Goal: Information Seeking & Learning: Learn about a topic

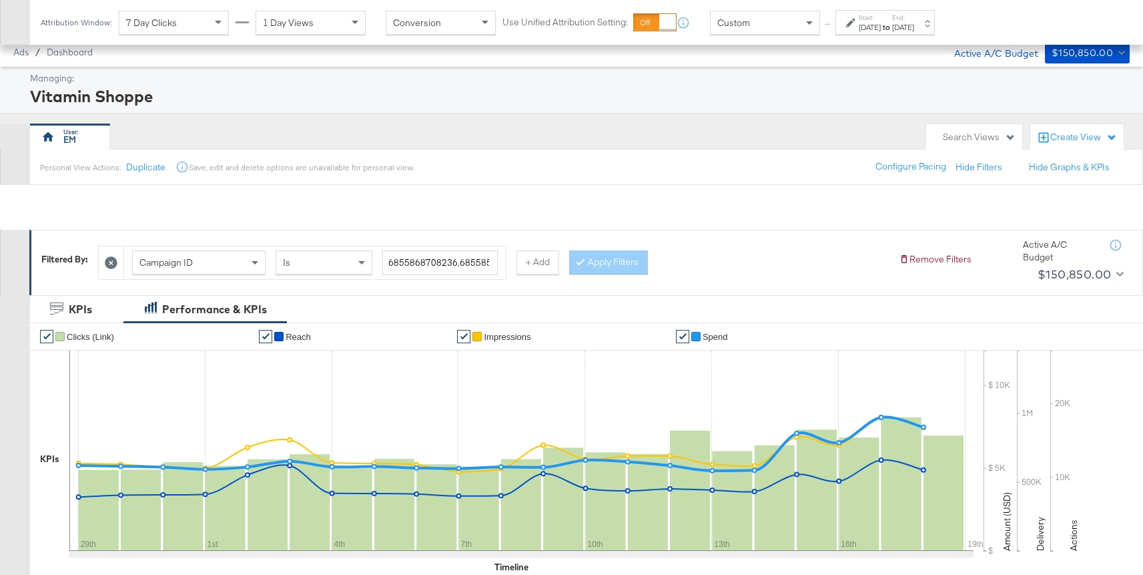
scroll to position [629, 0]
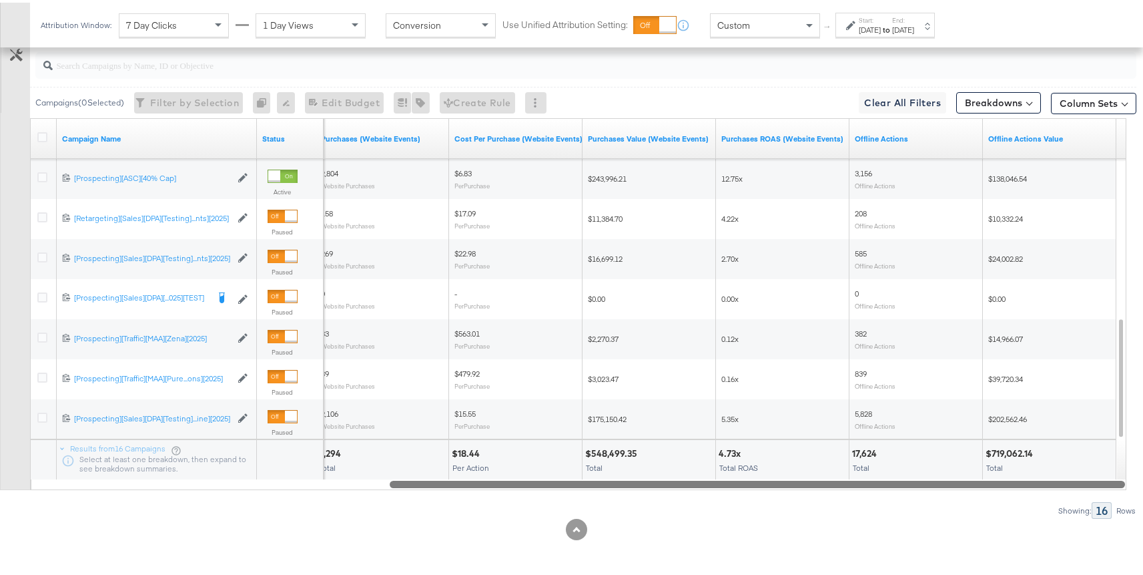
drag, startPoint x: 776, startPoint y: 478, endPoint x: 826, endPoint y: 493, distance: 52.8
click at [826, 493] on div "Campaigns ( 0 Selected) Filter by Selection Filter 0 campaigns 0 Rename 0 campa…" at bounding box center [568, 278] width 1137 height 475
drag, startPoint x: 838, startPoint y: 485, endPoint x: 849, endPoint y: 479, distance: 11.9
click at [849, 479] on div at bounding box center [758, 480] width 736 height 11
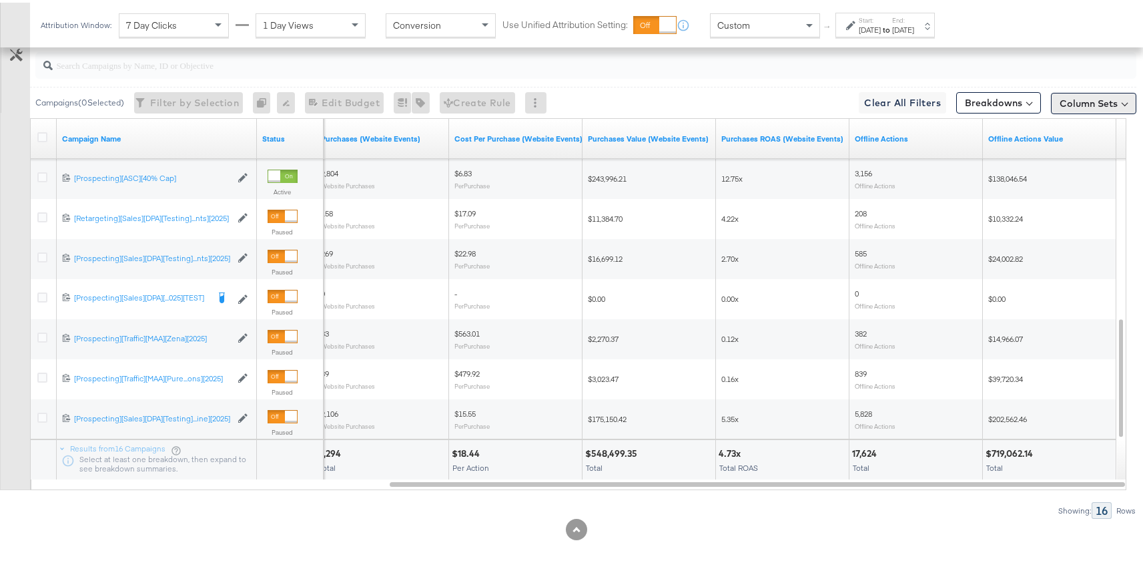
click at [1087, 96] on button "Column Sets" at bounding box center [1093, 100] width 85 height 21
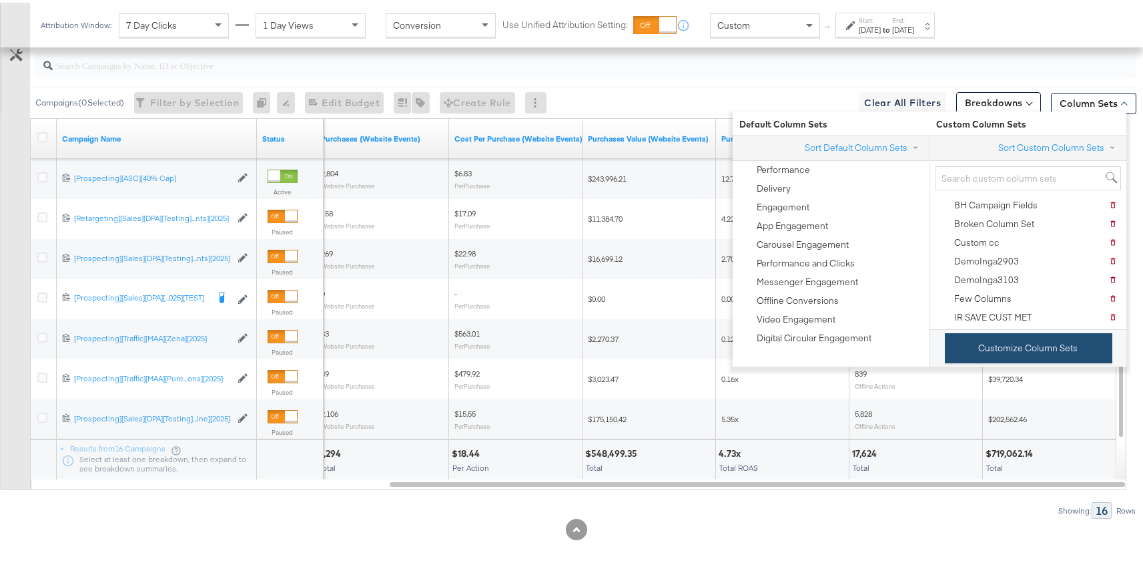
click at [1015, 345] on button "Customize Column Sets" at bounding box center [1029, 345] width 168 height 30
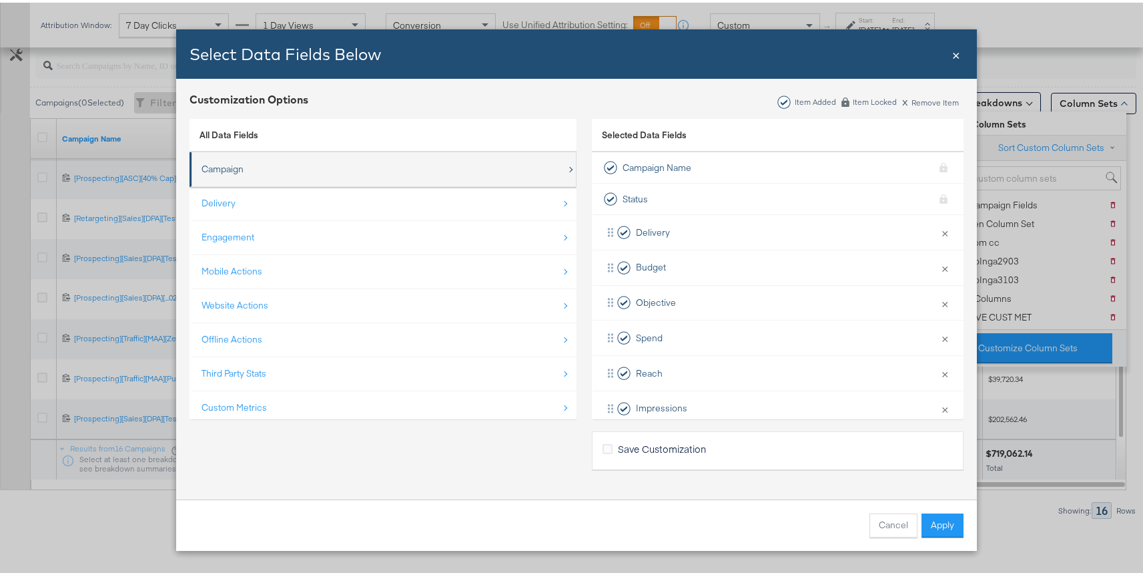
click at [288, 160] on div "Campaign" at bounding box center [384, 166] width 365 height 27
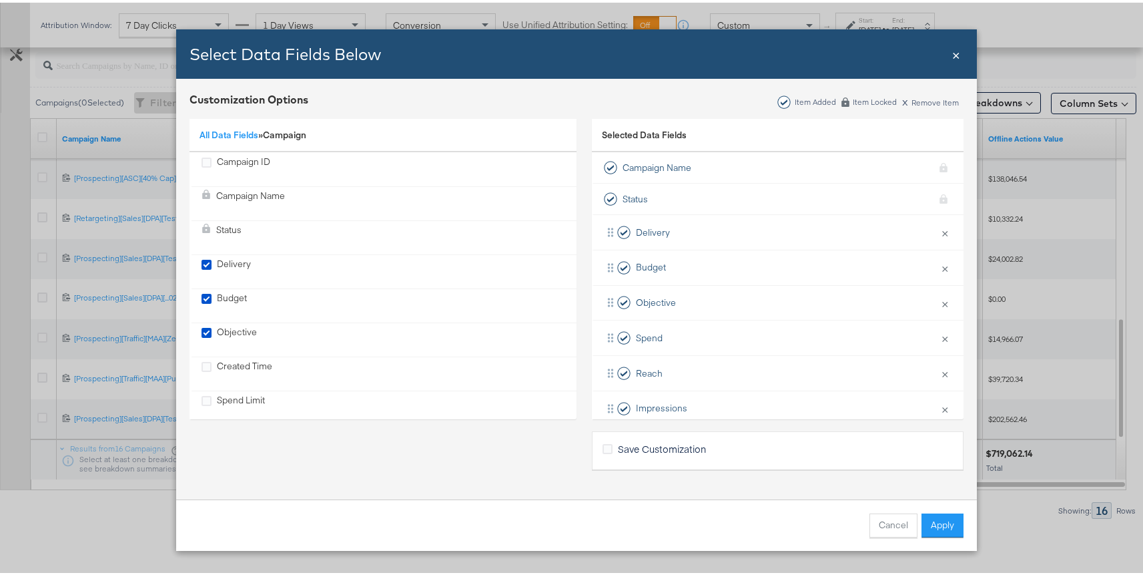
click at [246, 146] on div "All Data Fields » Campaign" at bounding box center [383, 133] width 387 height 34
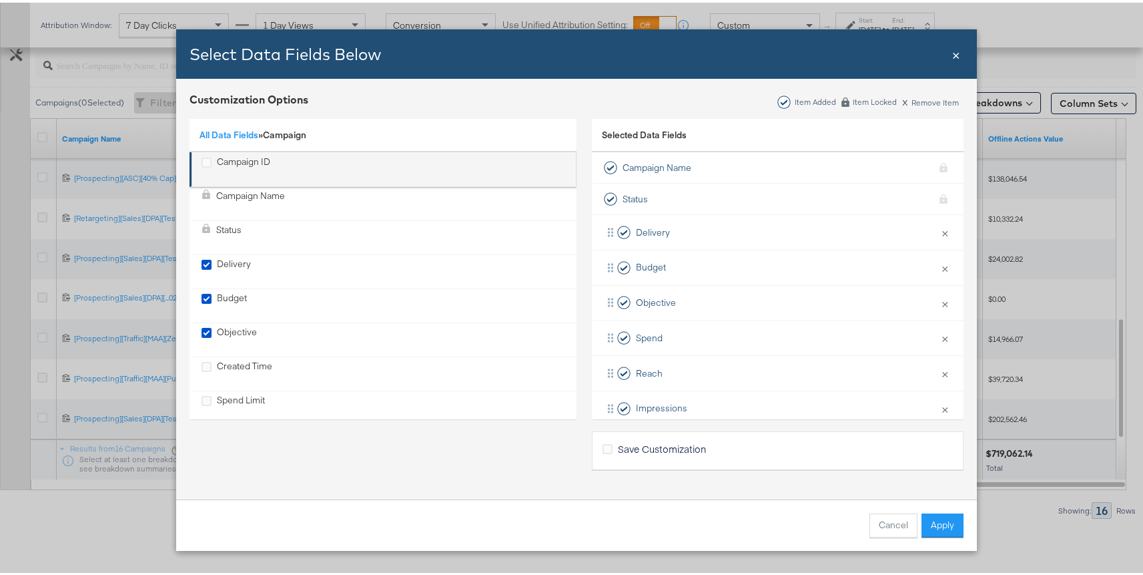
click at [245, 160] on div "Campaign ID" at bounding box center [243, 166] width 53 height 27
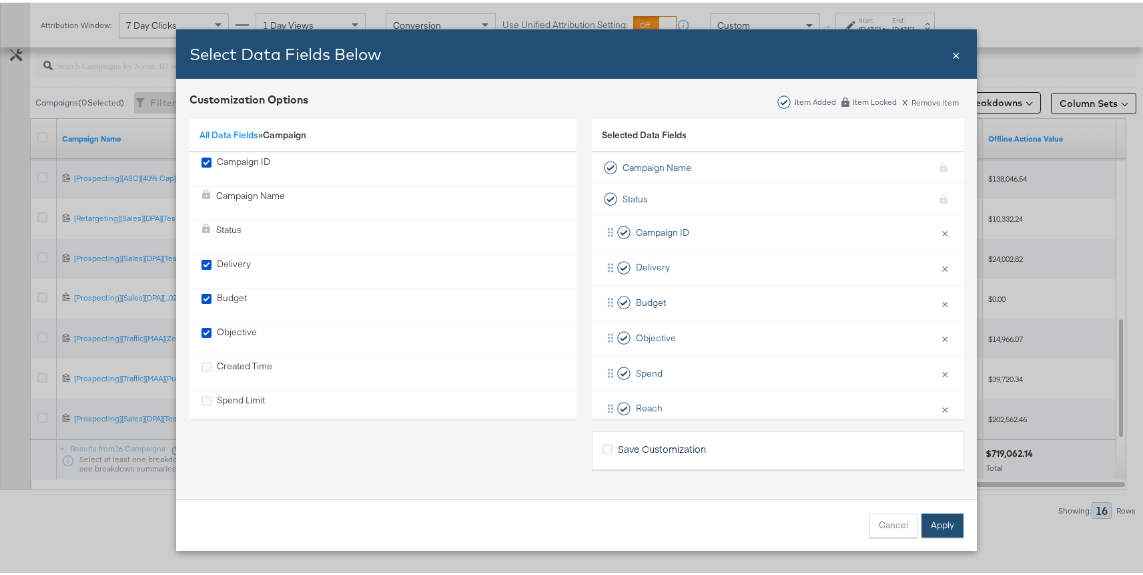
click at [940, 525] on button "Apply" at bounding box center [943, 523] width 42 height 24
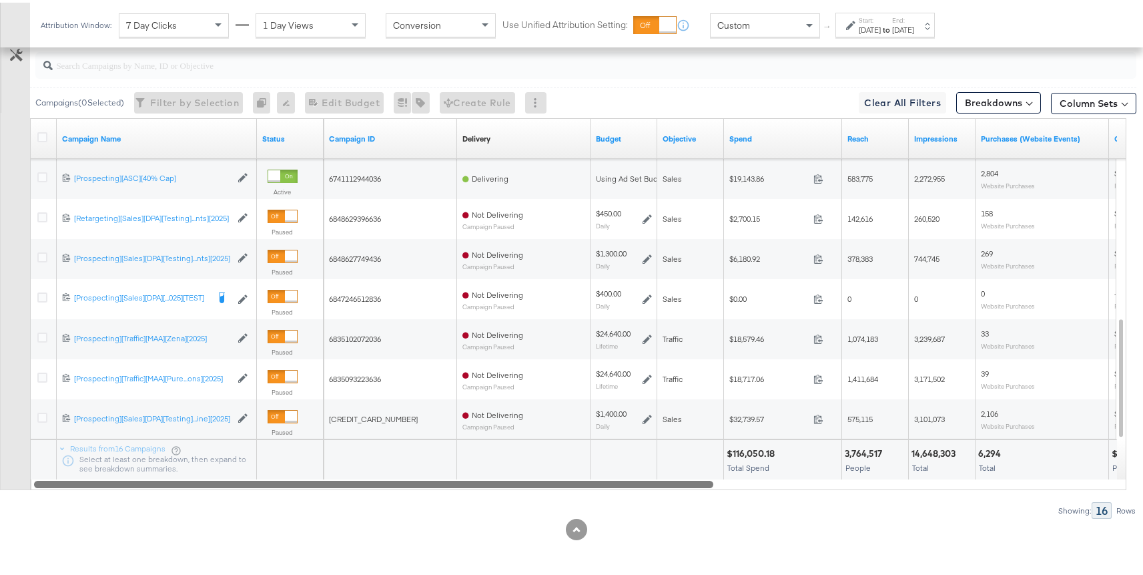
drag, startPoint x: 605, startPoint y: 483, endPoint x: 249, endPoint y: 473, distance: 356.6
click at [249, 473] on div "Campaign Name Status Campaign ID Delivery Sorting Unavailable Budget Objective …" at bounding box center [578, 301] width 1097 height 372
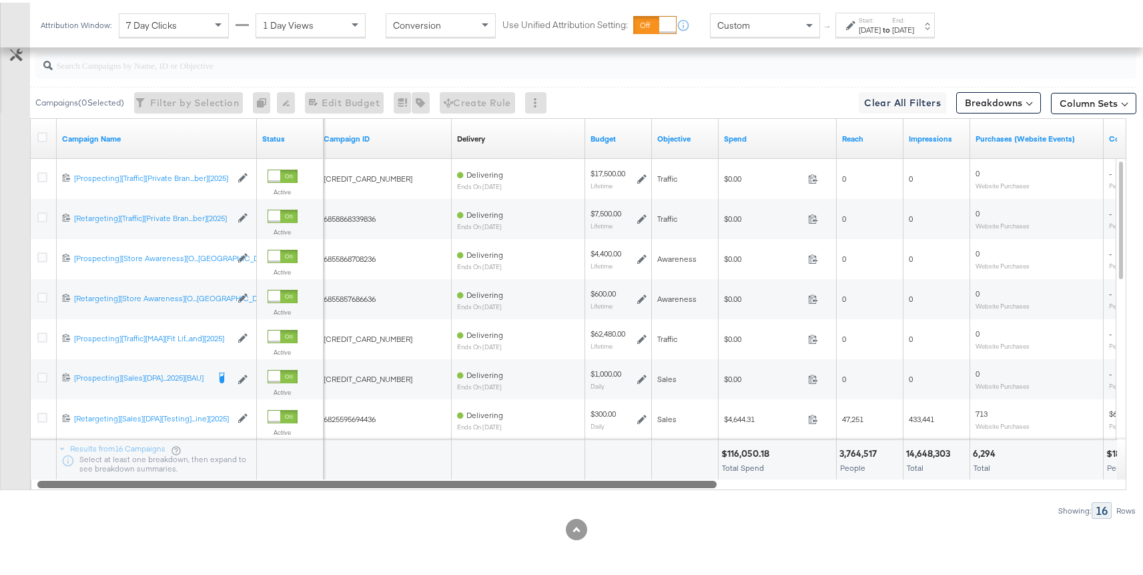
drag, startPoint x: 585, startPoint y: 478, endPoint x: 589, endPoint y: 493, distance: 15.7
click at [589, 493] on div "Campaigns ( 0 Selected) Filter by Selection Filter 0 campaigns 0 Rename 0 campa…" at bounding box center [568, 278] width 1137 height 475
drag, startPoint x: 607, startPoint y: 481, endPoint x: 571, endPoint y: 468, distance: 38.4
click at [571, 468] on div "Campaign Name Status Campaign ID Delivery Sorting Unavailable Budget Objective …" at bounding box center [578, 301] width 1097 height 372
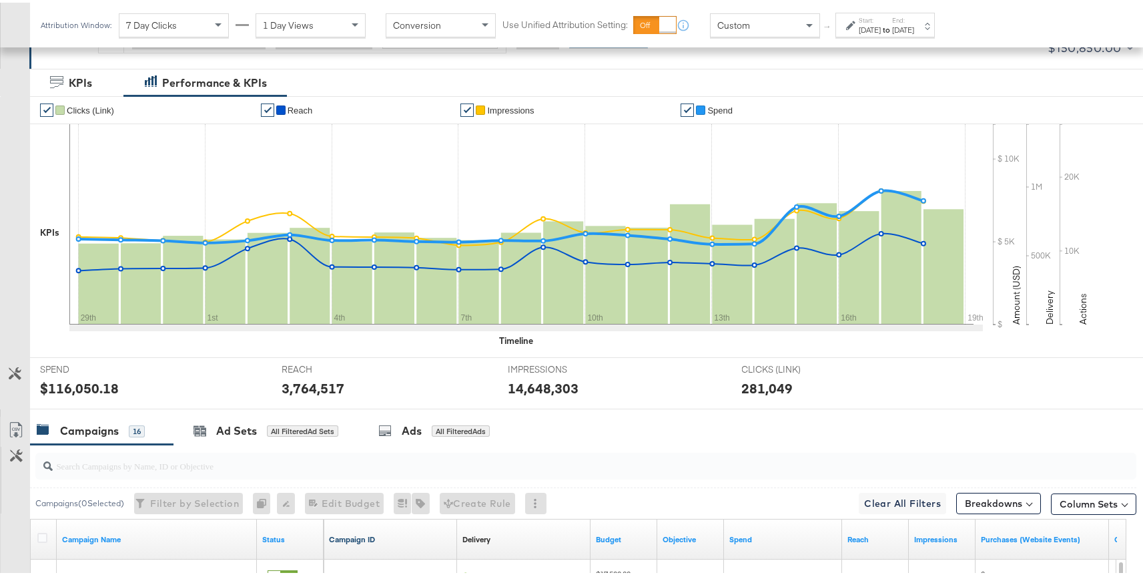
scroll to position [7, 0]
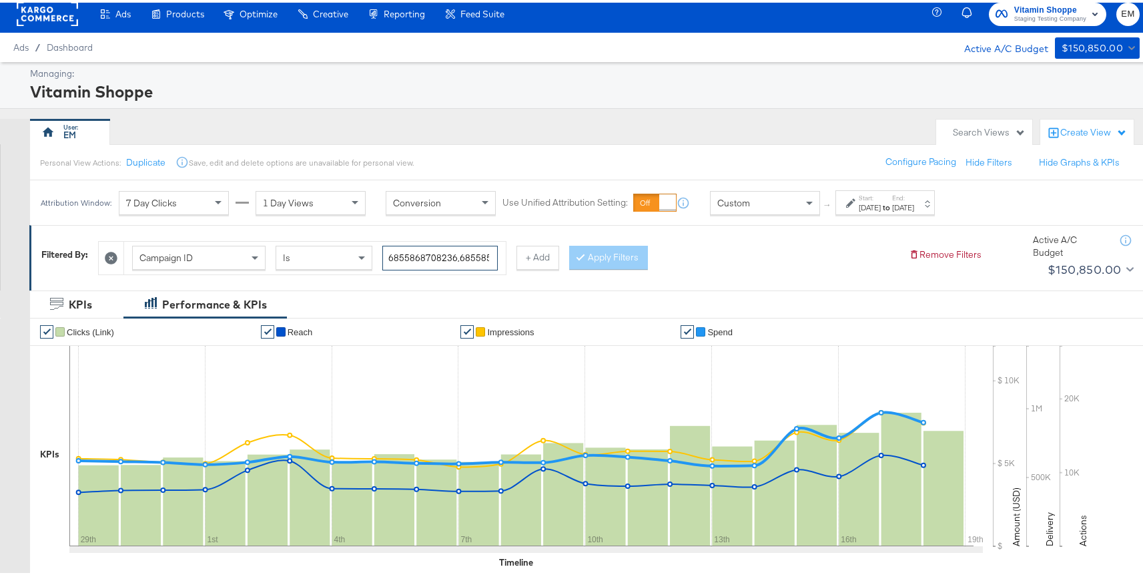
click at [419, 257] on input "6855868708236,6855857686636,6835102072036,6847246512836,6858871248436,683509322…" at bounding box center [439, 255] width 115 height 25
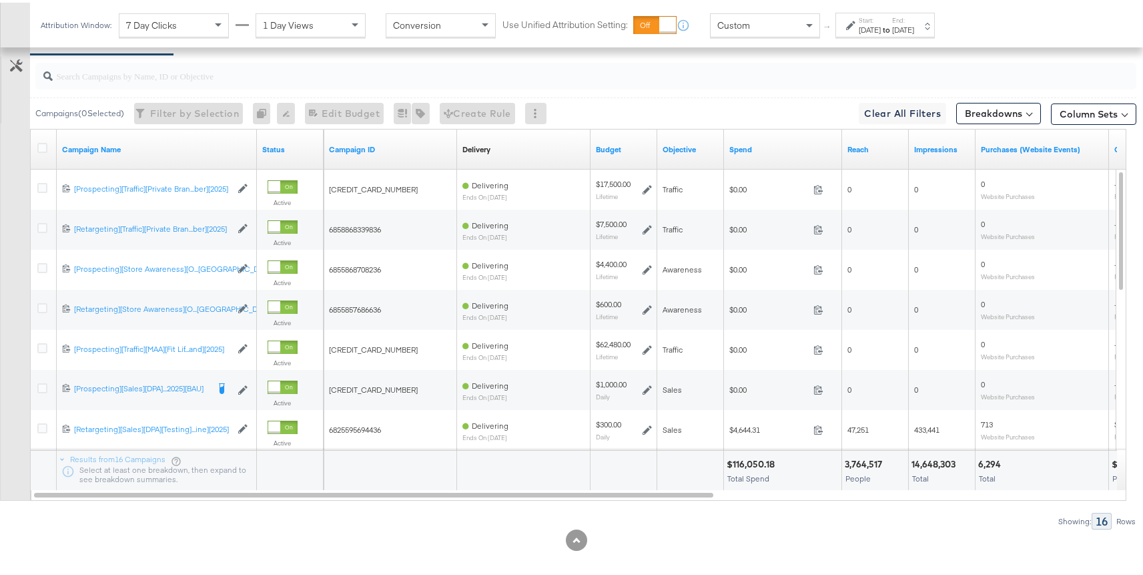
scroll to position [629, 0]
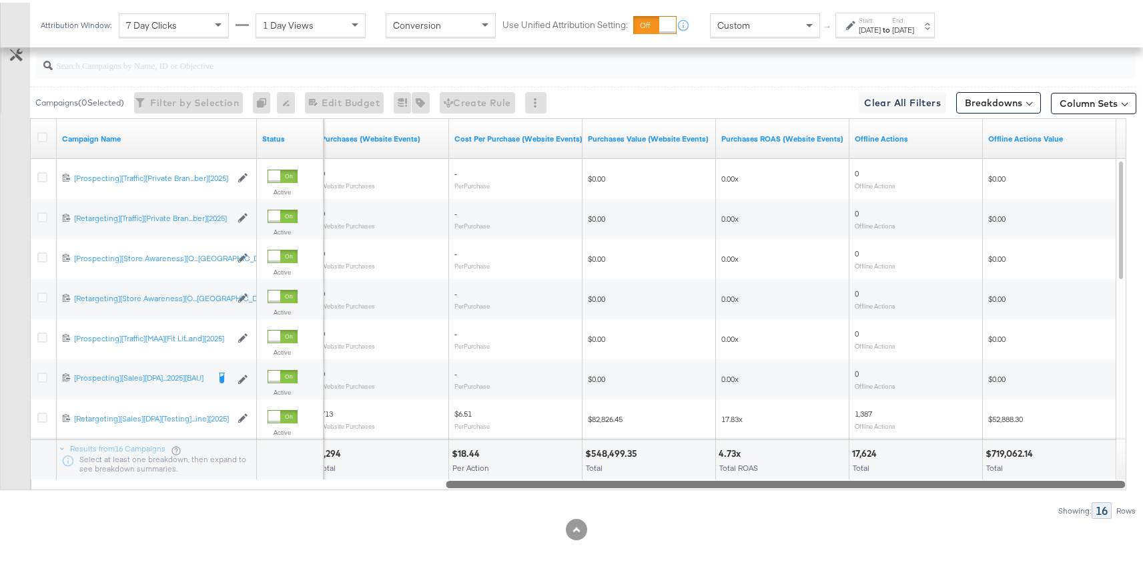
drag, startPoint x: 672, startPoint y: 483, endPoint x: 1105, endPoint y: 484, distance: 433.9
click at [1105, 484] on div at bounding box center [786, 480] width 680 height 11
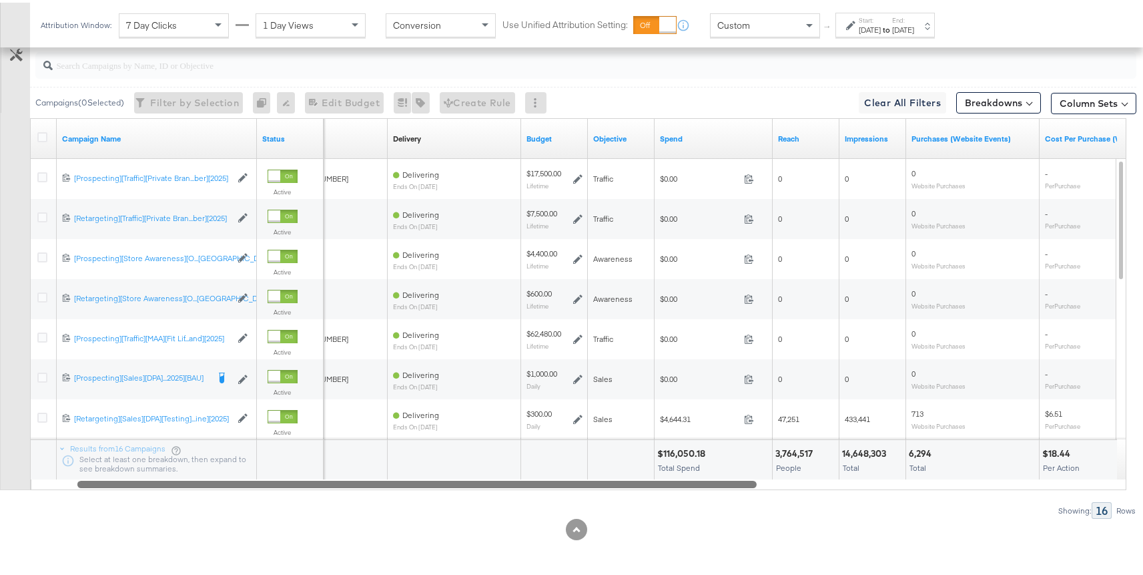
drag, startPoint x: 462, startPoint y: 481, endPoint x: 73, endPoint y: 463, distance: 389.6
click at [79, 465] on div "Campaign Name Status Campaign ID Delivery Sorting Unavailable Budget Objective …" at bounding box center [578, 301] width 1097 height 372
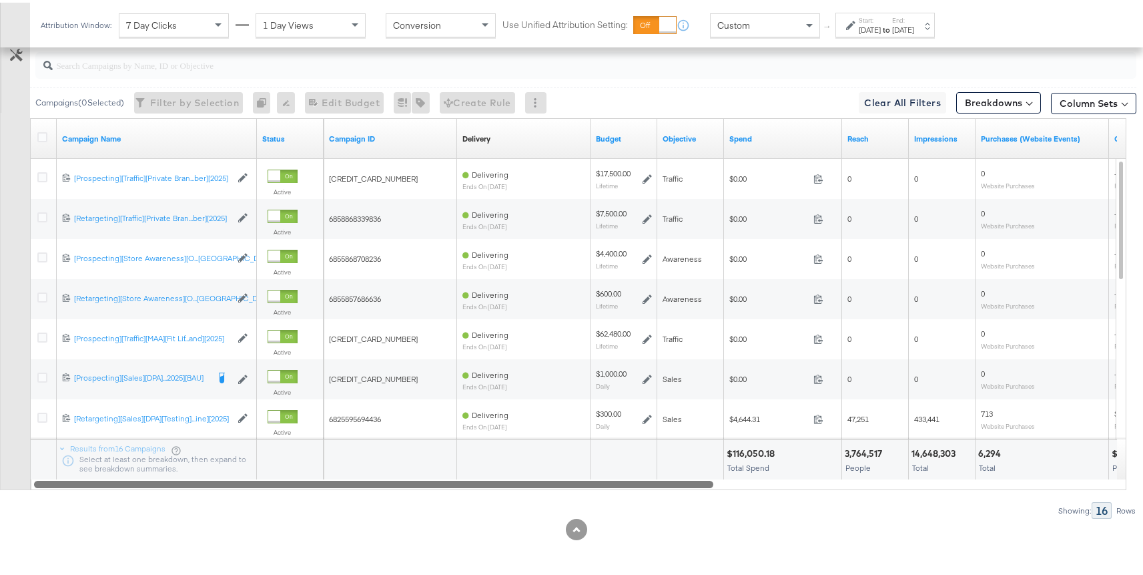
drag, startPoint x: 312, startPoint y: 479, endPoint x: 210, endPoint y: 479, distance: 101.5
click at [210, 479] on div at bounding box center [374, 480] width 680 height 11
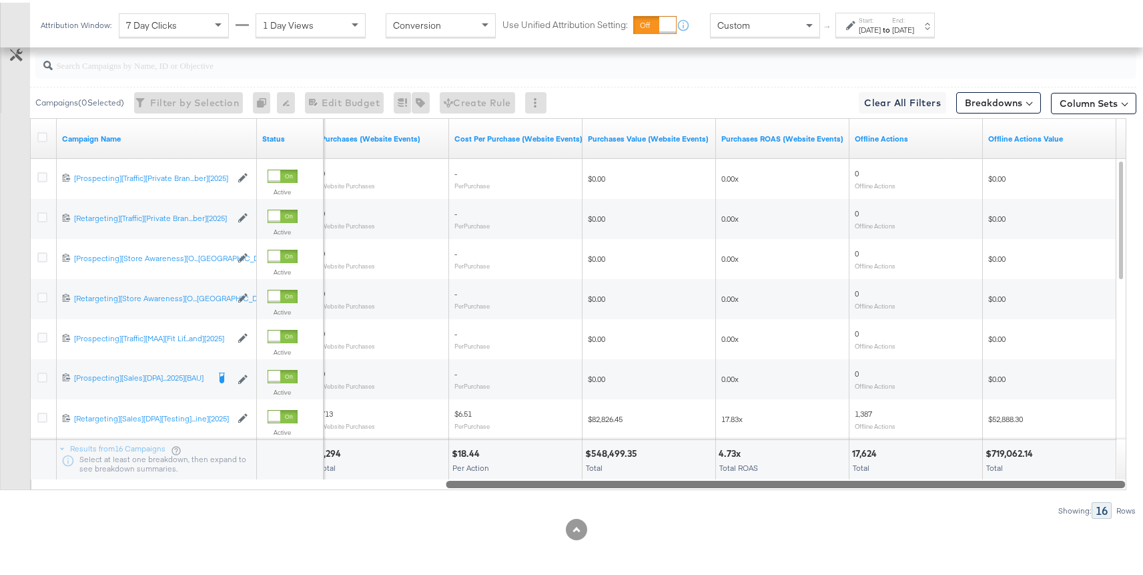
drag, startPoint x: 423, startPoint y: 481, endPoint x: 947, endPoint y: 446, distance: 525.2
click at [947, 446] on div "Campaign Name Status Purchases (Website Events) Cost Per Purchase (Website Even…" at bounding box center [578, 301] width 1097 height 372
click at [1049, 133] on link "Offline Actions Value" at bounding box center [1050, 136] width 123 height 11
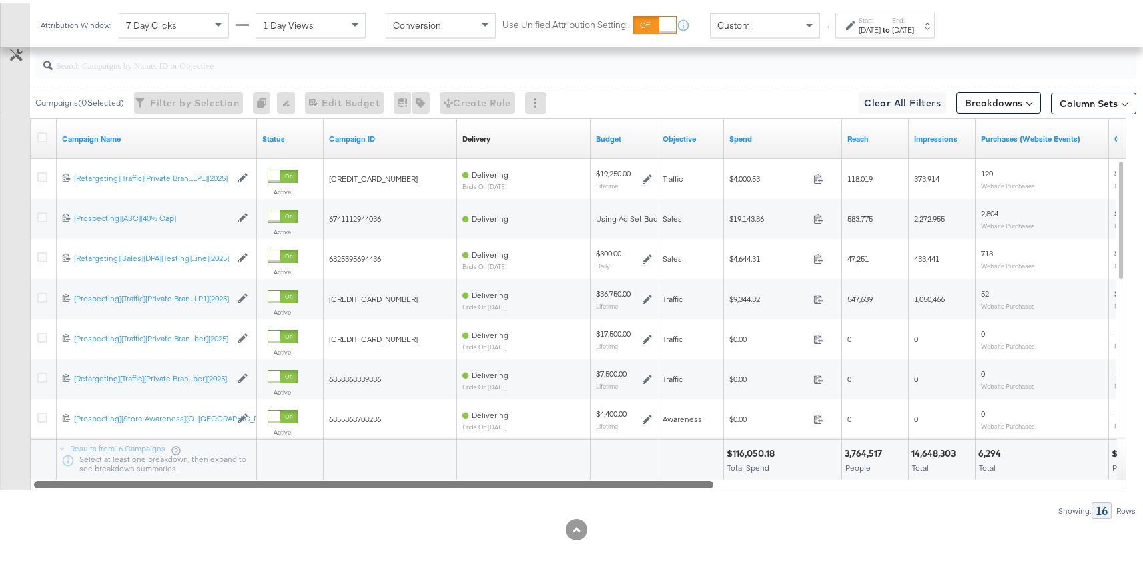
drag, startPoint x: 712, startPoint y: 484, endPoint x: 284, endPoint y: 497, distance: 428.7
click at [284, 497] on div "Campaigns ( 0 Selected) Filter by Selection Filter 0 campaigns 0 Rename 0 campa…" at bounding box center [568, 278] width 1137 height 475
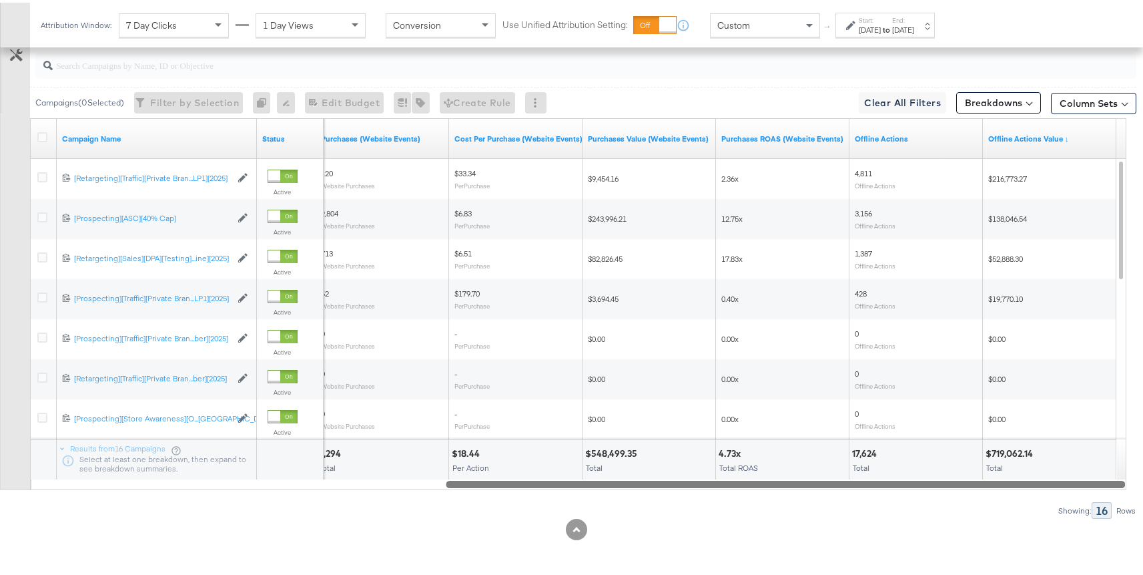
drag, startPoint x: 581, startPoint y: 483, endPoint x: 1031, endPoint y: 479, distance: 449.9
click at [1031, 479] on div at bounding box center [786, 480] width 680 height 11
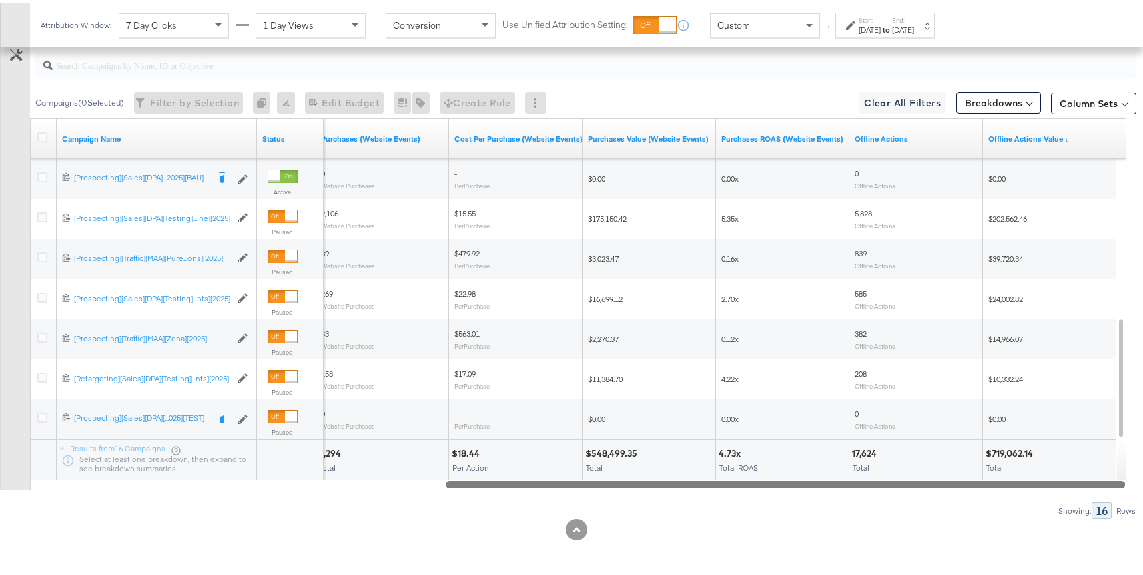
drag, startPoint x: 588, startPoint y: 479, endPoint x: 712, endPoint y: 482, distance: 124.2
click at [712, 482] on div at bounding box center [786, 480] width 680 height 11
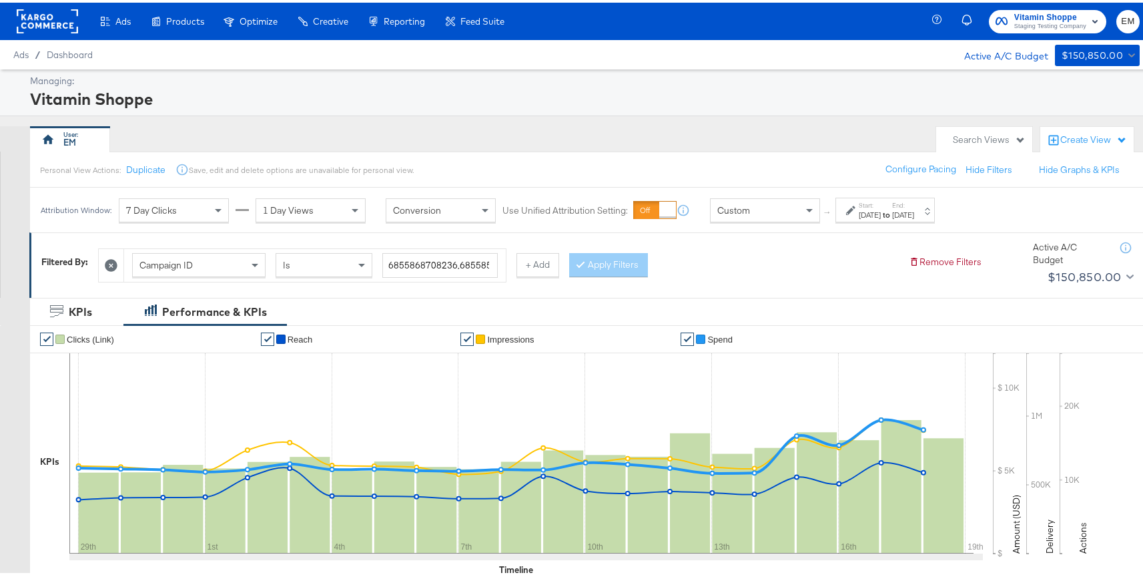
scroll to position [600, 0]
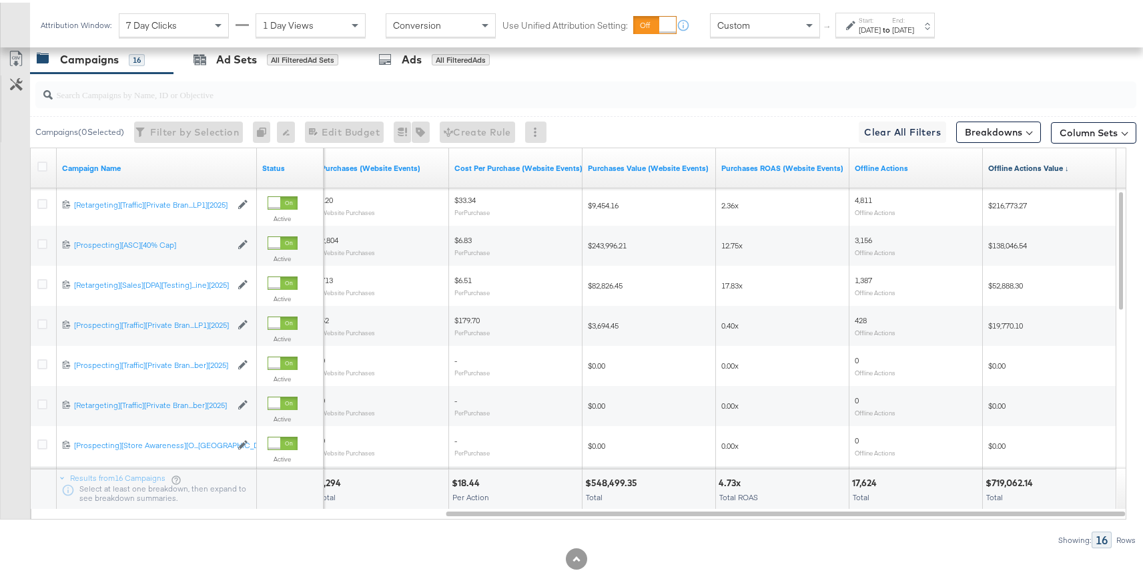
click at [1004, 169] on link "Offline Actions Value ↓" at bounding box center [1050, 165] width 123 height 11
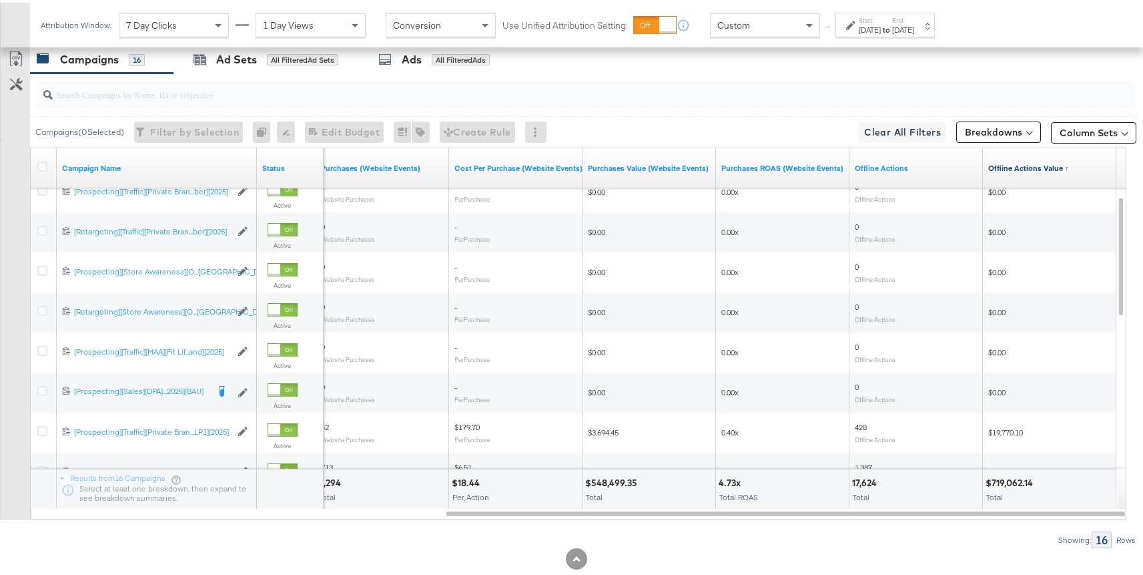
click at [1005, 168] on link "Offline Actions Value ↑" at bounding box center [1050, 165] width 123 height 11
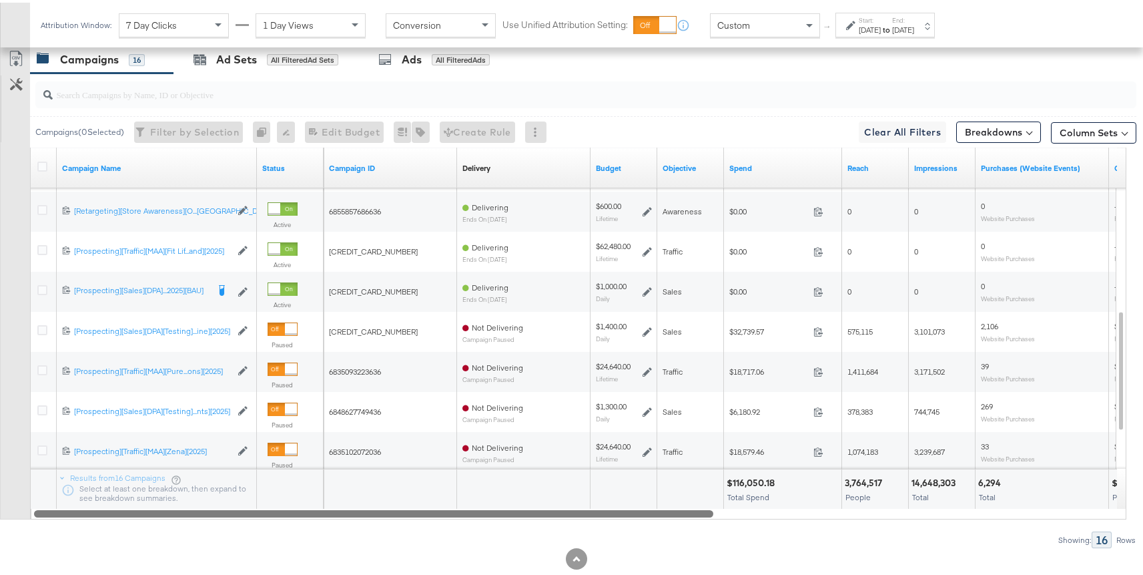
drag, startPoint x: 766, startPoint y: 514, endPoint x: 296, endPoint y: 505, distance: 470.0
click at [296, 505] on div "Campaign Name Status Campaign ID Delivery Sorting Unavailable Budget Objective …" at bounding box center [578, 331] width 1097 height 372
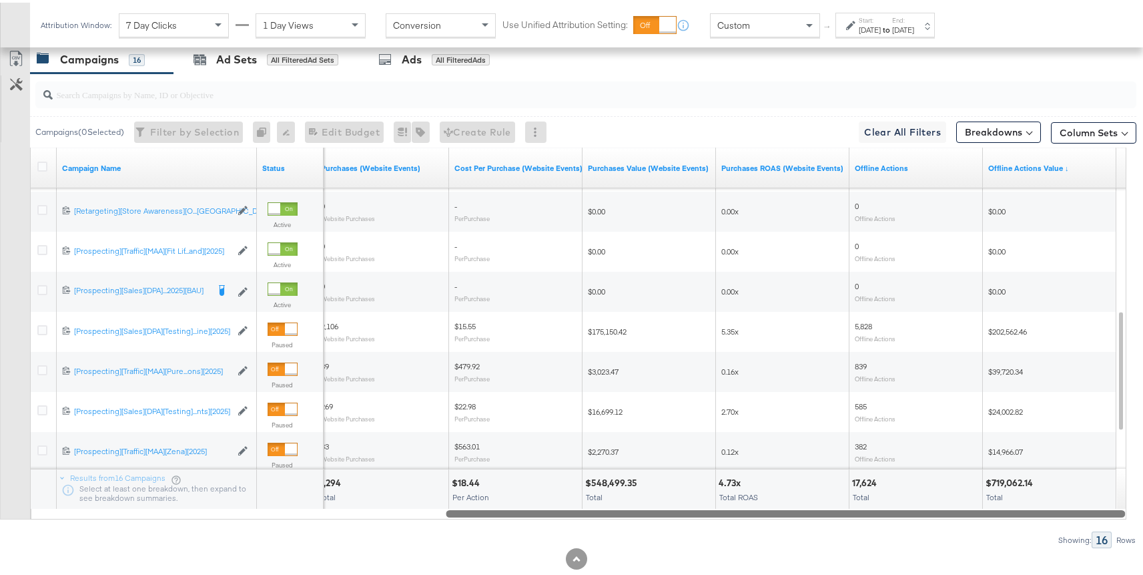
drag, startPoint x: 595, startPoint y: 511, endPoint x: 991, endPoint y: 546, distance: 398.0
click at [991, 546] on div "KPIs Performance & KPIs Customize KPIs ✔ Clicks (Link) ✔ Reach ✔ Impressions ✔ …" at bounding box center [577, 149] width 1154 height 909
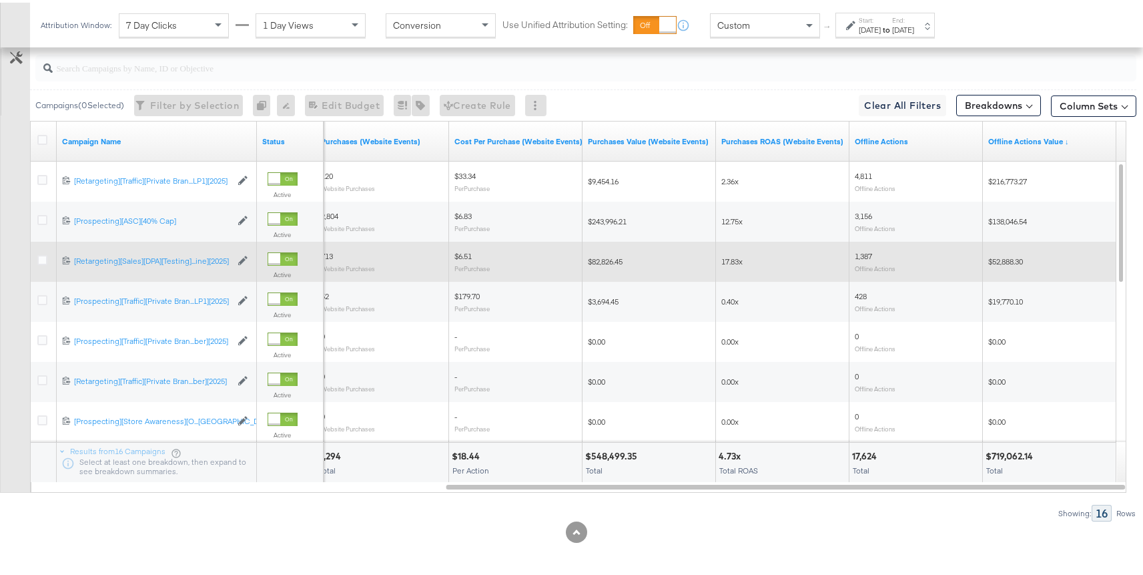
scroll to position [629, 0]
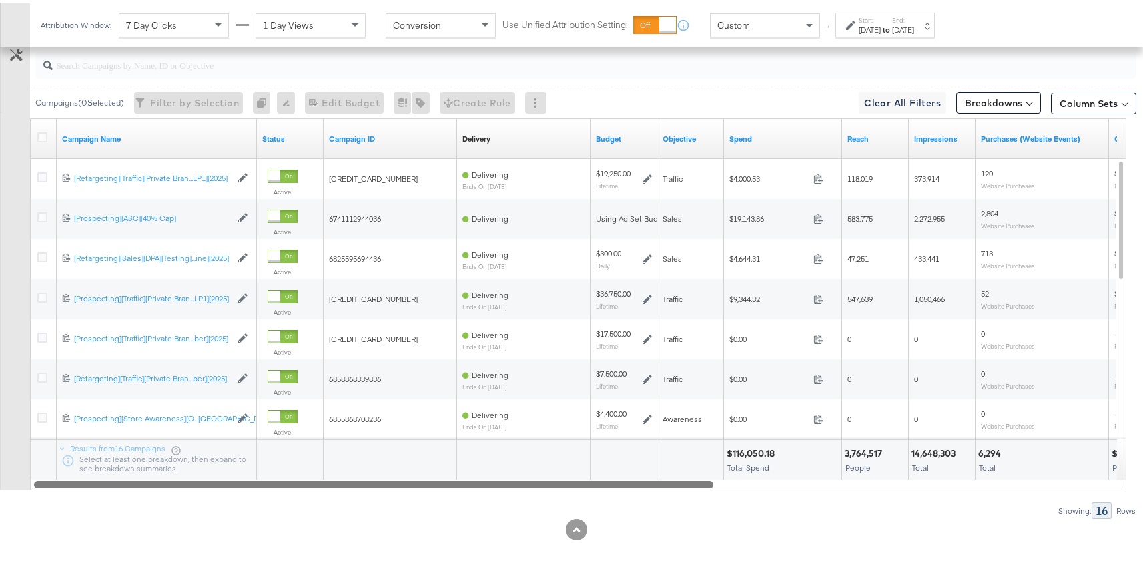
drag, startPoint x: 627, startPoint y: 479, endPoint x: 190, endPoint y: 458, distance: 438.4
click at [190, 458] on div "Campaign Name Status Campaign ID Delivery Sorting Unavailable Budget Objective …" at bounding box center [578, 301] width 1097 height 372
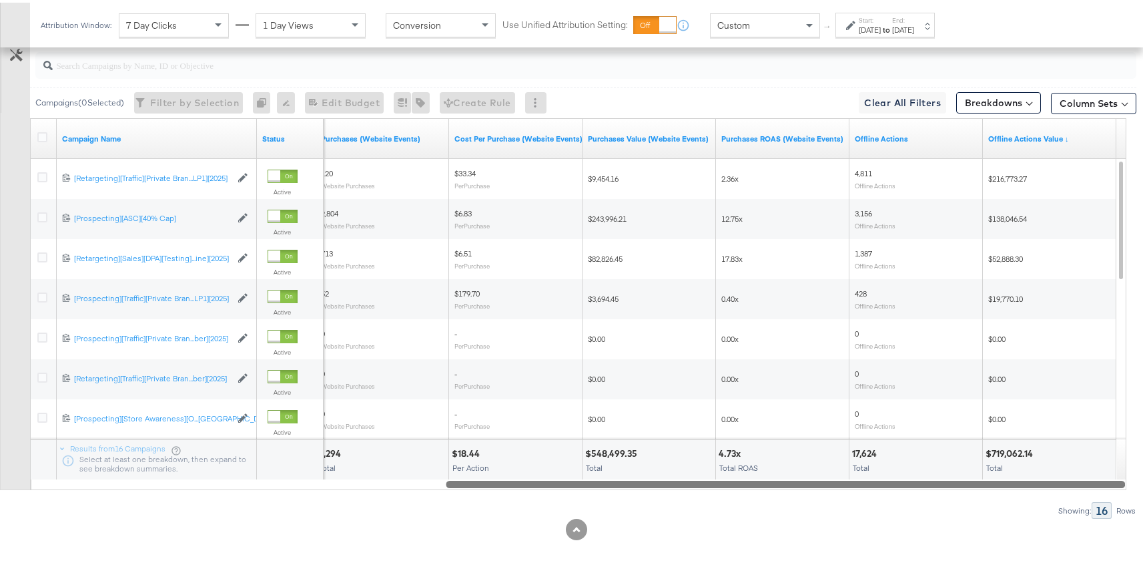
drag, startPoint x: 498, startPoint y: 481, endPoint x: 939, endPoint y: 481, distance: 441.2
click at [939, 481] on div at bounding box center [786, 480] width 680 height 11
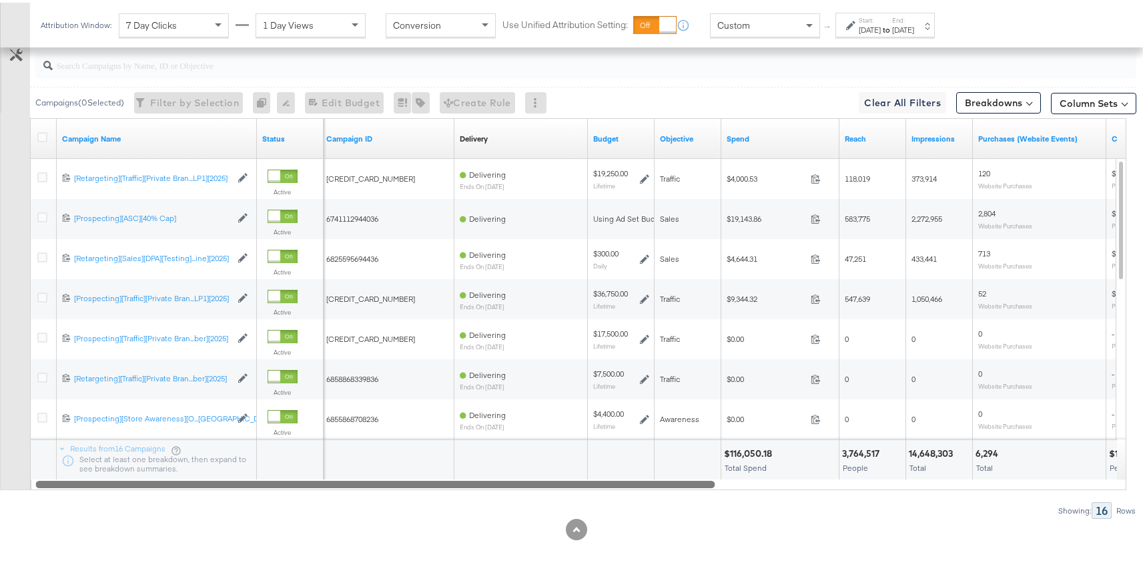
drag, startPoint x: 607, startPoint y: 481, endPoint x: 164, endPoint y: 484, distance: 442.6
click at [164, 484] on div at bounding box center [375, 480] width 680 height 11
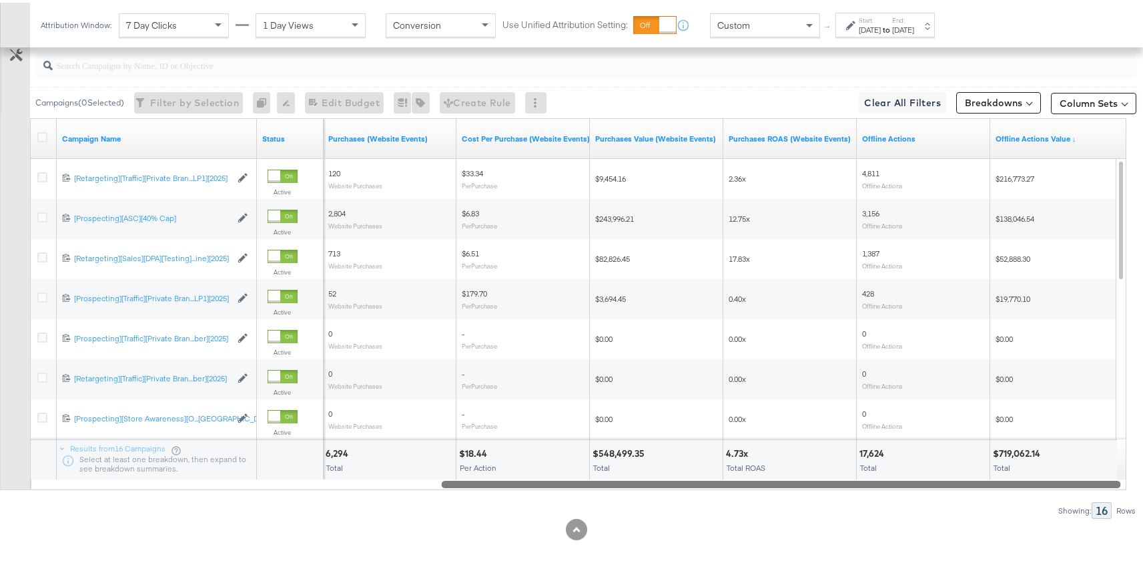
drag, startPoint x: 487, startPoint y: 479, endPoint x: 892, endPoint y: 485, distance: 405.2
click at [892, 485] on div at bounding box center [782, 480] width 680 height 11
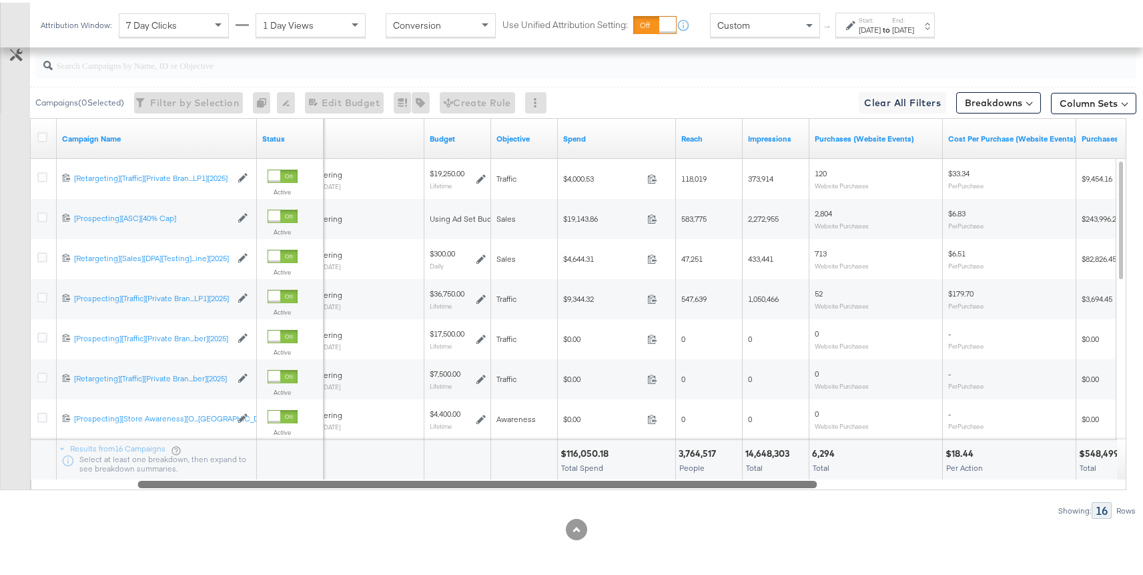
drag, startPoint x: 532, startPoint y: 479, endPoint x: 226, endPoint y: 467, distance: 306.0
click at [226, 467] on div "Campaign Name Status Delivery Sorting Unavailable Budget Objective Spend Reach …" at bounding box center [578, 301] width 1097 height 372
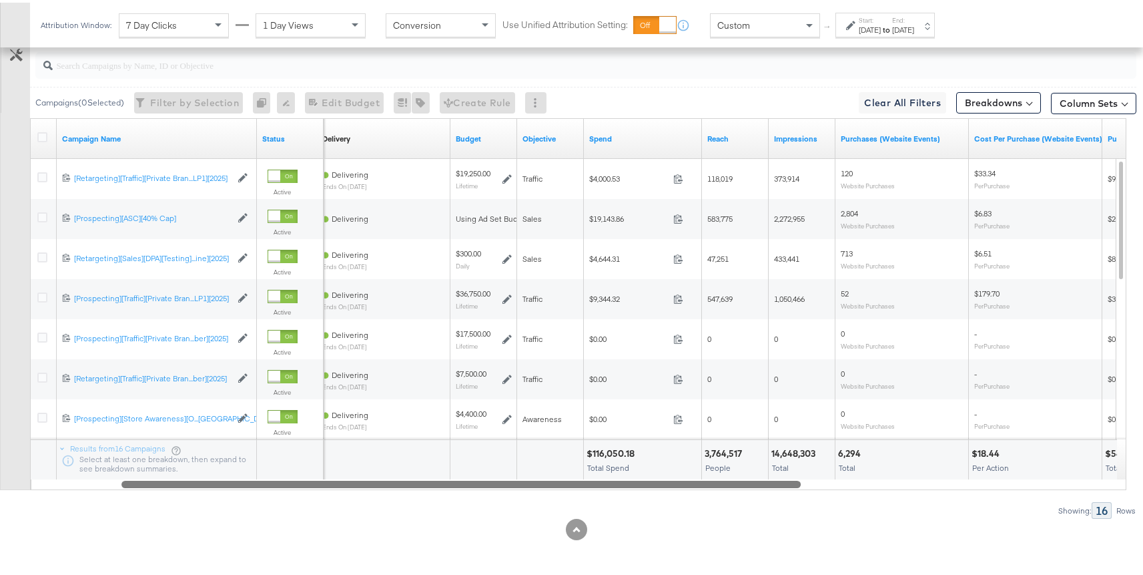
drag, startPoint x: 471, startPoint y: 481, endPoint x: 316, endPoint y: 461, distance: 156.8
click at [302, 485] on div at bounding box center [461, 480] width 680 height 11
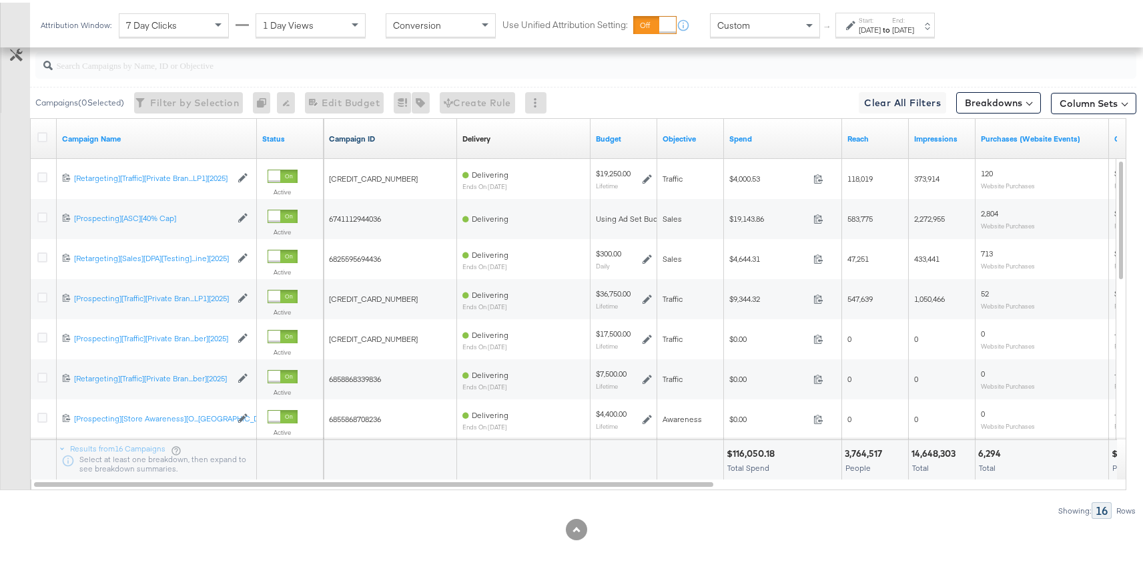
click at [385, 138] on link "Campaign ID" at bounding box center [390, 136] width 123 height 11
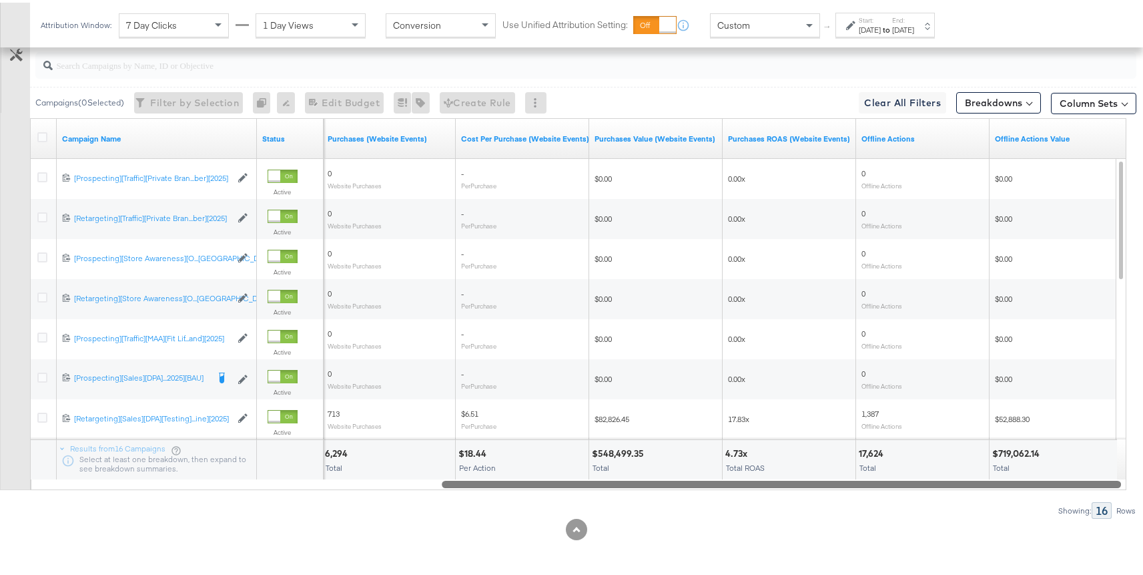
drag, startPoint x: 664, startPoint y: 477, endPoint x: 1095, endPoint y: 453, distance: 432.6
click at [1095, 453] on div "Campaign Name Status Purchases (Website Events) Cost Per Purchase (Website Even…" at bounding box center [578, 301] width 1097 height 372
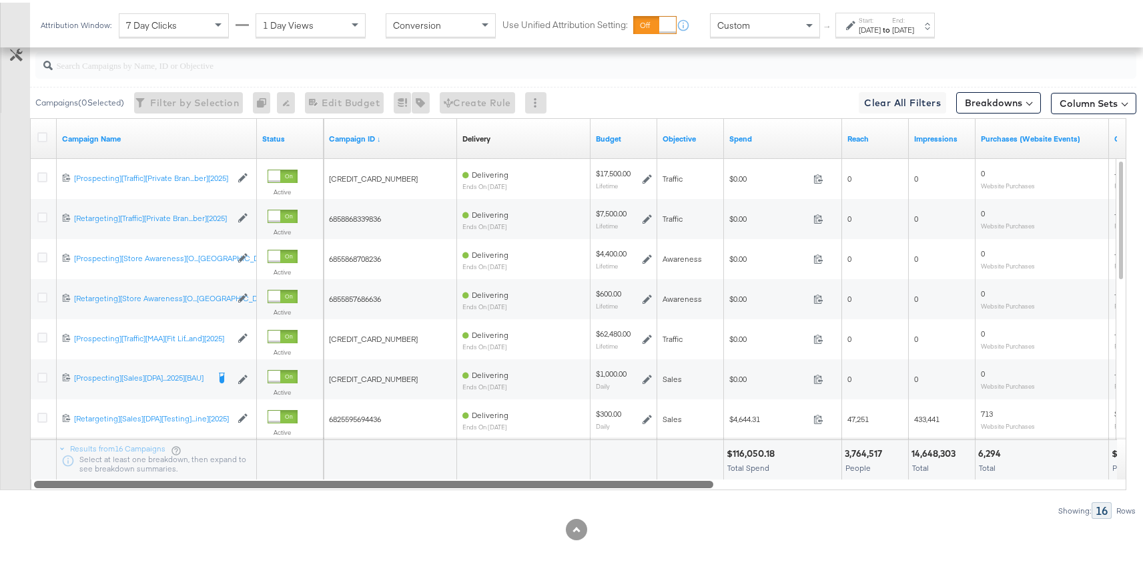
drag, startPoint x: 776, startPoint y: 484, endPoint x: 315, endPoint y: 463, distance: 461.1
click at [315, 463] on div "Campaign Name Status Campaign ID ↓ Delivery Sorting Unavailable Budget Objectiv…" at bounding box center [578, 301] width 1097 height 372
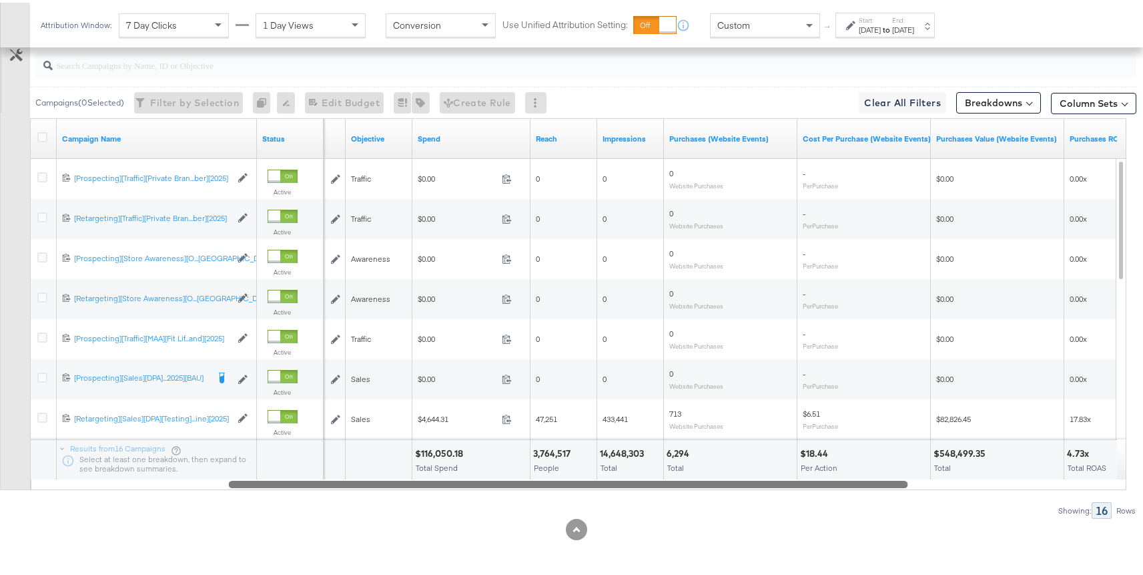
drag, startPoint x: 648, startPoint y: 481, endPoint x: 841, endPoint y: 473, distance: 193.8
click at [840, 473] on div "Campaign Name Status Budget Objective Spend Reach Impressions Purchases (Websit…" at bounding box center [578, 301] width 1097 height 372
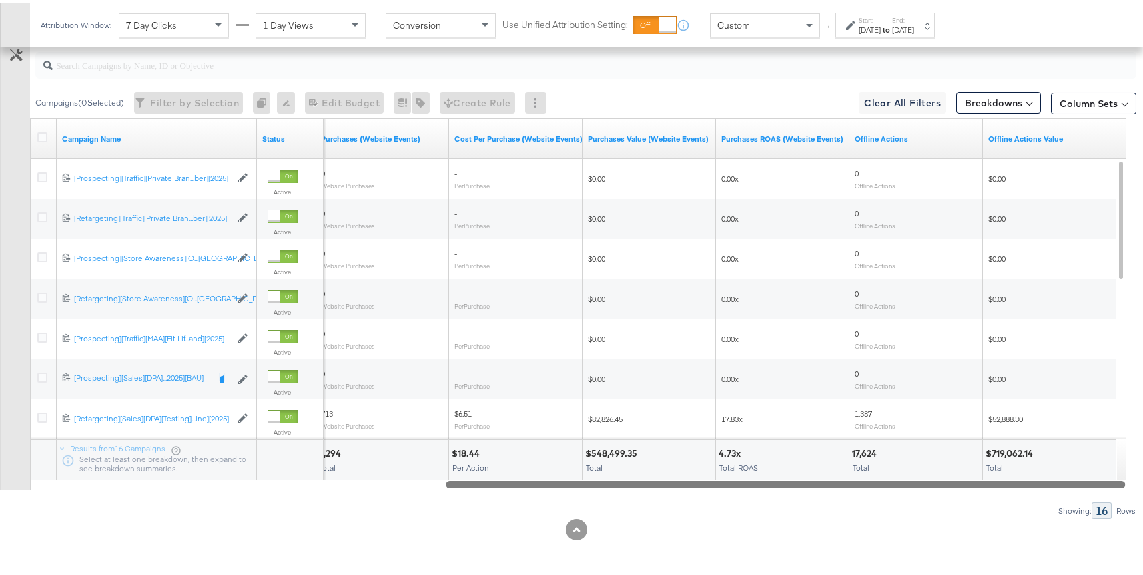
drag, startPoint x: 646, startPoint y: 484, endPoint x: 874, endPoint y: 457, distance: 229.3
click at [874, 457] on div "Campaign Name Status Purchases (Website Events) Cost Per Purchase (Website Even…" at bounding box center [578, 301] width 1097 height 372
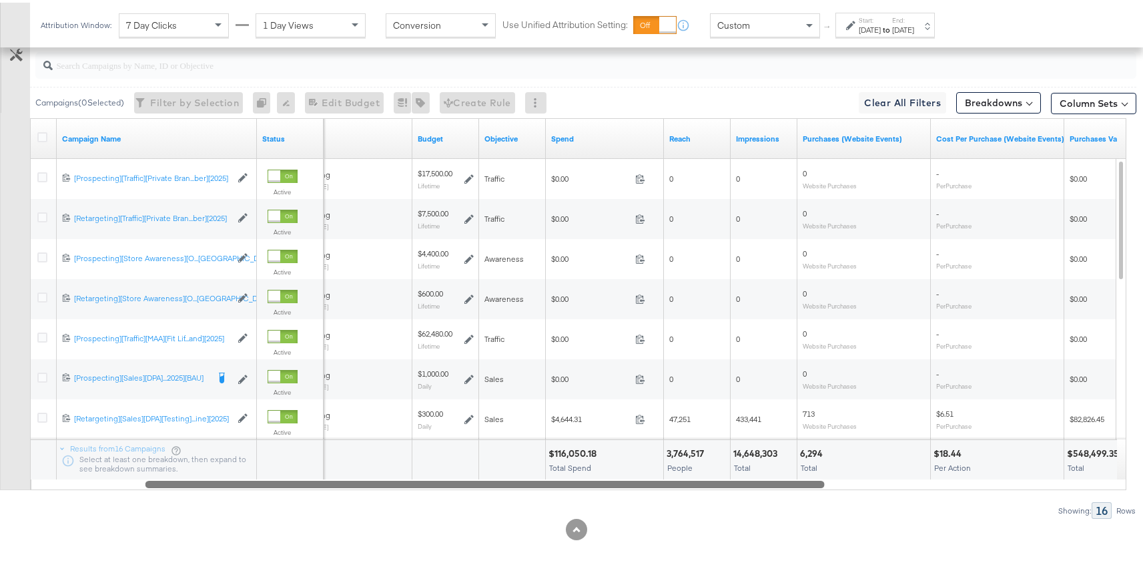
drag, startPoint x: 627, startPoint y: 478, endPoint x: 326, endPoint y: 496, distance: 301.6
click at [326, 496] on div "Campaigns ( 0 Selected) Filter by Selection Filter 0 campaigns 0 Rename 0 campa…" at bounding box center [568, 278] width 1137 height 475
drag, startPoint x: 383, startPoint y: 478, endPoint x: 270, endPoint y: 481, distance: 113.5
click at [270, 481] on div at bounding box center [486, 480] width 680 height 11
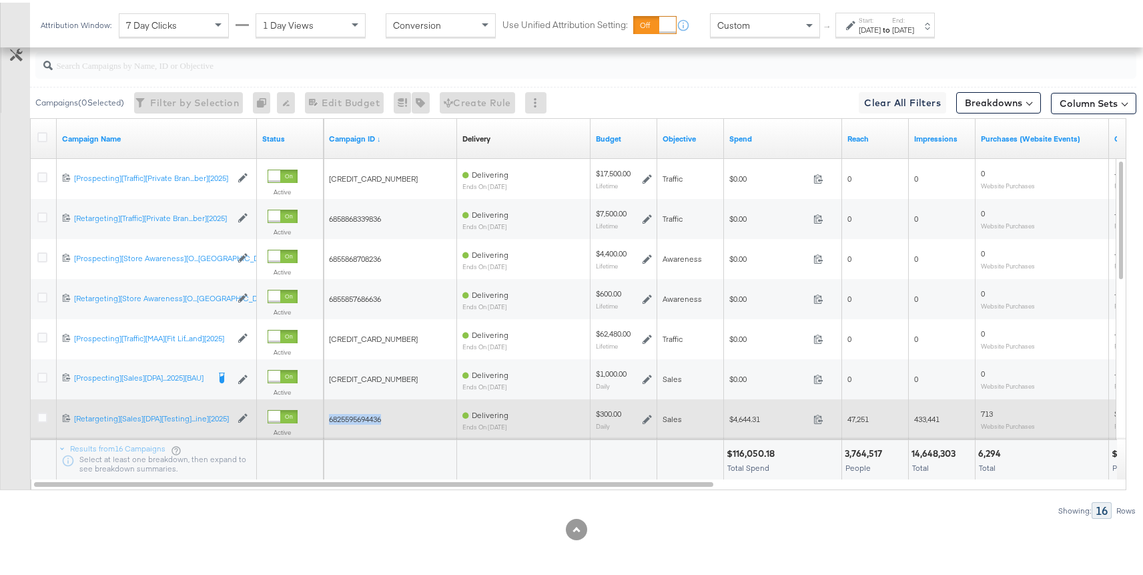
drag, startPoint x: 389, startPoint y: 413, endPoint x: 328, endPoint y: 414, distance: 60.7
click at [328, 414] on div "6825595694436" at bounding box center [391, 416] width 134 height 21
copy span "6825595694436"
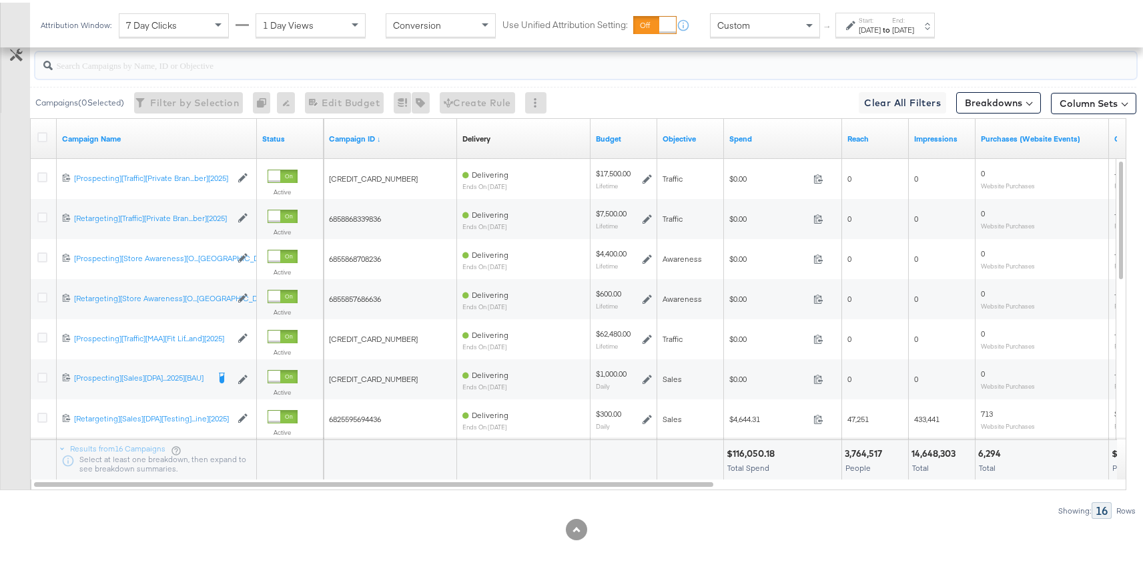
click at [327, 63] on input "search" at bounding box center [545, 57] width 984 height 26
paste input "6825595694436"
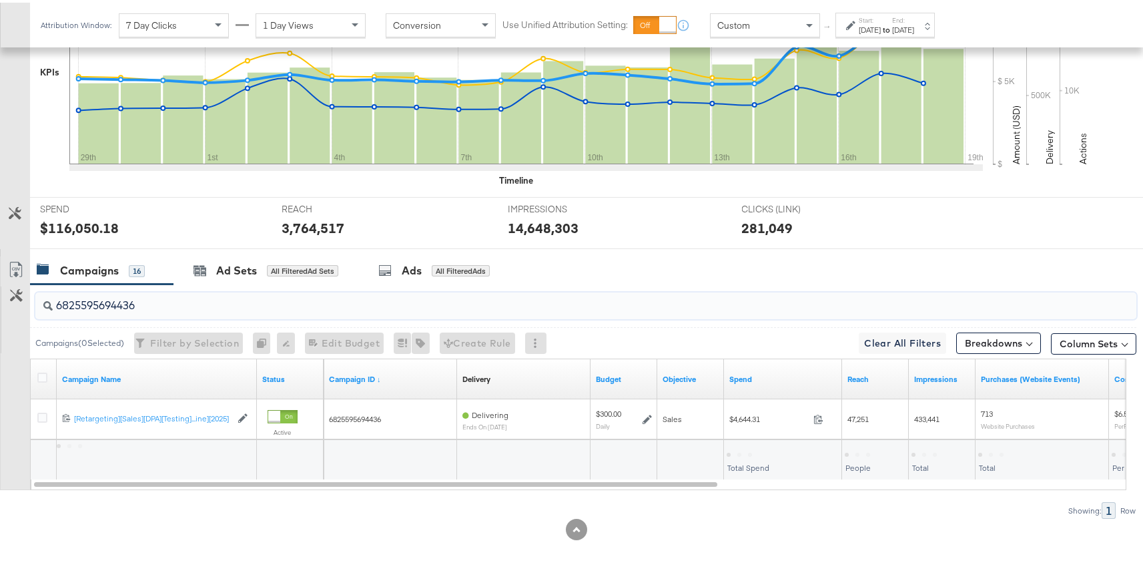
scroll to position [389, 0]
type input "6825595694436"
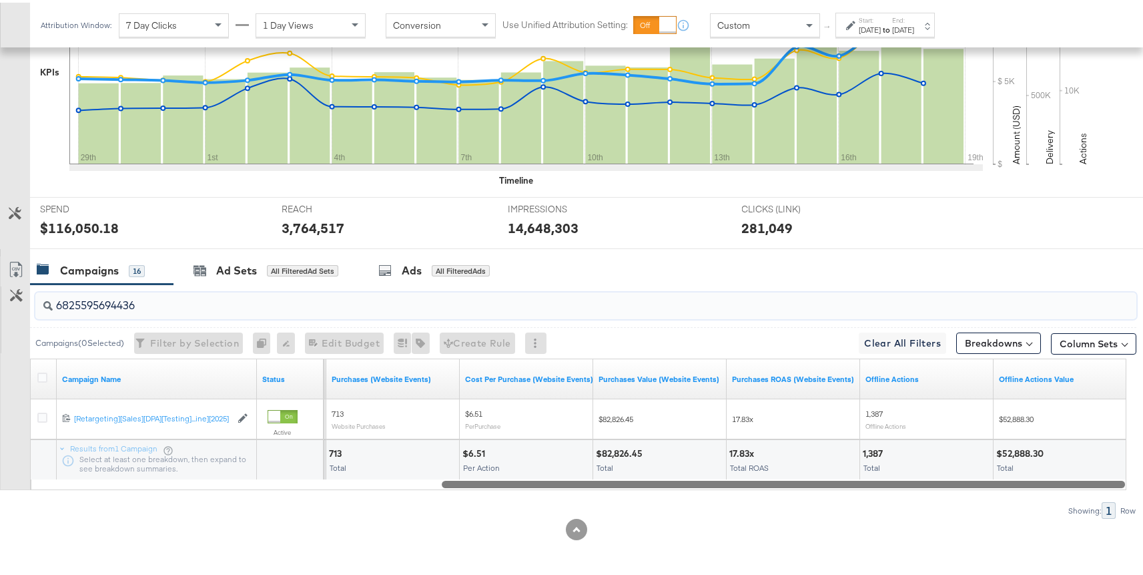
drag, startPoint x: 660, startPoint y: 483, endPoint x: 1099, endPoint y: 483, distance: 439.9
click at [1099, 483] on div at bounding box center [784, 480] width 684 height 11
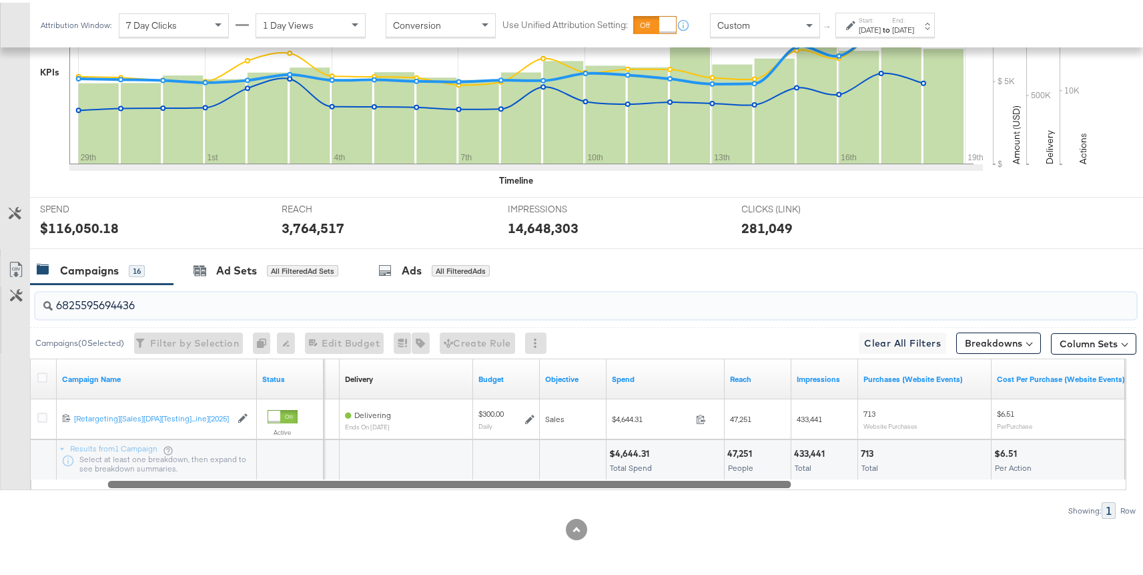
drag, startPoint x: 645, startPoint y: 477, endPoint x: 361, endPoint y: 487, distance: 283.9
click at [361, 487] on div "6825595694436 Campaigns ( 0 Selected) Filter by Selection Filter 0 campaigns 0 …" at bounding box center [568, 399] width 1137 height 234
click at [214, 305] on input "6825595694436" at bounding box center [545, 297] width 984 height 26
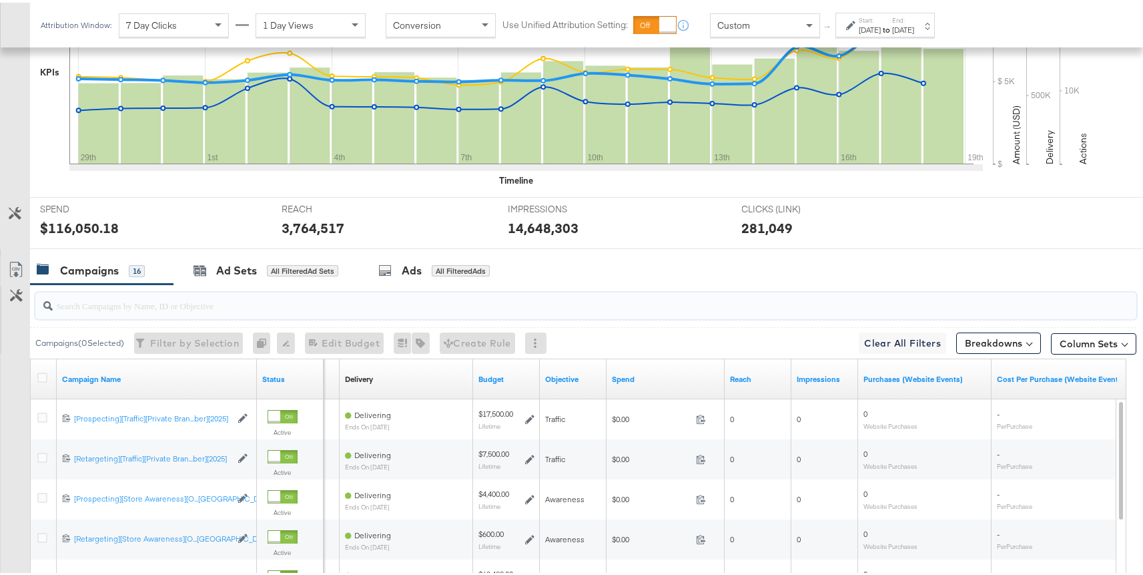
scroll to position [629, 0]
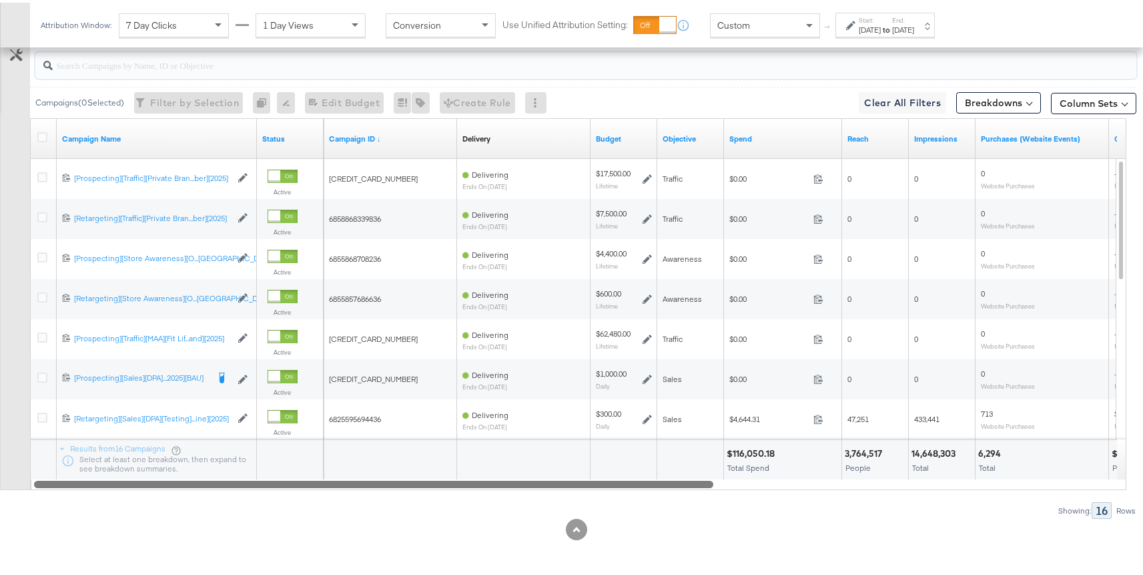
drag, startPoint x: 425, startPoint y: 481, endPoint x: 234, endPoint y: 480, distance: 190.9
click at [234, 480] on div at bounding box center [374, 480] width 680 height 11
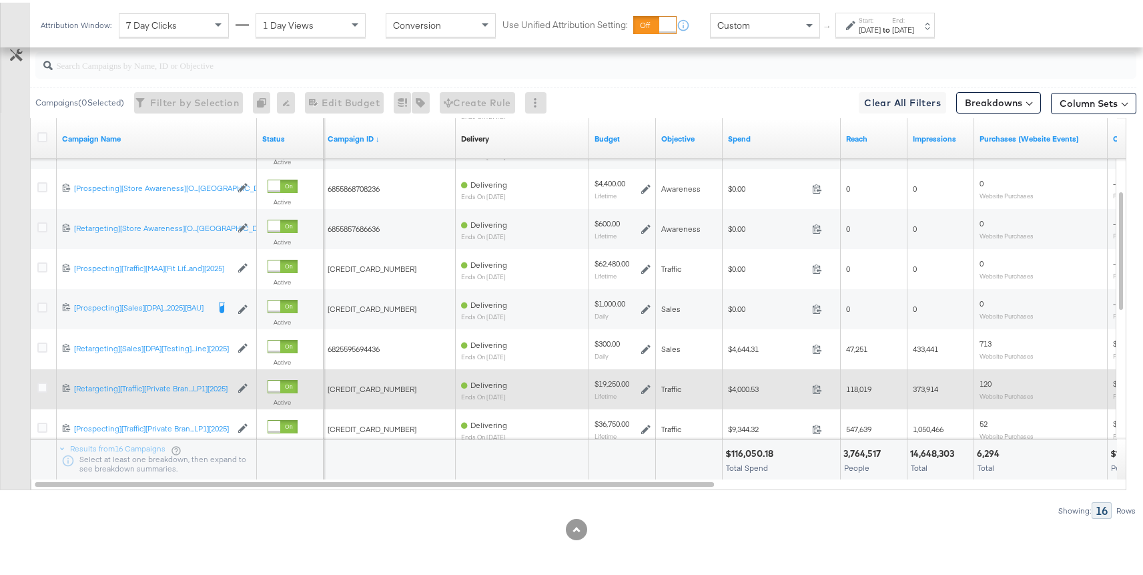
click at [361, 379] on div "[CREDIT_CARD_NUMBER]" at bounding box center [389, 386] width 134 height 21
copy span "[CREDIT_CARD_NUMBER]"
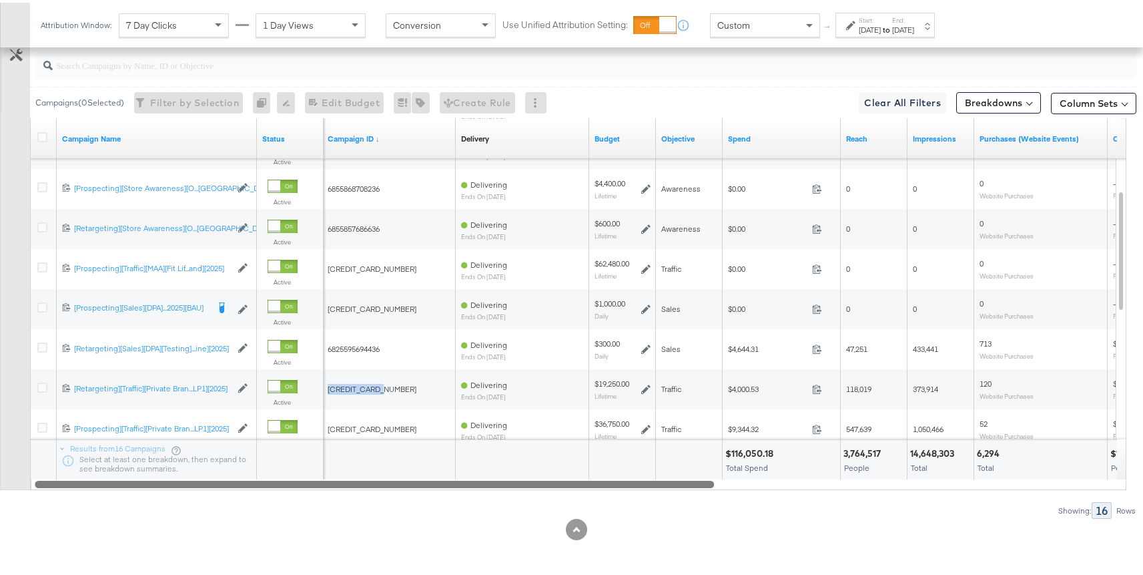
click at [466, 482] on div at bounding box center [375, 480] width 680 height 11
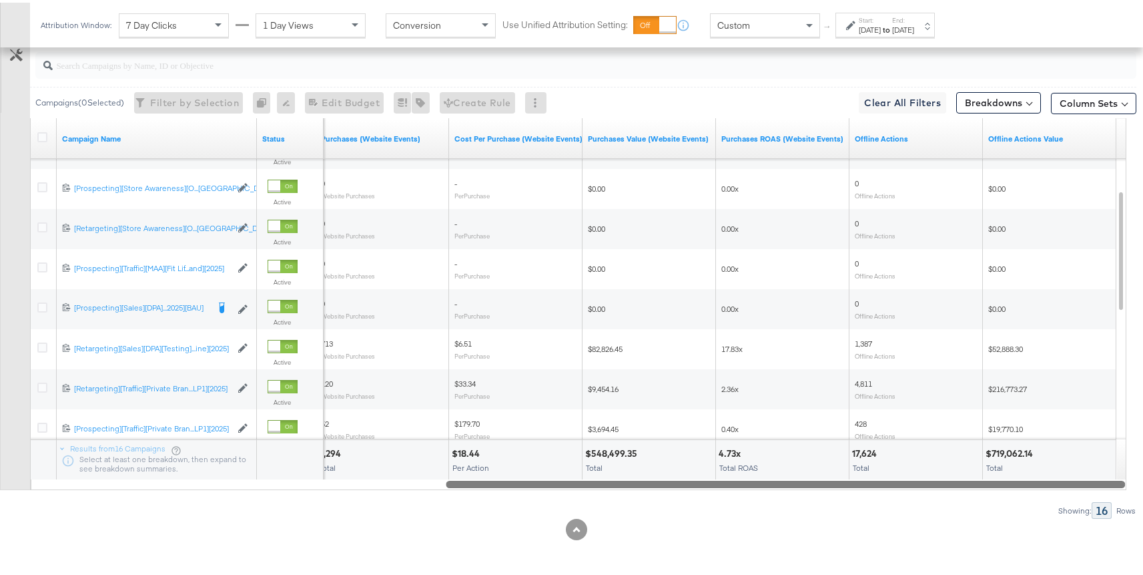
drag, startPoint x: 480, startPoint y: 481, endPoint x: 947, endPoint y: 463, distance: 467.6
click at [947, 463] on div "Campaign Name Status Purchases (Website Events) Cost Per Purchase (Website Even…" at bounding box center [578, 301] width 1097 height 372
click at [218, 72] on div at bounding box center [585, 62] width 1101 height 27
paste input "[CREDIT_CARD_NUMBER]"
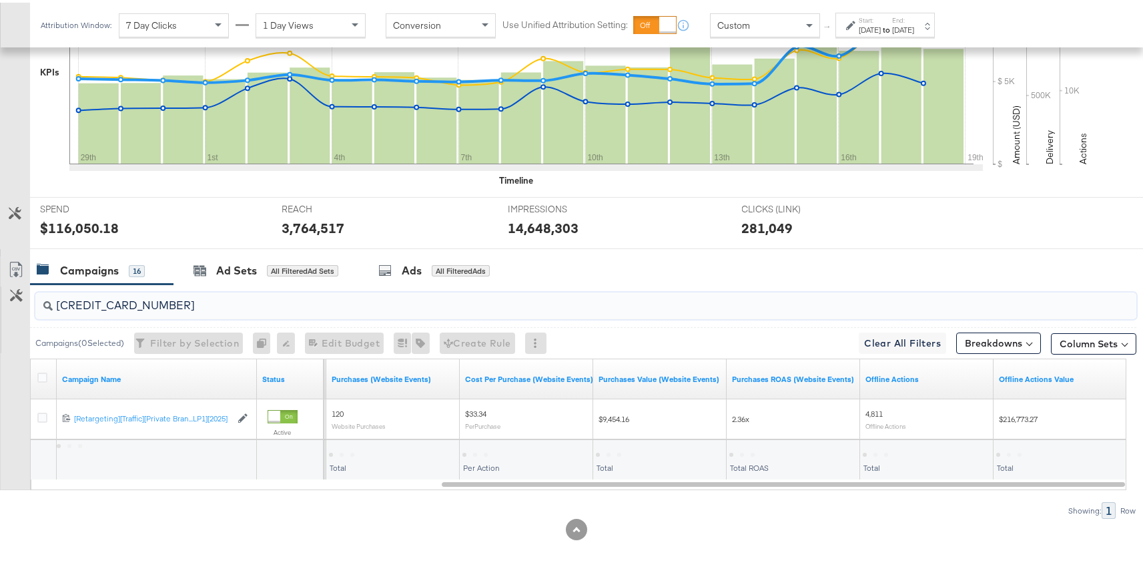
scroll to position [389, 0]
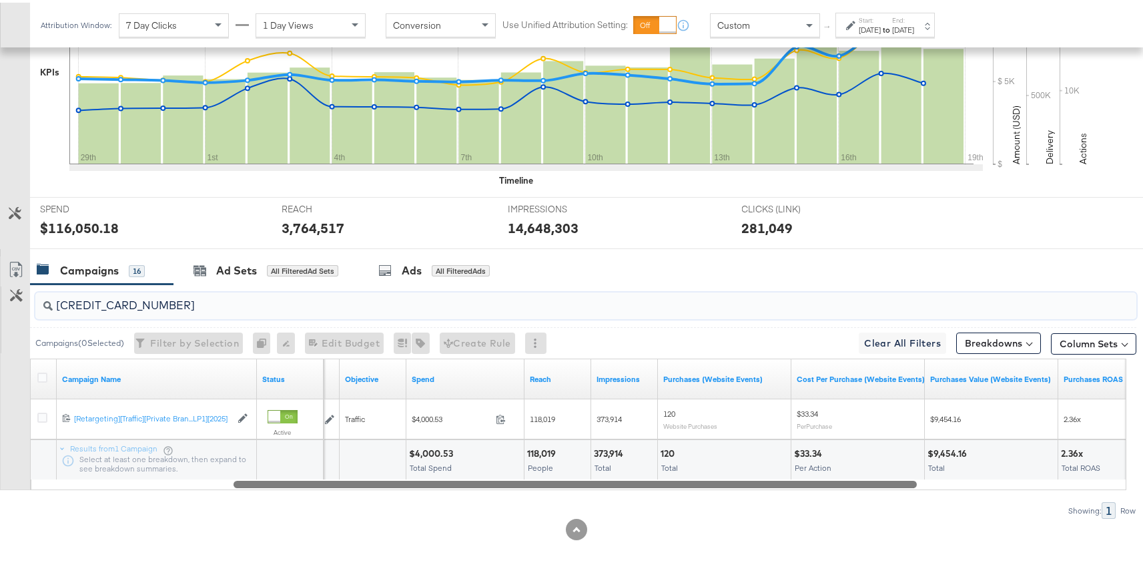
drag, startPoint x: 485, startPoint y: 477, endPoint x: 277, endPoint y: 477, distance: 208.3
click at [277, 477] on div at bounding box center [576, 480] width 684 height 11
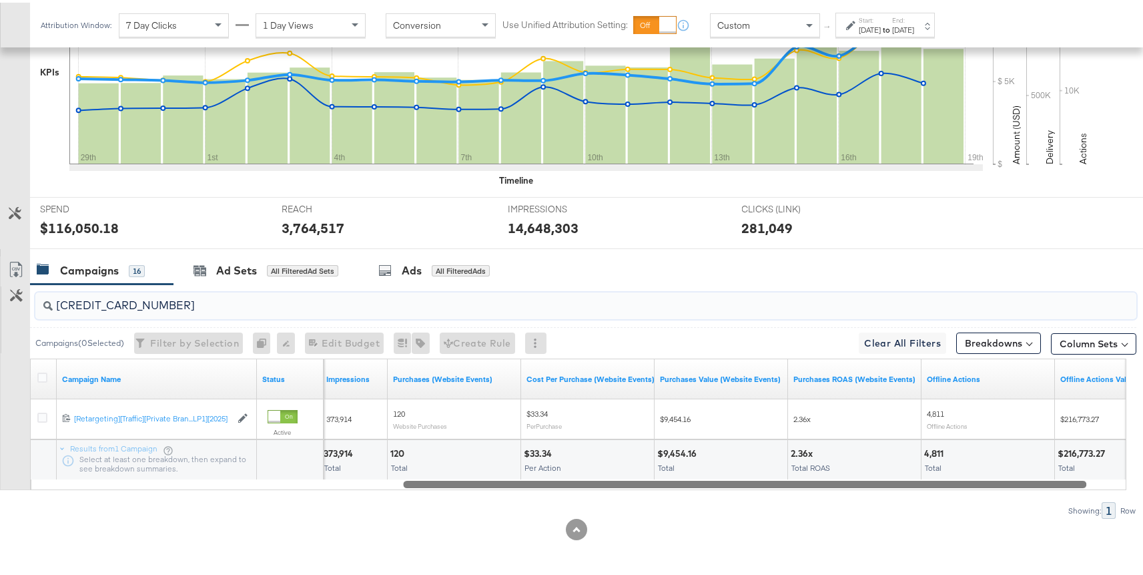
drag, startPoint x: 694, startPoint y: 481, endPoint x: 864, endPoint y: 478, distance: 169.6
click at [864, 478] on div at bounding box center [745, 480] width 684 height 11
type input "[CREDIT_CARD_NUMBER]"
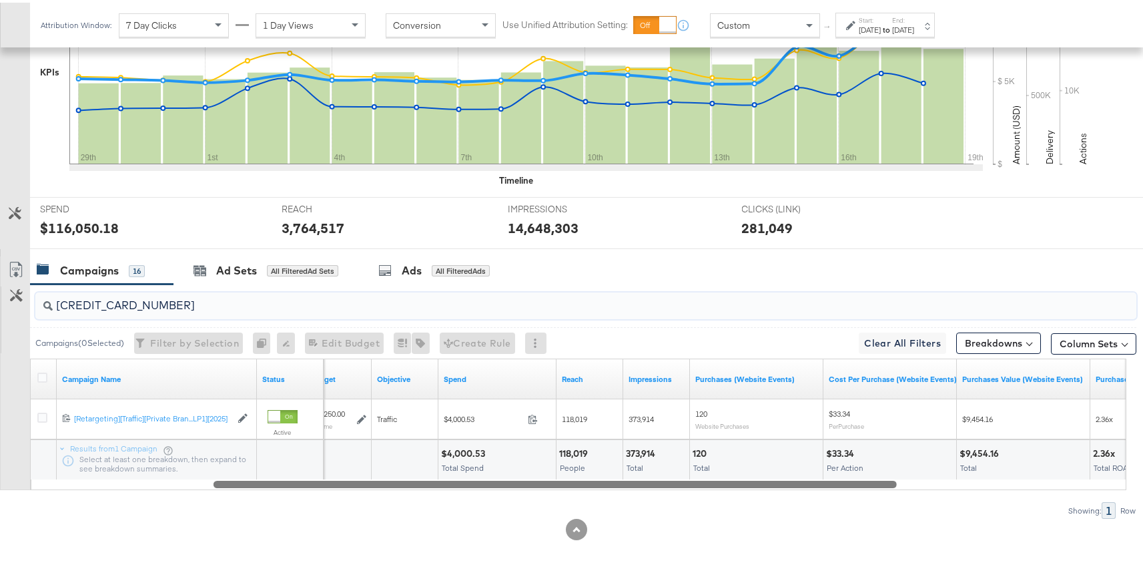
drag, startPoint x: 715, startPoint y: 485, endPoint x: 535, endPoint y: 467, distance: 181.1
click at [535, 467] on div "Campaign Name Status Budget Objective Spend Reach Impressions Purchases (Websit…" at bounding box center [578, 422] width 1097 height 132
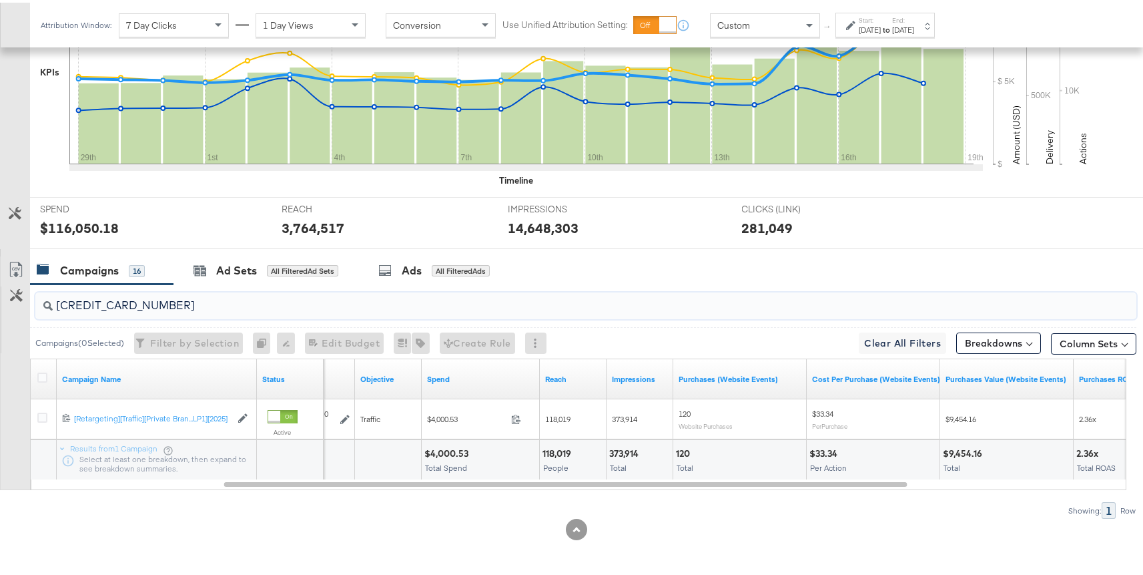
click at [204, 297] on input "[CREDIT_CARD_NUMBER]" at bounding box center [545, 297] width 984 height 26
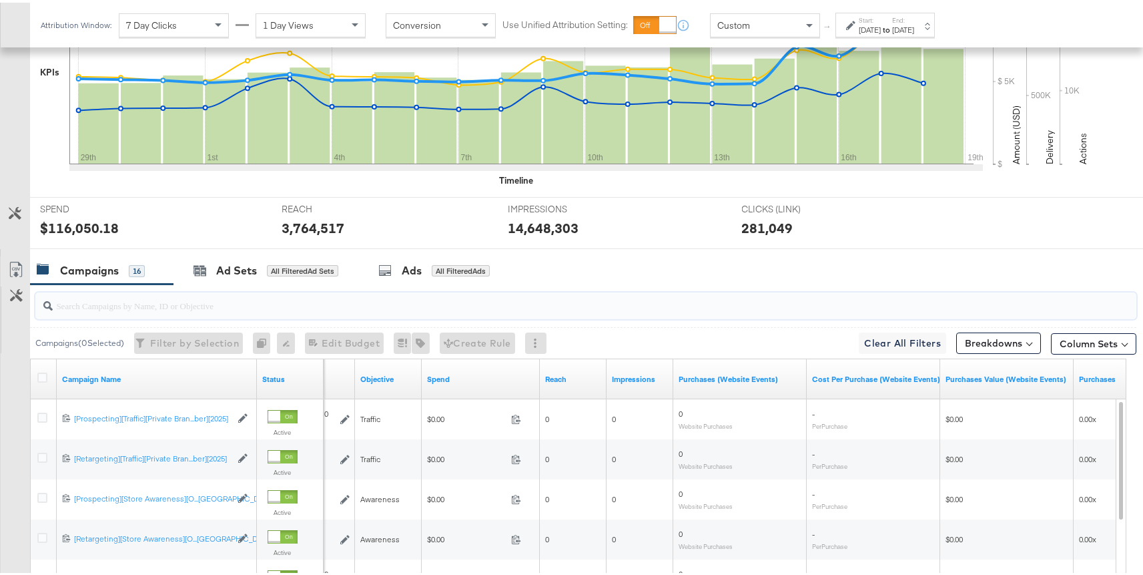
scroll to position [629, 0]
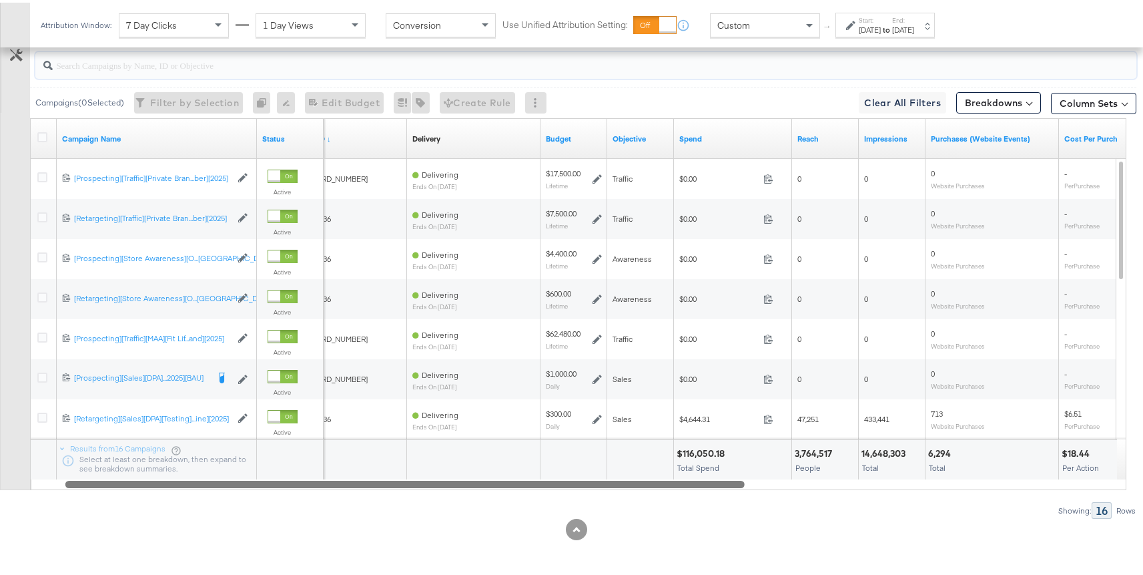
drag, startPoint x: 401, startPoint y: 479, endPoint x: 260, endPoint y: 474, distance: 140.3
click at [260, 474] on div "Campaign Name Status Campaign ID ↓ Delivery Sorting Unavailable Budget Objectiv…" at bounding box center [578, 301] width 1097 height 372
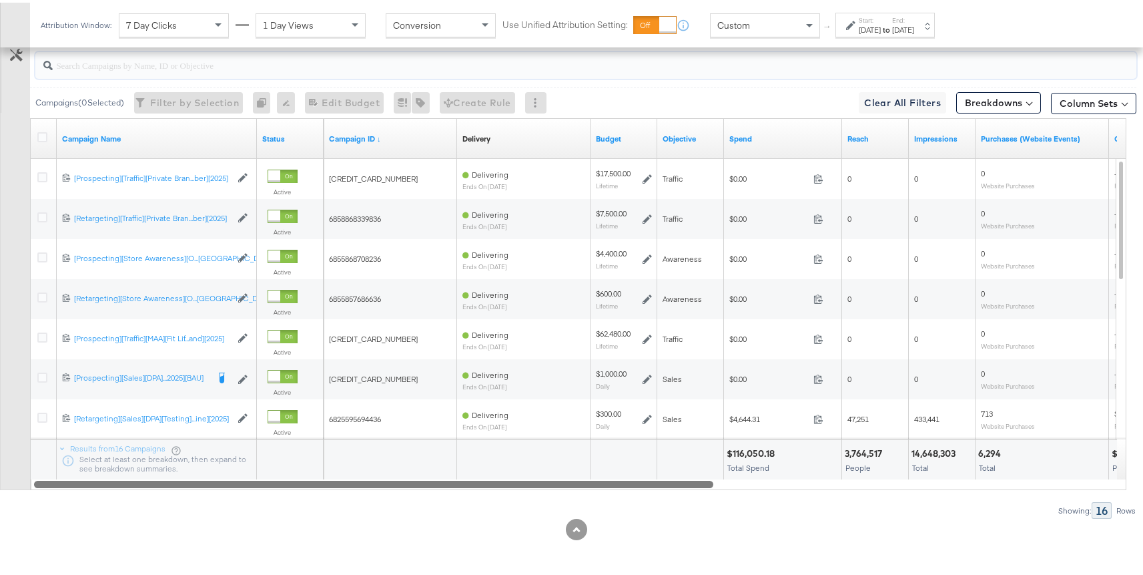
drag, startPoint x: 388, startPoint y: 480, endPoint x: 328, endPoint y: 480, distance: 60.1
click at [328, 480] on div at bounding box center [374, 480] width 680 height 11
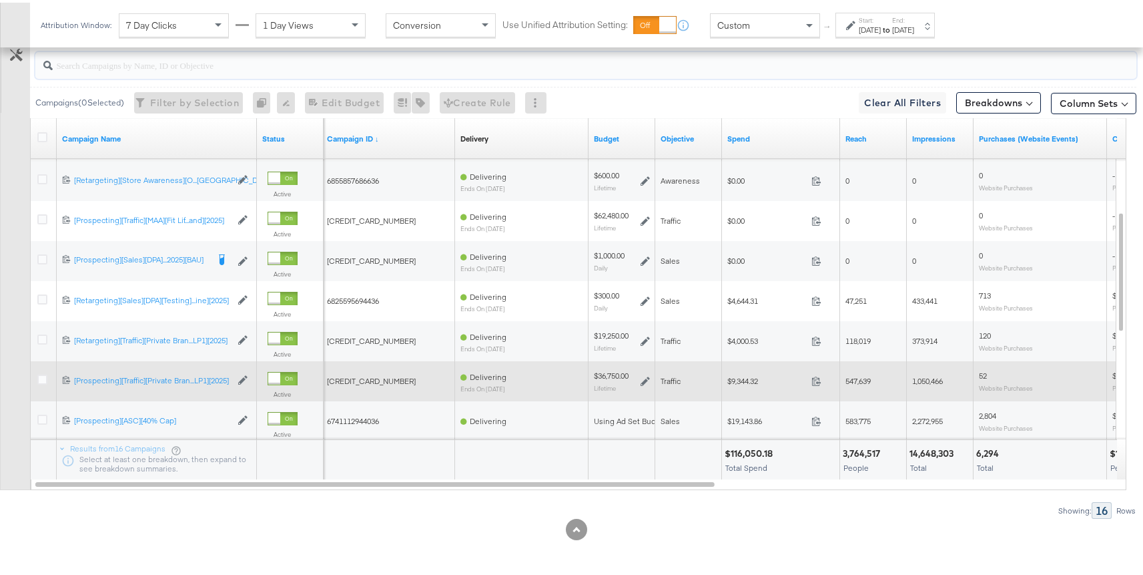
click at [365, 380] on span "[CREDIT_CARD_NUMBER]" at bounding box center [371, 378] width 89 height 10
copy span "[CREDIT_CARD_NUMBER]"
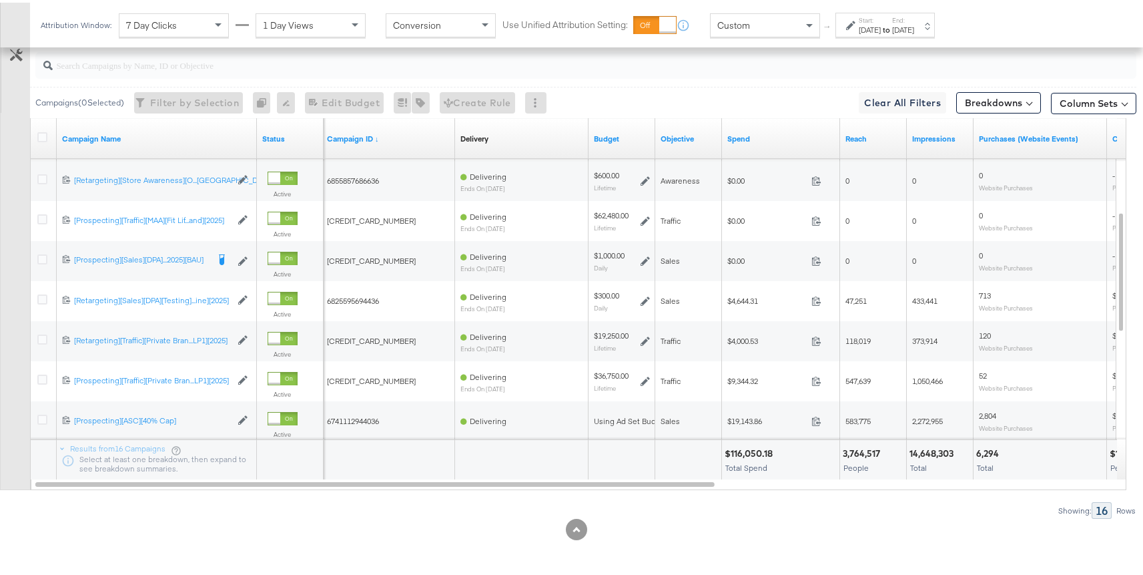
click at [220, 61] on input "search" at bounding box center [545, 57] width 984 height 26
paste input "[CREDIT_CARD_NUMBER]"
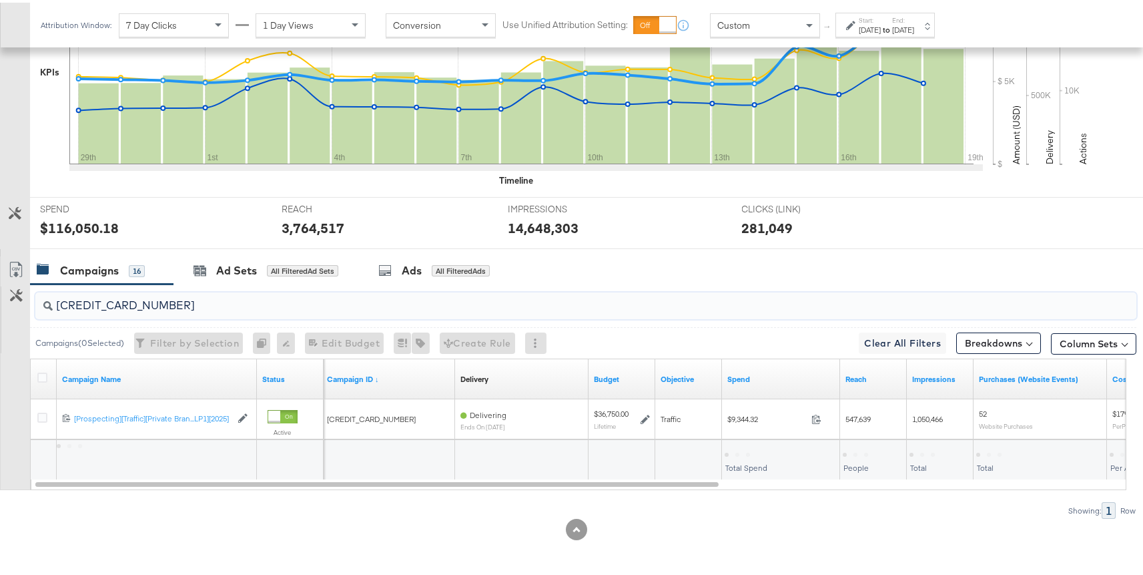
scroll to position [389, 0]
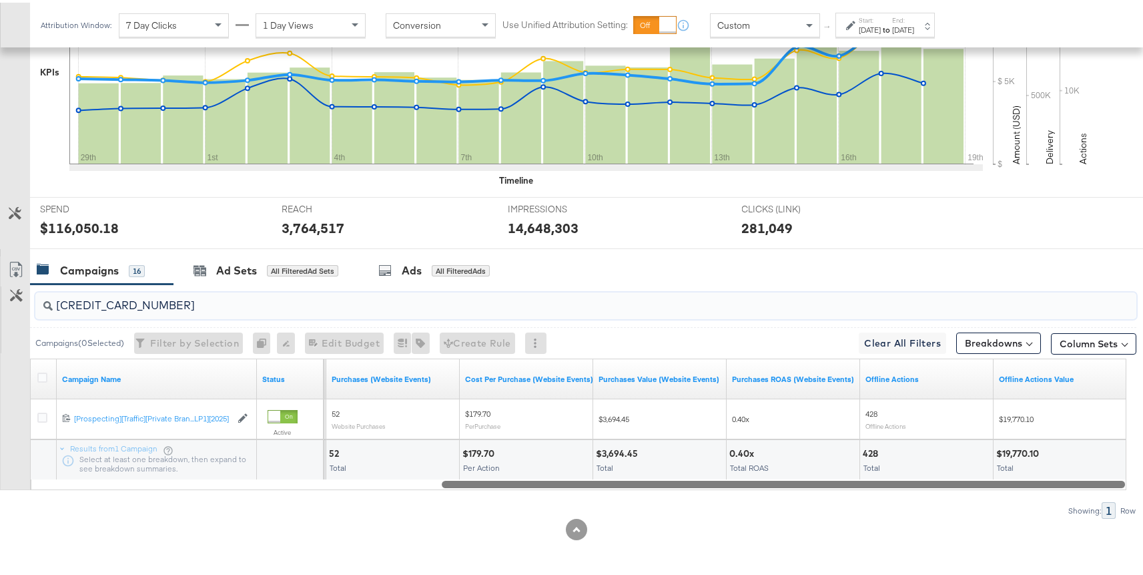
drag, startPoint x: 576, startPoint y: 483, endPoint x: 989, endPoint y: 479, distance: 413.2
click at [989, 479] on div at bounding box center [784, 480] width 684 height 11
type input "[CREDIT_CARD_NUMBER]"
click at [248, 294] on input "[CREDIT_CARD_NUMBER]" at bounding box center [545, 297] width 984 height 26
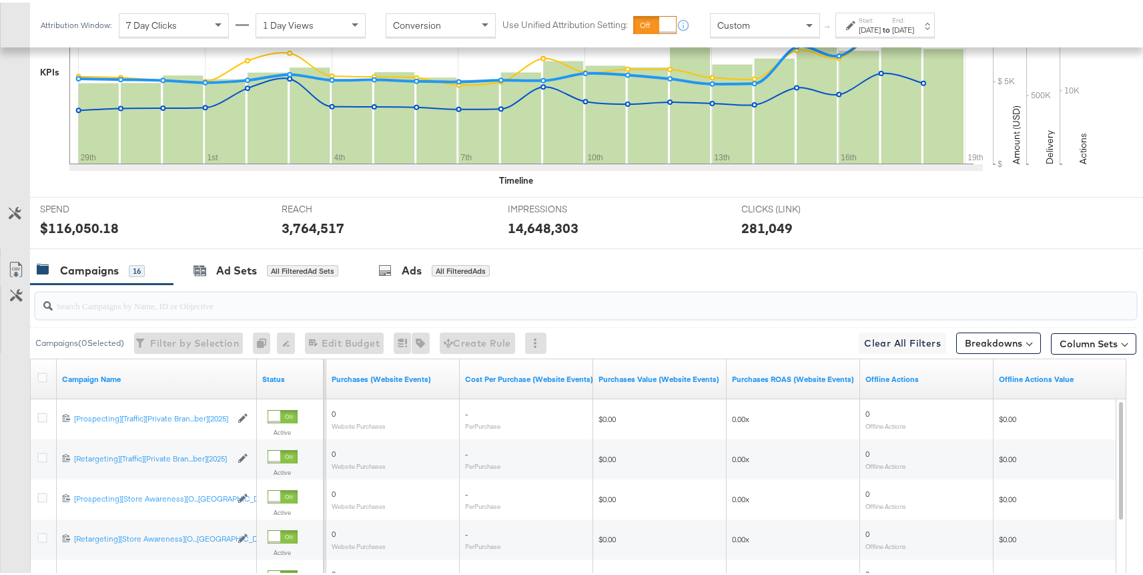
scroll to position [629, 0]
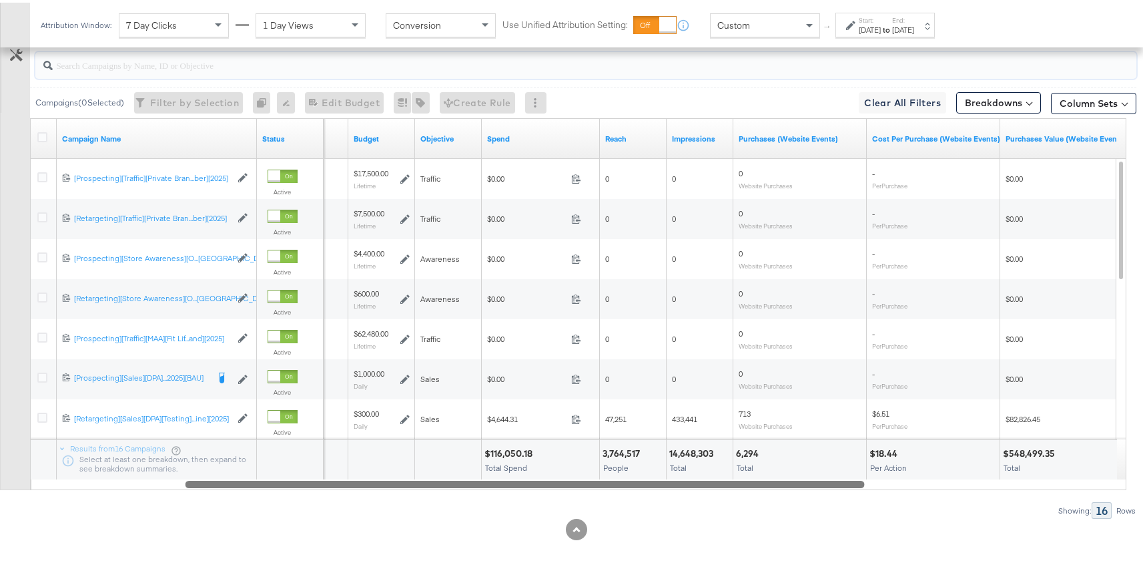
drag, startPoint x: 468, startPoint y: 481, endPoint x: 213, endPoint y: 480, distance: 255.0
click at [213, 480] on div at bounding box center [526, 480] width 680 height 11
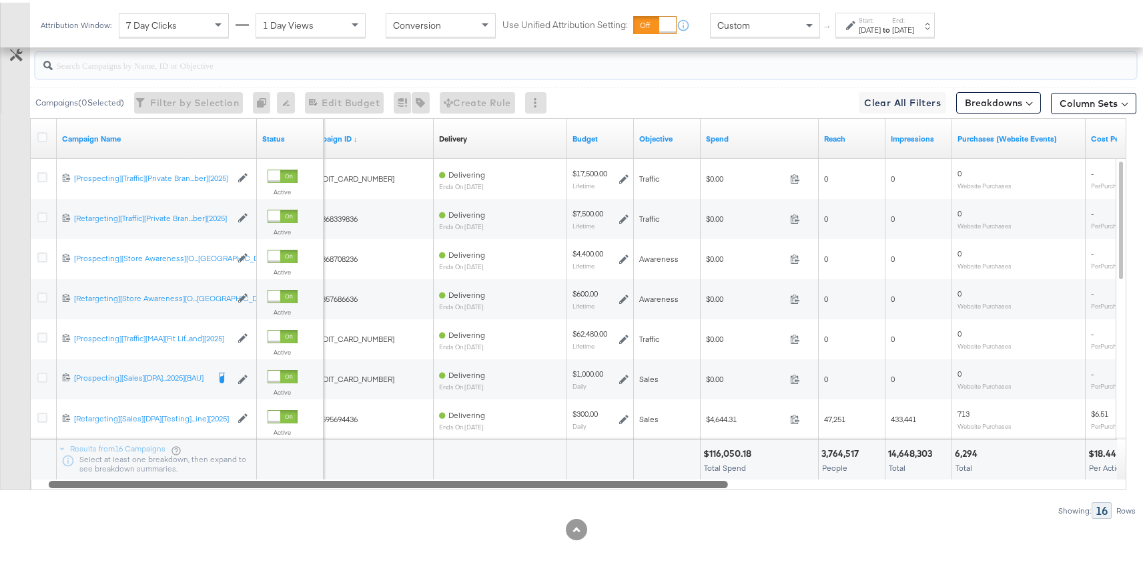
drag, startPoint x: 320, startPoint y: 478, endPoint x: 184, endPoint y: 464, distance: 136.9
click at [184, 464] on div "Campaign Name Status Campaign ID ↓ Delivery Sorting Unavailable Budget Objectiv…" at bounding box center [578, 301] width 1097 height 372
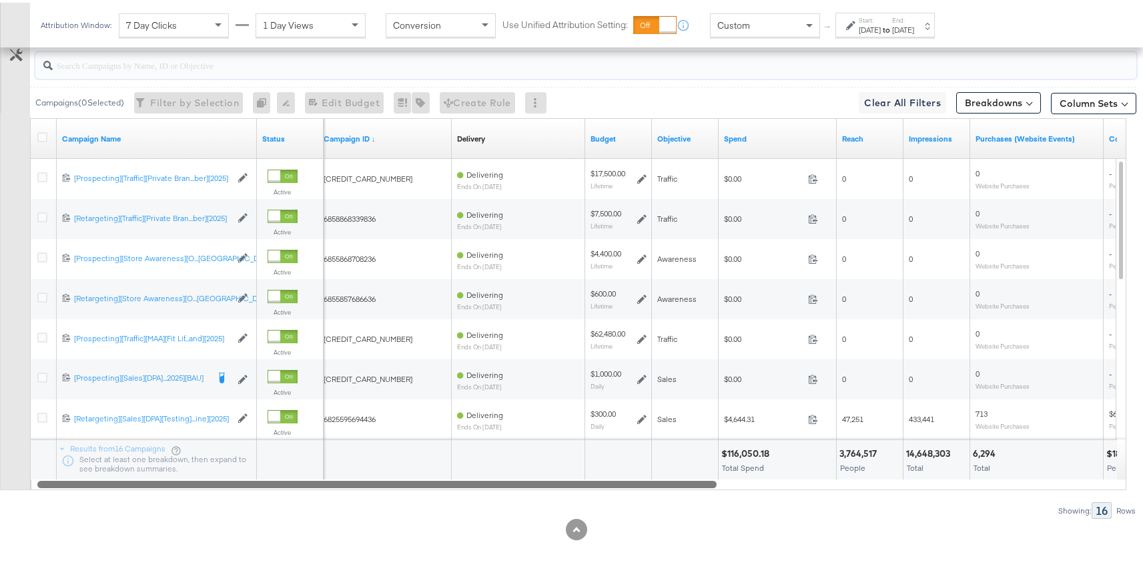
drag, startPoint x: 425, startPoint y: 479, endPoint x: 293, endPoint y: 470, distance: 131.8
click at [293, 470] on div "Campaign Name Status Campaign ID ↓ Delivery Sorting Unavailable Budget Objectiv…" at bounding box center [578, 301] width 1097 height 372
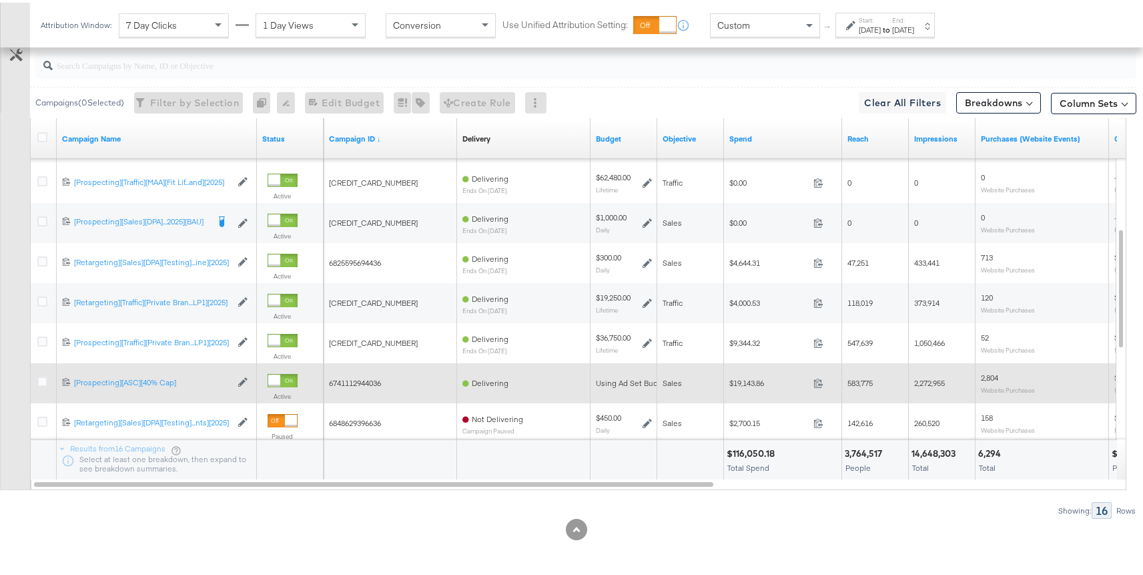
click at [376, 378] on span "6741112944036" at bounding box center [355, 380] width 52 height 10
copy span "6741112944036"
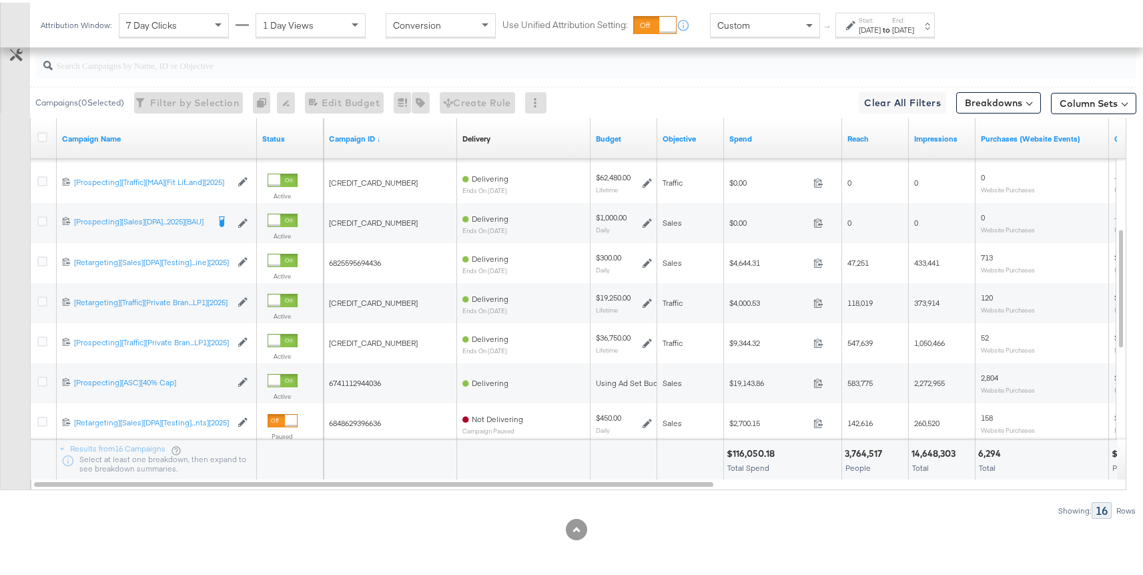
click at [288, 67] on input "search" at bounding box center [545, 57] width 984 height 26
paste input "6741112944036"
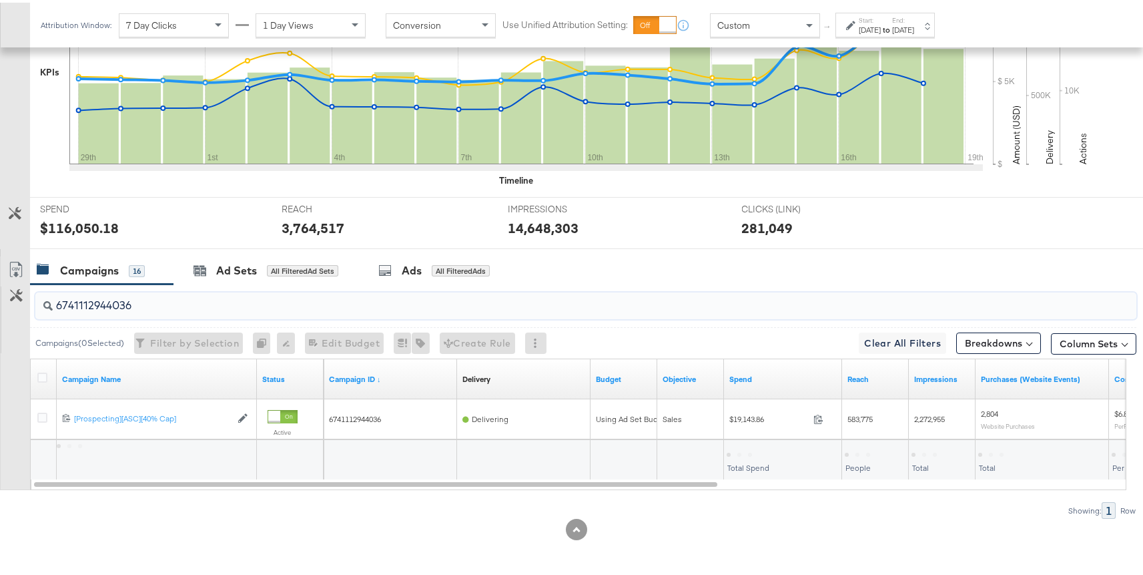
scroll to position [389, 0]
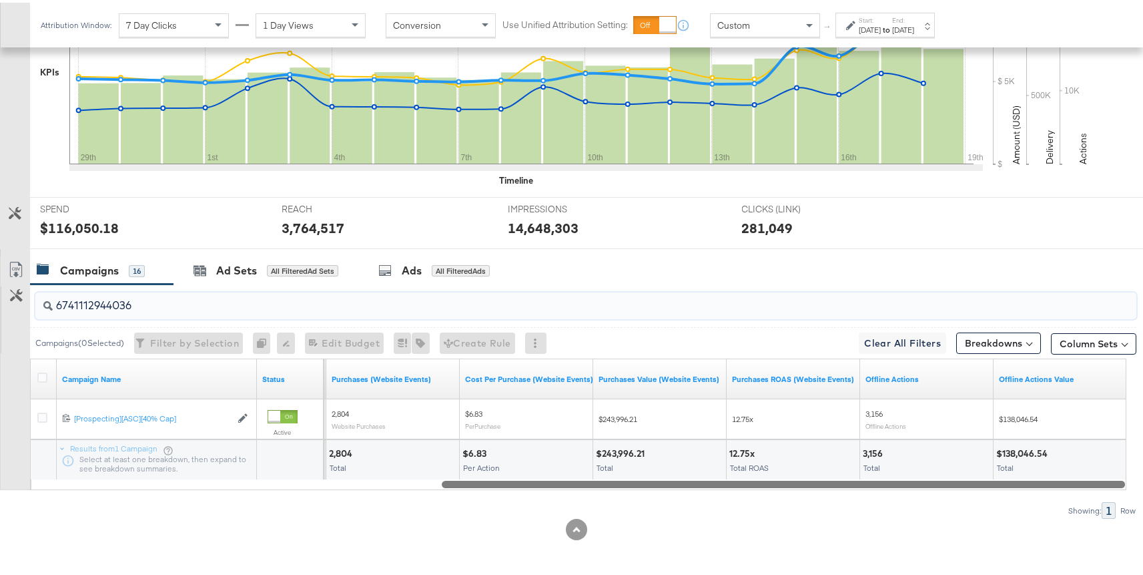
drag, startPoint x: 547, startPoint y: 479, endPoint x: 1007, endPoint y: 483, distance: 460.0
click at [1007, 483] on div at bounding box center [784, 480] width 684 height 11
type input "6741112944036"
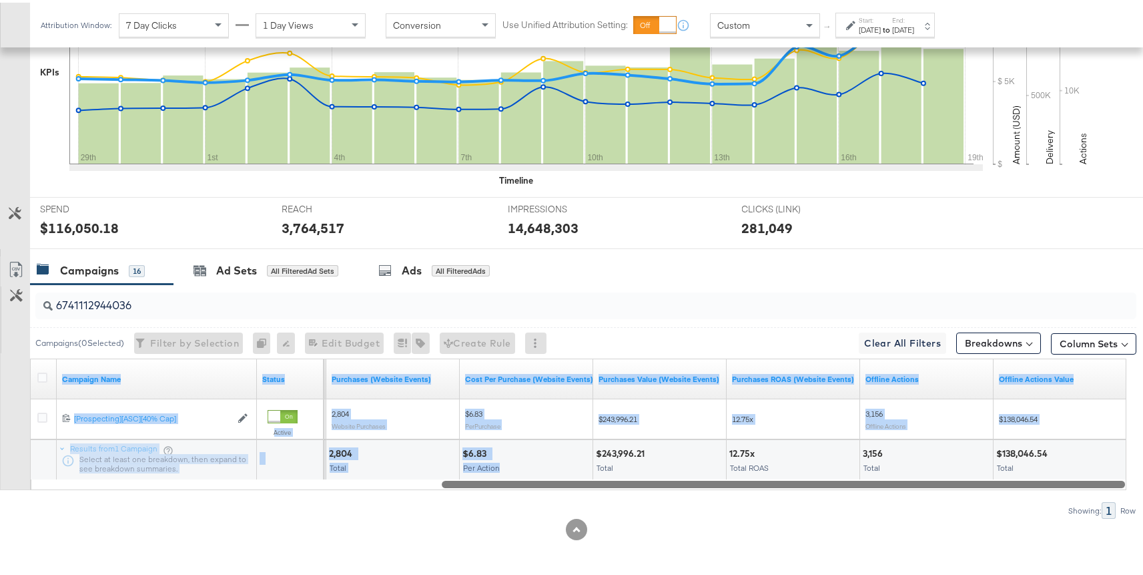
drag, startPoint x: 563, startPoint y: 476, endPoint x: 457, endPoint y: 485, distance: 106.5
click at [457, 485] on div "Campaign Name Status Impressions Purchases (Website Events) Cost Per Purchase (…" at bounding box center [578, 422] width 1097 height 132
drag, startPoint x: 479, startPoint y: 483, endPoint x: 648, endPoint y: 489, distance: 169.0
click at [648, 489] on div "6741112944036 Campaigns ( 0 Selected) Filter by Selection Filter 0 campaigns 0 …" at bounding box center [568, 399] width 1137 height 234
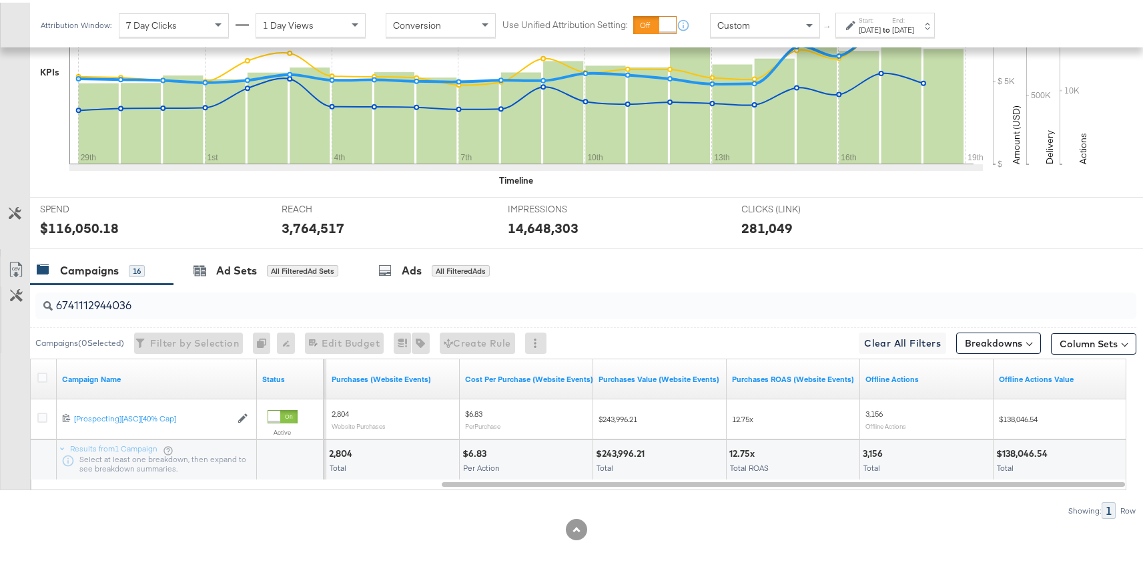
click at [716, 513] on div "Showing: 1 Row" at bounding box center [568, 507] width 1137 height 17
click at [182, 298] on input "6741112944036" at bounding box center [545, 297] width 984 height 26
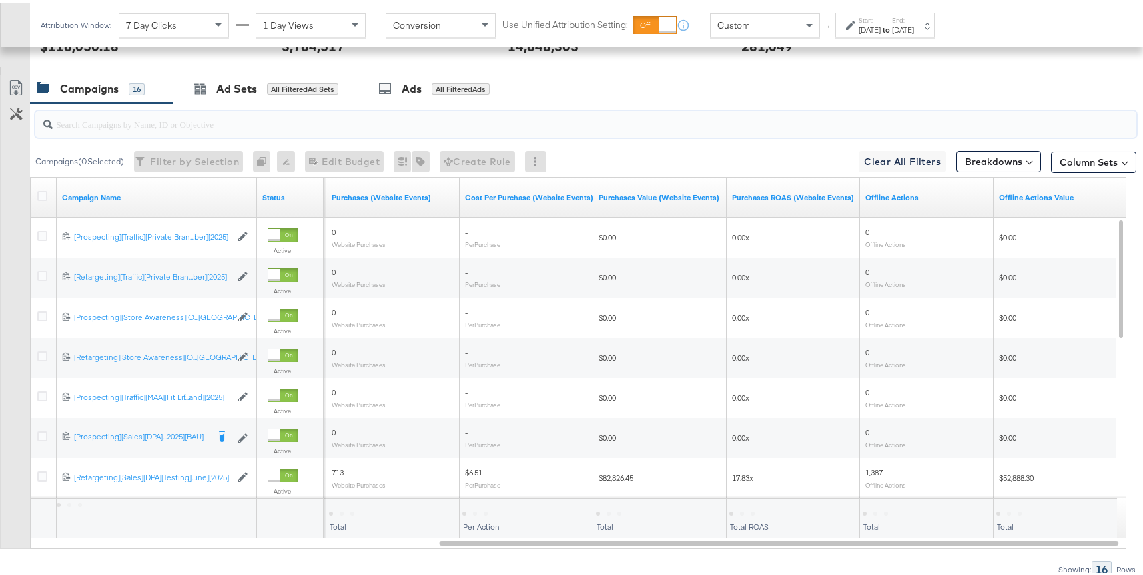
scroll to position [629, 0]
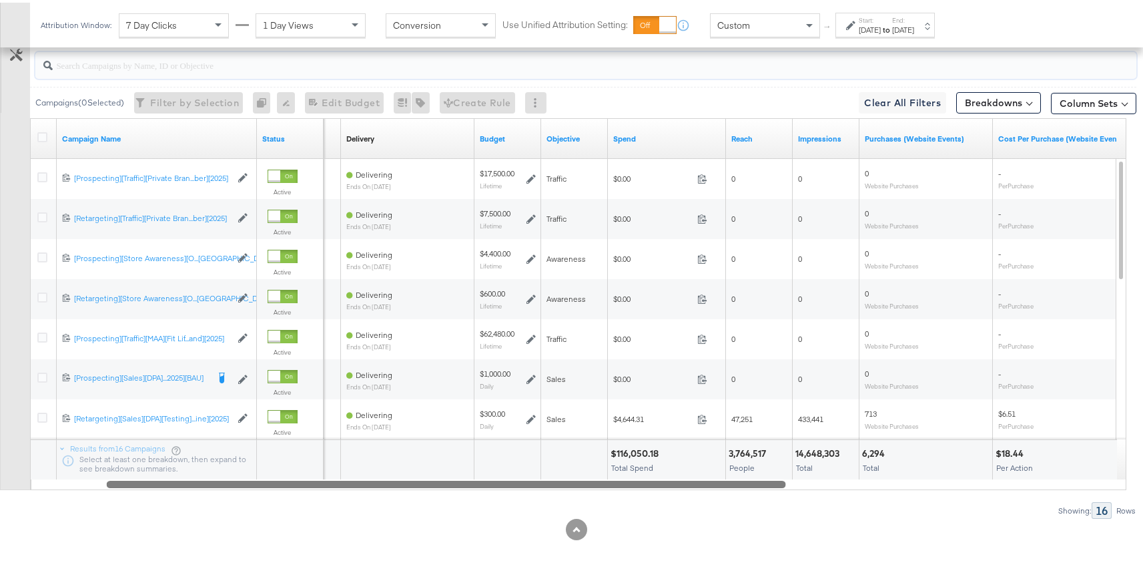
drag, startPoint x: 552, startPoint y: 484, endPoint x: 219, endPoint y: 471, distance: 333.3
click at [219, 471] on div "Campaign Name Status Campaign ID ↓ Delivery Sorting Unavailable Budget Objectiv…" at bounding box center [578, 301] width 1097 height 372
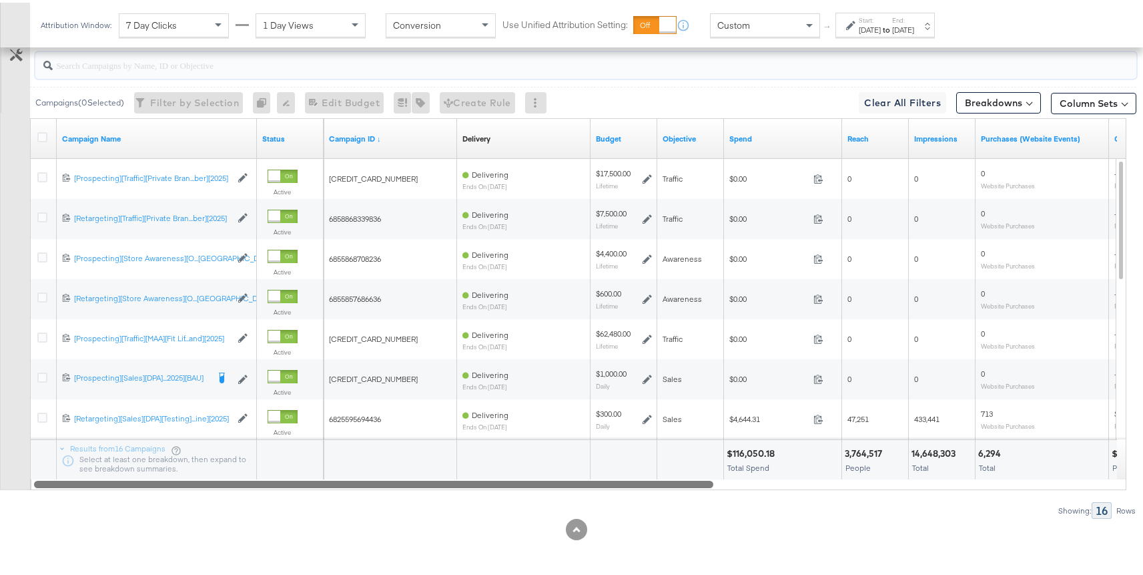
drag, startPoint x: 619, startPoint y: 486, endPoint x: 563, endPoint y: 501, distance: 58.6
click at [563, 501] on div "Campaigns ( 0 Selected) Filter by Selection Filter 0 campaigns 0 Rename 0 campa…" at bounding box center [568, 278] width 1137 height 475
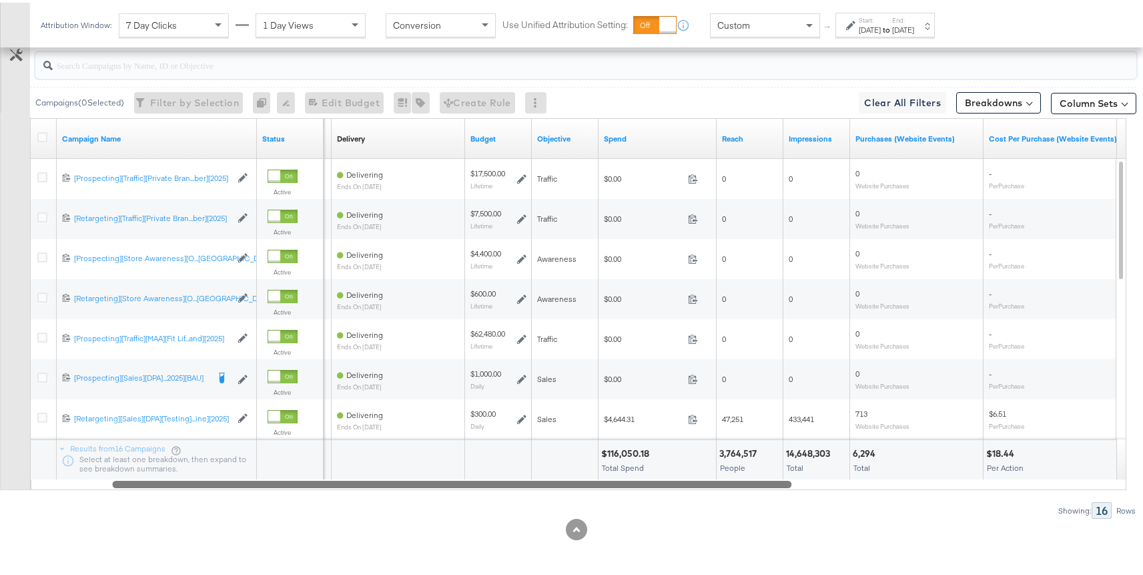
drag, startPoint x: 645, startPoint y: 482, endPoint x: 760, endPoint y: 489, distance: 115.7
click at [760, 489] on div "Campaigns ( 0 Selected) Filter by Selection Filter 0 campaigns 0 Rename 0 campa…" at bounding box center [568, 278] width 1137 height 475
click at [760, 483] on div at bounding box center [452, 480] width 680 height 11
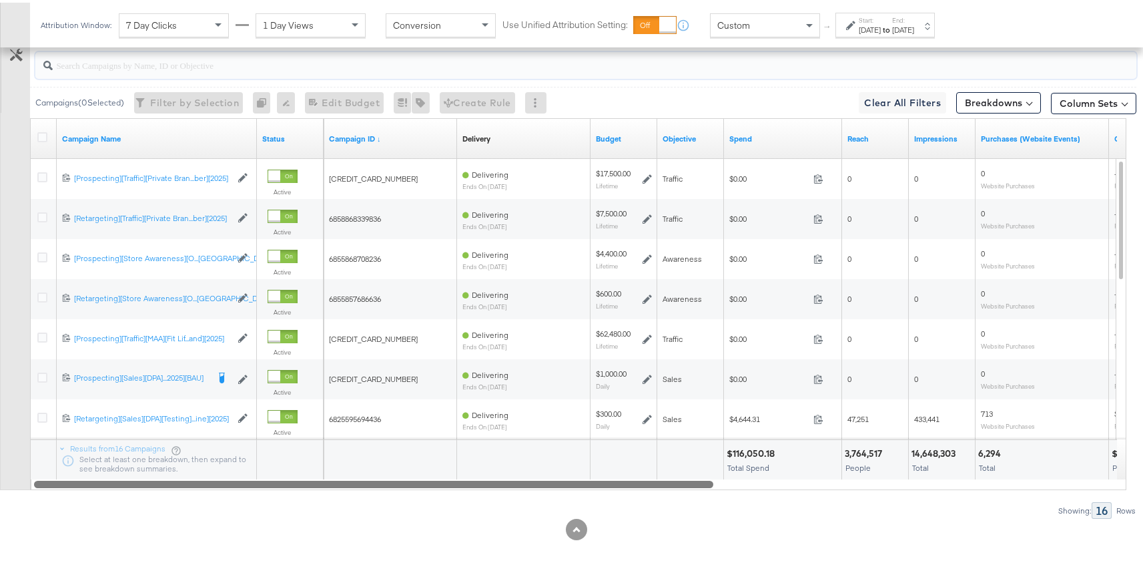
drag, startPoint x: 640, startPoint y: 481, endPoint x: 553, endPoint y: 490, distance: 87.9
click at [553, 490] on div "Campaigns ( 0 Selected) Filter by Selection Filter 0 campaigns 0 Rename 0 campa…" at bounding box center [568, 278] width 1137 height 475
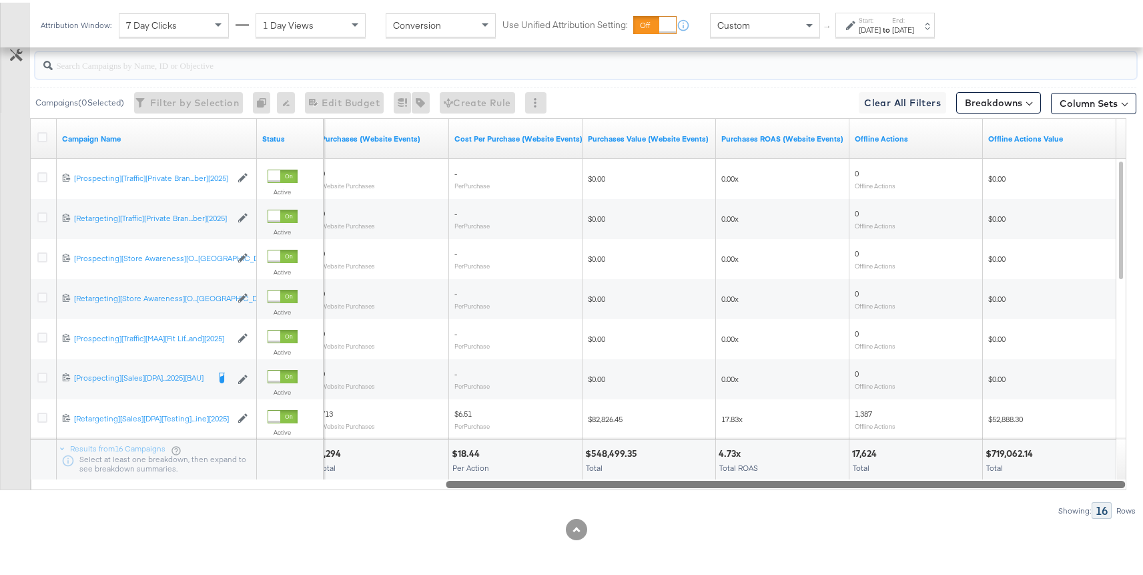
drag, startPoint x: 571, startPoint y: 485, endPoint x: 1010, endPoint y: 491, distance: 439.3
click at [1010, 491] on div "Campaigns ( 0 Selected) Filter by Selection Filter 0 campaigns 0 Rename 0 campa…" at bounding box center [568, 278] width 1137 height 475
drag, startPoint x: 675, startPoint y: 485, endPoint x: 751, endPoint y: 485, distance: 76.1
click at [751, 485] on div at bounding box center [786, 480] width 680 height 11
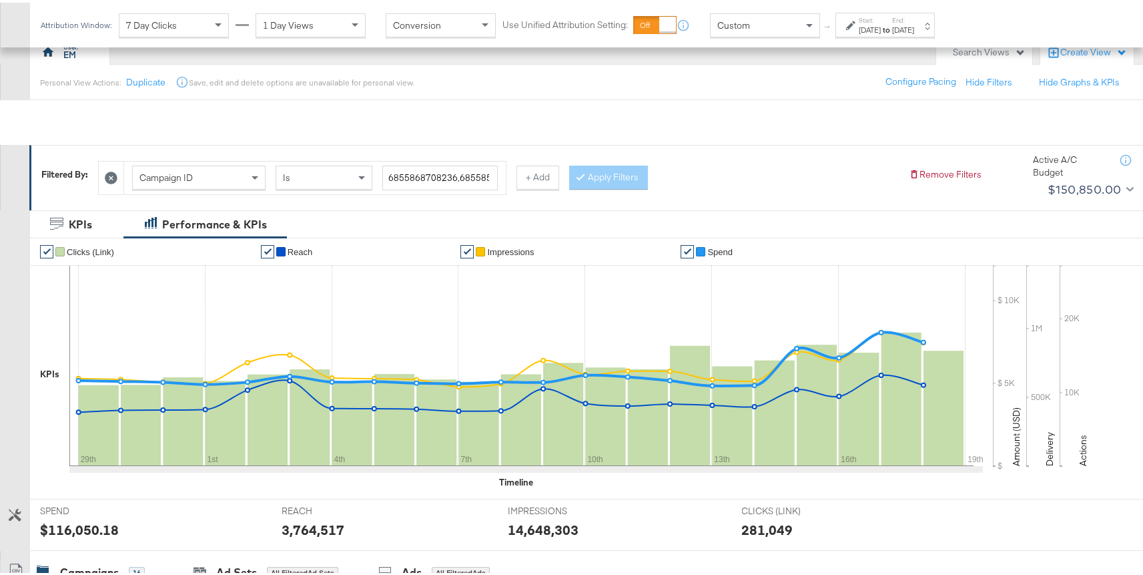
scroll to position [0, 0]
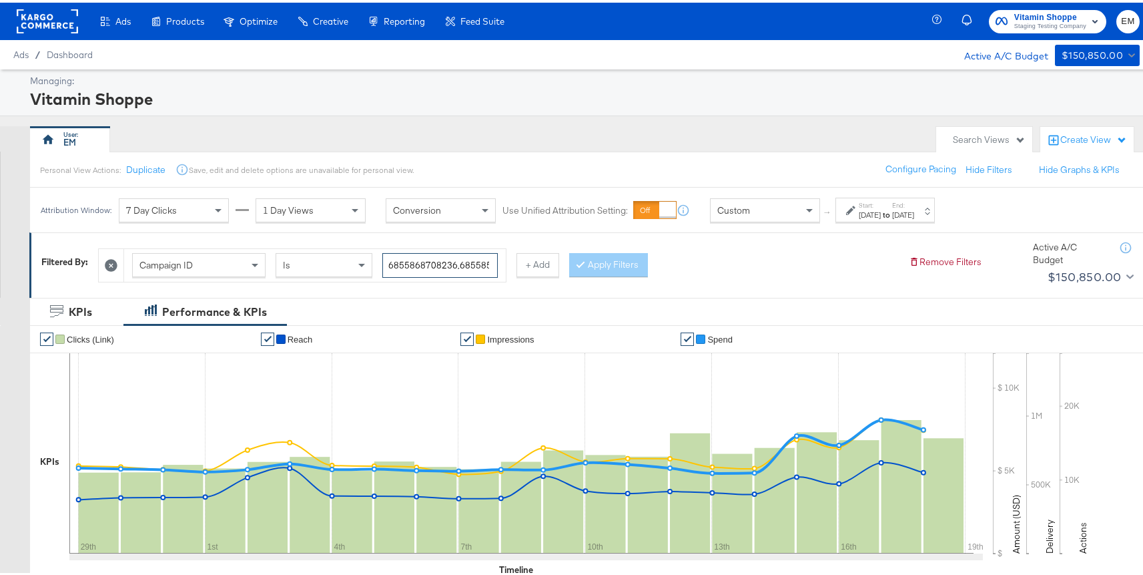
click at [439, 264] on input "6855868708236,6855857686636,6835102072036,6847246512836,6858871248436,683509322…" at bounding box center [439, 262] width 115 height 25
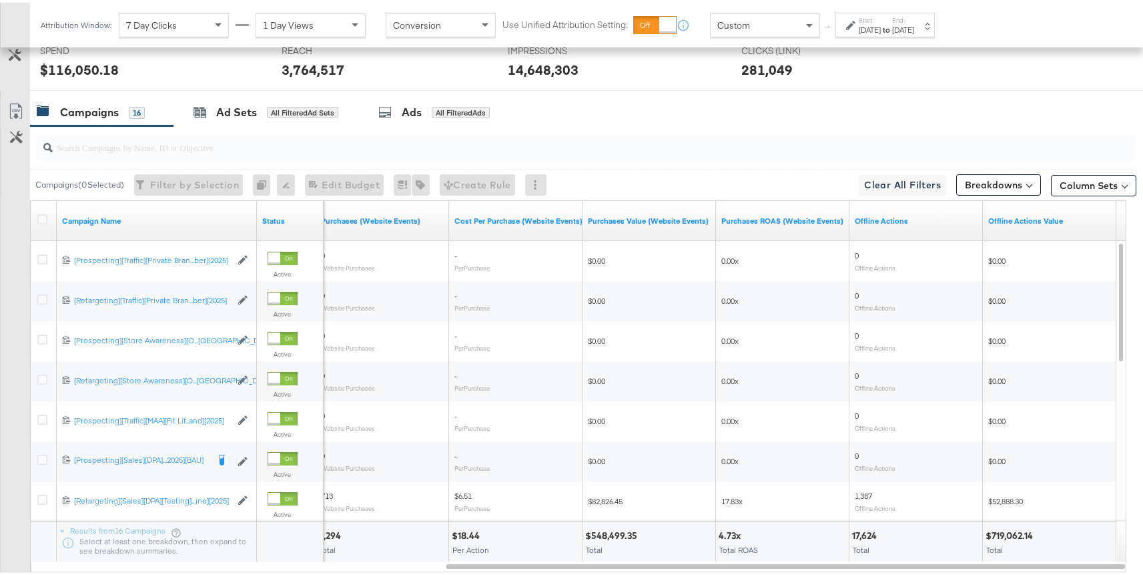
scroll to position [569, 0]
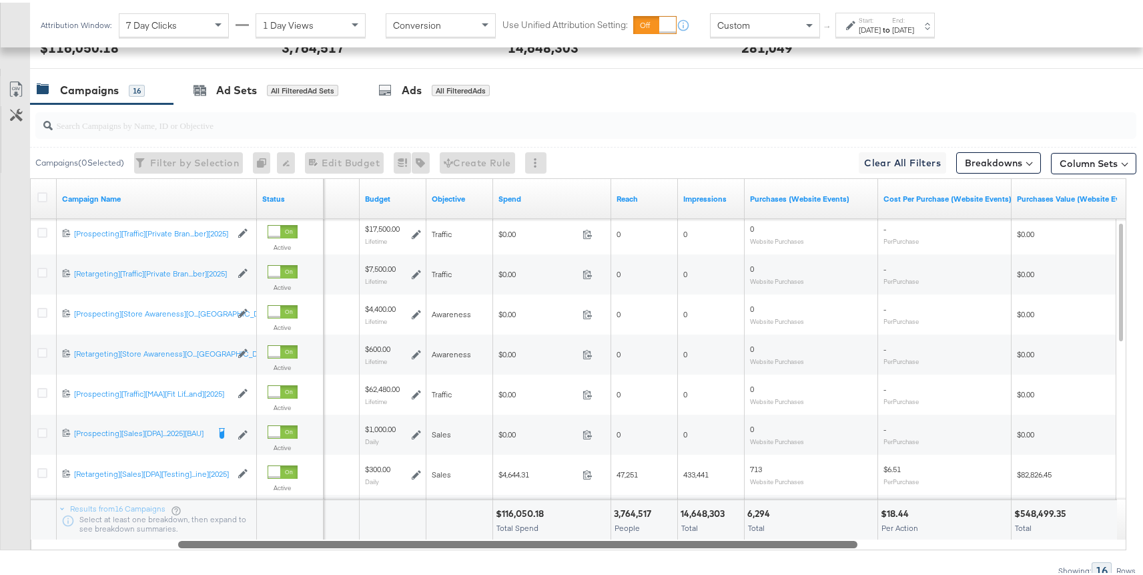
drag, startPoint x: 464, startPoint y: 539, endPoint x: 198, endPoint y: 549, distance: 265.9
click at [200, 549] on div "Campaigns ( 0 Selected) Filter by Selection Filter 0 campaigns 0 Rename 0 campa…" at bounding box center [568, 338] width 1137 height 475
click at [429, 537] on div "Campaign Name Status Delivery Sorting Unavailable Budget Objective Spend Reach …" at bounding box center [578, 362] width 1097 height 372
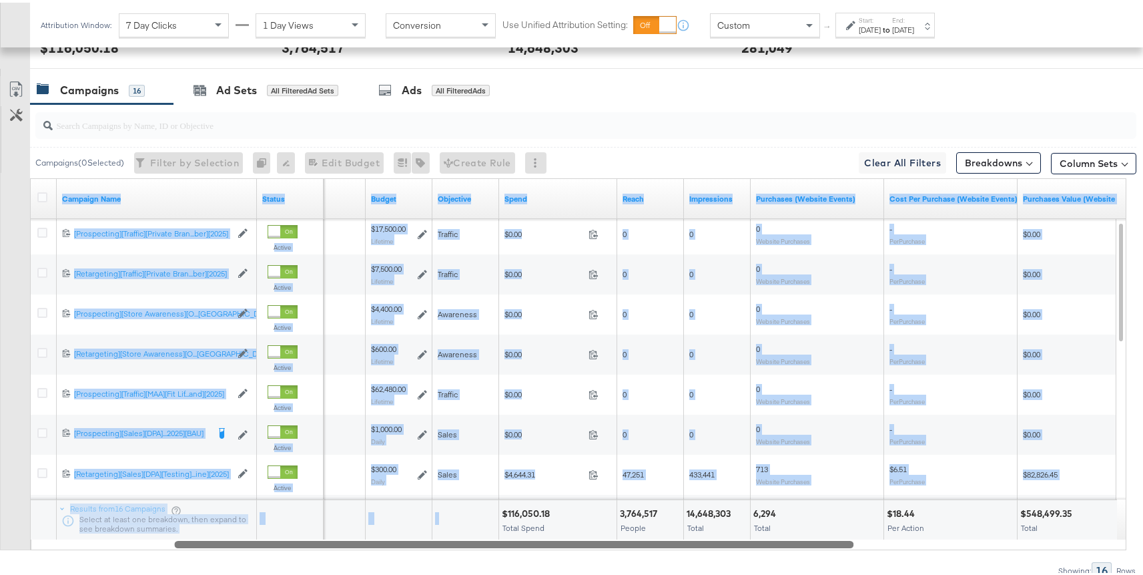
drag, startPoint x: 430, startPoint y: 541, endPoint x: 304, endPoint y: 543, distance: 126.2
click at [304, 544] on div at bounding box center [514, 540] width 680 height 11
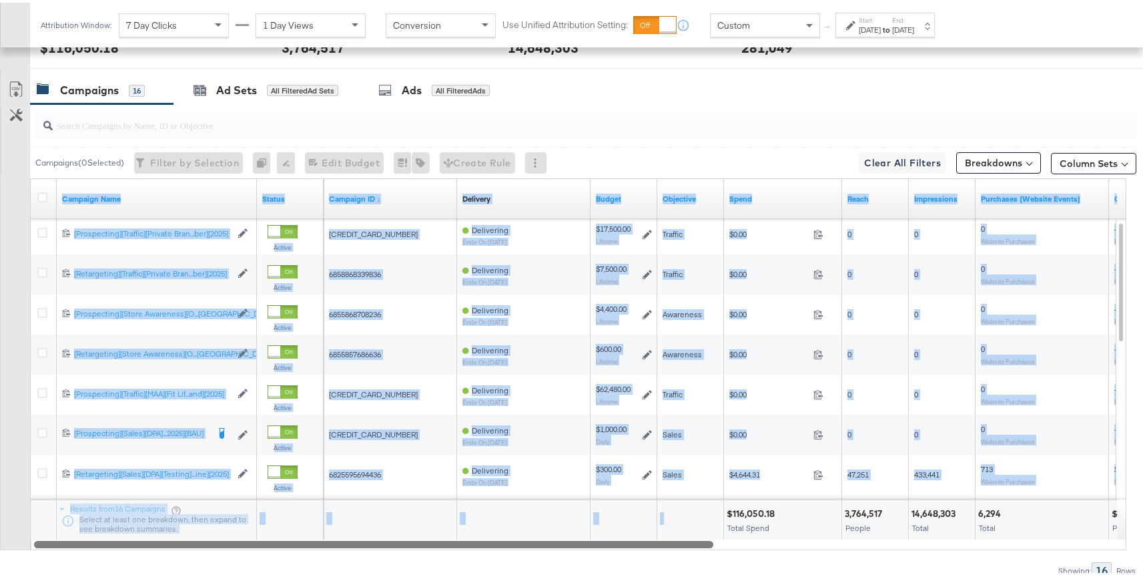
drag, startPoint x: 372, startPoint y: 538, endPoint x: 285, endPoint y: 538, distance: 87.4
click at [285, 538] on div at bounding box center [374, 540] width 680 height 11
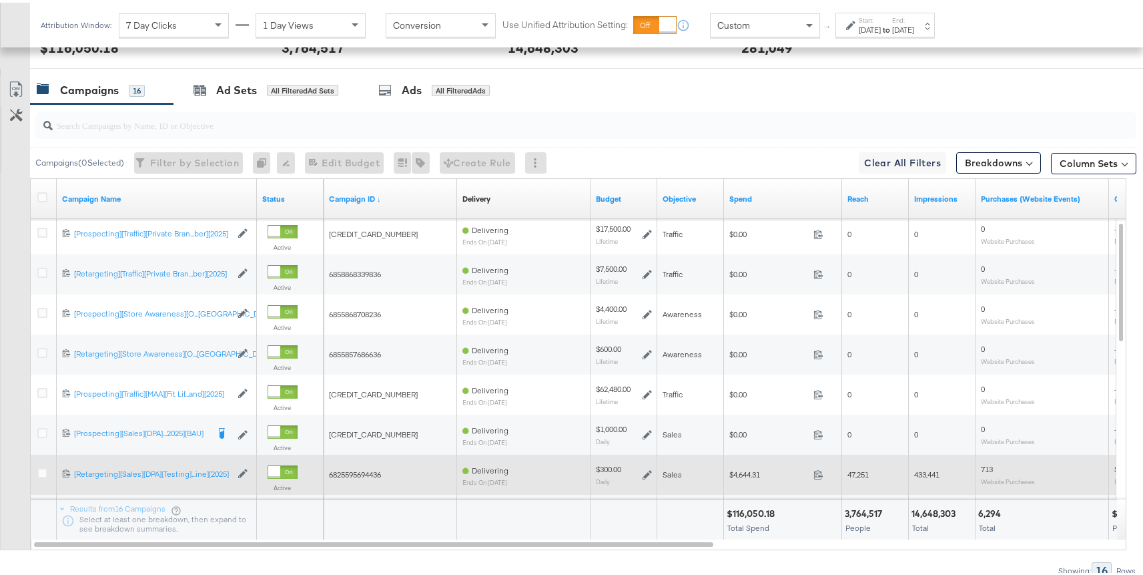
click at [385, 467] on div "6825595694436" at bounding box center [390, 472] width 123 height 11
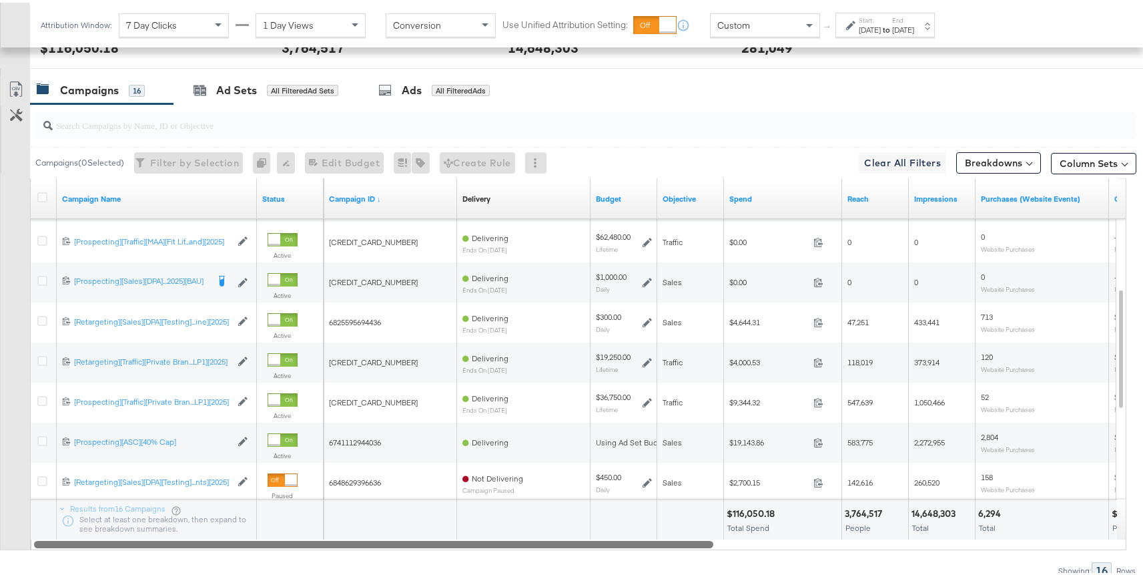
drag, startPoint x: 426, startPoint y: 538, endPoint x: 463, endPoint y: 553, distance: 40.2
click at [463, 553] on div "Campaigns ( 0 Selected) Filter by Selection Filter 0 campaigns 0 Rename 0 campa…" at bounding box center [568, 338] width 1137 height 475
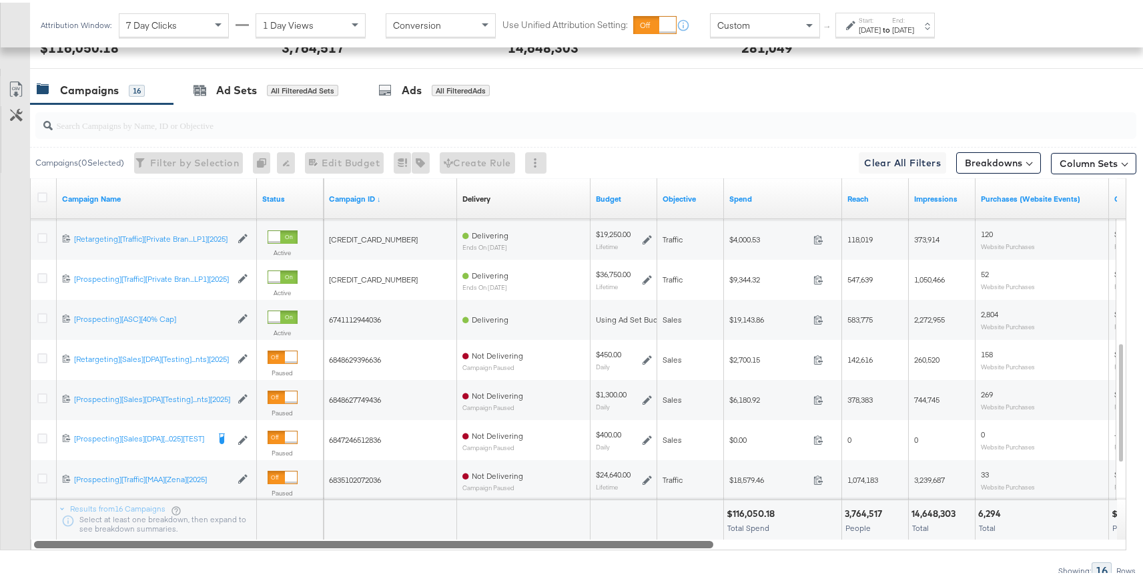
drag, startPoint x: 563, startPoint y: 543, endPoint x: 455, endPoint y: 538, distance: 107.6
click at [455, 538] on div at bounding box center [374, 540] width 680 height 11
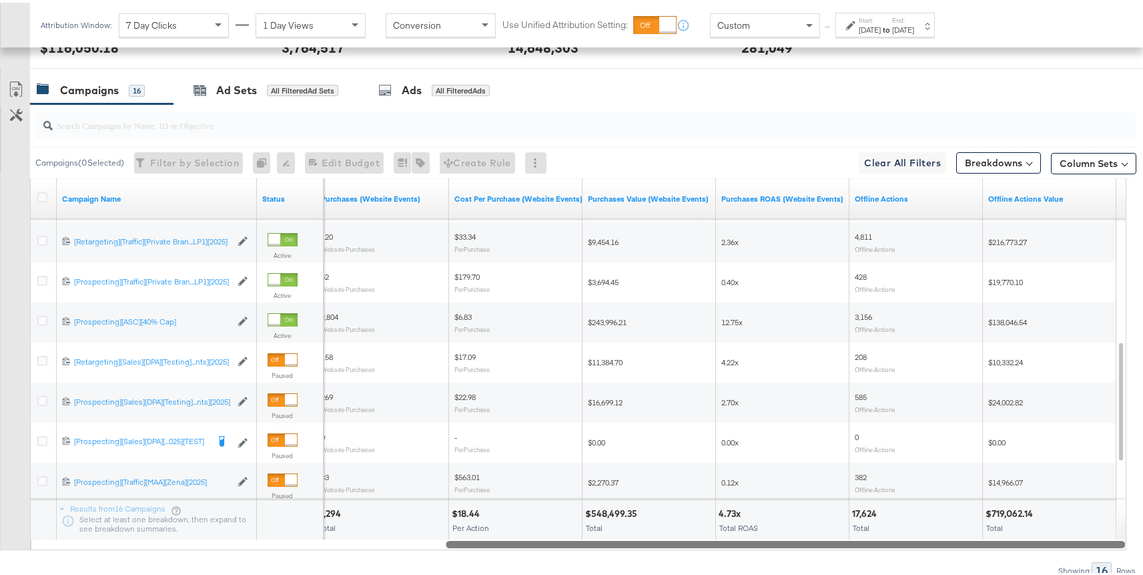
drag, startPoint x: 619, startPoint y: 538, endPoint x: 1044, endPoint y: 550, distance: 425.4
click at [1044, 550] on div "Campaigns ( 0 Selected) Filter by Selection Filter 0 campaigns 0 Rename 0 campa…" at bounding box center [568, 338] width 1137 height 475
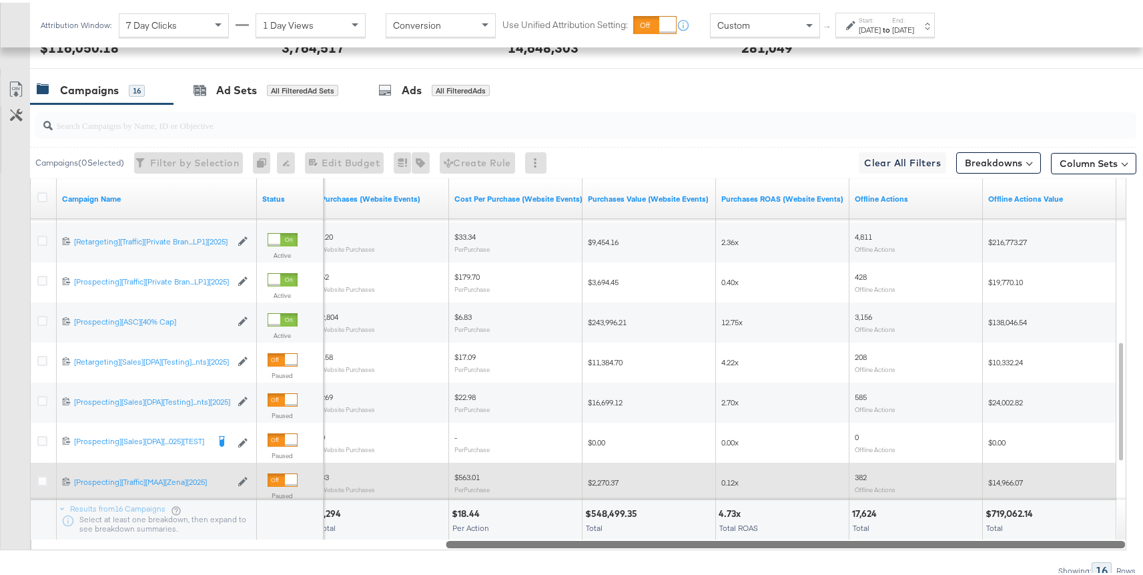
drag, startPoint x: 644, startPoint y: 541, endPoint x: 593, endPoint y: 481, distance: 78.2
click at [717, 479] on div "Campaign Name Status Purchases (Website Events) Cost Per Purchase (Website Even…" at bounding box center [578, 362] width 1097 height 372
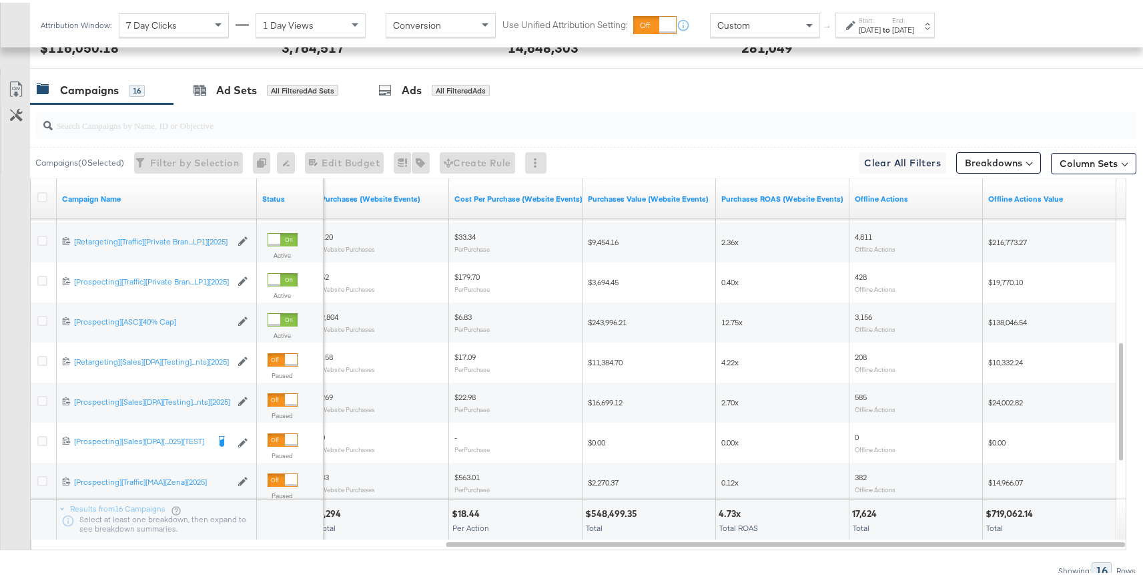
click at [228, 125] on input "search" at bounding box center [545, 117] width 984 height 26
paste input "6848627749436"
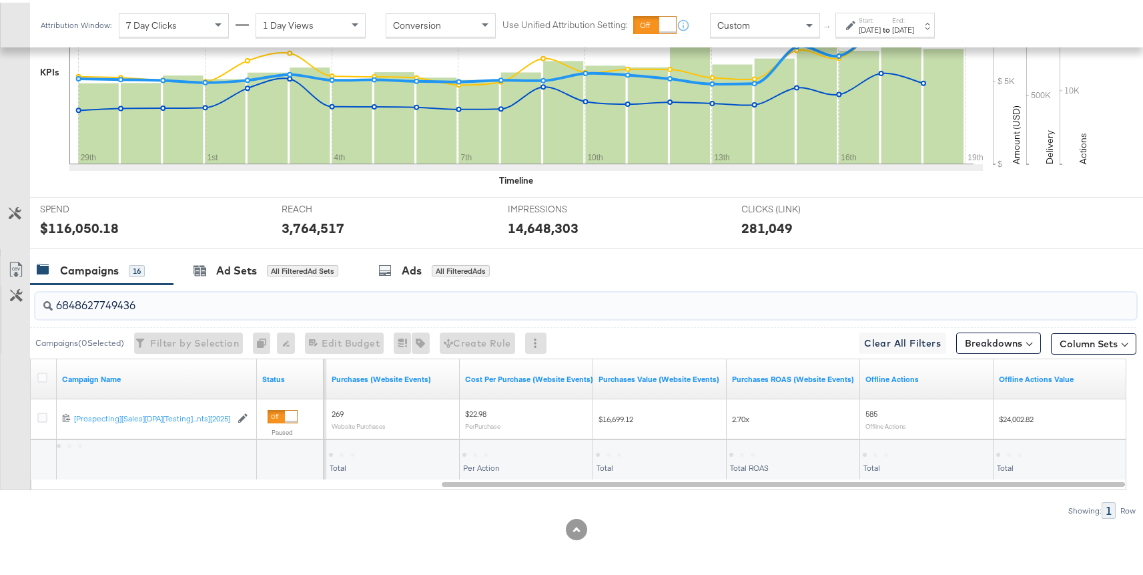
scroll to position [389, 0]
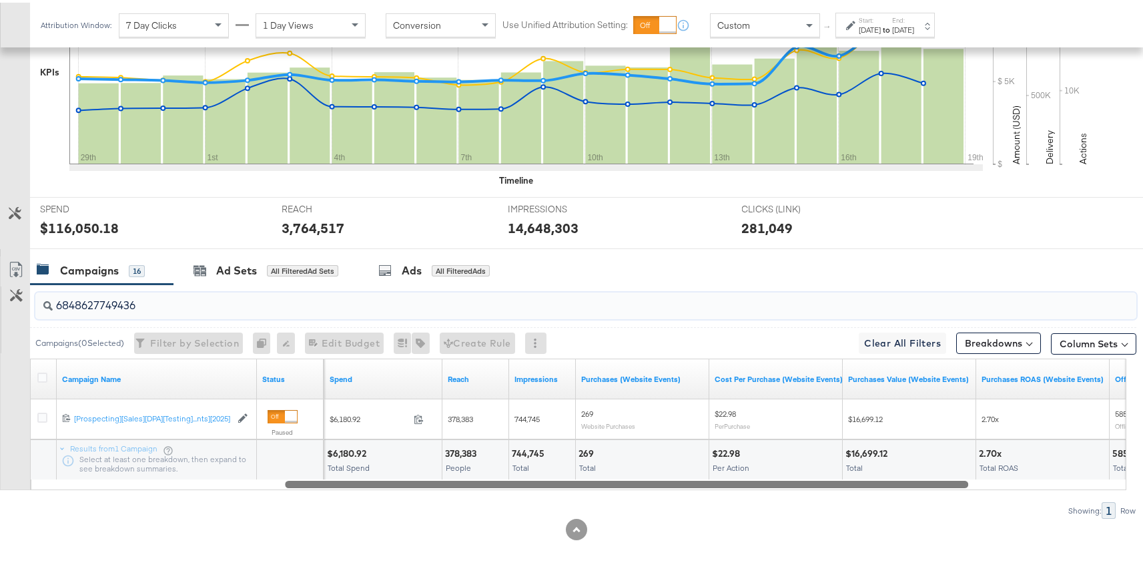
drag, startPoint x: 535, startPoint y: 482, endPoint x: 378, endPoint y: 493, distance: 156.6
click at [378, 493] on div "6848627749436 Campaigns ( 0 Selected) Filter by Selection Filter 0 campaigns 0 …" at bounding box center [568, 399] width 1137 height 234
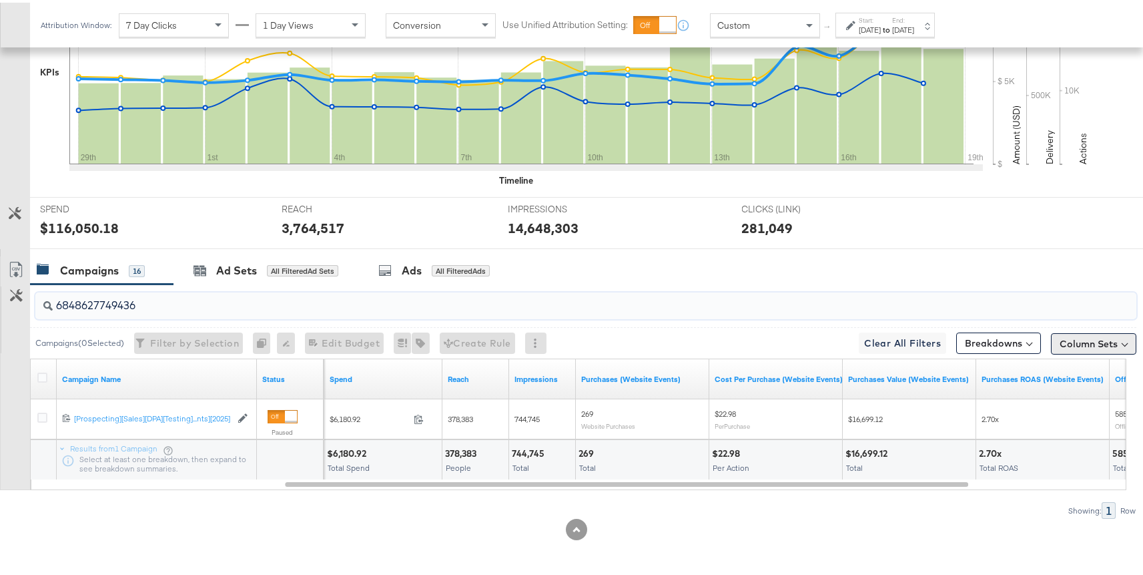
type input "6848627749436"
click at [1097, 343] on button "Column Sets" at bounding box center [1093, 340] width 85 height 21
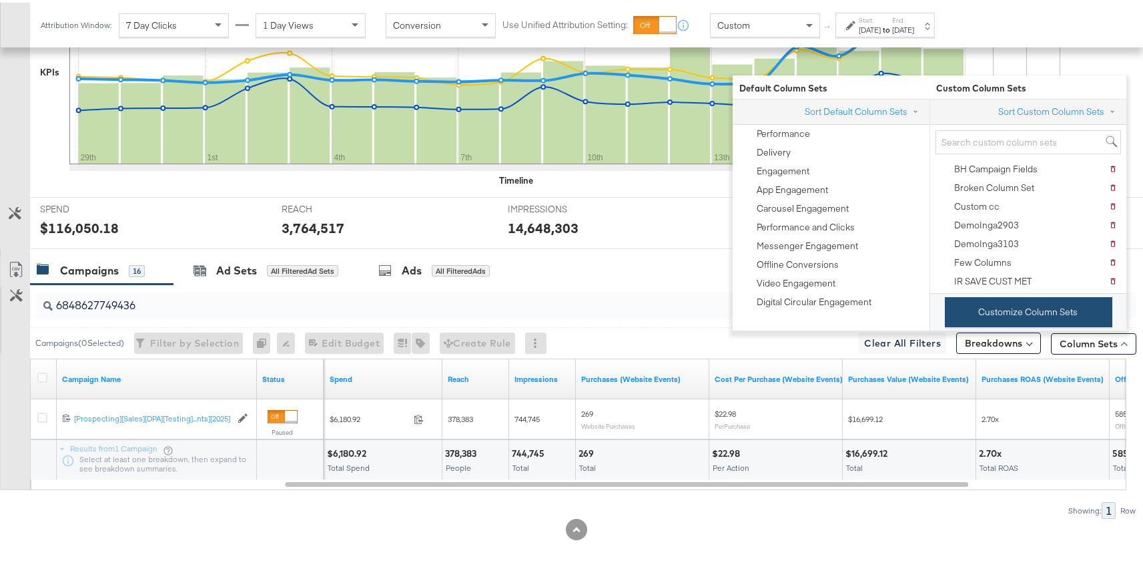
click at [1024, 301] on button "Customize Column Sets" at bounding box center [1029, 309] width 168 height 30
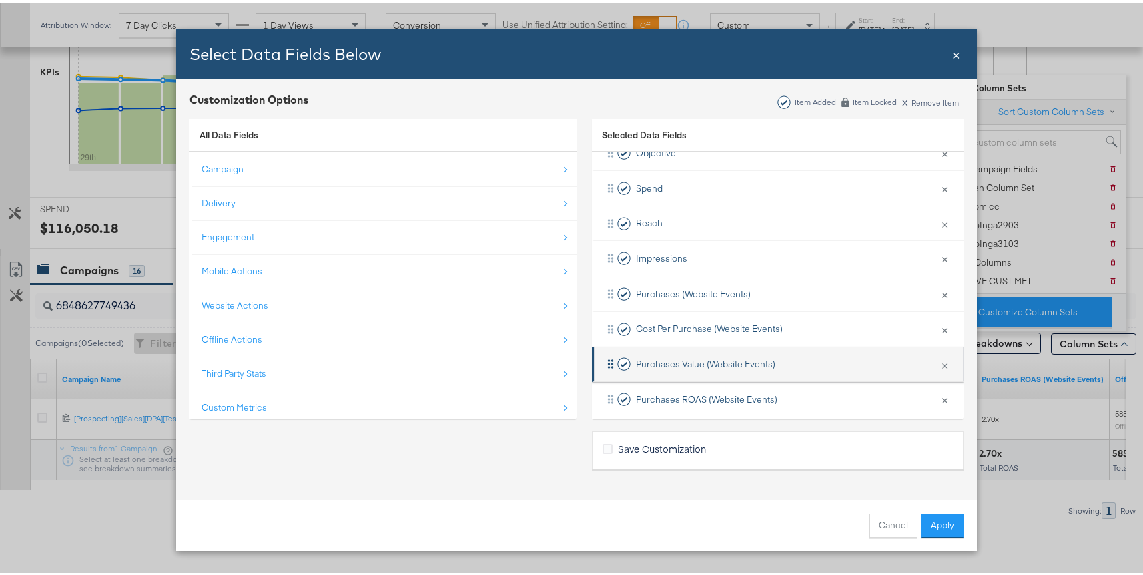
scroll to position [266, 0]
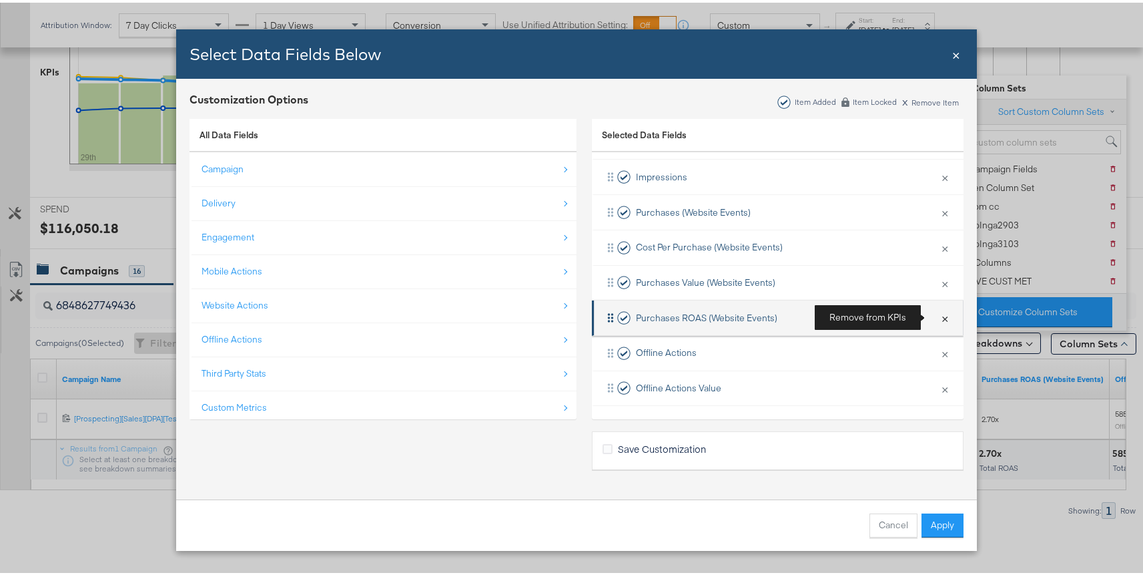
click at [937, 311] on button "×" at bounding box center [945, 315] width 17 height 28
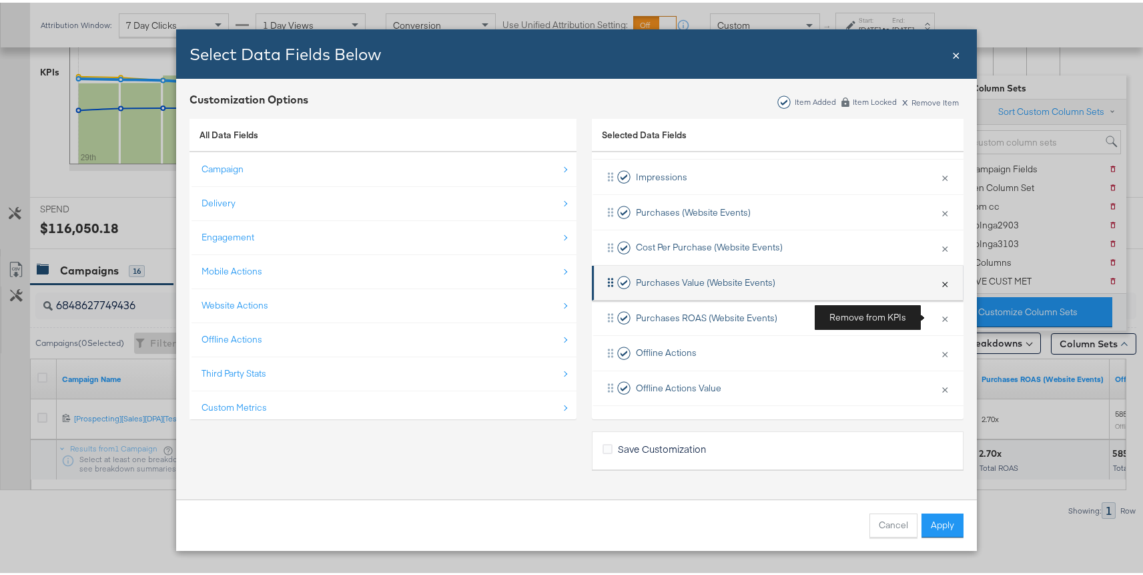
scroll to position [231, 0]
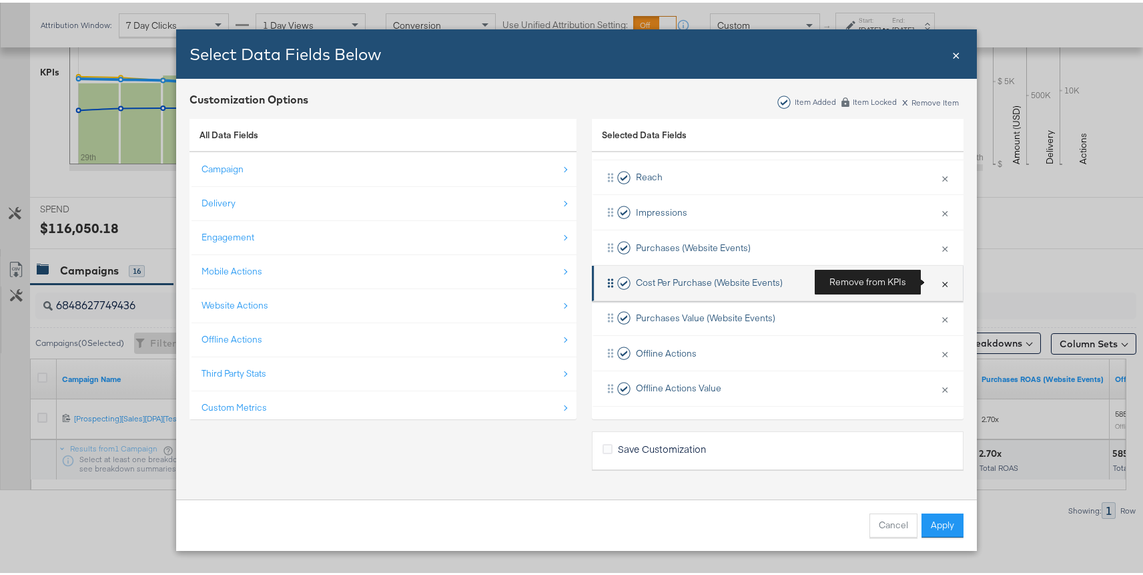
click at [937, 282] on button "×" at bounding box center [945, 280] width 17 height 28
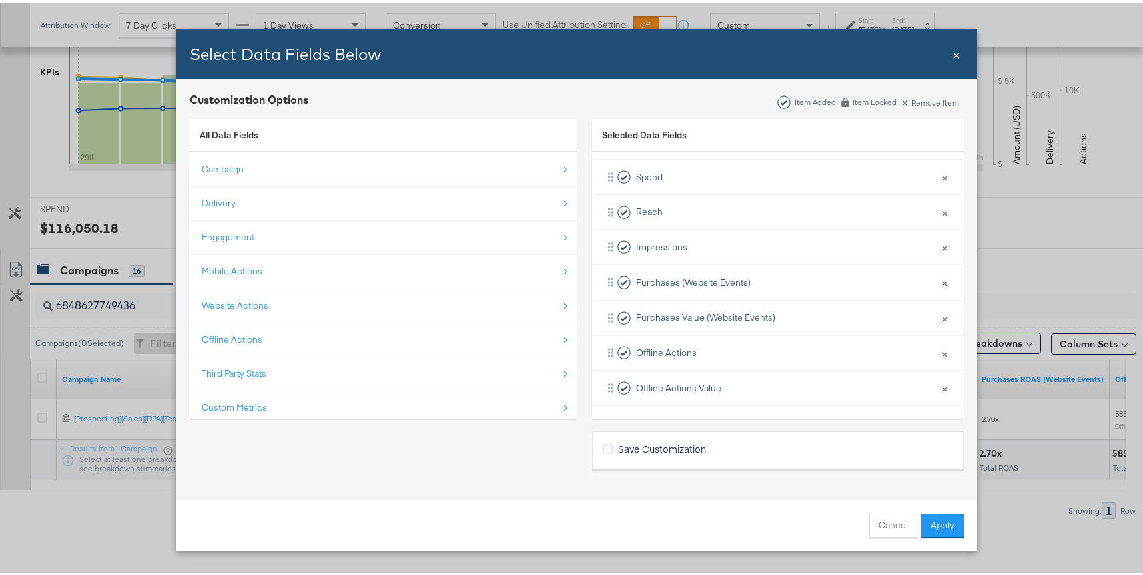
click at [922, 525] on button "Apply" at bounding box center [943, 523] width 42 height 24
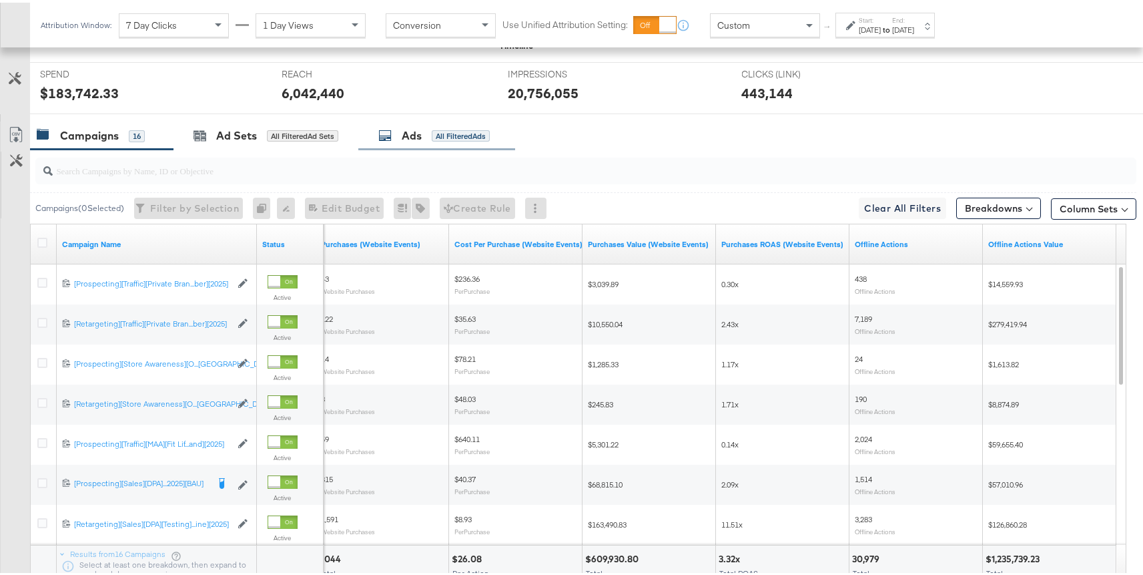
scroll to position [552, 0]
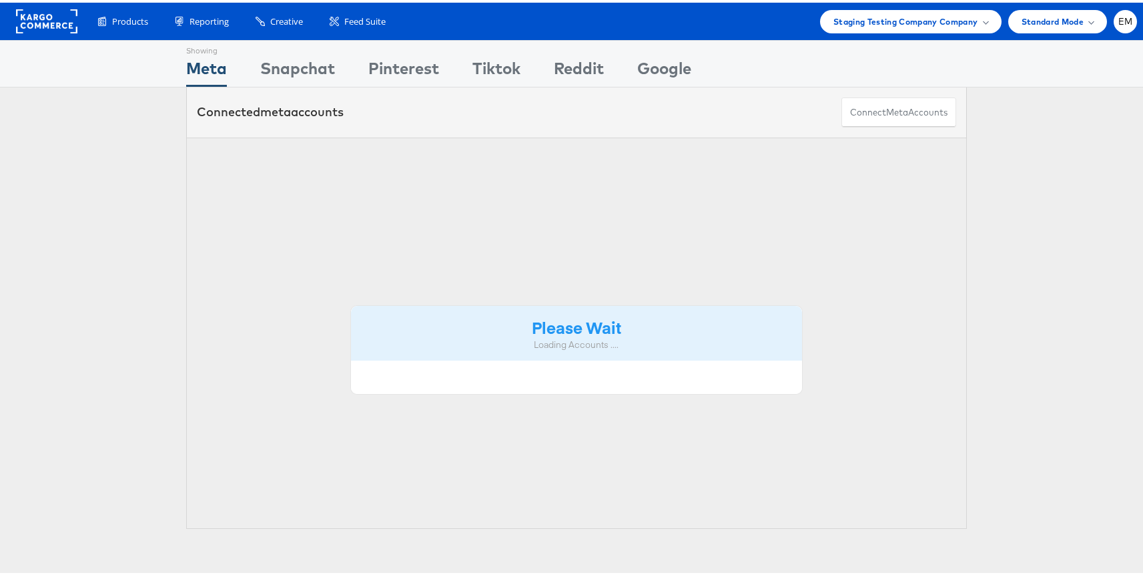
scroll to position [130, 0]
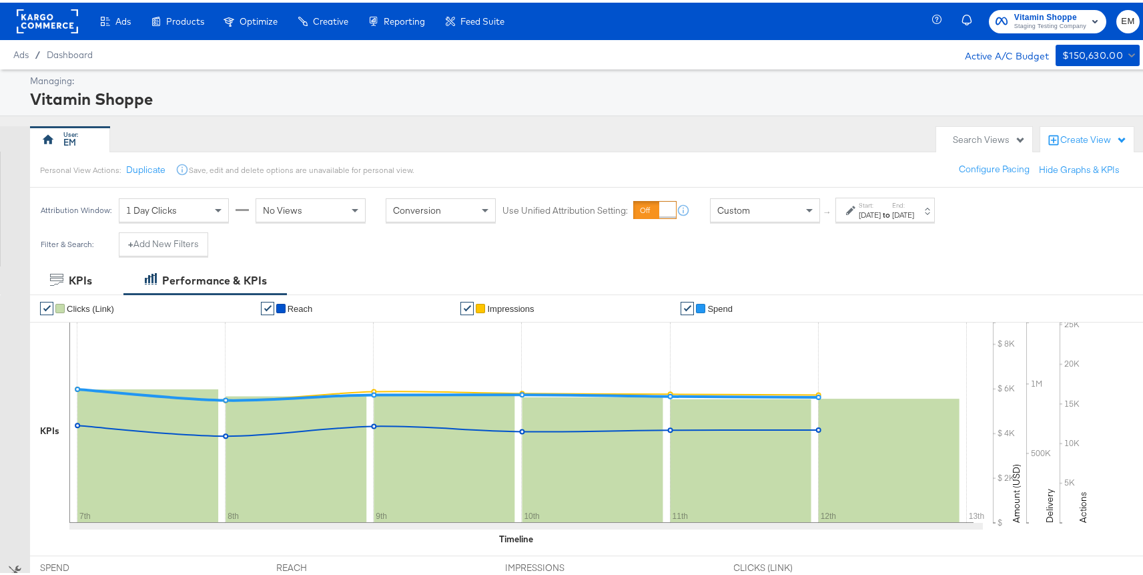
scroll to position [140, 0]
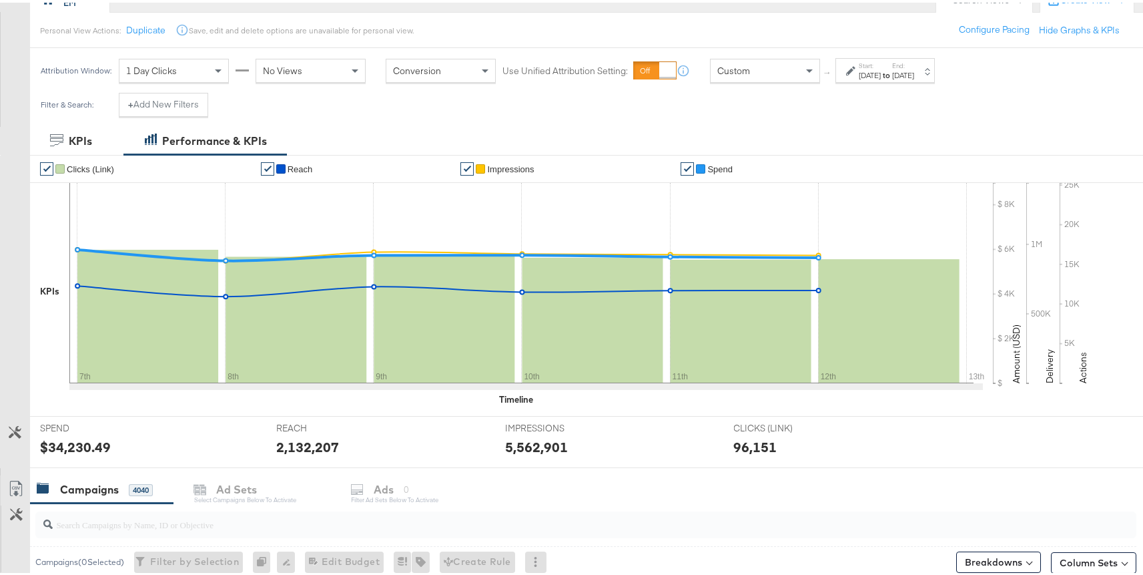
click at [167, 70] on span "1 Day Clicks" at bounding box center [151, 68] width 51 height 12
click at [863, 71] on div "[DATE]" at bounding box center [870, 72] width 22 height 11
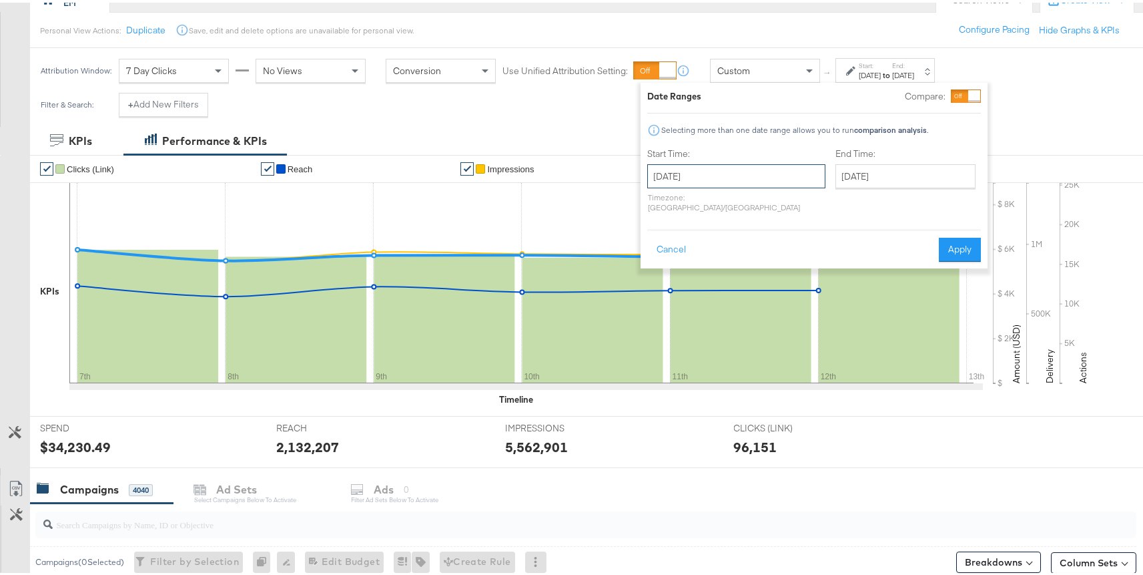
click at [764, 175] on input "[DATE]" at bounding box center [737, 174] width 178 height 24
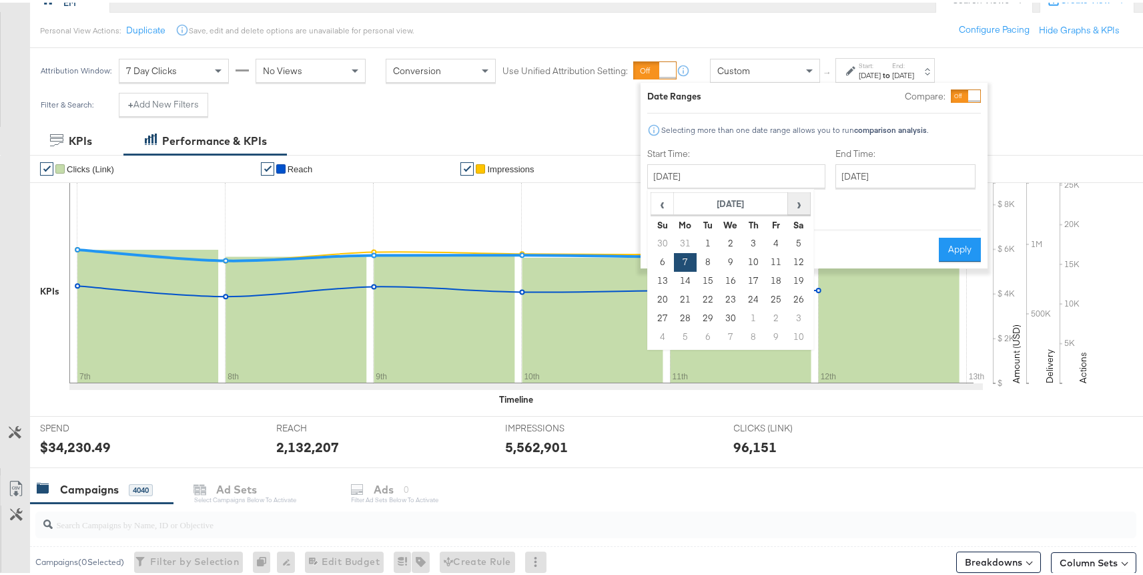
click at [802, 200] on span "›" at bounding box center [799, 201] width 21 height 20
click at [794, 203] on span "›" at bounding box center [799, 201] width 21 height 20
click at [704, 316] on td "29" at bounding box center [708, 315] width 23 height 19
type input "July 29th 2025"
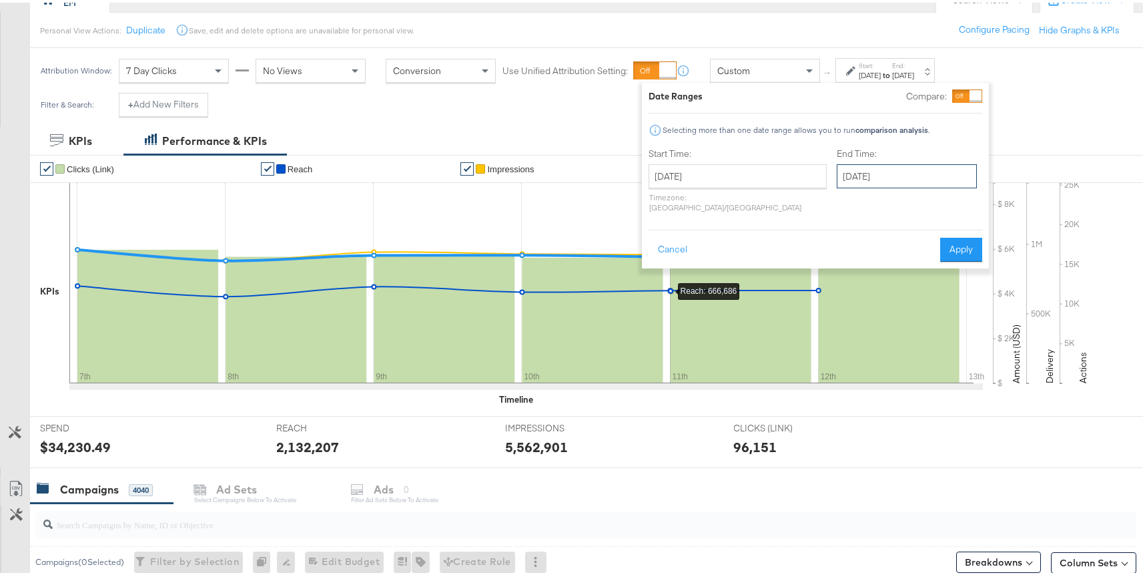
click at [840, 175] on input "July 29th 2025" at bounding box center [907, 174] width 140 height 24
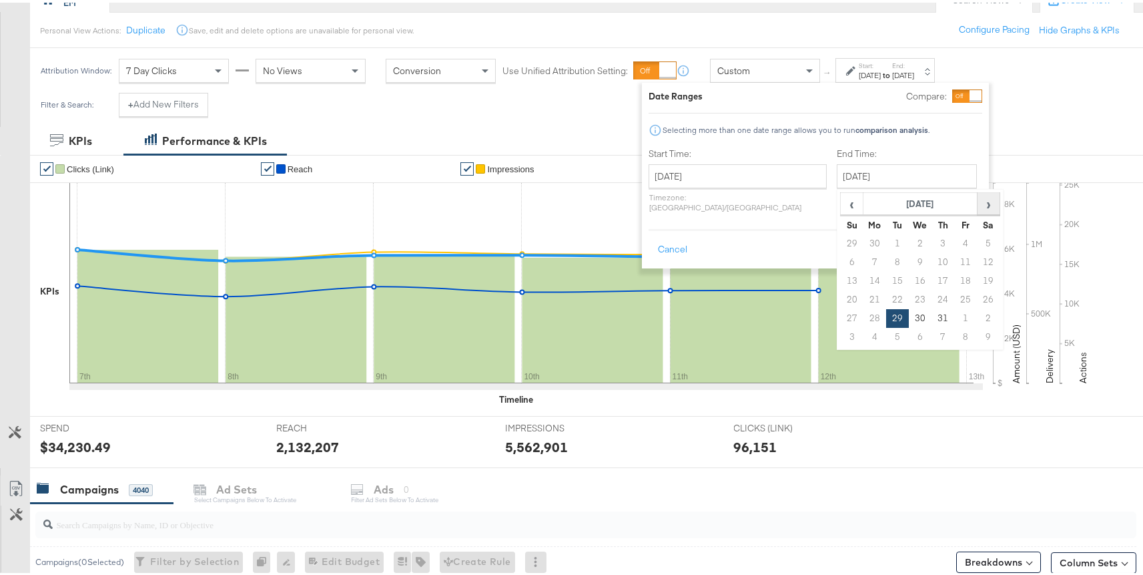
click at [979, 210] on span "›" at bounding box center [989, 201] width 21 height 20
click at [864, 296] on td "18" at bounding box center [875, 297] width 23 height 19
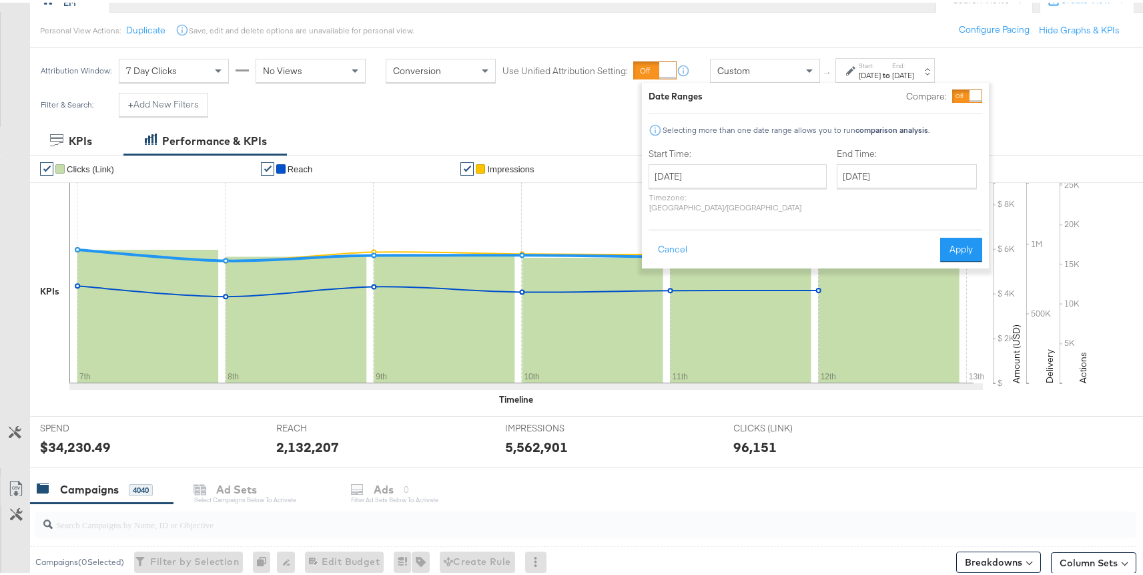
type input "August 18th 2025"
click at [949, 237] on button "Apply" at bounding box center [965, 247] width 42 height 24
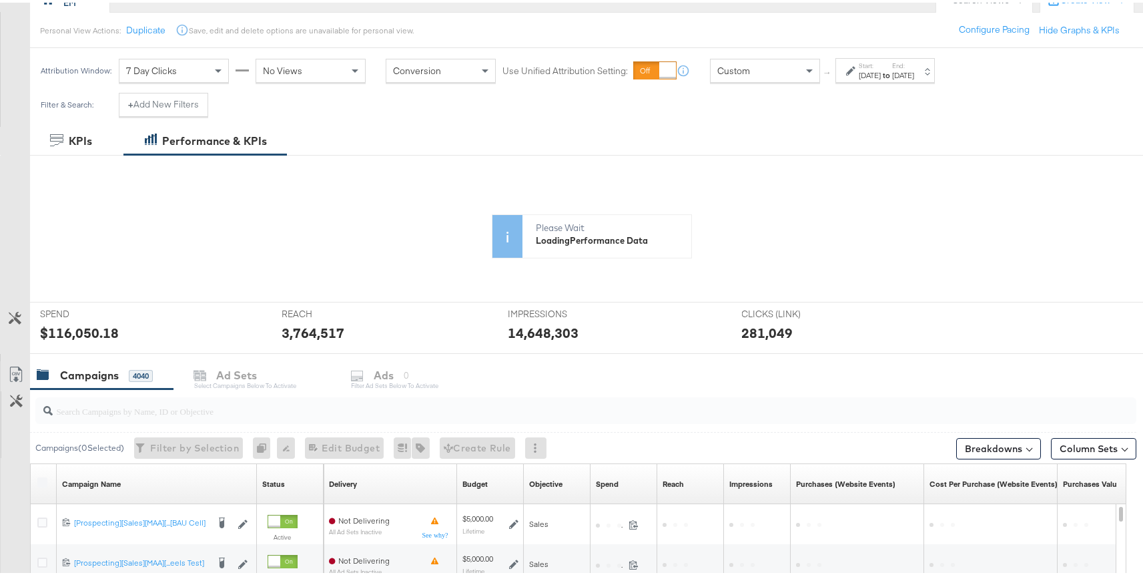
scroll to position [142, 0]
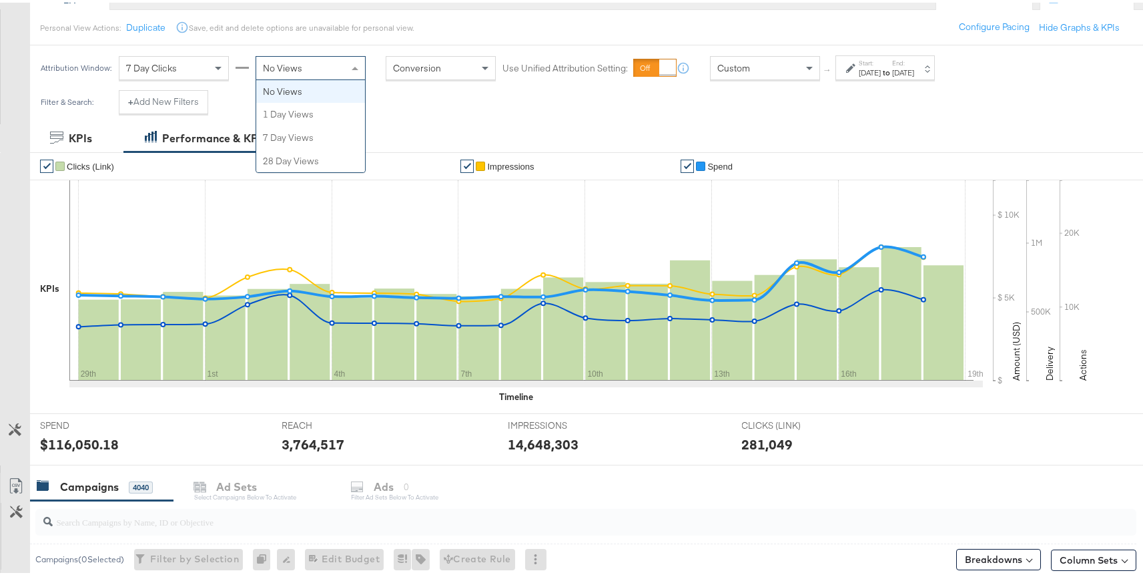
click at [263, 60] on span "No Views" at bounding box center [282, 65] width 39 height 12
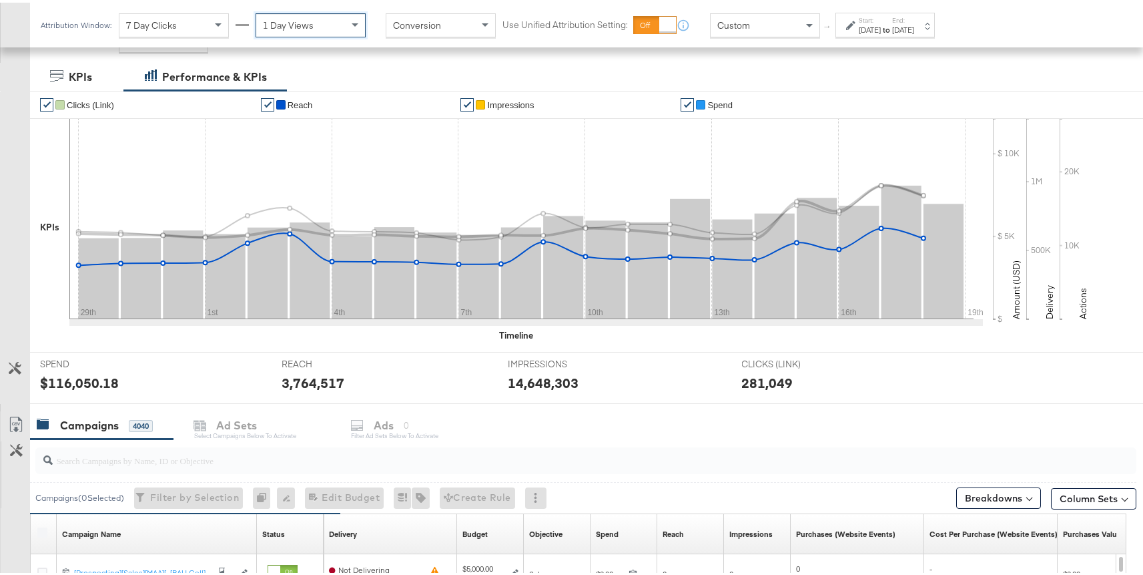
scroll to position [33, 0]
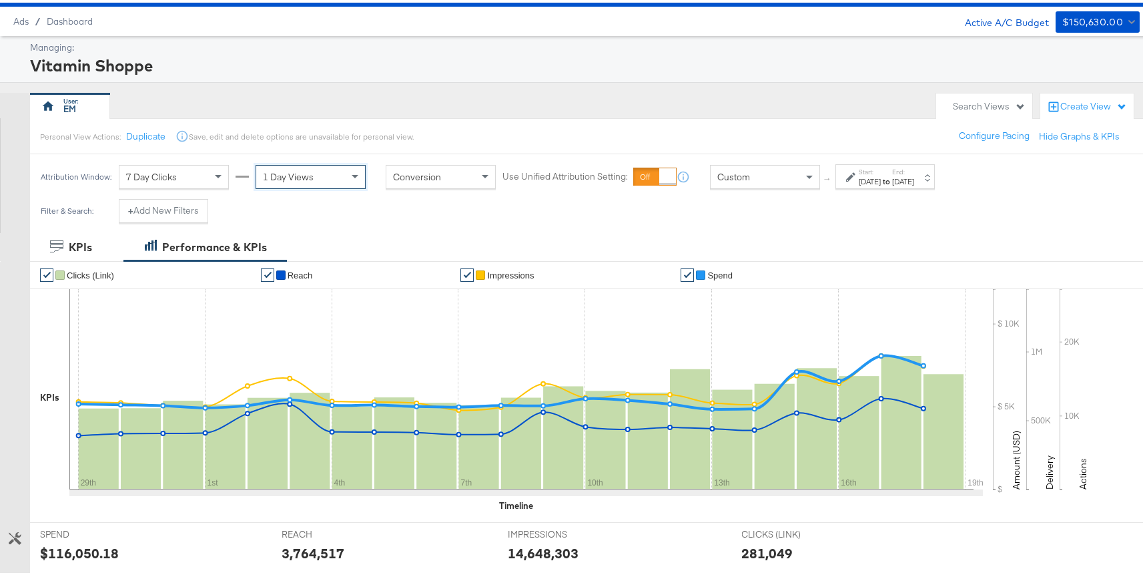
click at [170, 196] on div "Attribution Window: 7 Day Clicks 1 Day Views Conversion Use Unified Attribution…" at bounding box center [491, 174] width 922 height 45
click at [168, 202] on button "+ Add New Filters" at bounding box center [163, 208] width 89 height 24
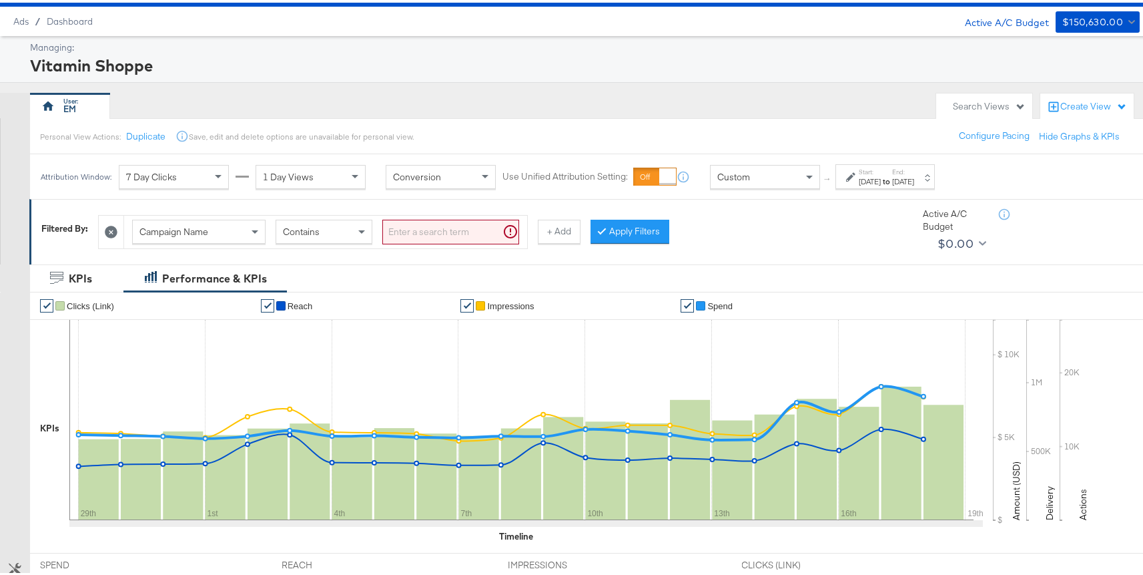
click at [198, 229] on span "Campaign Name" at bounding box center [174, 229] width 69 height 12
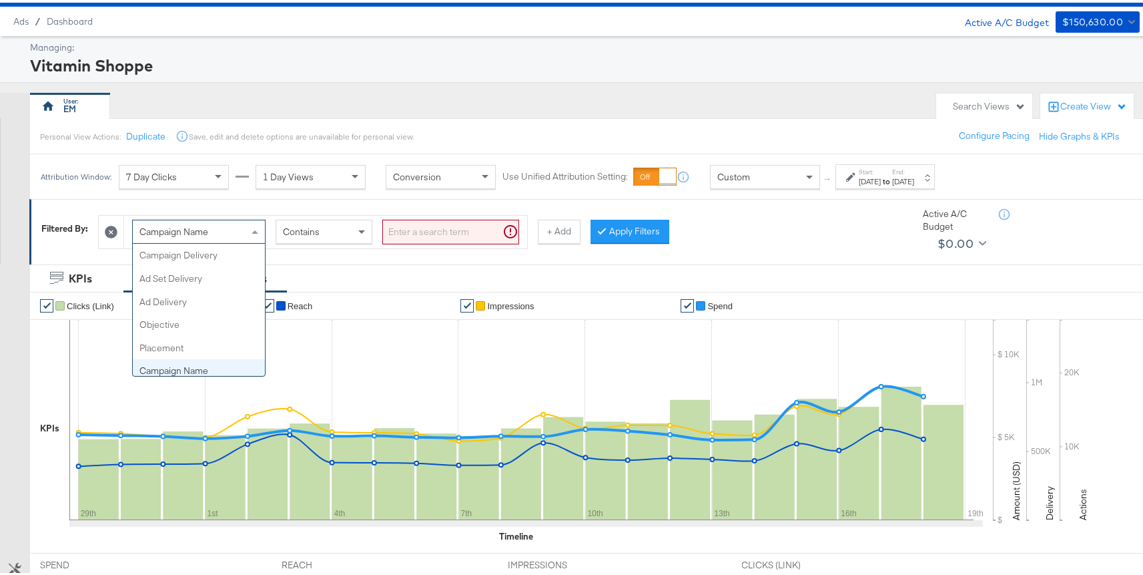
scroll to position [115, 0]
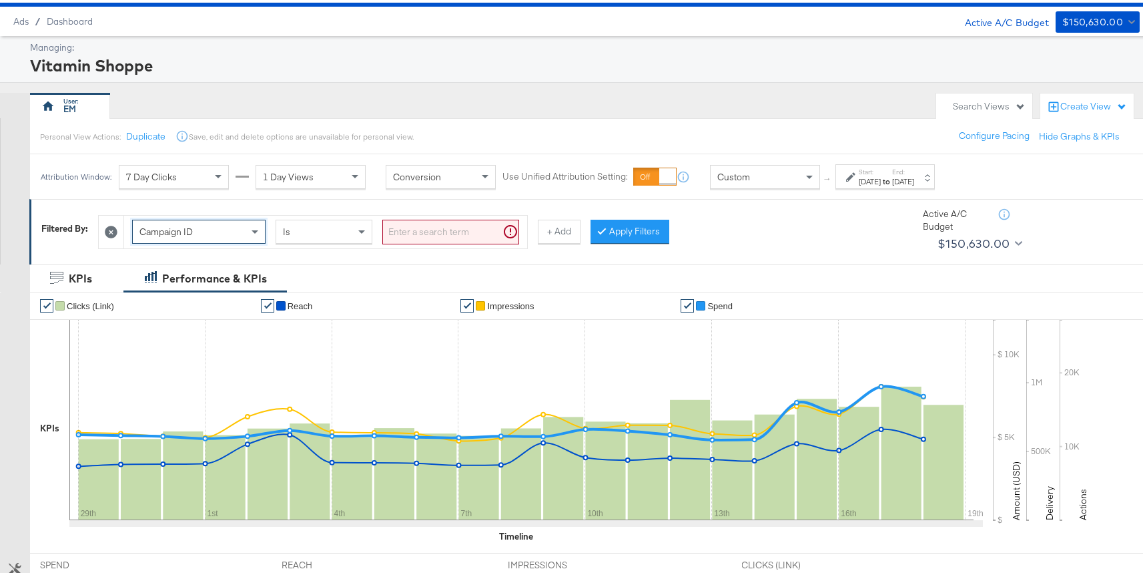
click at [405, 226] on input "search" at bounding box center [450, 229] width 137 height 25
paste input "6855868708236,6855857686636,6835102072036,6847246512836,6858871248436,683509322…"
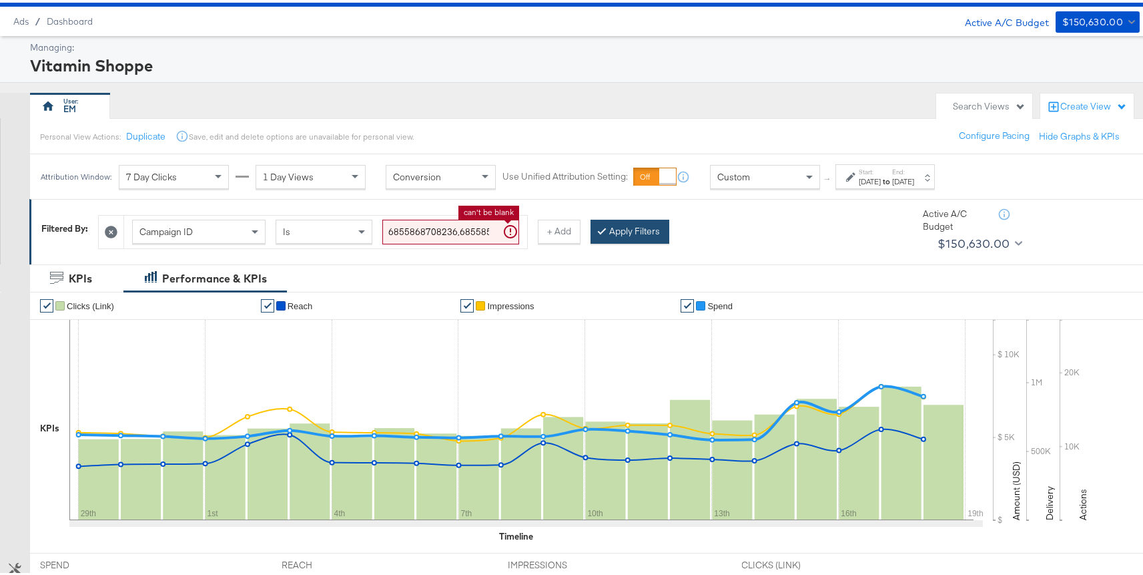
scroll to position [0, 983]
type input "6855868708236,6855857686636,6835102072036,6847246512836,6858871248436,683509322…"
click at [600, 233] on div at bounding box center [604, 228] width 9 height 13
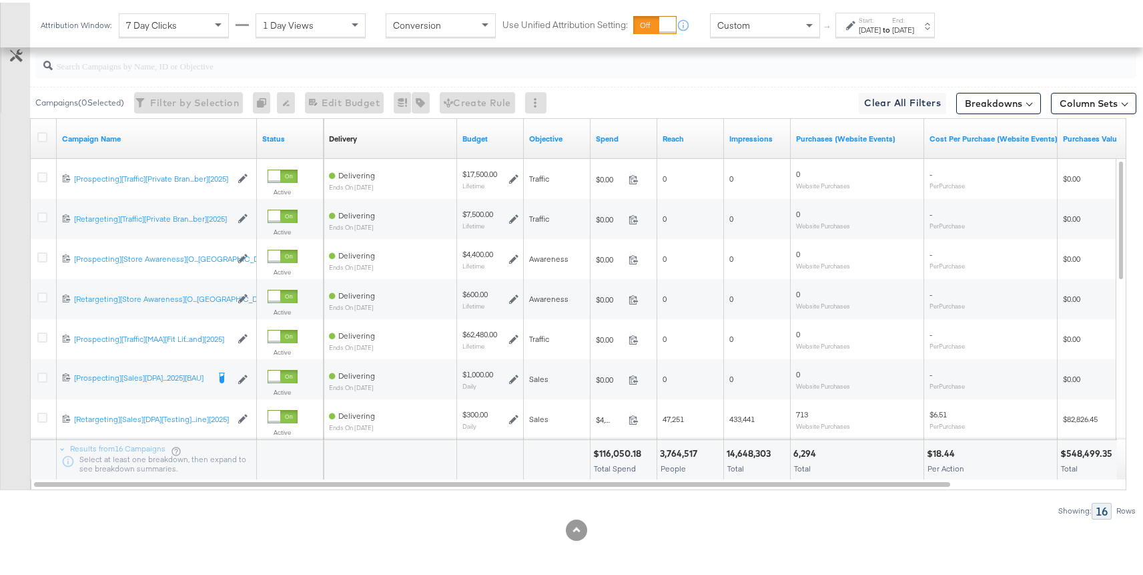
scroll to position [629, 0]
drag, startPoint x: 593, startPoint y: 480, endPoint x: 732, endPoint y: 488, distance: 139.1
click at [732, 488] on div "Campaigns ( 0 Selected) Filter by Selection Filter 0 campaigns 0 Rename 0 campa…" at bounding box center [568, 278] width 1137 height 475
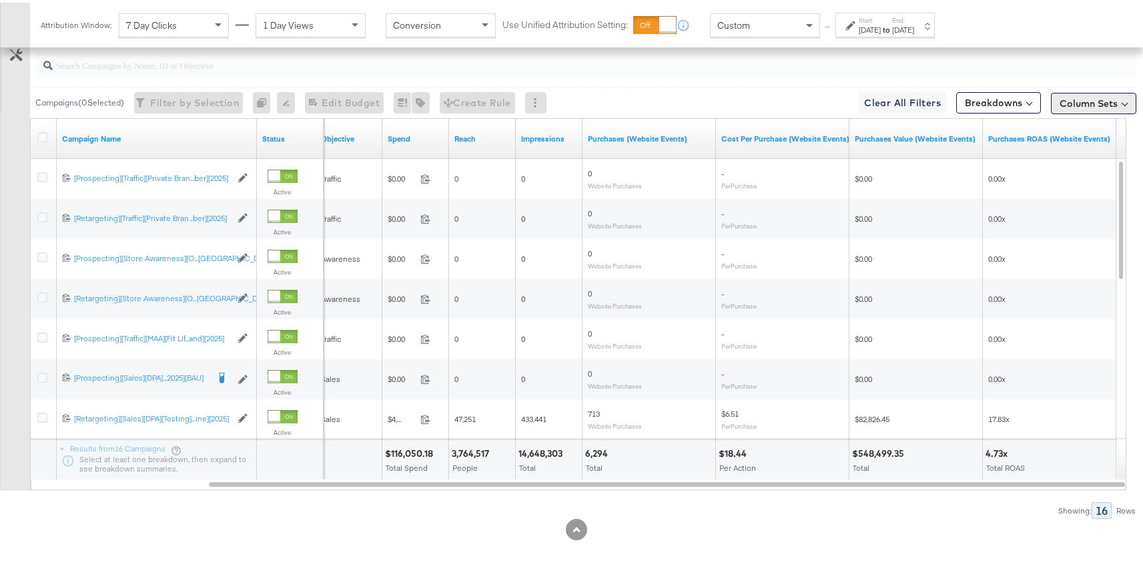
click at [1099, 98] on button "Column Sets" at bounding box center [1093, 100] width 85 height 21
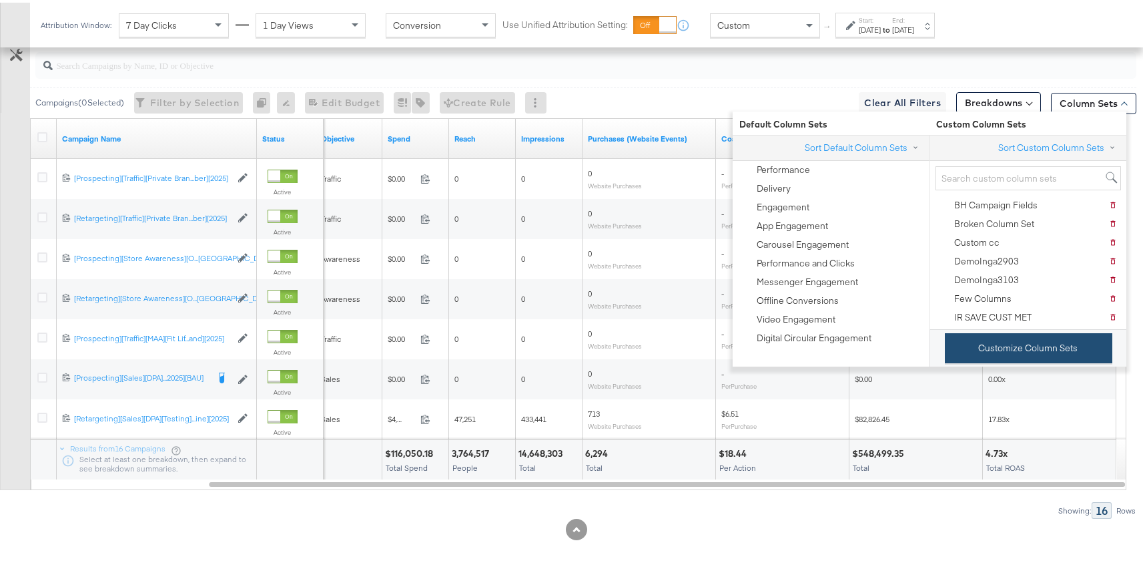
click at [979, 344] on button "Customize Column Sets" at bounding box center [1029, 345] width 168 height 30
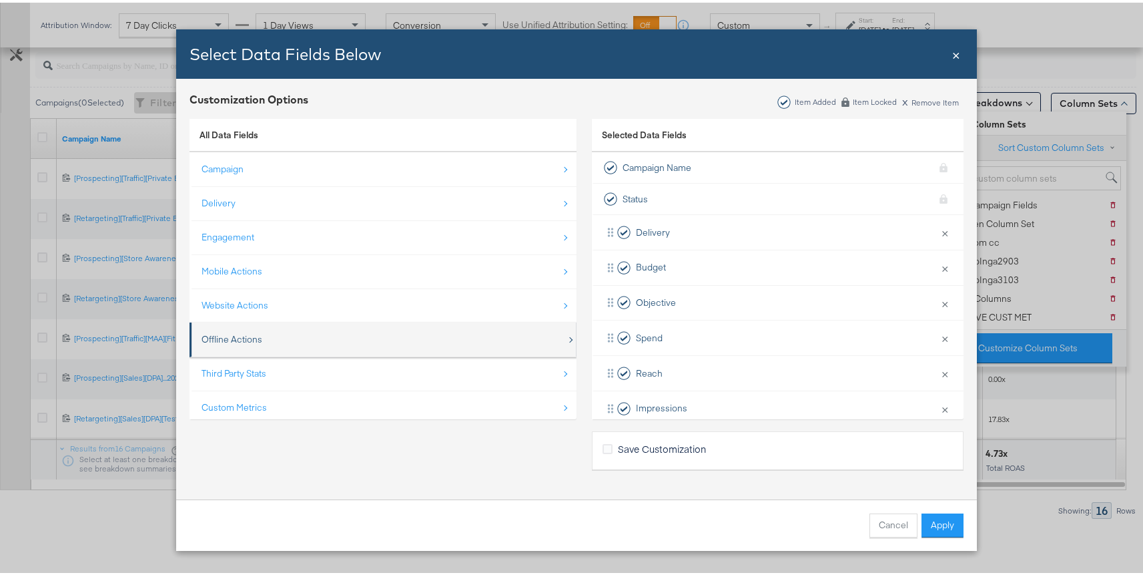
click at [258, 346] on div "Offline Actions" at bounding box center [384, 336] width 365 height 27
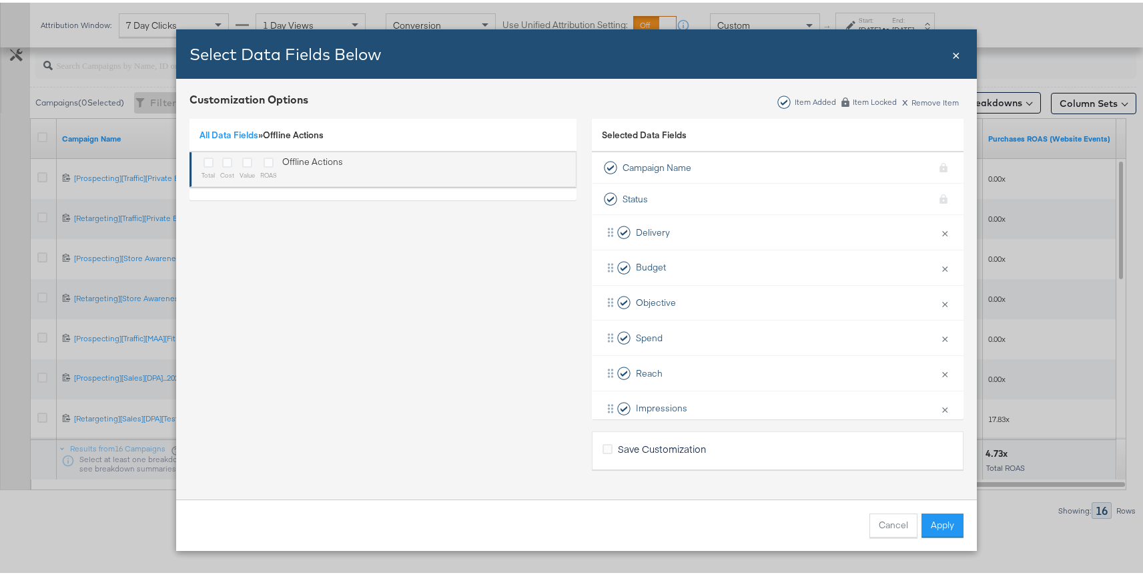
click at [203, 166] on div "Bulk Add Locations Modal" at bounding box center [208, 160] width 13 height 15
click at [242, 162] on icon "Bulk Add Locations Modal" at bounding box center [247, 160] width 10 height 10
click at [0, 0] on input "Bulk Add Locations Modal" at bounding box center [0, 0] width 0 height 0
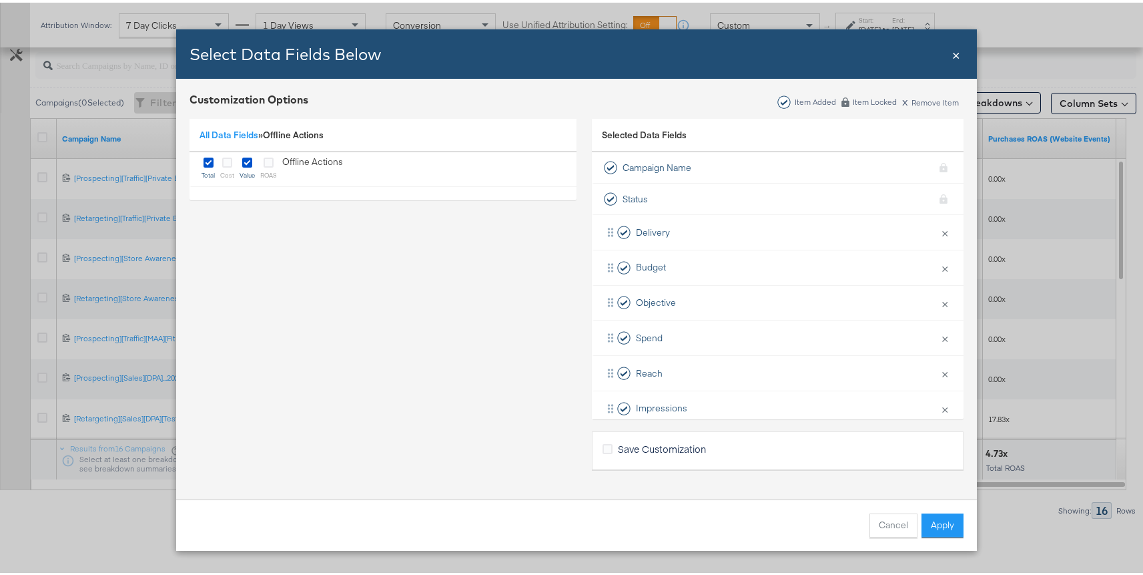
scroll to position [231, 0]
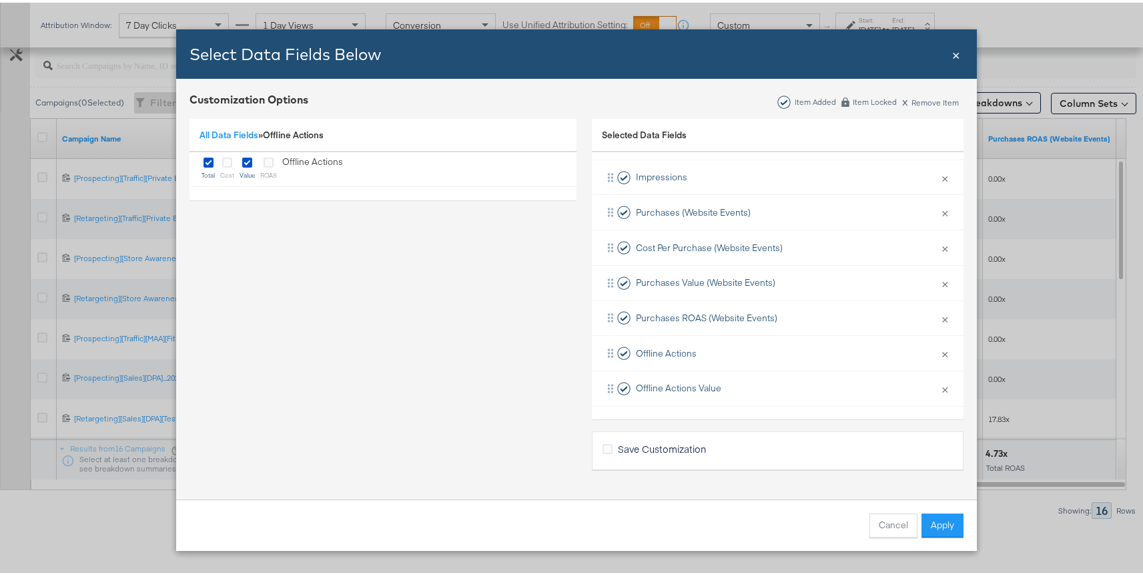
click at [948, 520] on button "Apply" at bounding box center [943, 523] width 42 height 24
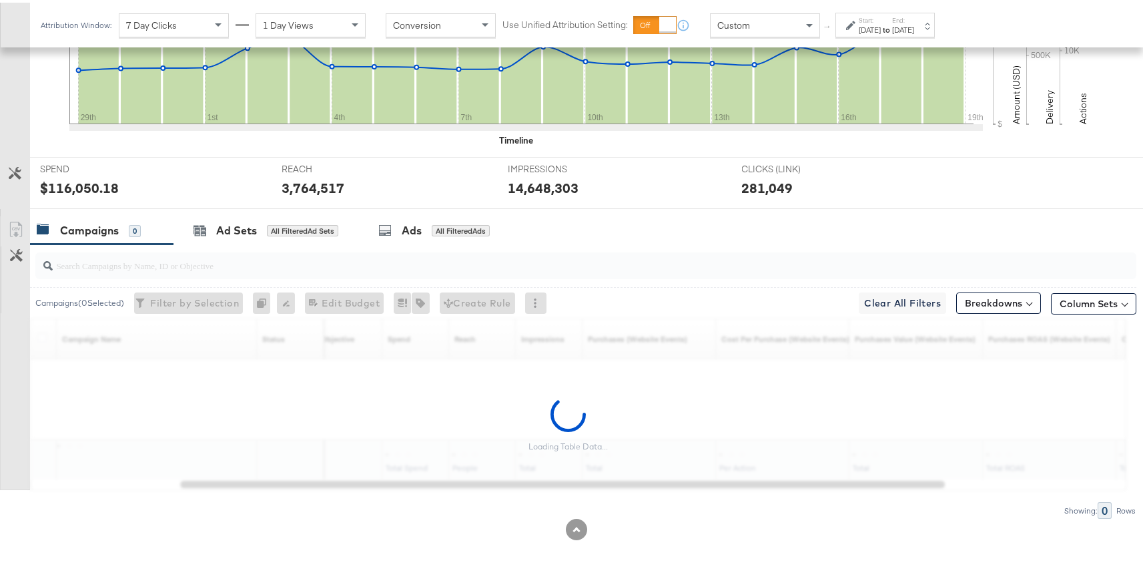
scroll to position [629, 0]
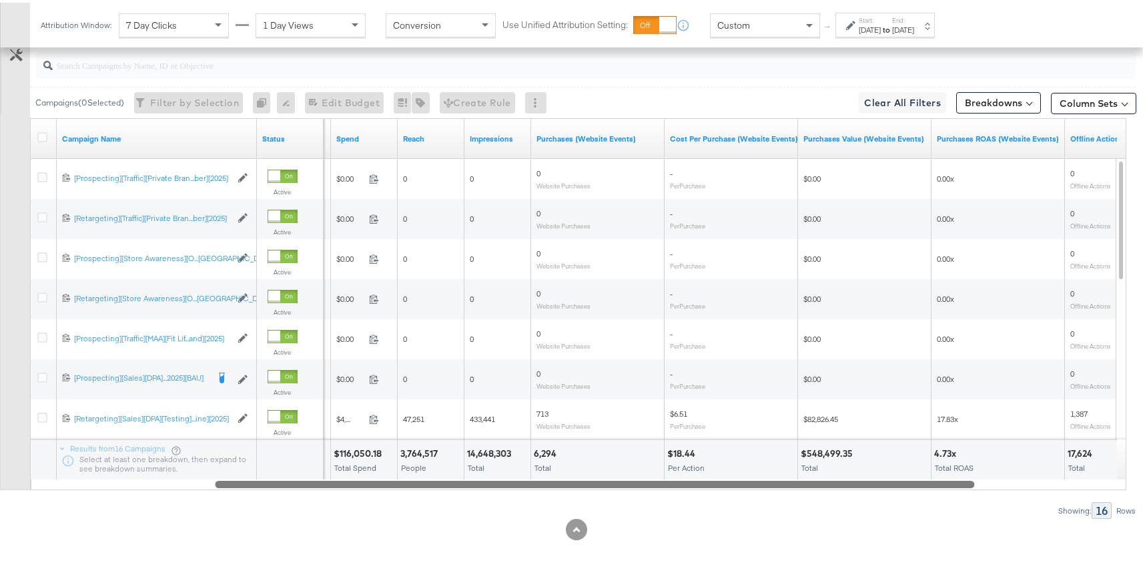
drag, startPoint x: 507, startPoint y: 477, endPoint x: 633, endPoint y: 477, distance: 126.2
click at [633, 477] on div at bounding box center [595, 480] width 760 height 11
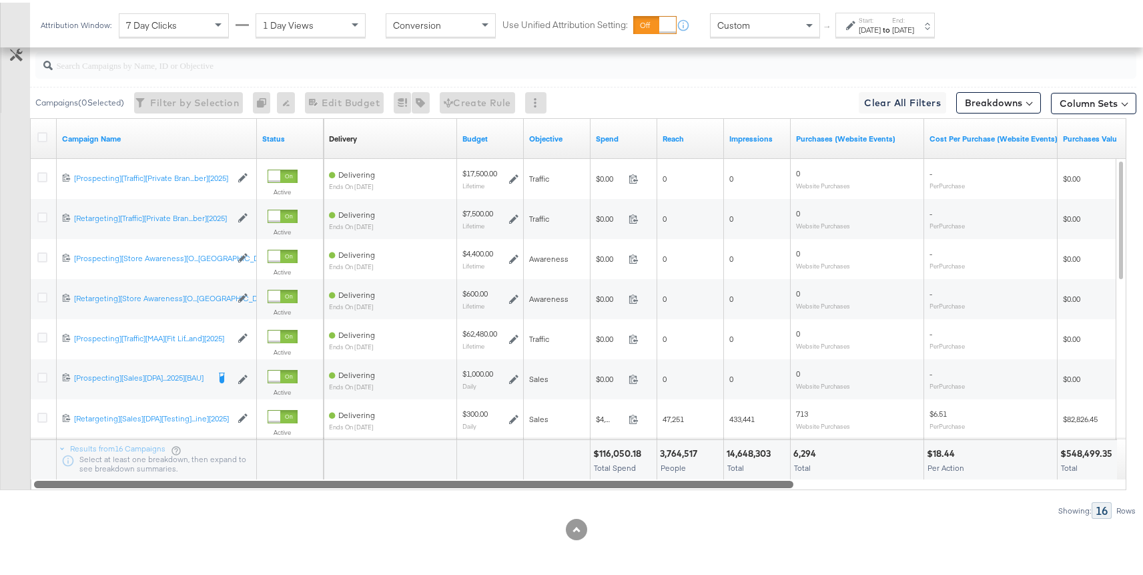
drag, startPoint x: 569, startPoint y: 481, endPoint x: 239, endPoint y: 481, distance: 330.4
click at [239, 481] on div at bounding box center [414, 480] width 760 height 11
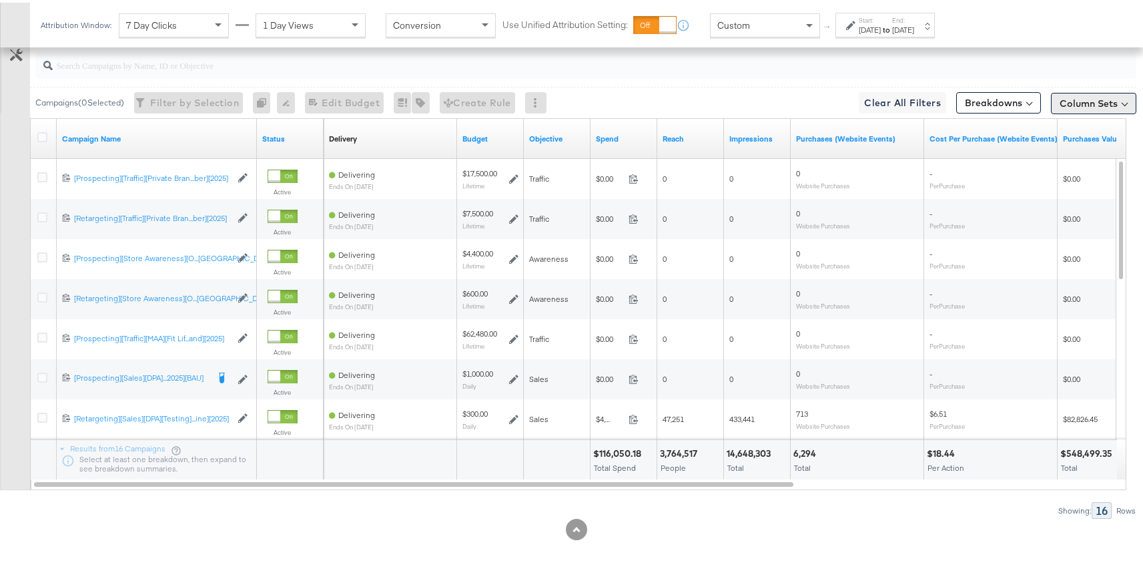
click at [1092, 96] on button "Column Sets" at bounding box center [1093, 100] width 85 height 21
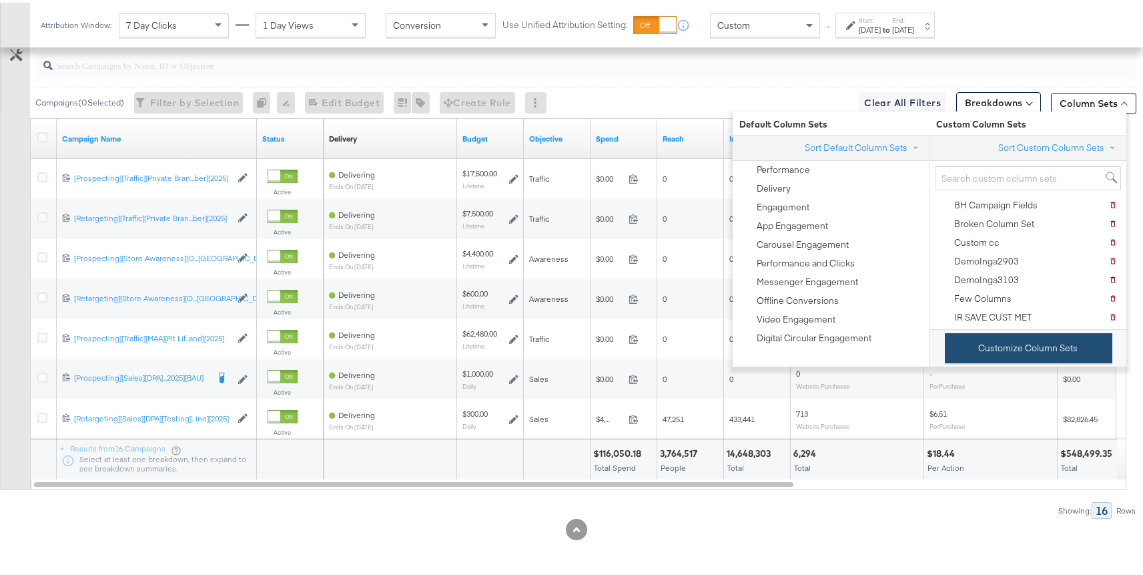
click at [1005, 354] on button "Customize Column Sets" at bounding box center [1029, 345] width 168 height 30
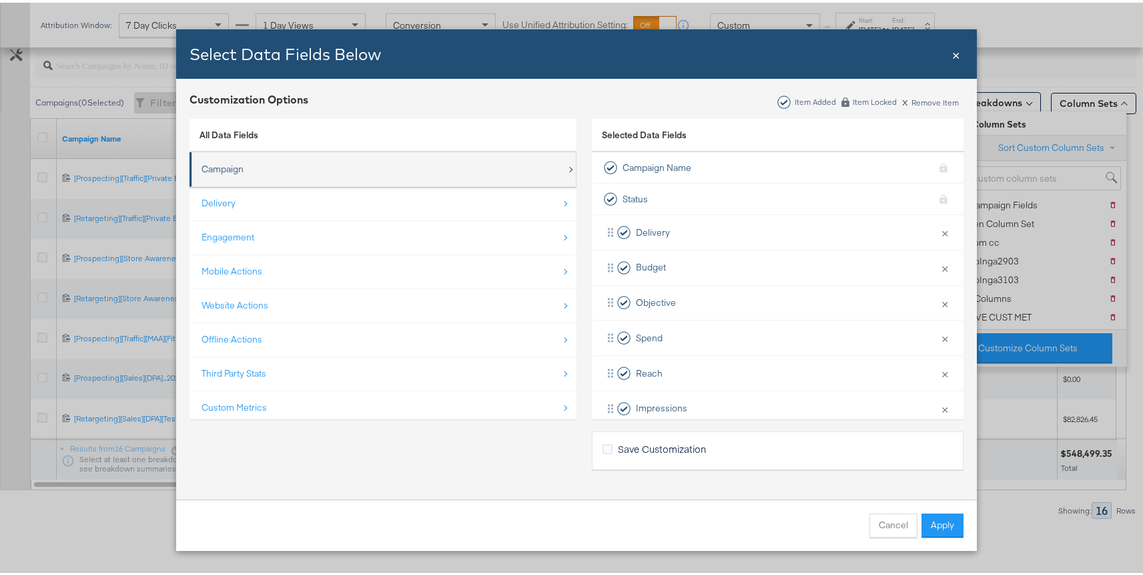
click at [232, 166] on div "Campaign" at bounding box center [223, 166] width 42 height 13
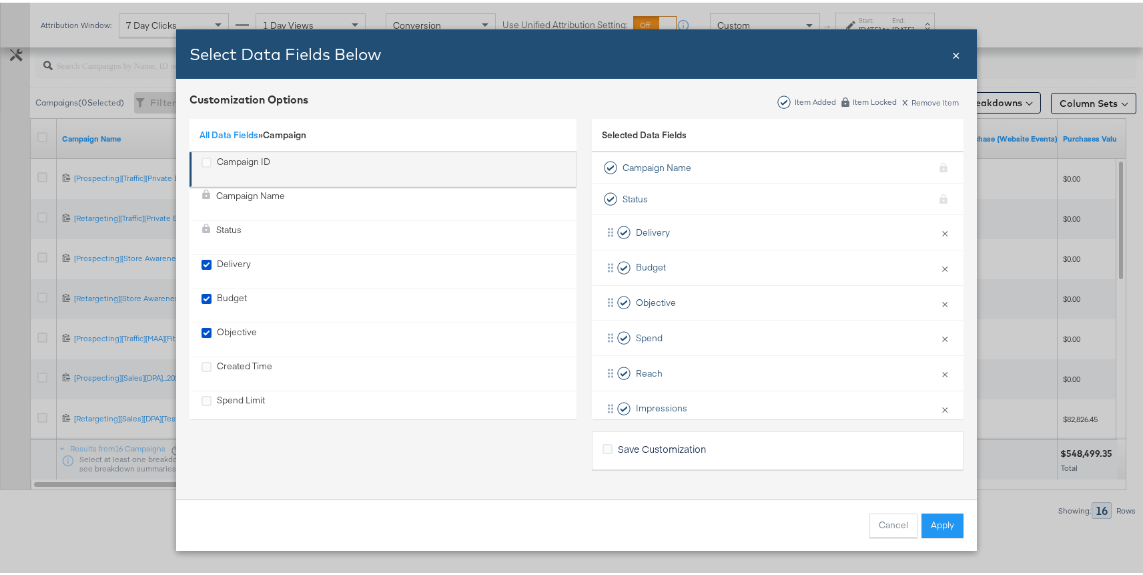
click at [217, 173] on div "Campaign ID" at bounding box center [243, 166] width 53 height 27
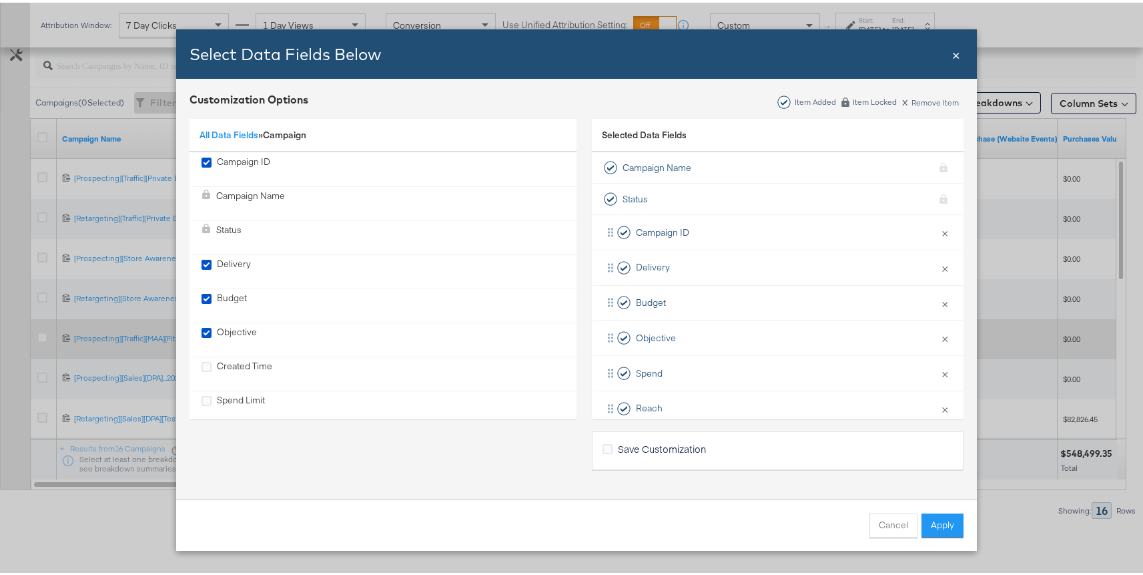
click at [926, 521] on button "Apply" at bounding box center [943, 523] width 42 height 24
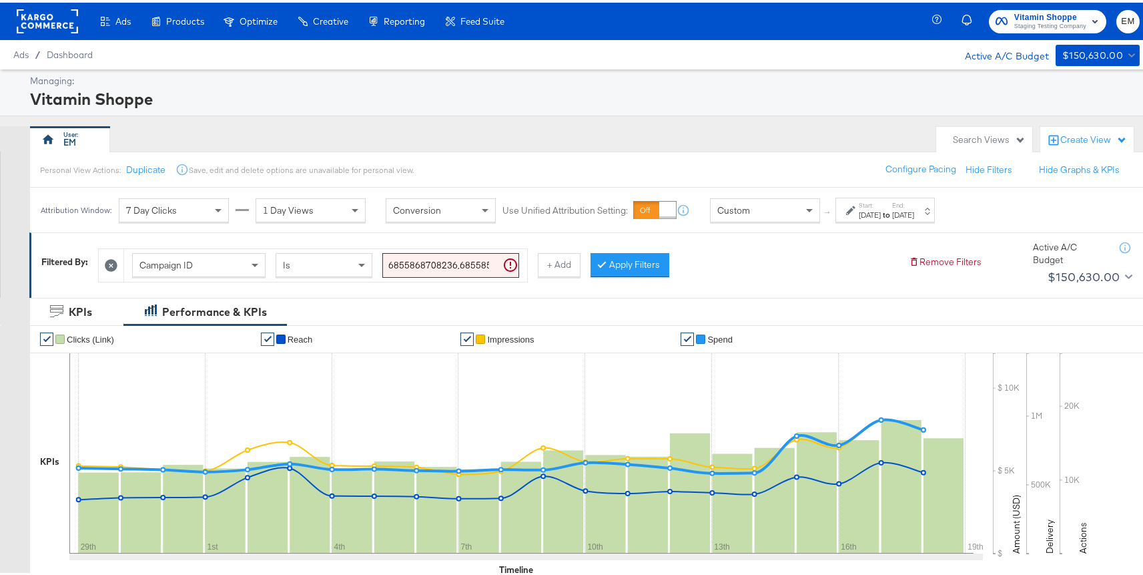
scroll to position [3, 0]
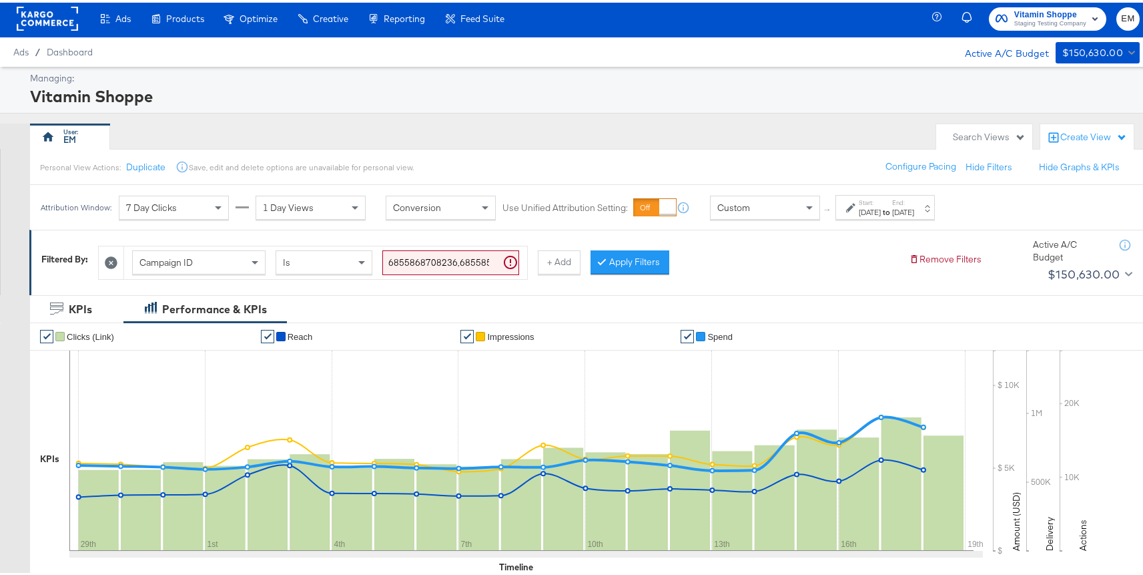
click at [881, 206] on div "Jul 29th 2025" at bounding box center [870, 209] width 22 height 11
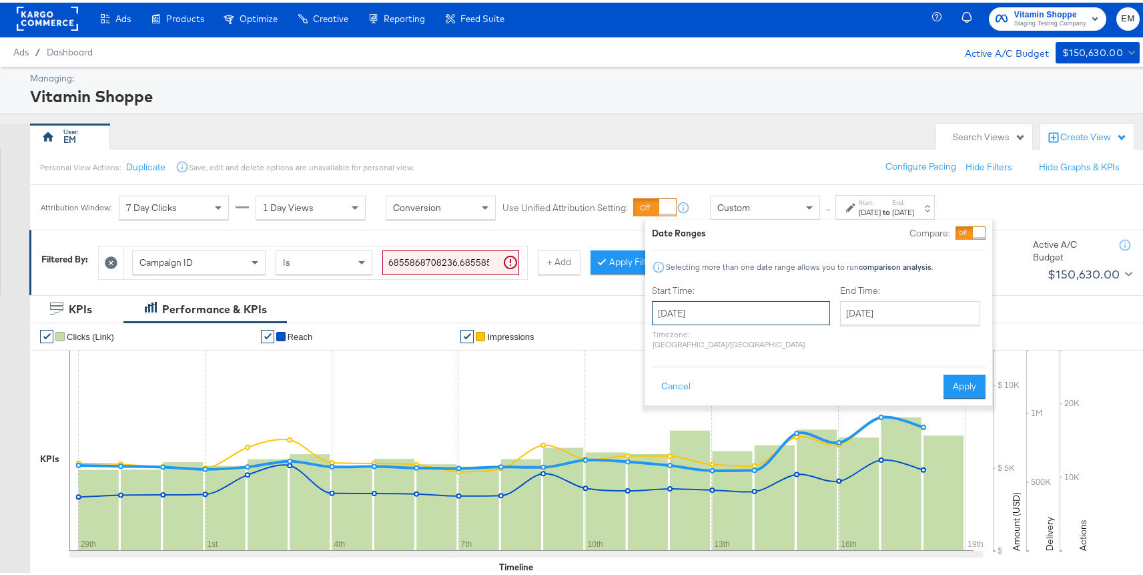
click at [712, 304] on input "July 29th 2025" at bounding box center [741, 310] width 178 height 24
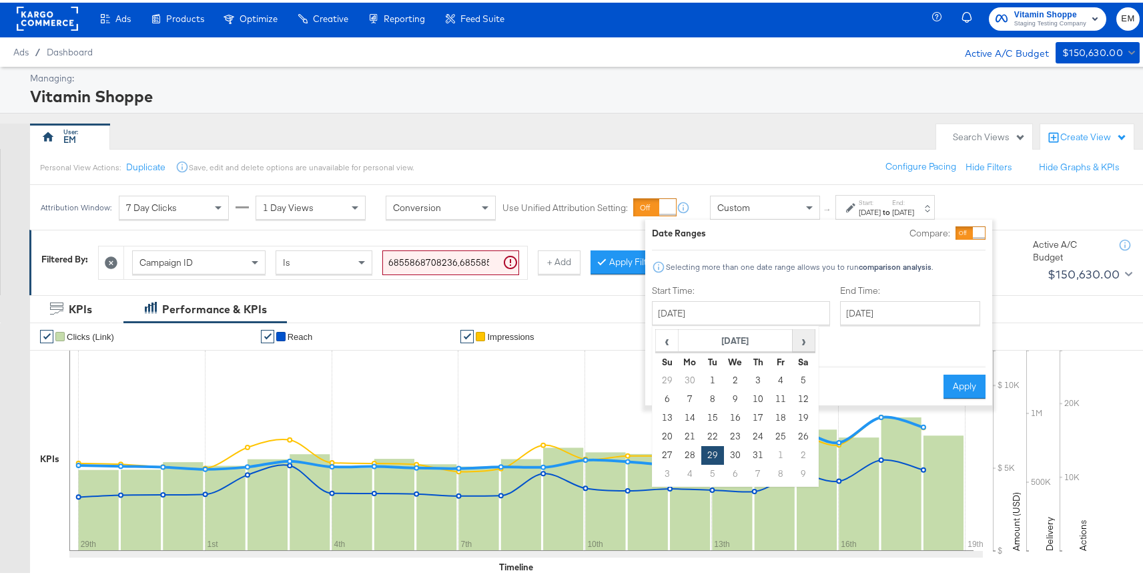
click at [801, 337] on span "›" at bounding box center [804, 338] width 21 height 20
click at [711, 430] on td "19" at bounding box center [713, 434] width 23 height 19
type input "[DATE]"
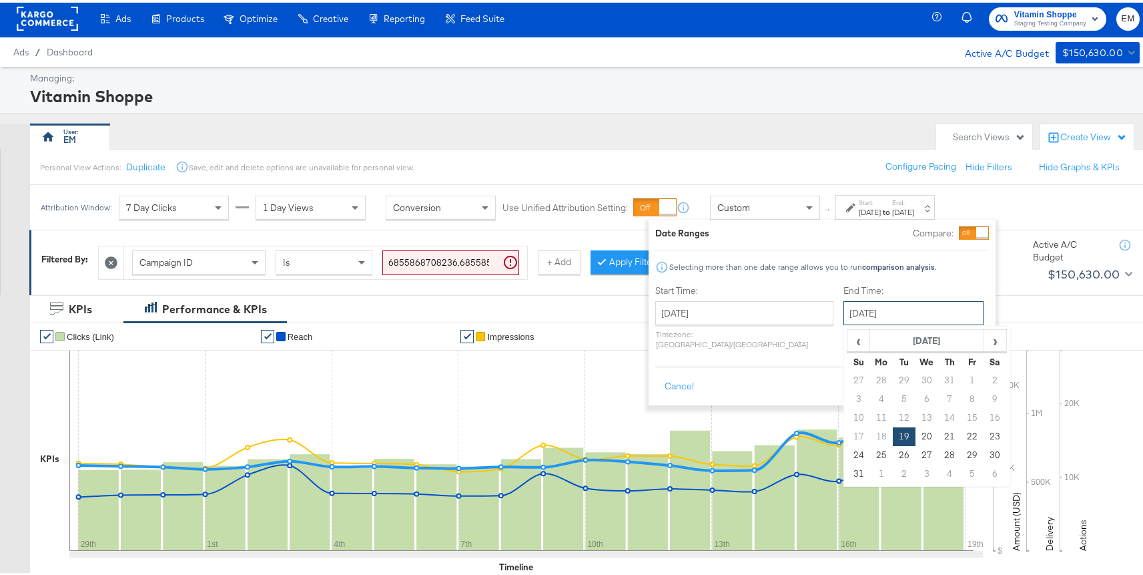
click at [854, 302] on input "[DATE]" at bounding box center [914, 310] width 140 height 24
click at [985, 340] on span "›" at bounding box center [995, 338] width 21 height 20
click at [848, 414] on td "14" at bounding box center [859, 415] width 23 height 19
type input "[DATE]"
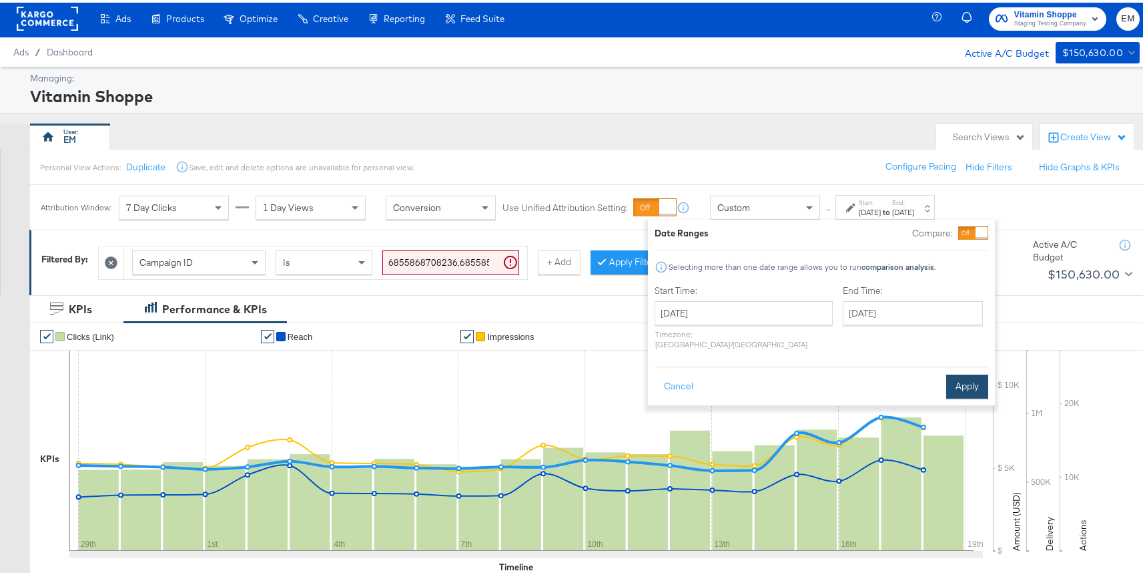
click at [954, 375] on button "Apply" at bounding box center [968, 384] width 42 height 24
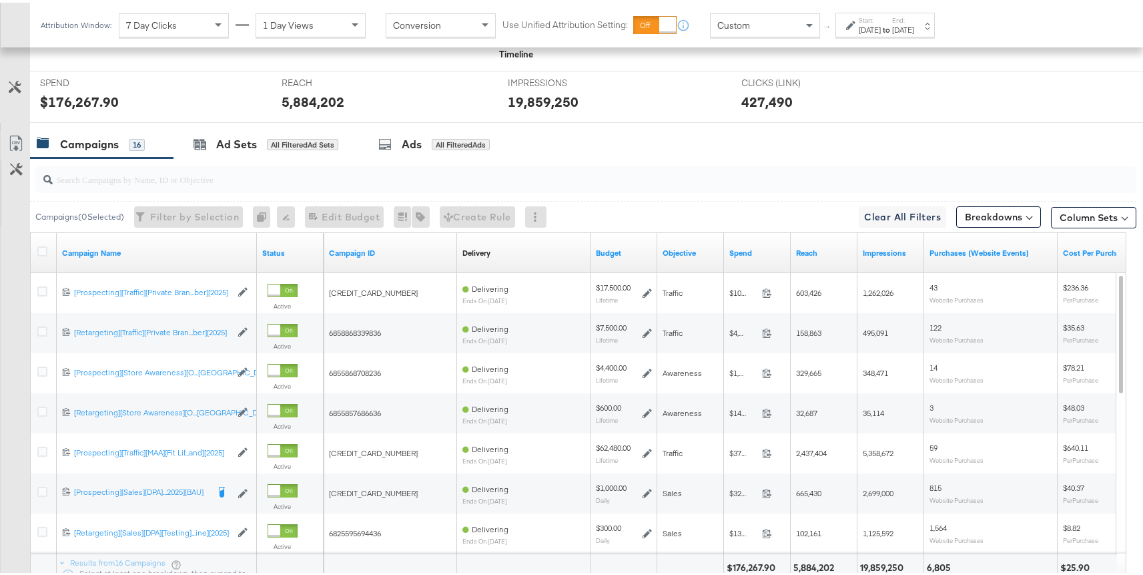
scroll to position [629, 0]
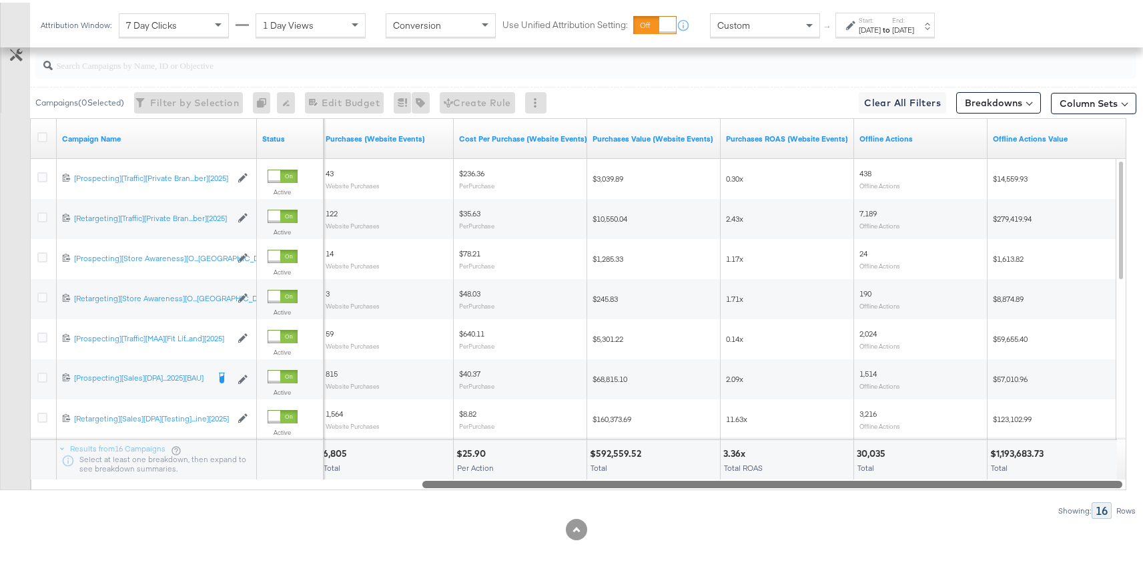
drag, startPoint x: 422, startPoint y: 479, endPoint x: 808, endPoint y: 507, distance: 386.8
click at [808, 507] on div "Campaigns ( 0 Selected) Filter by Selection Filter 0 campaigns 0 Rename 0 campa…" at bounding box center [568, 278] width 1137 height 475
drag, startPoint x: 524, startPoint y: 494, endPoint x: 848, endPoint y: 511, distance: 324.2
click at [848, 511] on div "Campaigns ( 0 Selected) Filter by Selection Filter 0 campaigns 0 Rename 0 campa…" at bounding box center [568, 278] width 1137 height 475
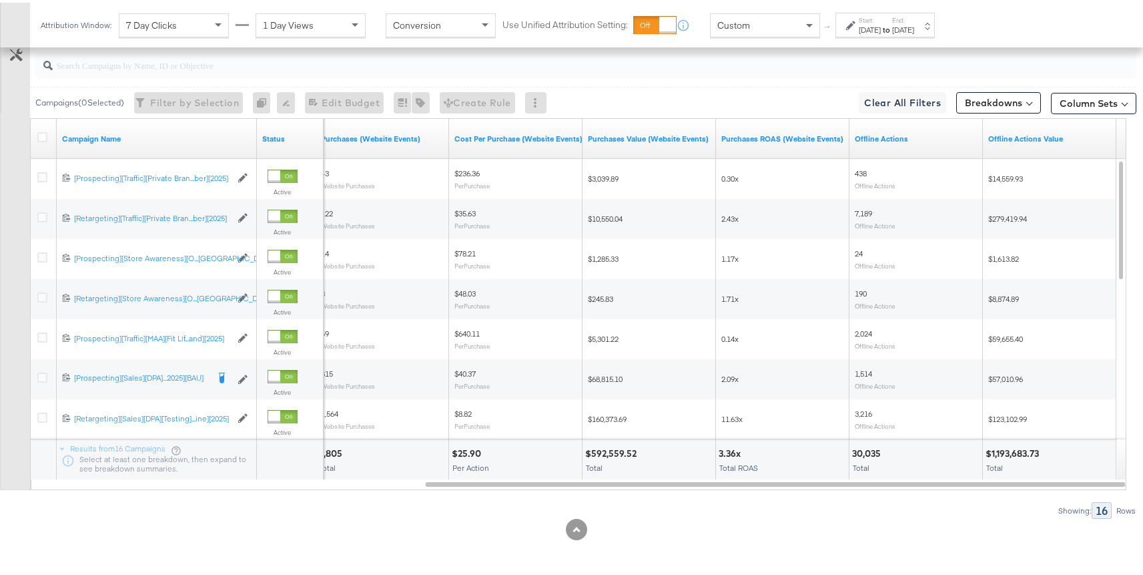
scroll to position [627, 0]
click at [1023, 140] on link "Offline Actions Value" at bounding box center [1050, 139] width 123 height 11
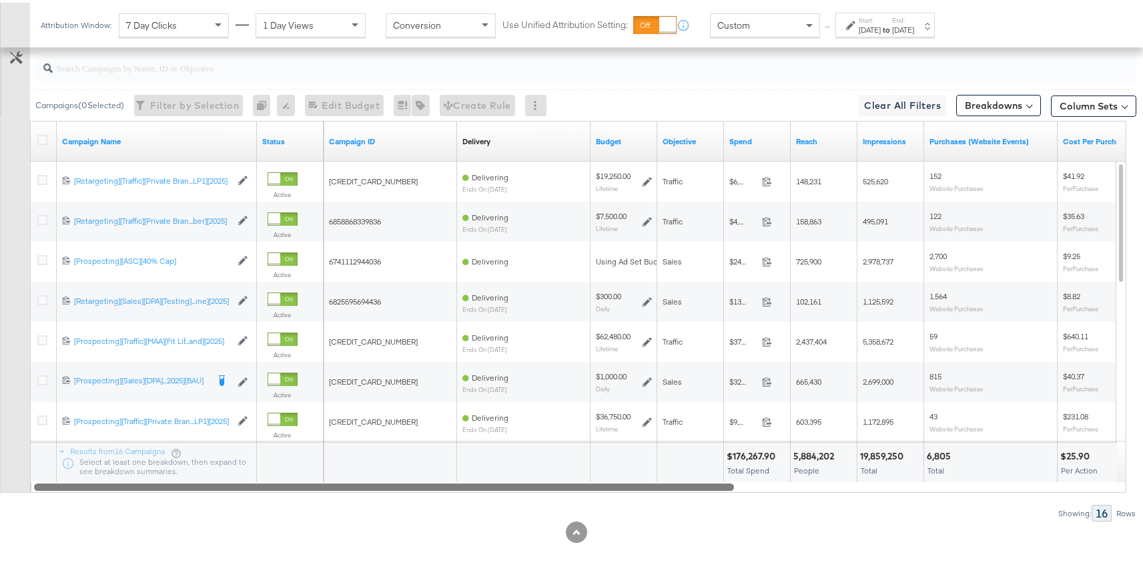
click at [593, 442] on div "Campaign Name Status Campaign ID Delivery Sorting Unavailable Budget Objective …" at bounding box center [578, 304] width 1097 height 372
click at [909, 475] on div "Campaign Name Status Campaign ID Delivery Sorting Unavailable Budget Objective …" at bounding box center [578, 304] width 1097 height 372
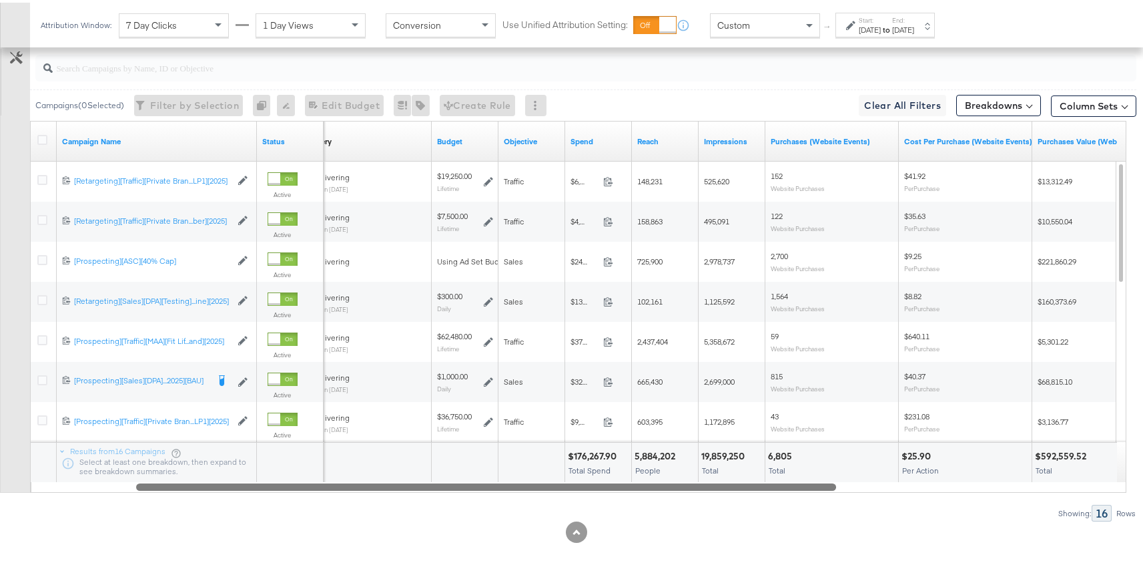
drag, startPoint x: 604, startPoint y: 485, endPoint x: 290, endPoint y: 480, distance: 313.8
click at [290, 480] on div at bounding box center [486, 483] width 700 height 11
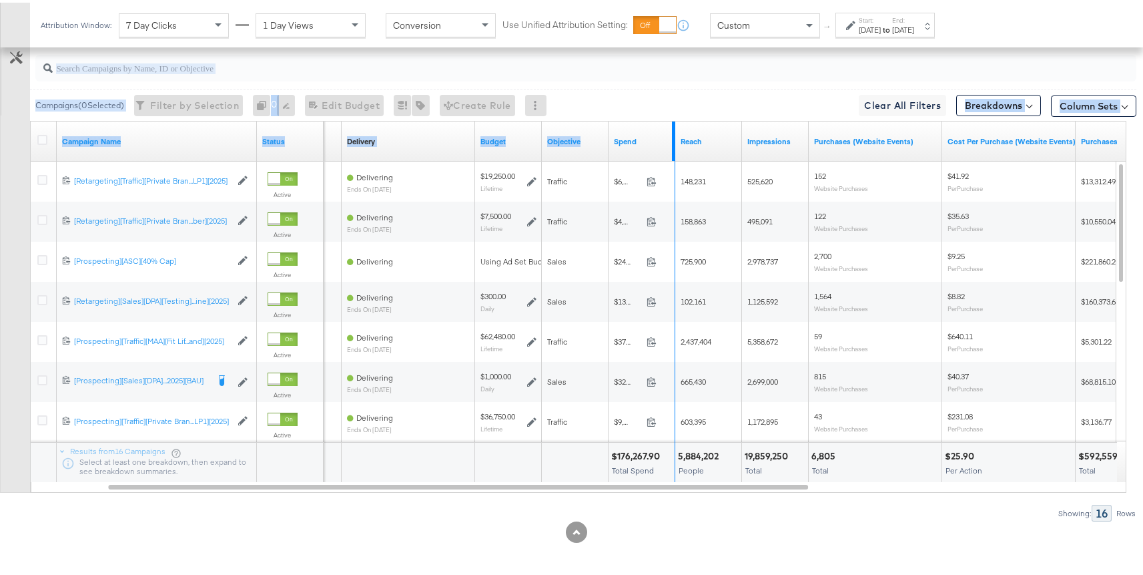
drag, startPoint x: 672, startPoint y: 124, endPoint x: 701, endPoint y: 119, distance: 29.1
click at [702, 119] on div "Campaign ID Delivery Sorting Unavailable Budget Objective Spend Reach Impressio…" at bounding box center [909, 139] width 1402 height 40
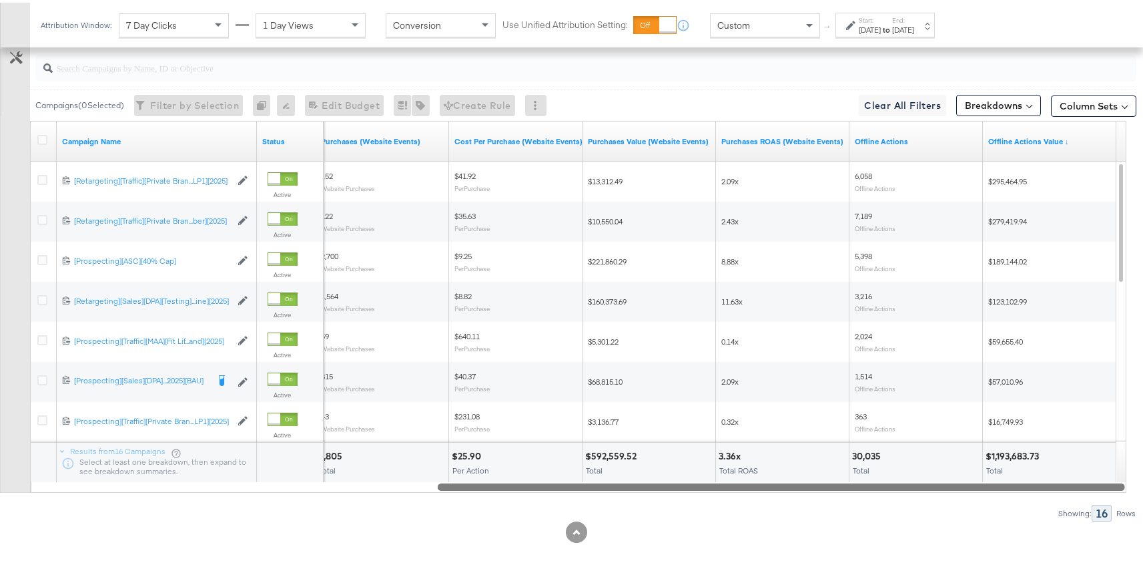
drag, startPoint x: 682, startPoint y: 484, endPoint x: 864, endPoint y: 481, distance: 182.3
click at [1017, 467] on div "Campaign Name Status Purchases (Website Events) Cost Per Purchase (Website Even…" at bounding box center [578, 304] width 1097 height 372
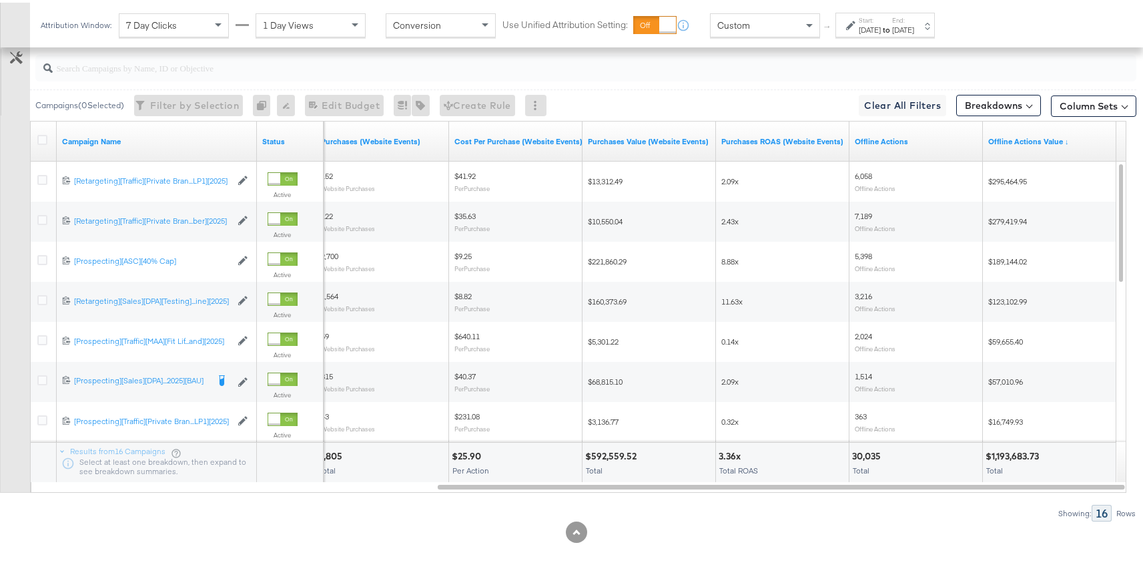
scroll to position [629, 0]
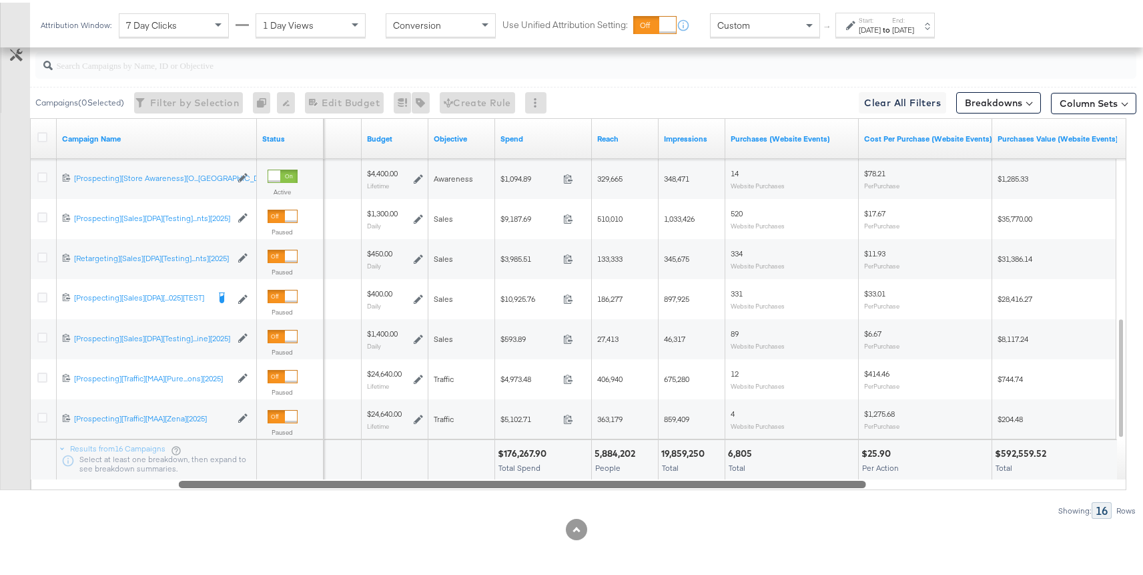
drag, startPoint x: 487, startPoint y: 481, endPoint x: 526, endPoint y: 493, distance: 41.0
click at [526, 493] on div "Campaigns ( 0 Selected) Filter by Selection Filter 0 campaigns 0 Rename 0 campa…" at bounding box center [568, 278] width 1137 height 475
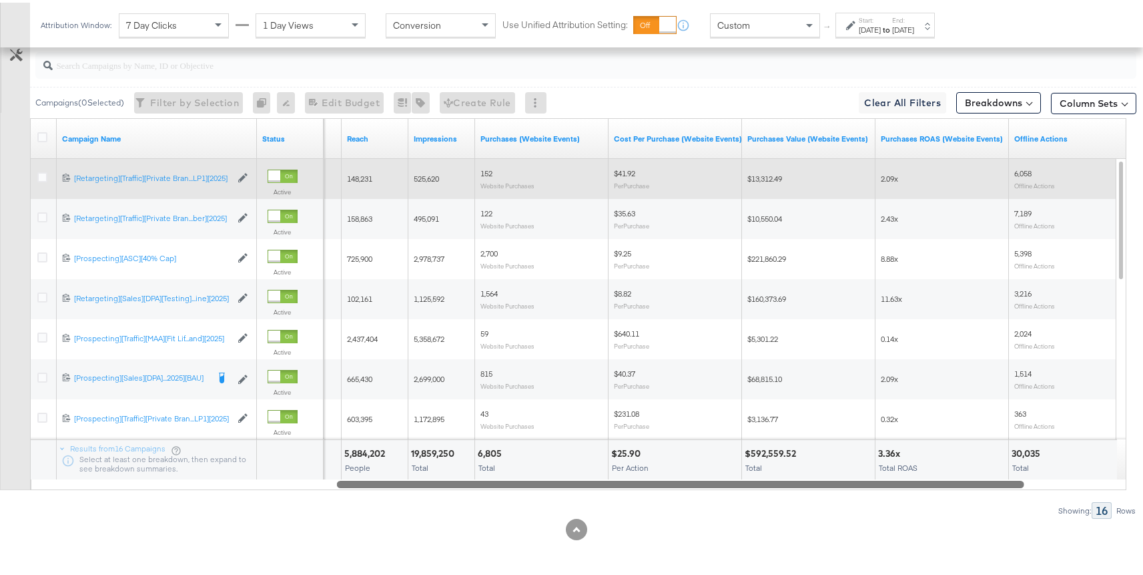
drag, startPoint x: 674, startPoint y: 477, endPoint x: 1033, endPoint y: 486, distance: 359.2
click at [1034, 487] on div "Campaigns ( 0 Selected) Filter by Selection Filter 0 campaigns 0 Rename 0 campa…" at bounding box center [568, 278] width 1137 height 475
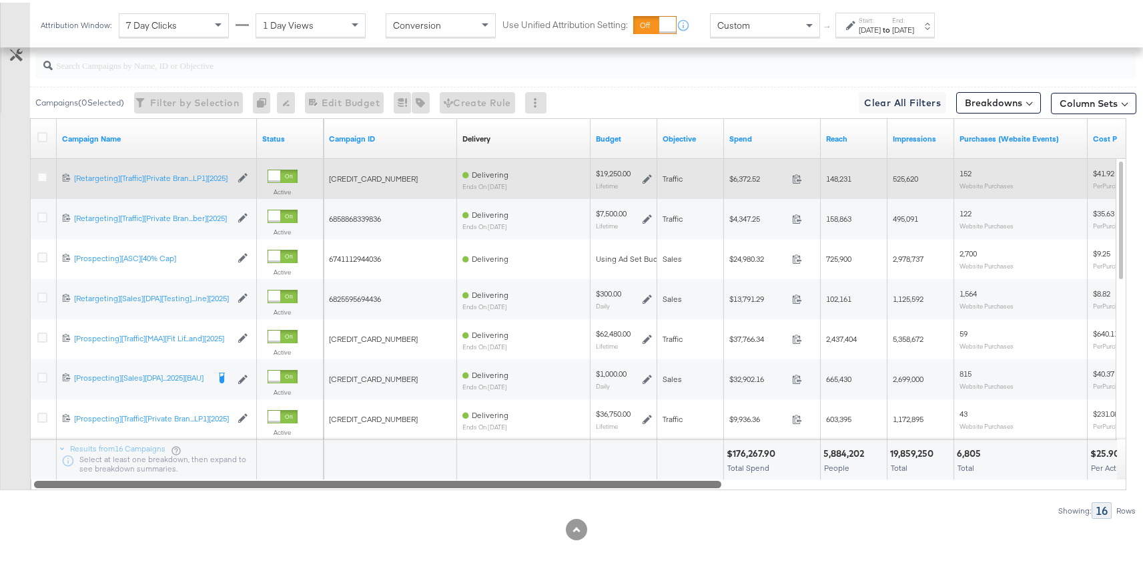
click at [699, 456] on div "Campaign Name Status Campaign ID Delivery Sorting Unavailable Budget Objective …" at bounding box center [578, 301] width 1097 height 372
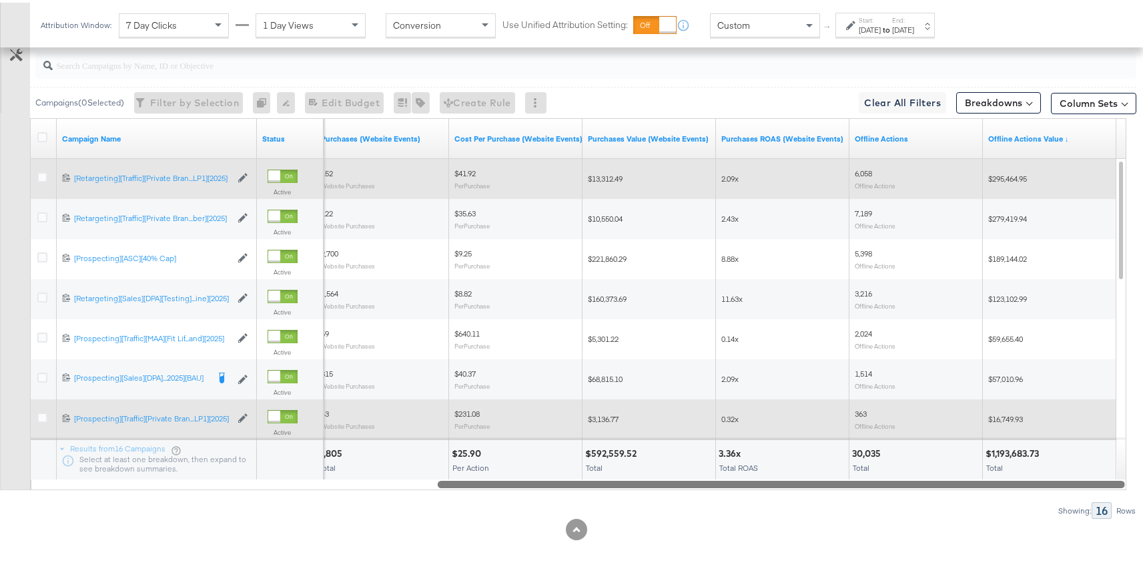
drag, startPoint x: 499, startPoint y: 483, endPoint x: 624, endPoint y: 399, distance: 150.1
click at [540, 489] on div "Campaigns ( 0 Selected) Filter by Selection Filter 0 campaigns 0 Rename 0 campa…" at bounding box center [568, 278] width 1137 height 475
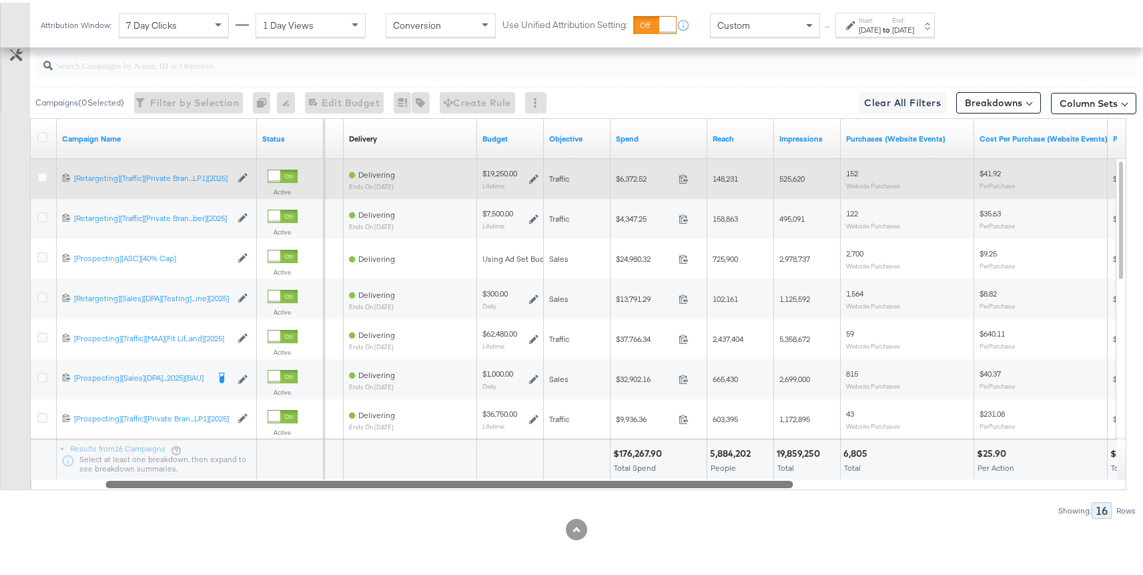
drag, startPoint x: 607, startPoint y: 481, endPoint x: 158, endPoint y: 451, distance: 451.0
click at [155, 452] on div "Campaign Name Status Campaign ID Delivery Sorting Unavailable Budget Objective …" at bounding box center [578, 301] width 1097 height 372
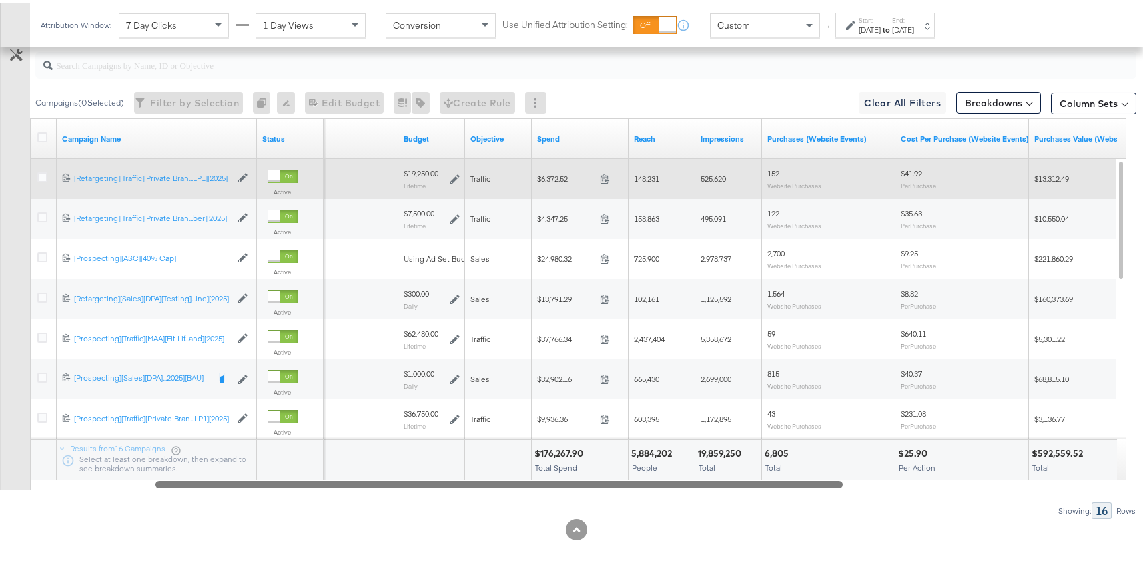
click at [1071, 471] on div "Campaign Name Status Delivery Sorting Unavailable Budget Objective Spend Reach …" at bounding box center [578, 301] width 1097 height 372
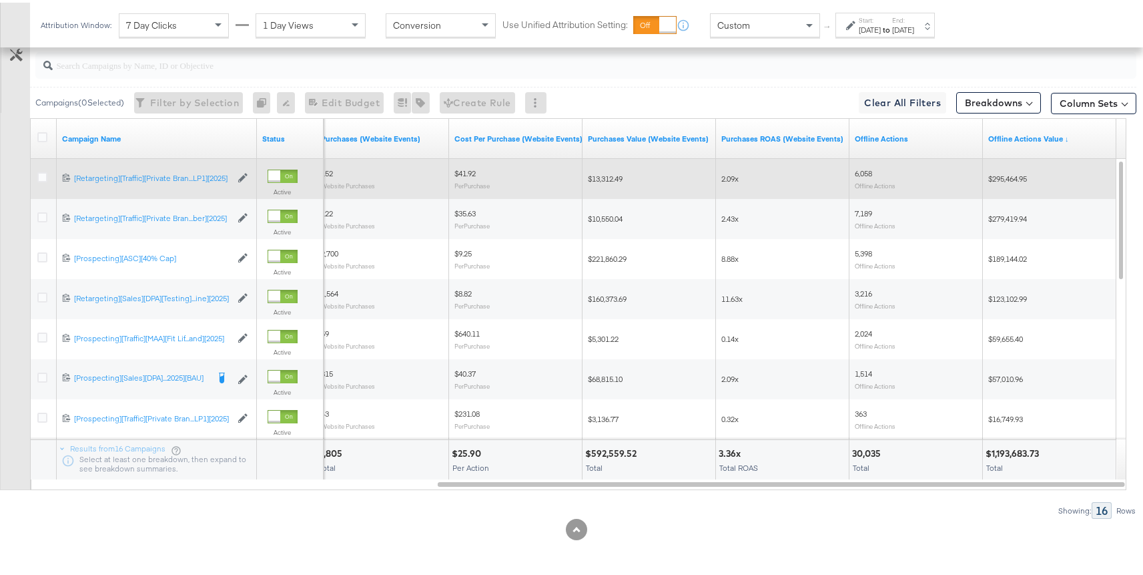
drag, startPoint x: 772, startPoint y: 483, endPoint x: 303, endPoint y: 514, distance: 469.6
click at [303, 514] on div "Campaigns ( 0 Selected) Filter by Selection Filter 0 campaigns 0 Rename 0 campa…" at bounding box center [568, 278] width 1137 height 475
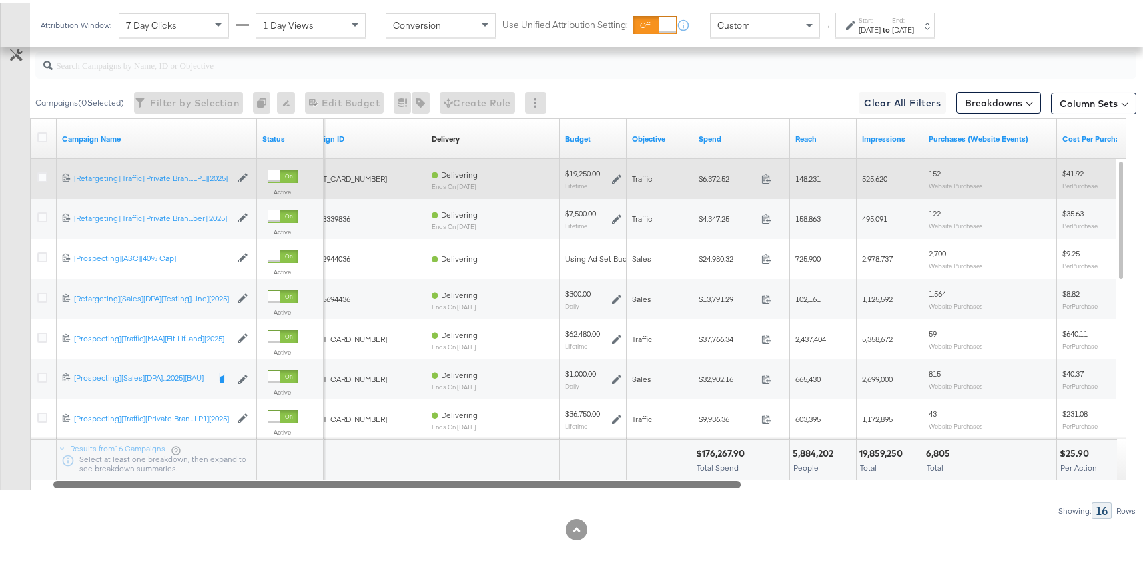
click at [955, 458] on div "Campaign Name Status Campaign ID Delivery Sorting Unavailable Budget Objective …" at bounding box center [578, 301] width 1097 height 372
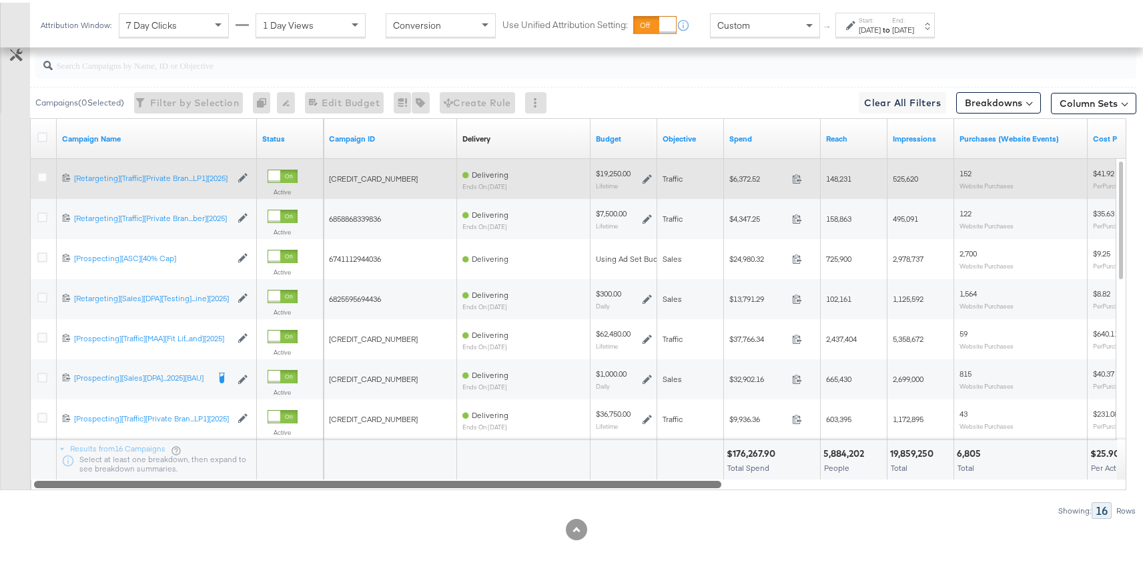
drag, startPoint x: 770, startPoint y: 483, endPoint x: 258, endPoint y: 476, distance: 512.0
click at [258, 476] on div at bounding box center [378, 480] width 688 height 11
click at [371, 131] on link "Campaign ID" at bounding box center [390, 136] width 123 height 11
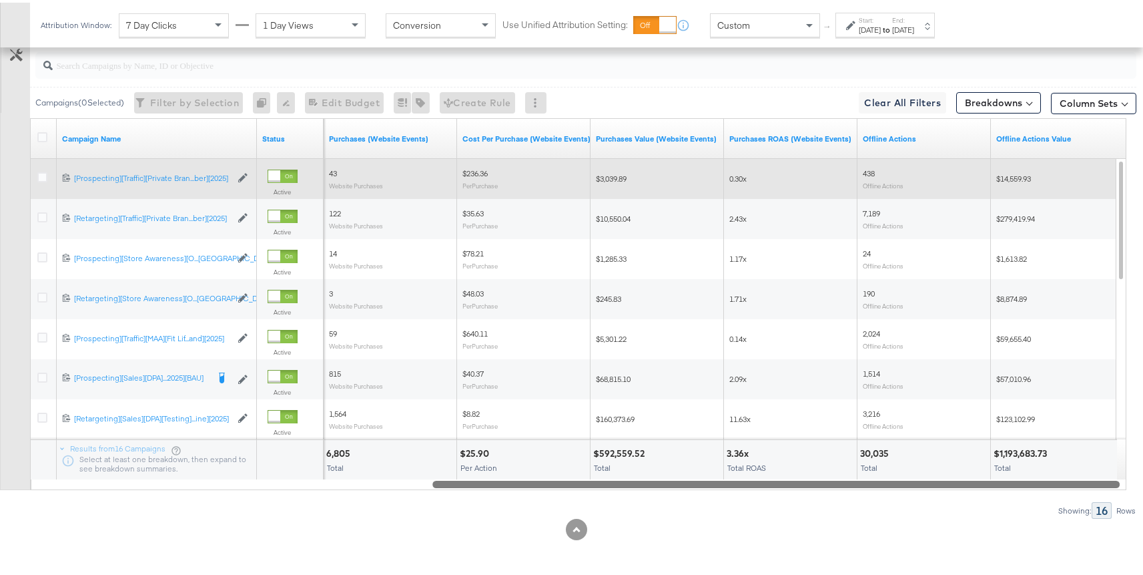
drag, startPoint x: 578, startPoint y: 481, endPoint x: 973, endPoint y: 480, distance: 394.5
click at [972, 481] on div at bounding box center [777, 480] width 688 height 11
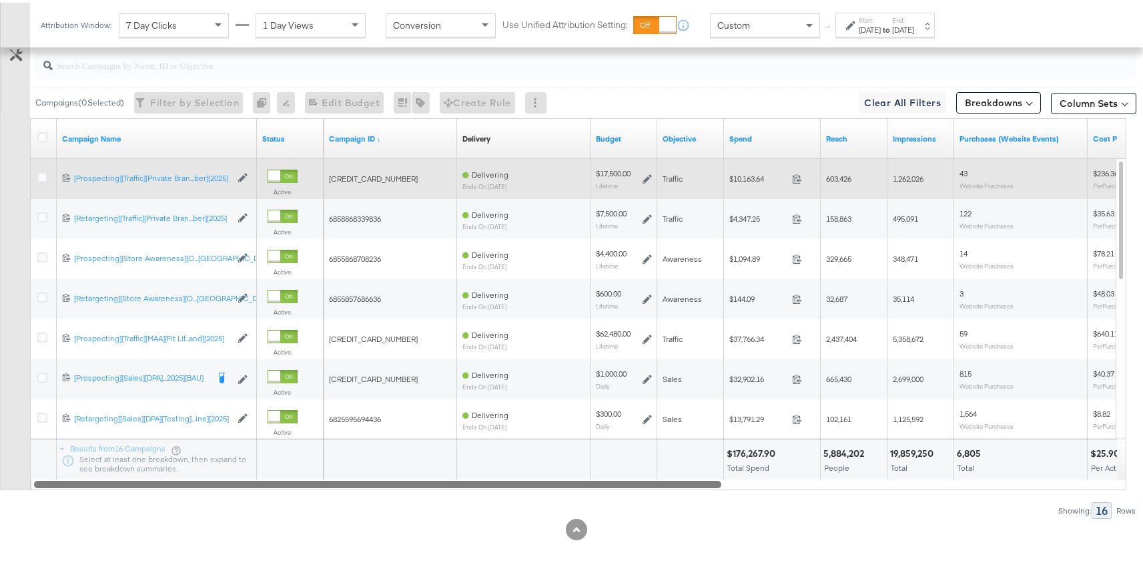
click at [653, 457] on div "Campaign Name Status Campaign ID ↓ Delivery Sorting Unavailable Budget Objectiv…" at bounding box center [578, 301] width 1097 height 372
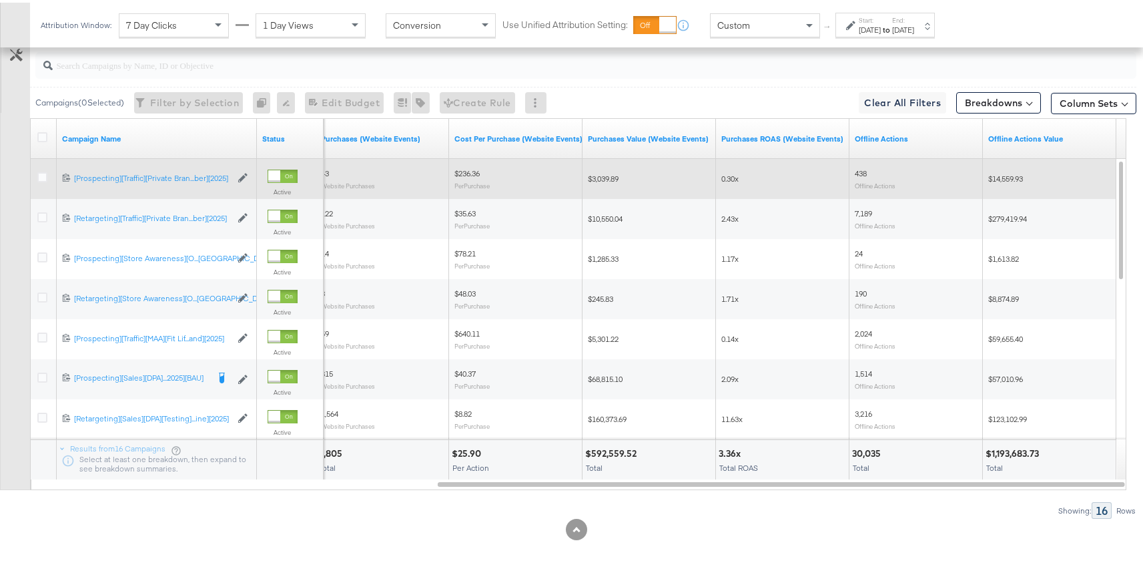
click at [243, 66] on input "search" at bounding box center [545, 57] width 984 height 26
paste input "6825595694436"
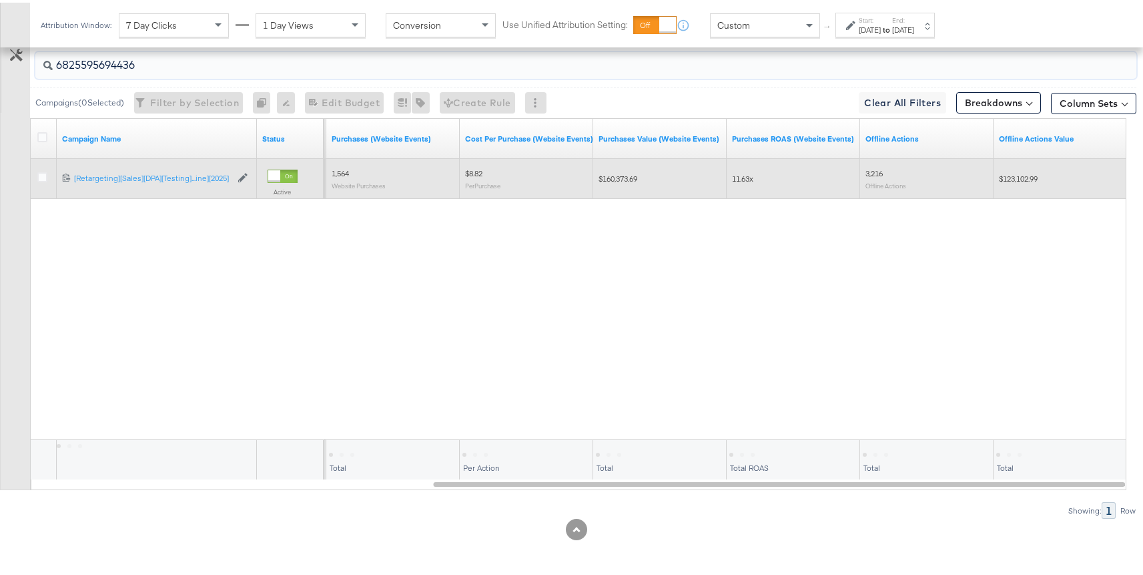
scroll to position [389, 0]
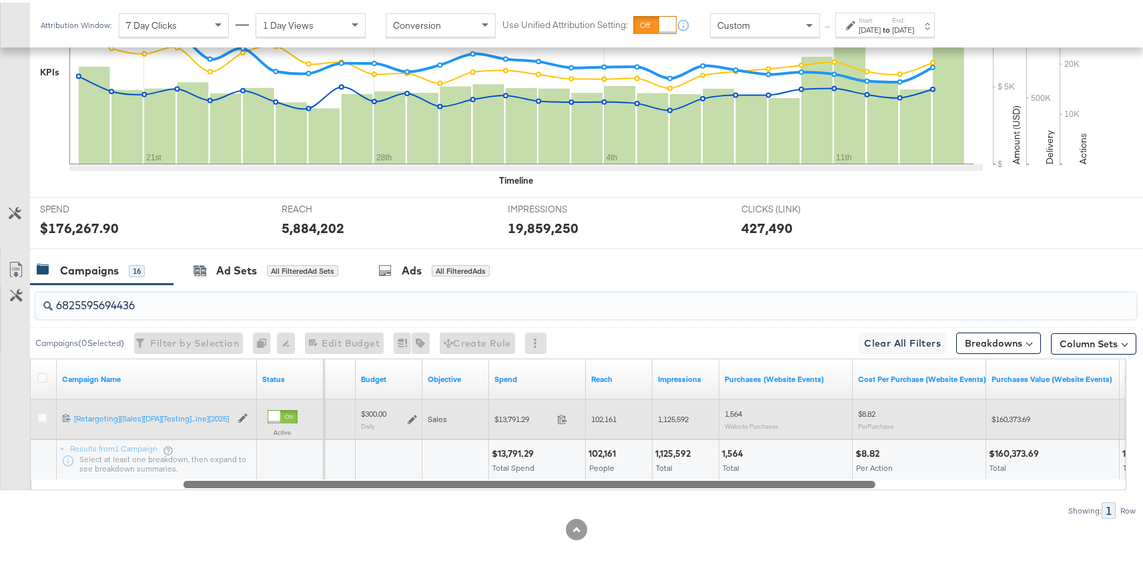
drag, startPoint x: 738, startPoint y: 480, endPoint x: 637, endPoint y: 469, distance: 102.0
click at [637, 469] on div "Campaign Name Status Delivery Sorting Unavailable Budget Objective Spend Reach …" at bounding box center [578, 422] width 1097 height 132
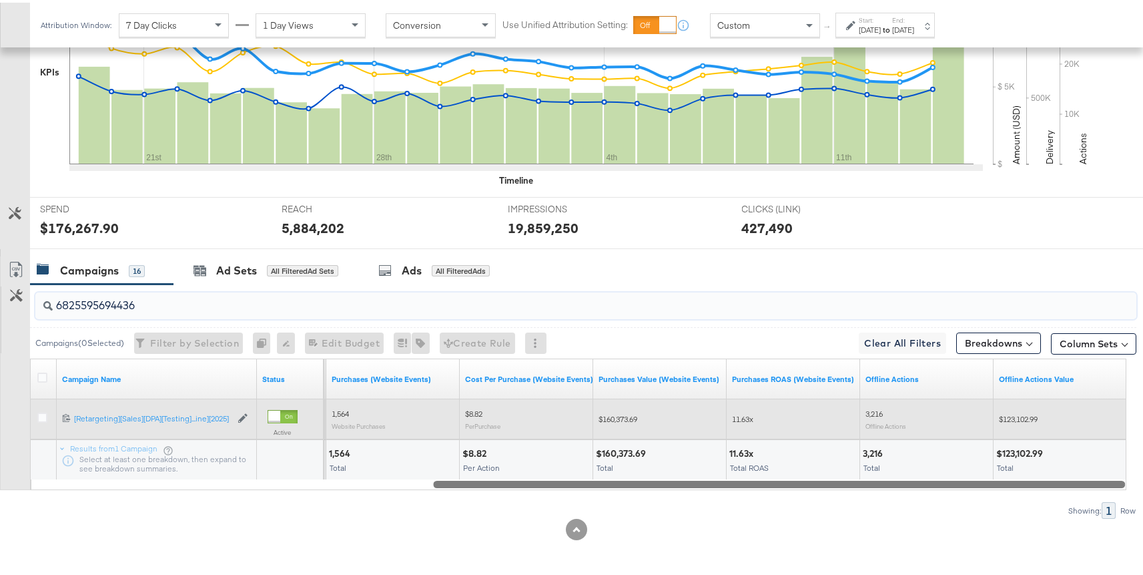
drag, startPoint x: 892, startPoint y: 481, endPoint x: 1009, endPoint y: 478, distance: 117.5
click at [1009, 478] on div at bounding box center [779, 480] width 692 height 11
type input "6825595694436"
drag, startPoint x: 578, startPoint y: 477, endPoint x: 266, endPoint y: 477, distance: 311.7
click at [433, 477] on div at bounding box center [779, 480] width 692 height 11
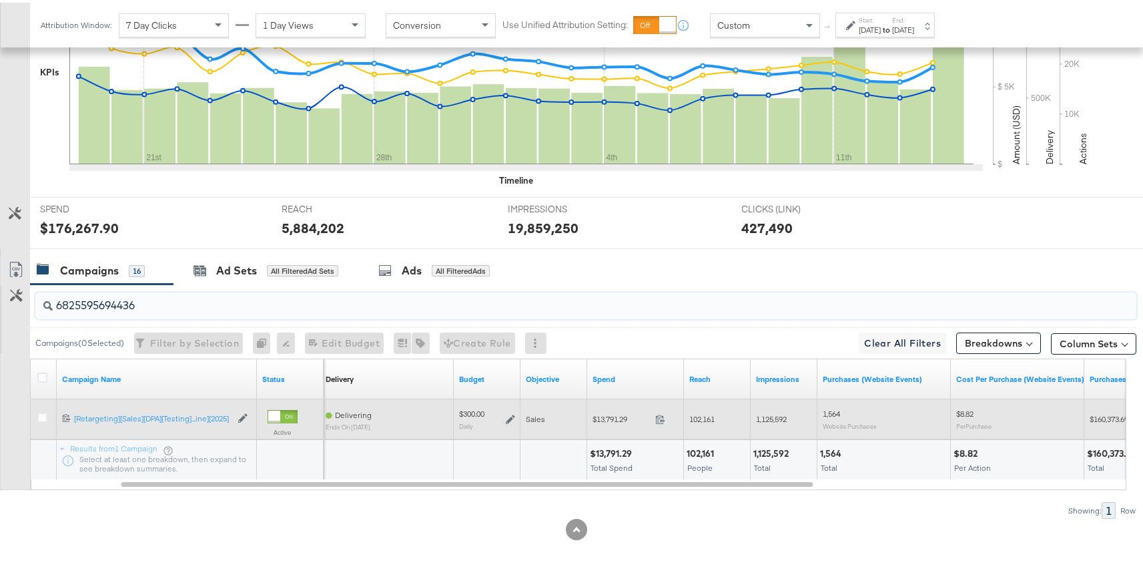
click at [189, 308] on input "6825595694436" at bounding box center [545, 297] width 984 height 26
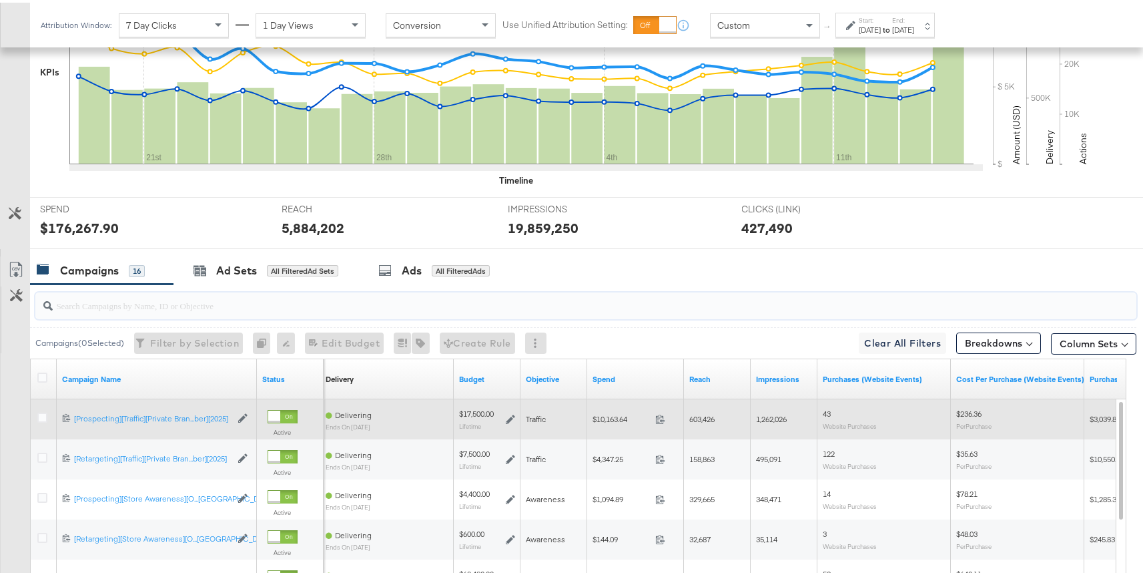
scroll to position [629, 0]
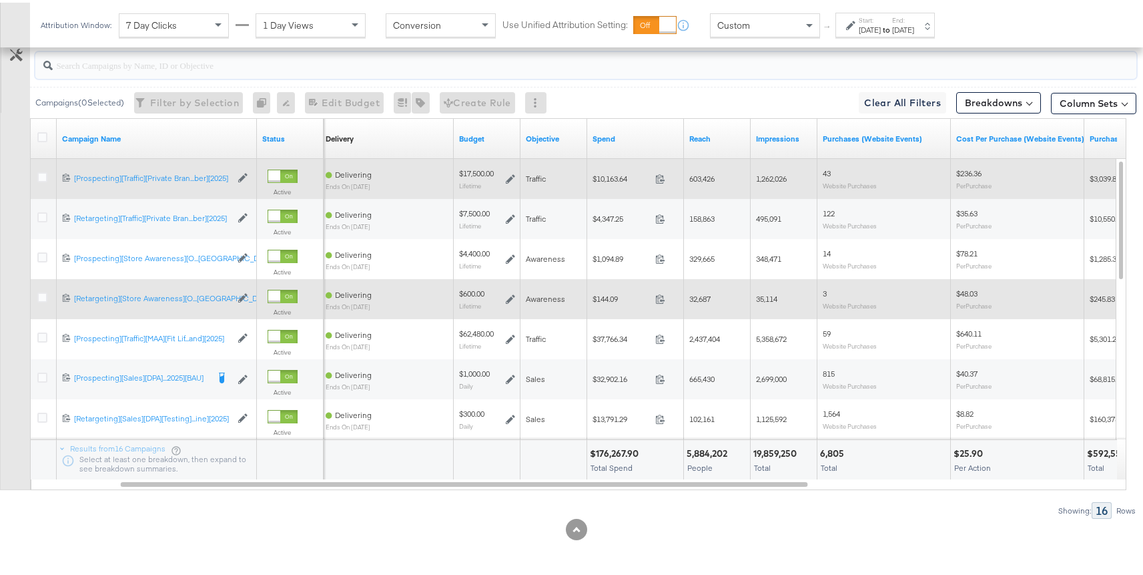
click at [380, 475] on div "Campaign Name Status Delivery Sorting Unavailable Budget Objective Spend Reach …" at bounding box center [578, 301] width 1097 height 372
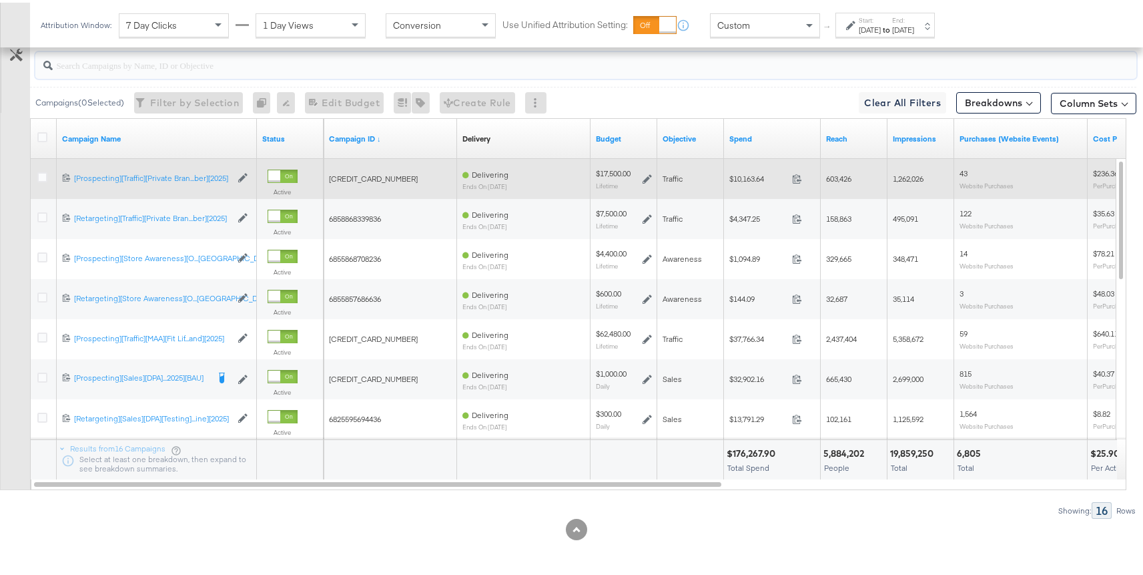
click at [205, 56] on input "search" at bounding box center [545, 57] width 984 height 26
paste input "[CREDIT_CARD_NUMBER]"
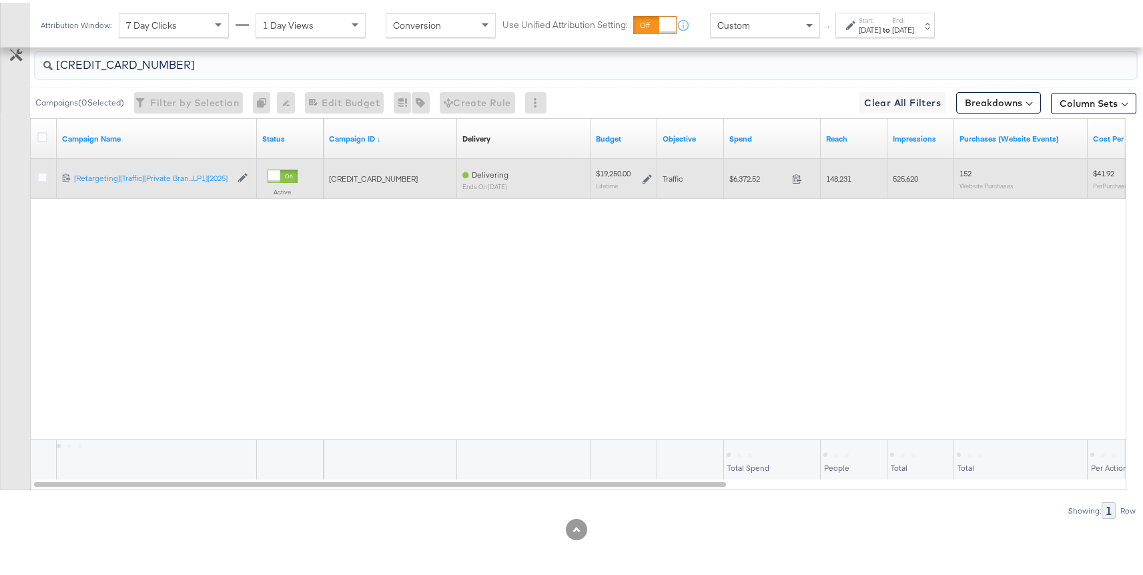
scroll to position [389, 0]
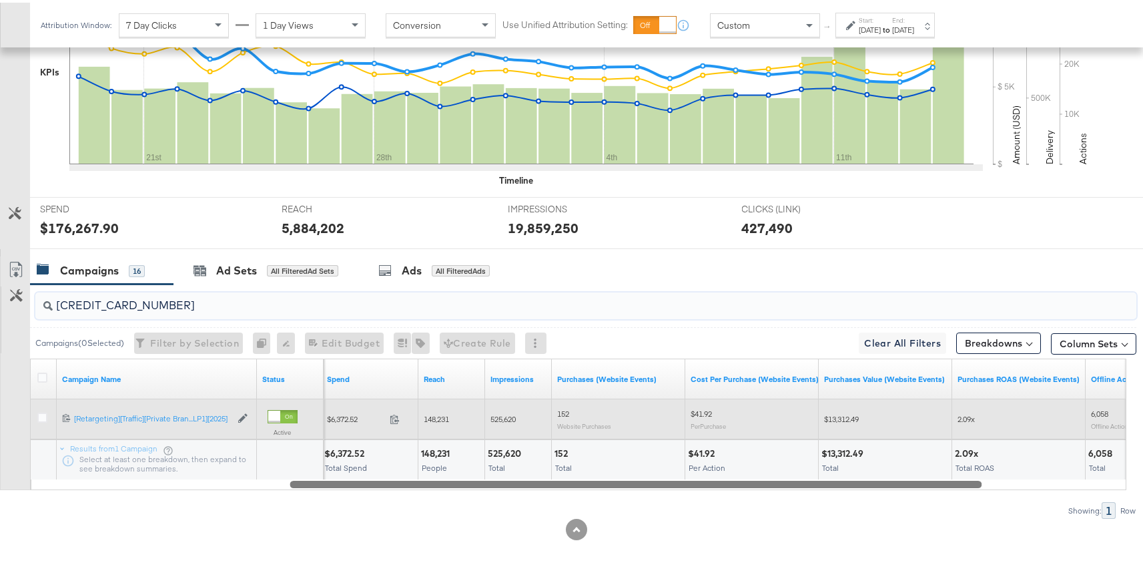
drag, startPoint x: 477, startPoint y: 482, endPoint x: 716, endPoint y: 480, distance: 239.0
click at [716, 480] on div at bounding box center [636, 480] width 692 height 11
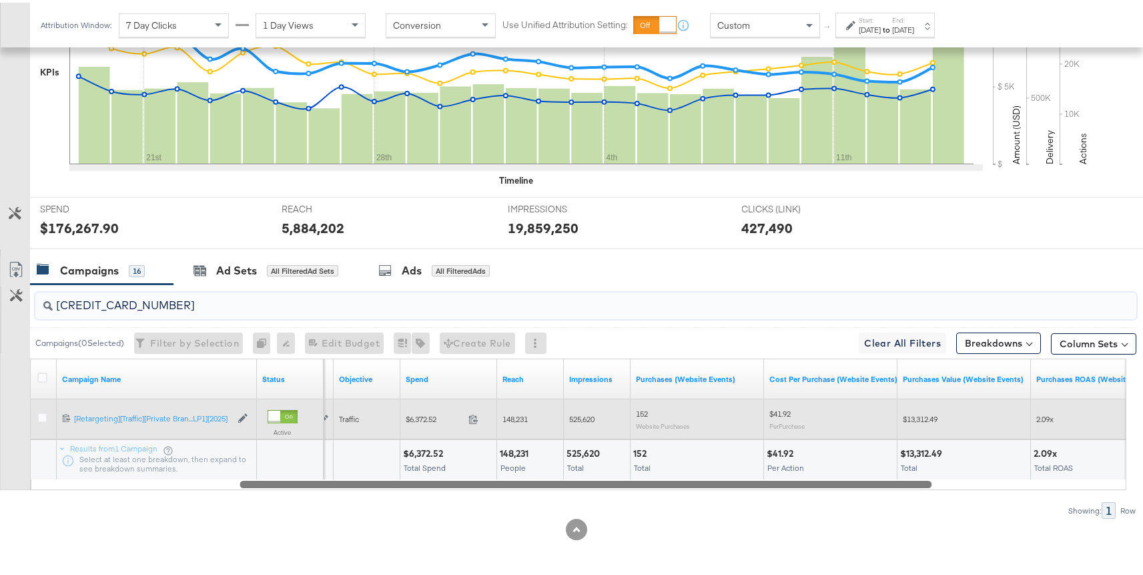
drag, startPoint x: 638, startPoint y: 479, endPoint x: 894, endPoint y: 489, distance: 255.8
click at [894, 489] on div "6816108120836 Campaigns ( 0 Selected) Filter by Selection Filter 0 campaigns 0 …" at bounding box center [568, 399] width 1137 height 234
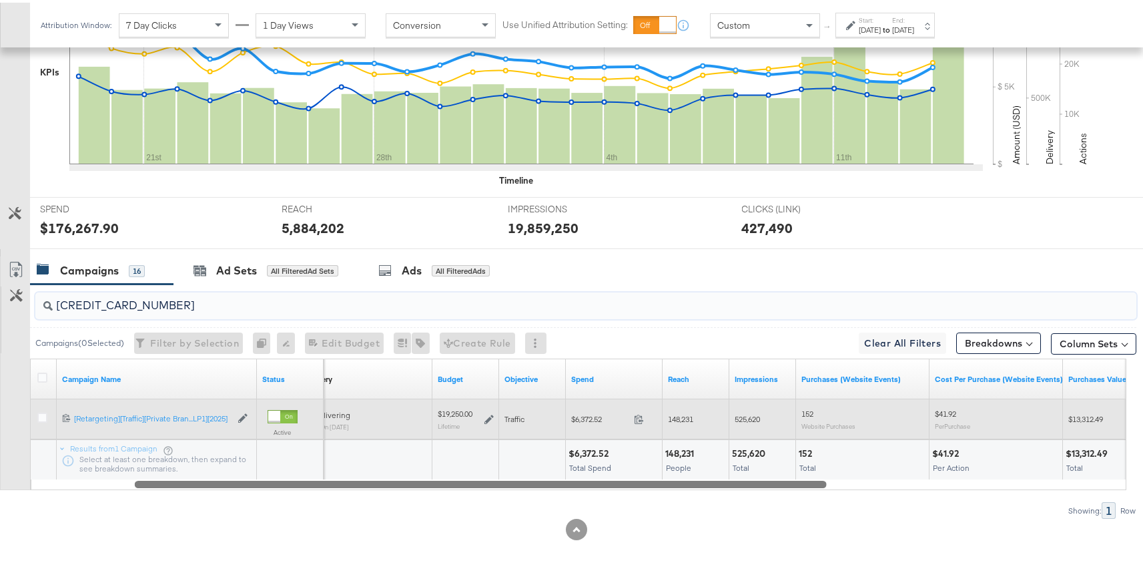
drag, startPoint x: 614, startPoint y: 483, endPoint x: 467, endPoint y: 487, distance: 146.9
click at [467, 487] on div "6816108120836 Campaigns ( 0 Selected) Filter by Selection Filter 0 campaigns 0 …" at bounding box center [568, 399] width 1137 height 234
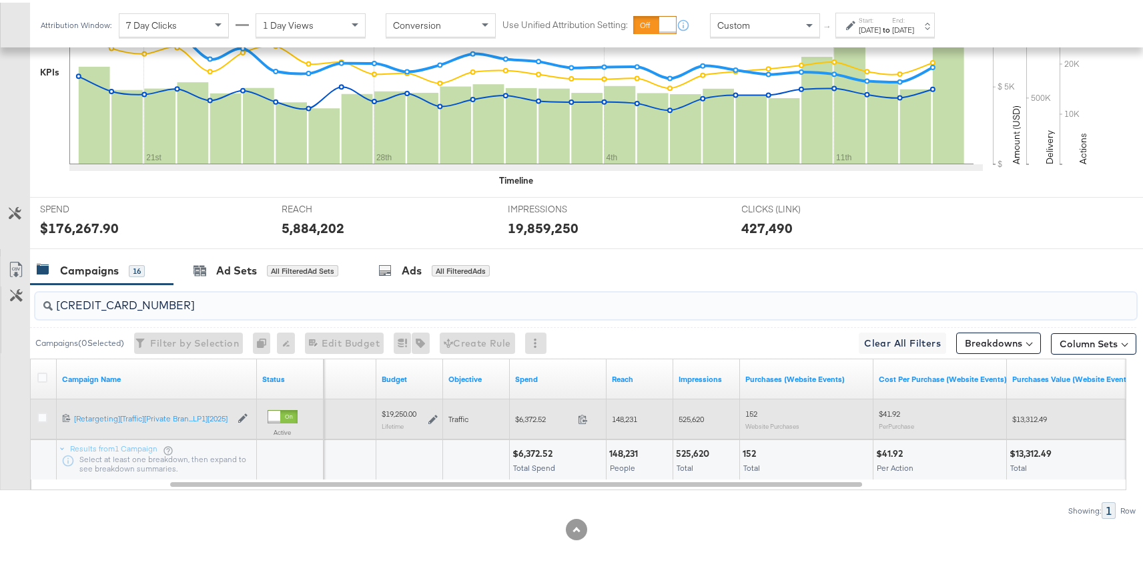
click at [526, 301] on input "[CREDIT_CARD_NUMBER]" at bounding box center [545, 297] width 984 height 26
paste input "70466"
drag, startPoint x: 522, startPoint y: 479, endPoint x: 886, endPoint y: 479, distance: 363.8
click at [862, 479] on div at bounding box center [516, 480] width 692 height 11
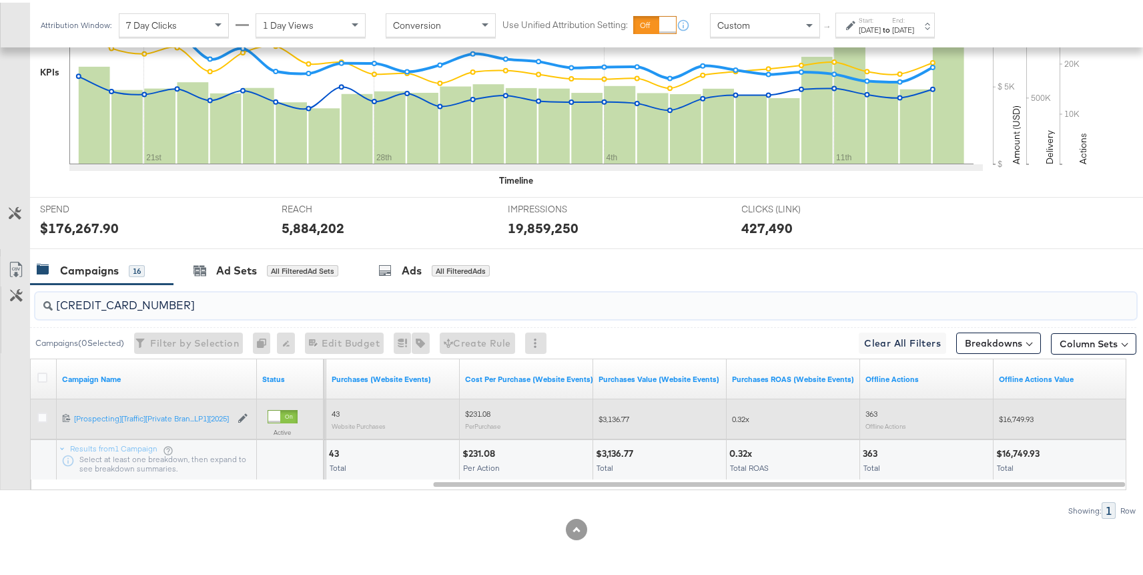
click at [286, 308] on input "[CREDIT_CARD_NUMBER]" at bounding box center [545, 297] width 984 height 26
click at [304, 302] on input "[CREDIT_CARD_NUMBER]" at bounding box center [545, 297] width 984 height 26
paste input "7411129440"
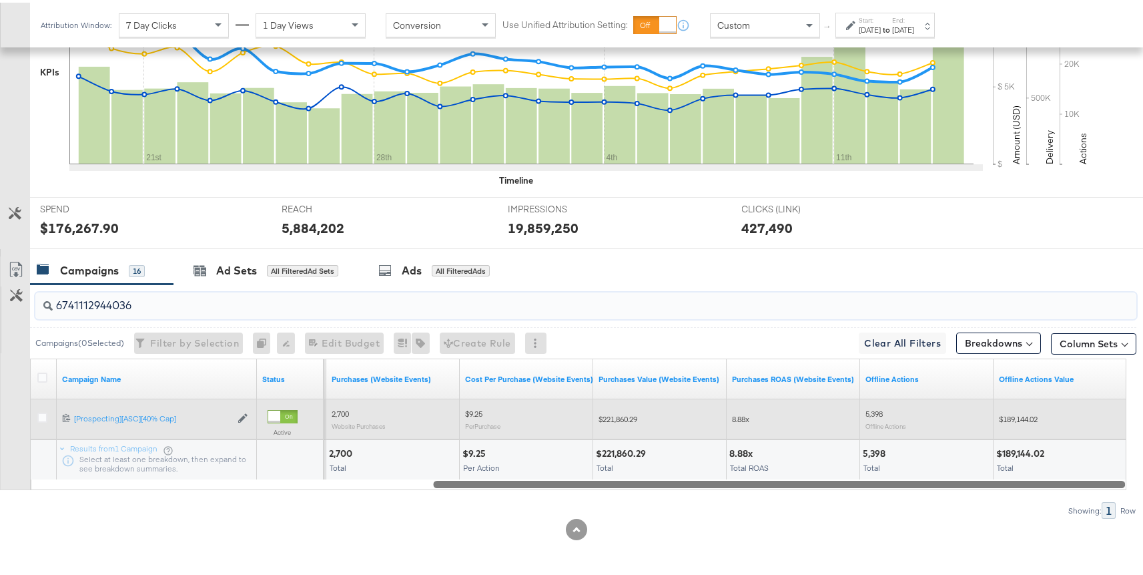
drag, startPoint x: 495, startPoint y: 477, endPoint x: 169, endPoint y: 481, distance: 326.4
click at [433, 481] on div at bounding box center [779, 480] width 692 height 11
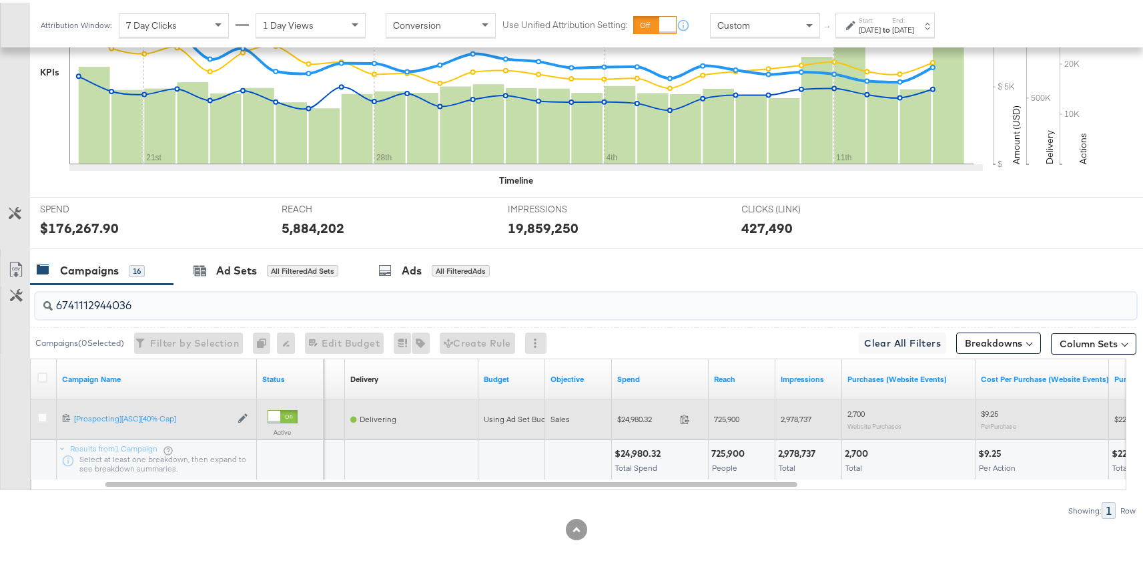
type input "6741112944036"
click at [1059, 454] on div "Campaign Name Status Campaign ID ↓ Delivery Sorting Unavailable Budget Objectiv…" at bounding box center [578, 422] width 1097 height 132
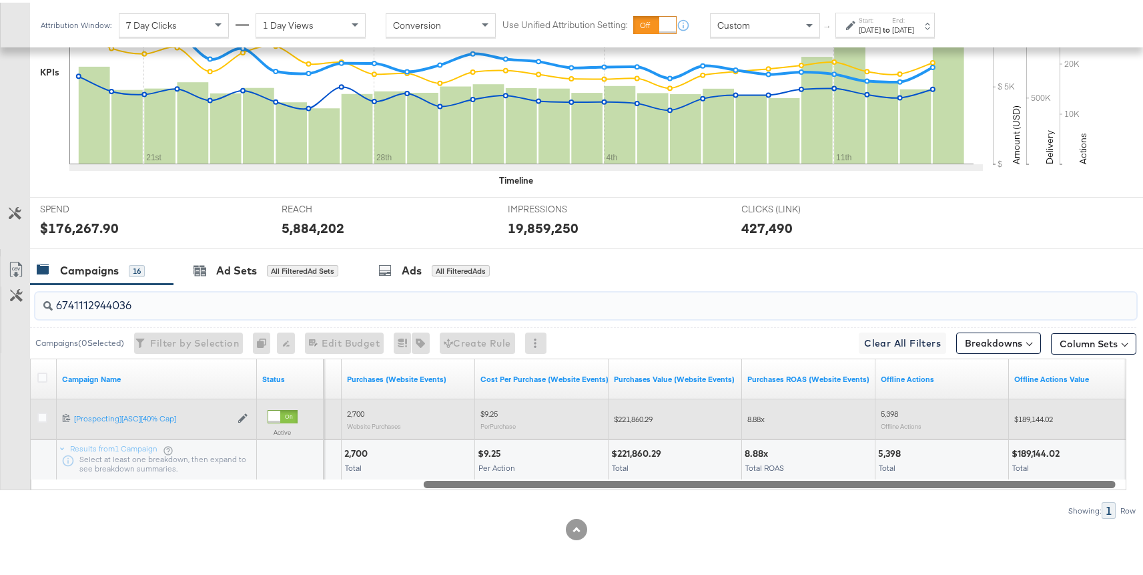
drag, startPoint x: 578, startPoint y: 481, endPoint x: 571, endPoint y: 502, distance: 21.7
click at [571, 502] on div "6741112944036 Campaigns ( 0 Selected) Filter by Selection Filter 0 campaigns 0 …" at bounding box center [568, 399] width 1137 height 234
click at [250, 302] on input "6741112944036" at bounding box center [545, 297] width 984 height 26
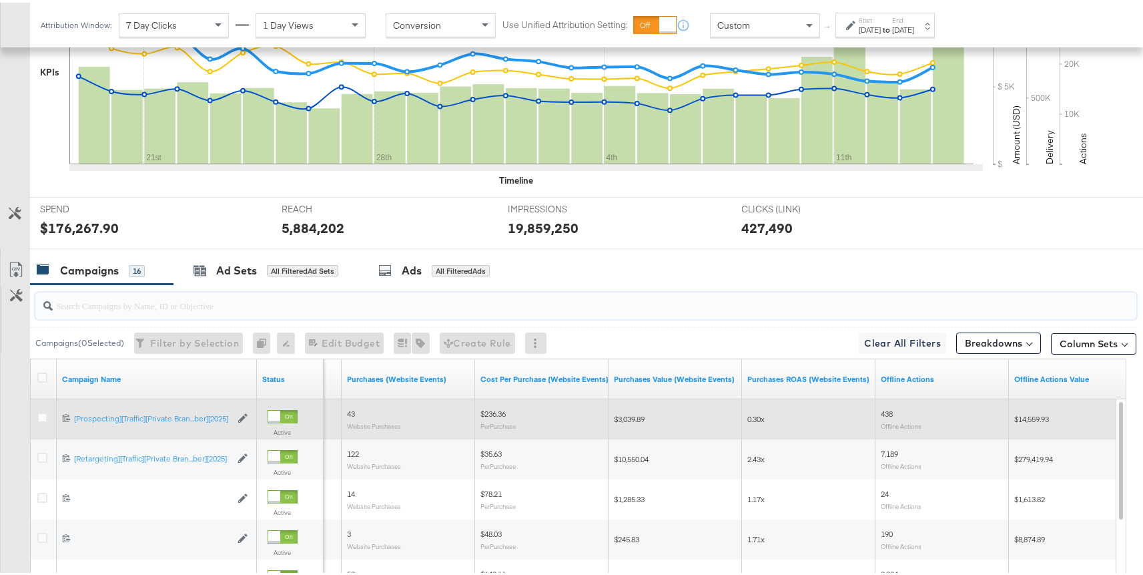
scroll to position [629, 0]
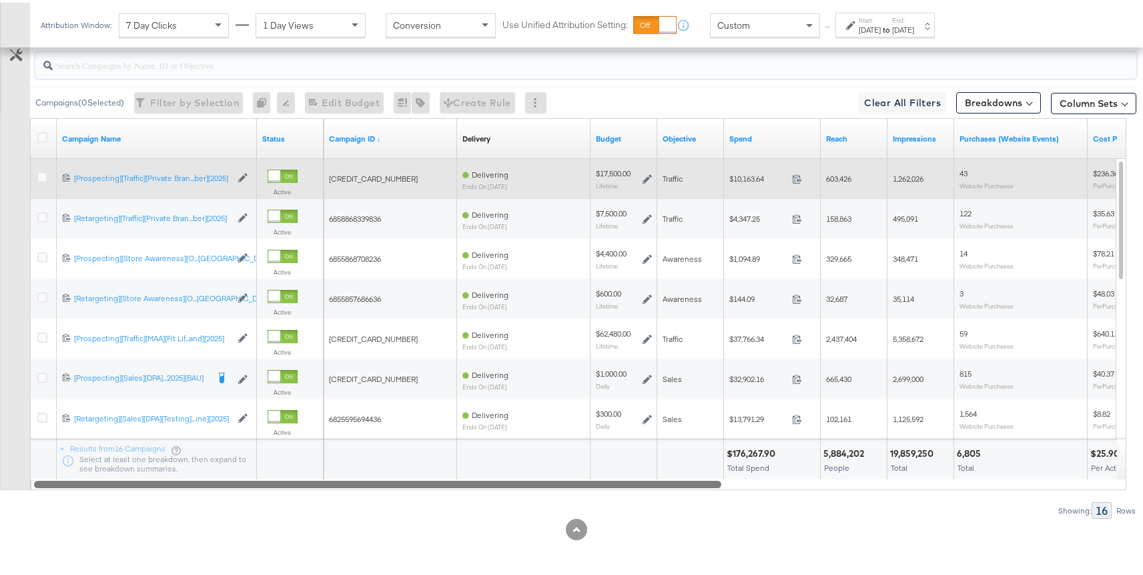
drag, startPoint x: 647, startPoint y: 478, endPoint x: 228, endPoint y: 465, distance: 419.4
click at [228, 465] on div "Campaign Name Status Campaign ID ↓ Delivery Sorting Unavailable Budget Objectiv…" at bounding box center [578, 301] width 1097 height 372
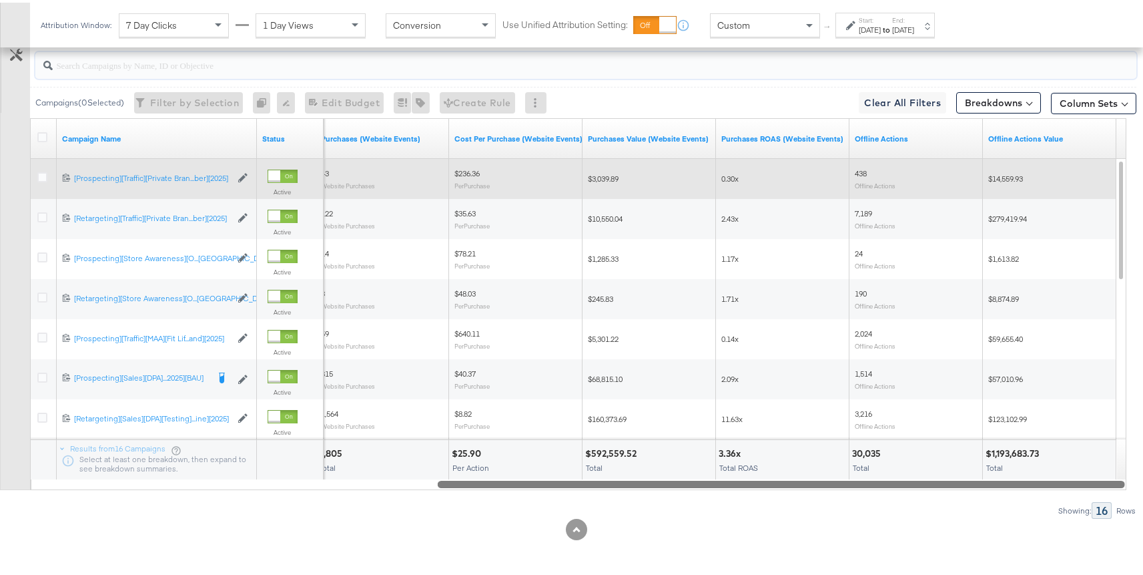
click at [395, 475] on div "Campaign Name Status Purchases (Website Events) Cost Per Purchase (Website Even…" at bounding box center [578, 301] width 1097 height 372
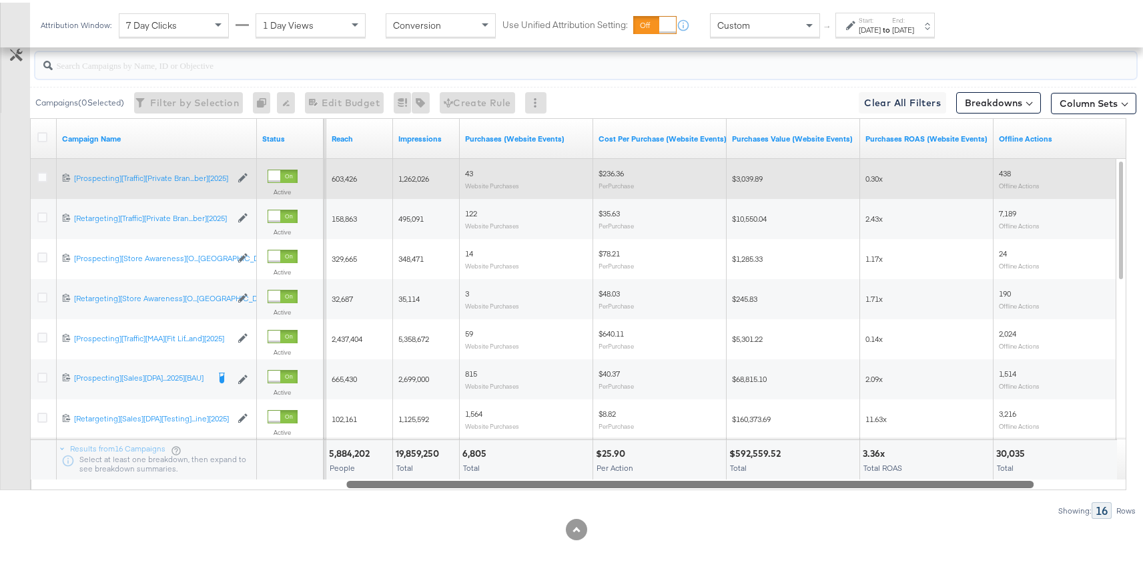
drag, startPoint x: 678, startPoint y: 483, endPoint x: 1143, endPoint y: 489, distance: 464.7
click at [1143, 489] on div "KPIs Performance & KPIs Customize KPIs ✔ Clicks (Link) ✔ Reach ✔ Impressions ✔ …" at bounding box center [577, 120] width 1154 height 909
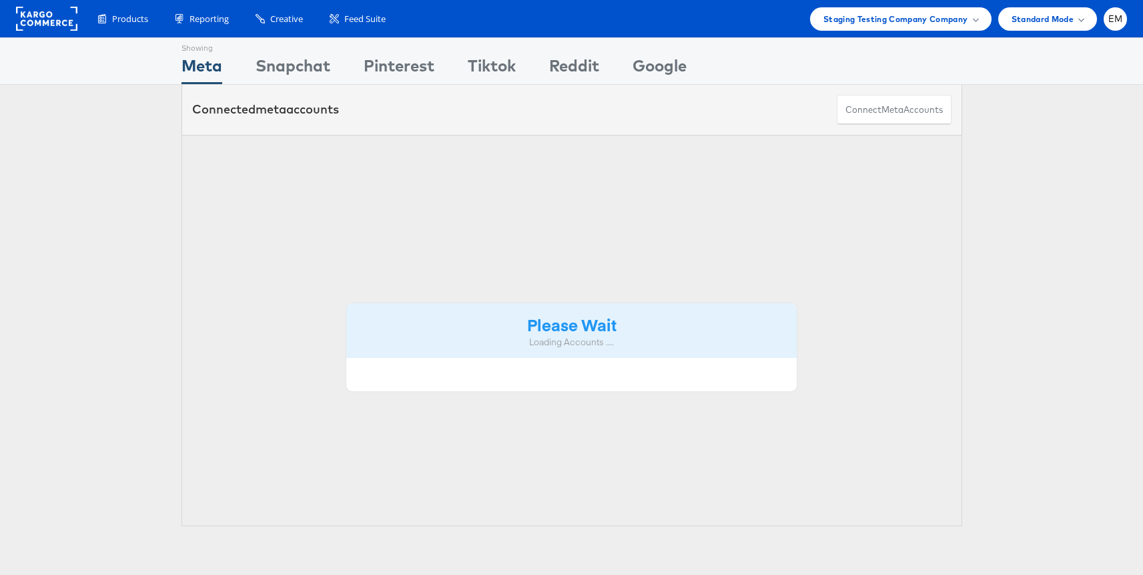
scroll to position [130, 0]
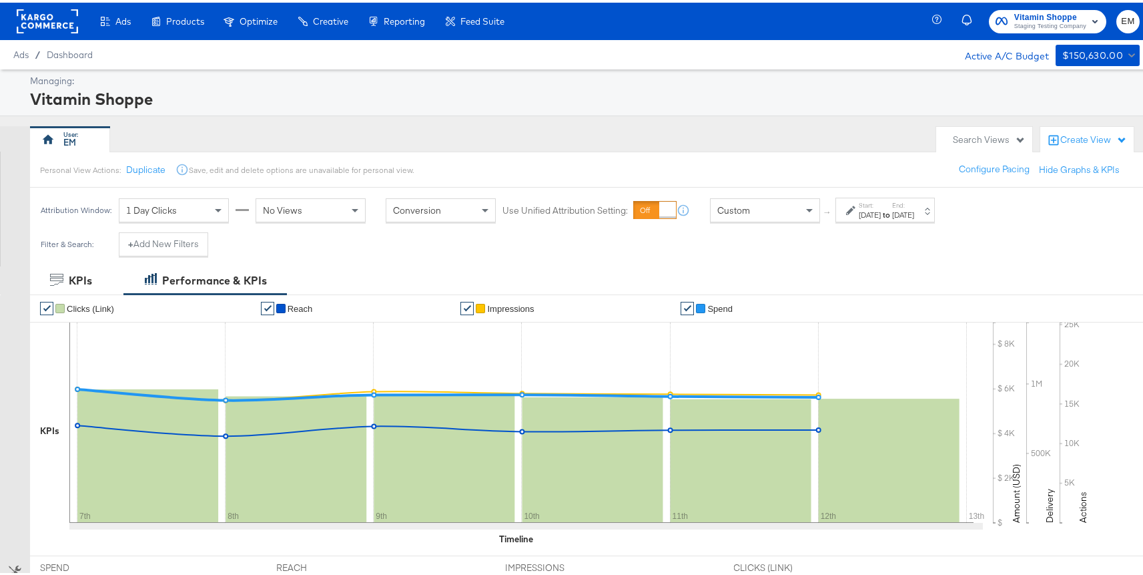
click at [200, 204] on div "1 Day Clicks" at bounding box center [173, 207] width 109 height 23
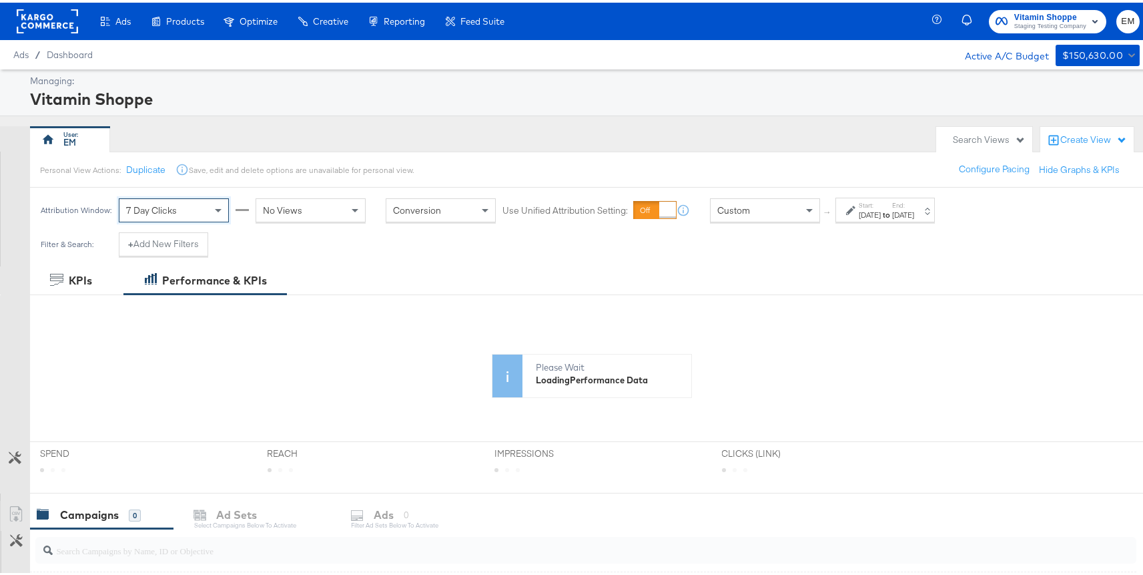
click at [292, 208] on span "No Views" at bounding box center [282, 208] width 39 height 12
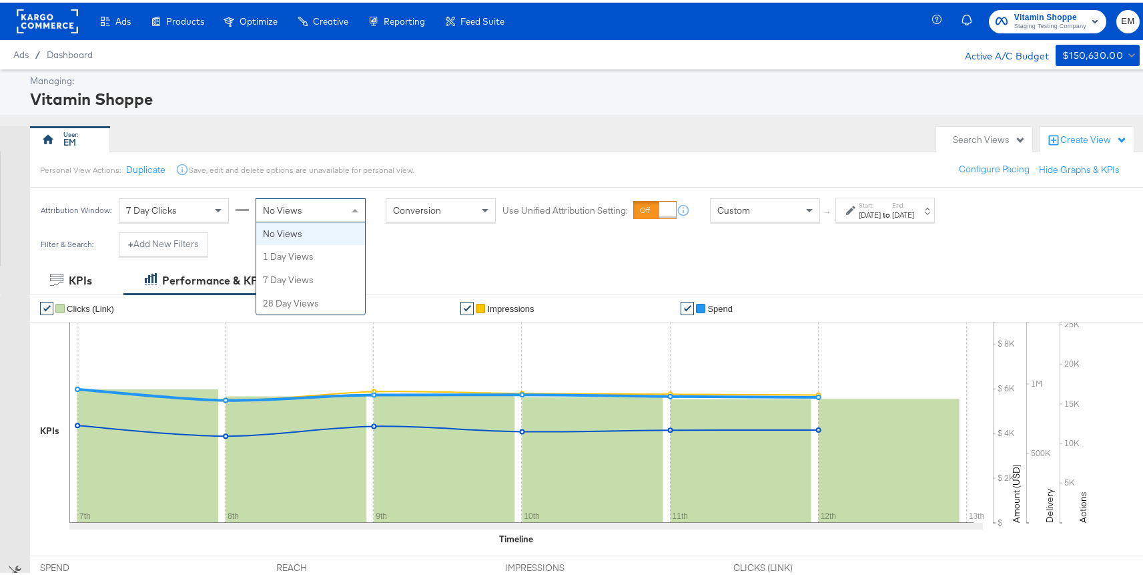
click at [294, 212] on span "No Views" at bounding box center [282, 208] width 39 height 12
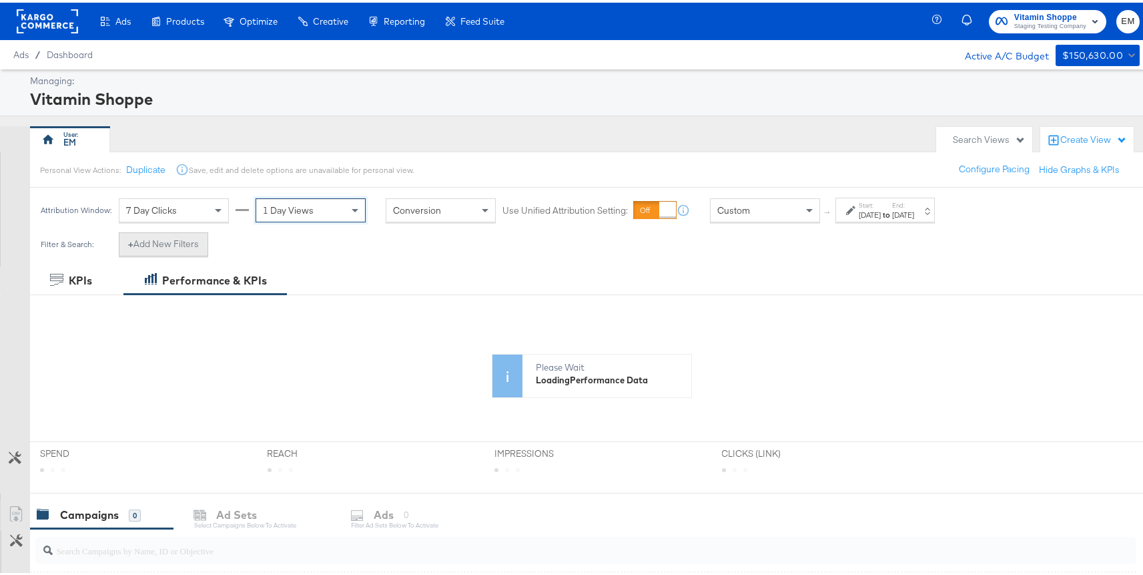
click at [188, 243] on button "+ Add New Filters" at bounding box center [163, 242] width 89 height 24
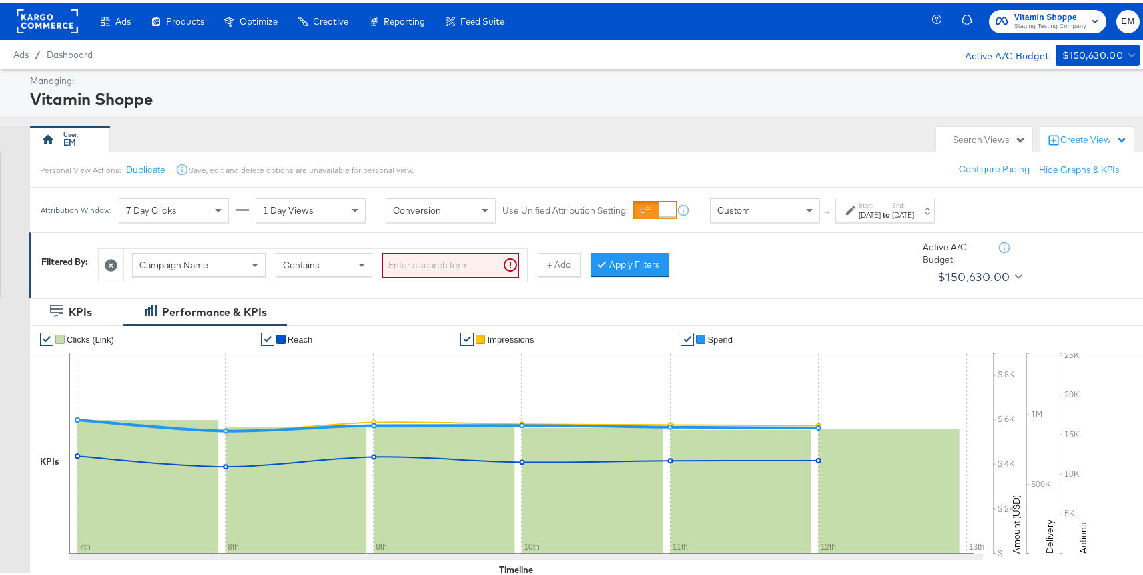
click at [431, 255] on input "search" at bounding box center [450, 262] width 137 height 25
paste input "6855868708236,6855857686636,6835102072036,6847246512836,6858871248436,683509322…"
type input "6855868708236,6855857686636,6835102072036,6847246512836,6858871248436,683509322…"
click at [192, 257] on span "Campaign Name" at bounding box center [174, 262] width 69 height 12
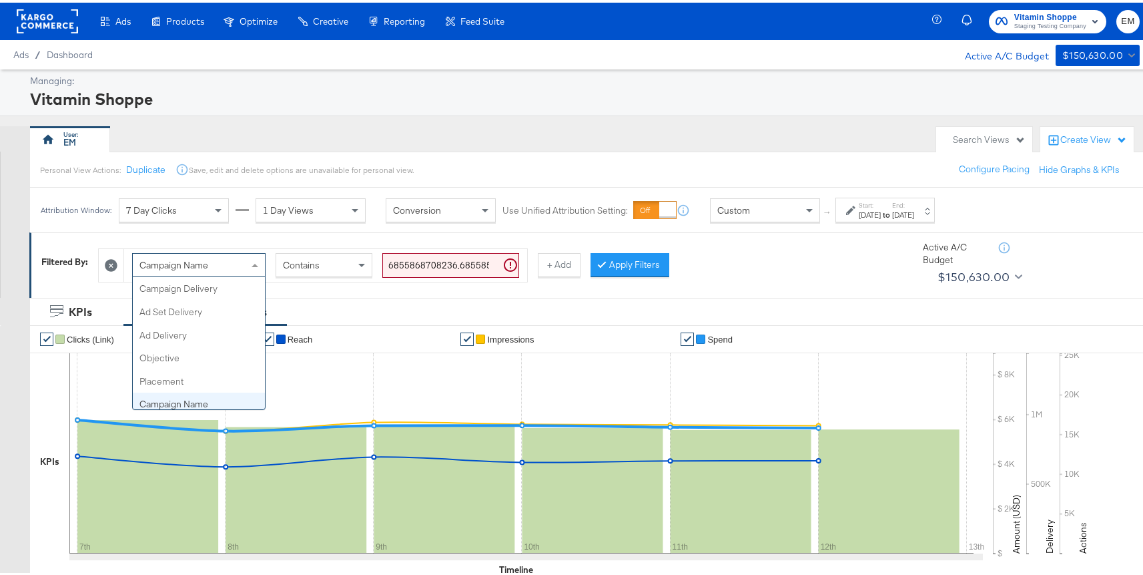
scroll to position [115, 0]
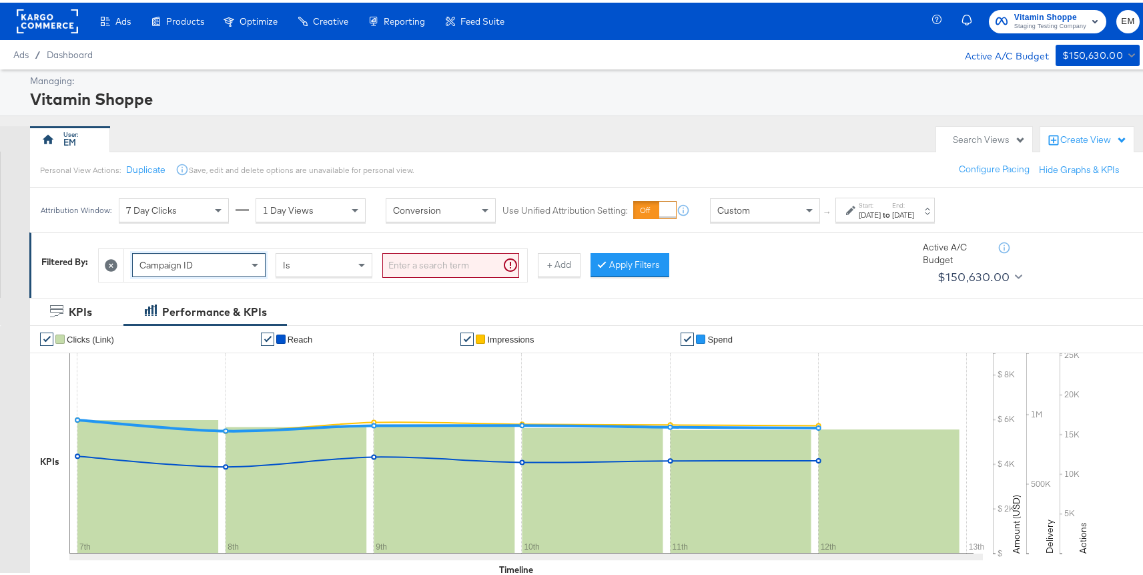
click at [421, 250] on input "search" at bounding box center [450, 262] width 137 height 25
paste input "6855868708236,6855857686636,6835102072036,6847246512836,6858871248436,683509322…"
type input "6855868708236,6855857686636,6835102072036,6847246512836,6858871248436,683509322…"
click at [612, 274] on div "Campaign ID Is 6855868708236,6855857686636,6835102072036,6847246512836,68588712…" at bounding box center [498, 259] width 800 height 41
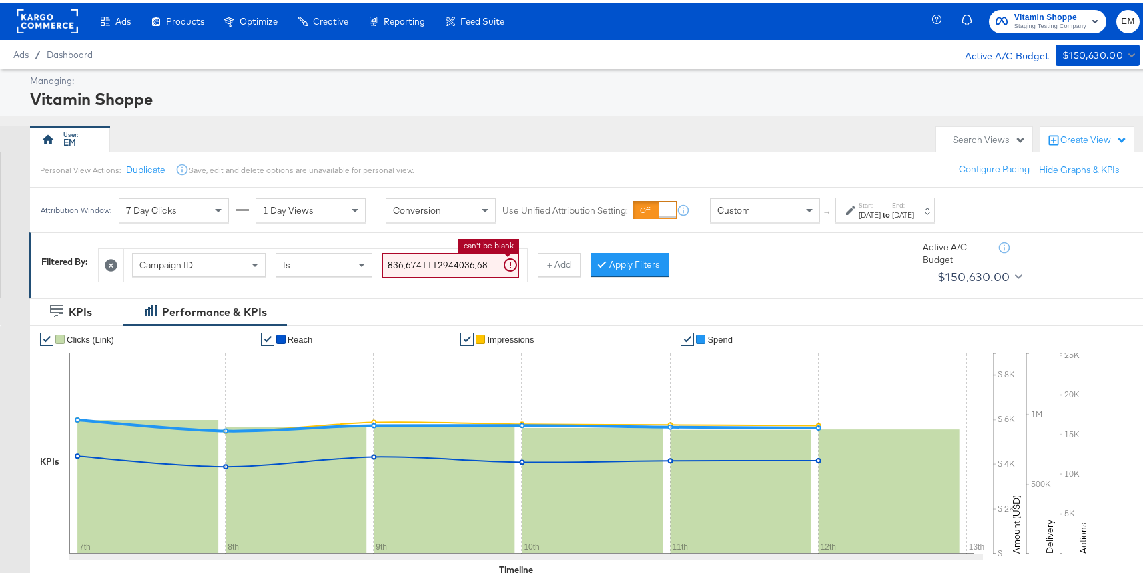
scroll to position [0, 0]
click at [613, 264] on button "Apply Filters" at bounding box center [630, 262] width 79 height 24
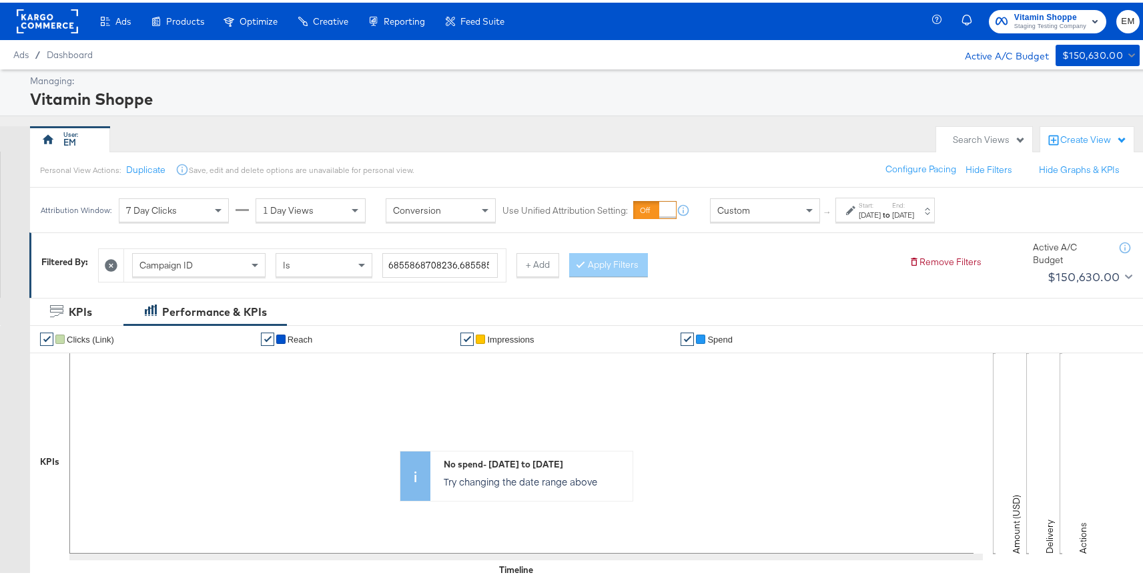
click at [915, 206] on label "End:" at bounding box center [903, 202] width 22 height 9
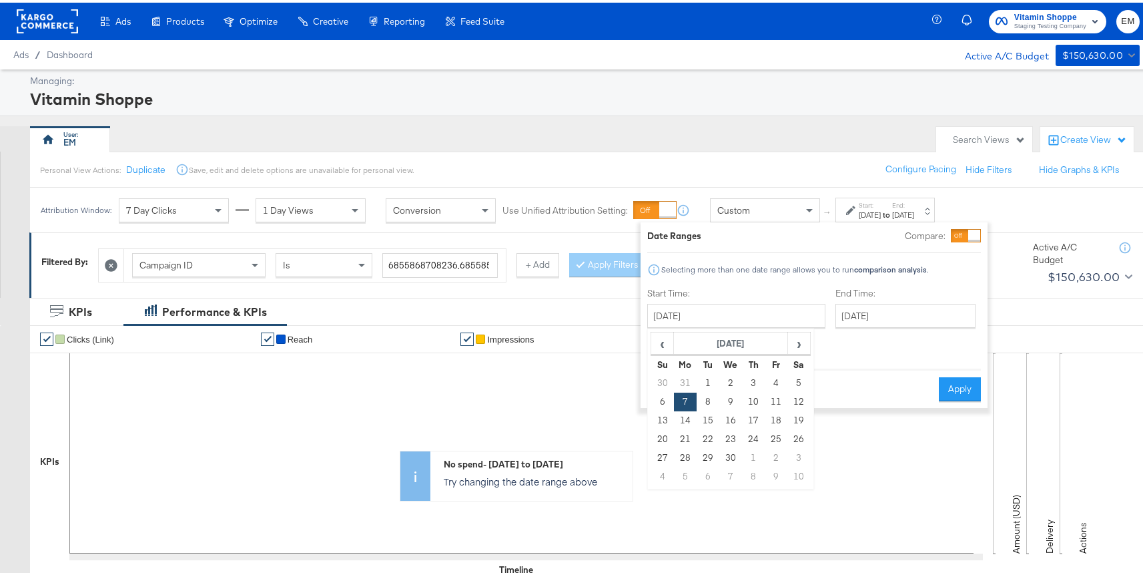
click at [712, 316] on input "[DATE]" at bounding box center [737, 313] width 178 height 24
click at [804, 347] on span "›" at bounding box center [799, 340] width 21 height 20
click at [800, 347] on span "›" at bounding box center [799, 340] width 21 height 20
click at [792, 348] on span "›" at bounding box center [799, 340] width 21 height 20
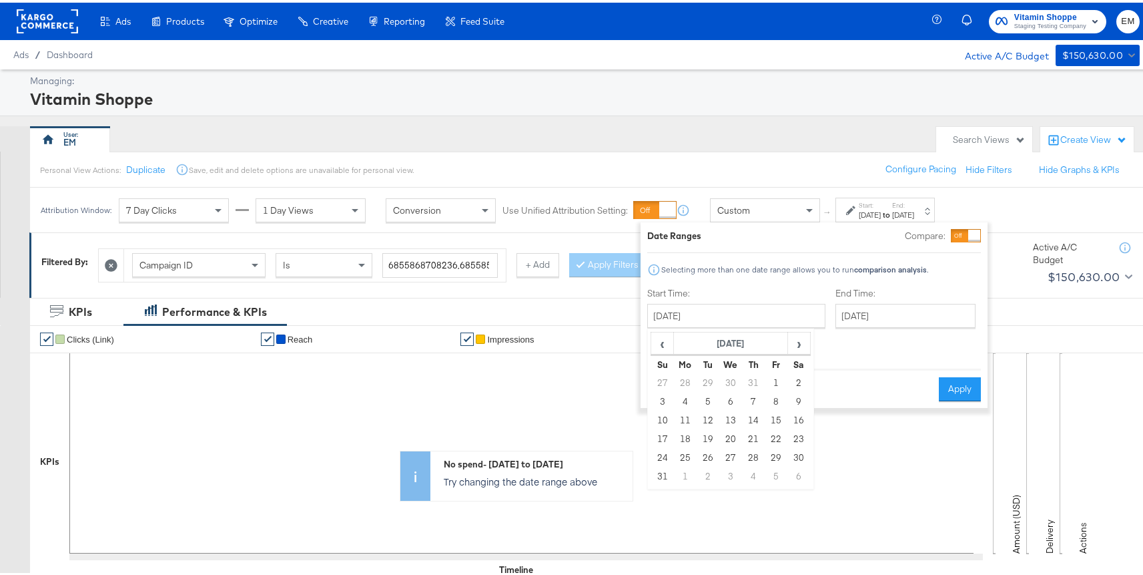
click at [705, 439] on td "19" at bounding box center [708, 436] width 23 height 19
type input "[DATE]"
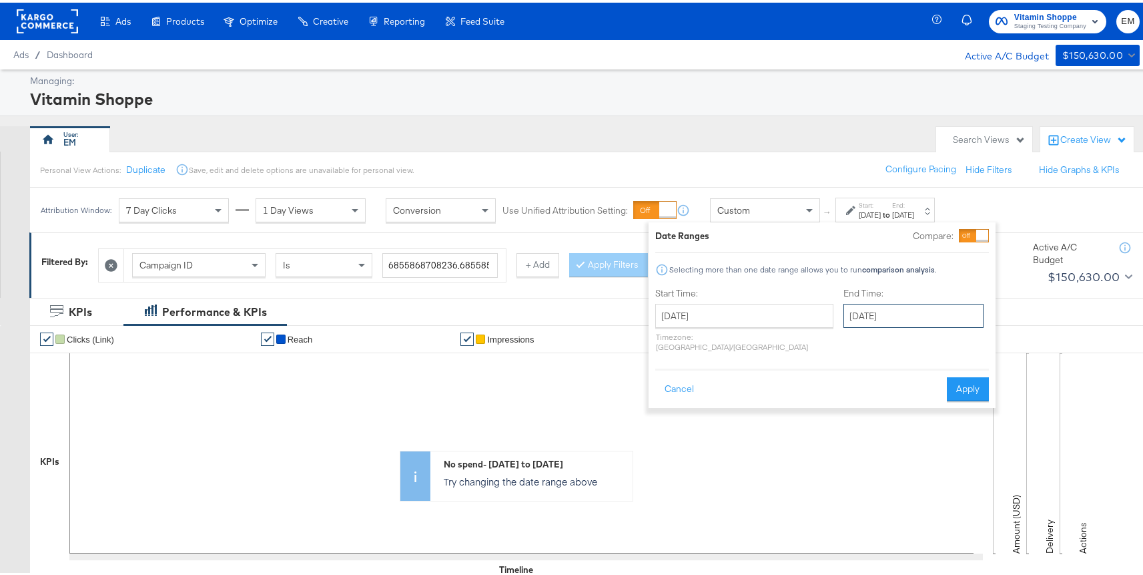
click at [844, 312] on input "[DATE]" at bounding box center [914, 313] width 140 height 24
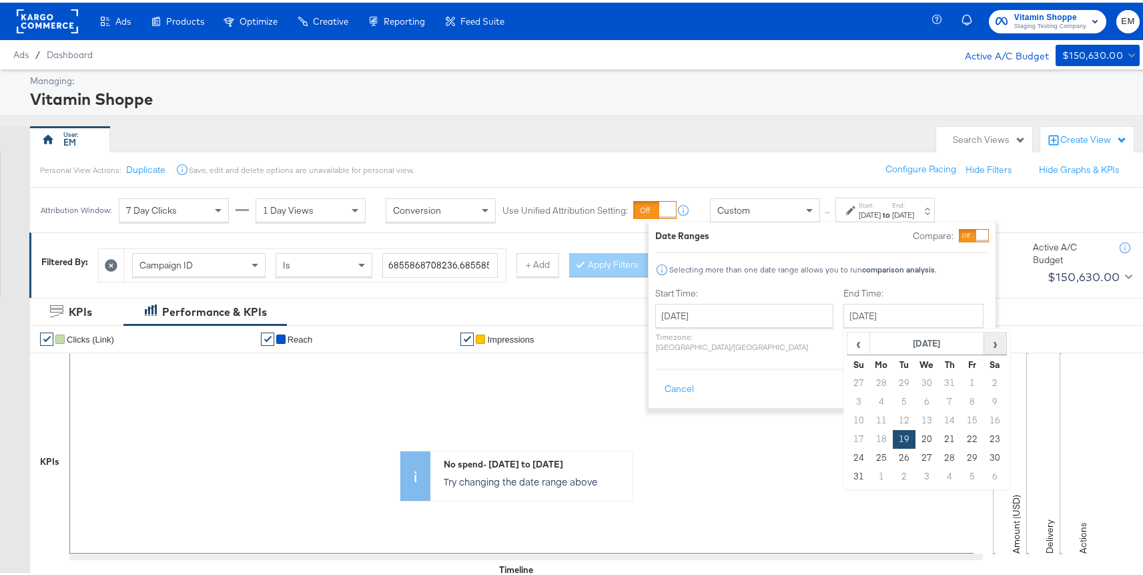
click at [985, 341] on span "›" at bounding box center [995, 340] width 21 height 20
click at [848, 416] on td "14" at bounding box center [859, 418] width 23 height 19
type input "[DATE]"
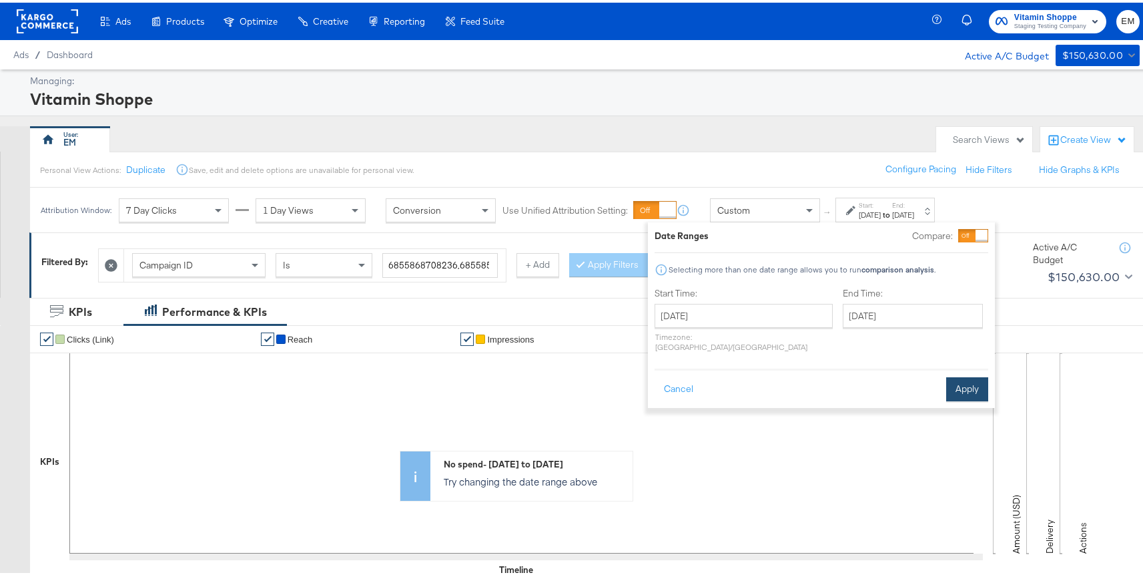
click at [971, 378] on button "Apply" at bounding box center [968, 386] width 42 height 24
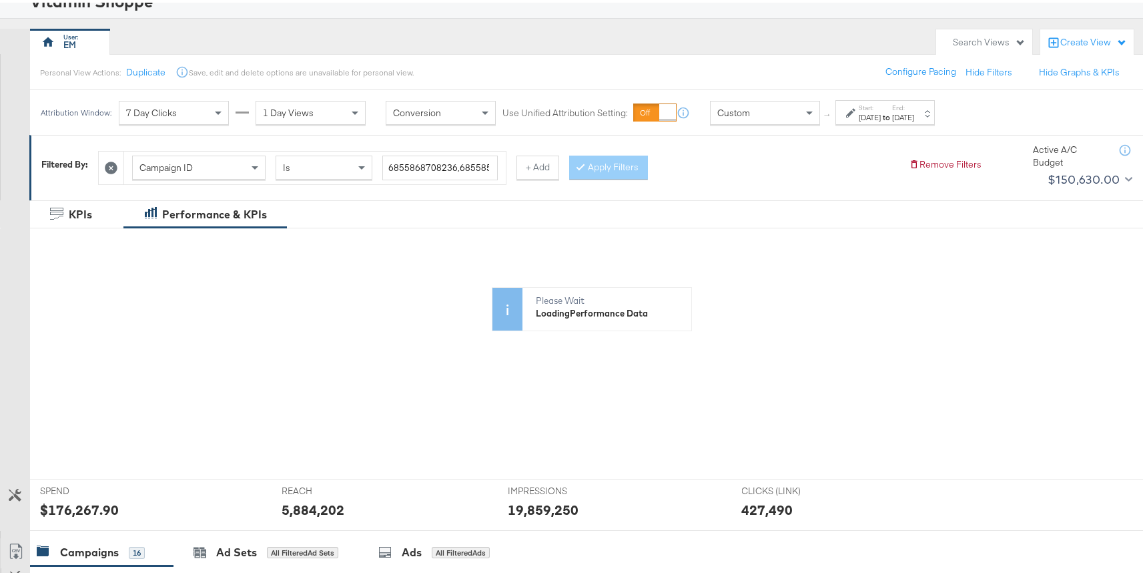
scroll to position [597, 0]
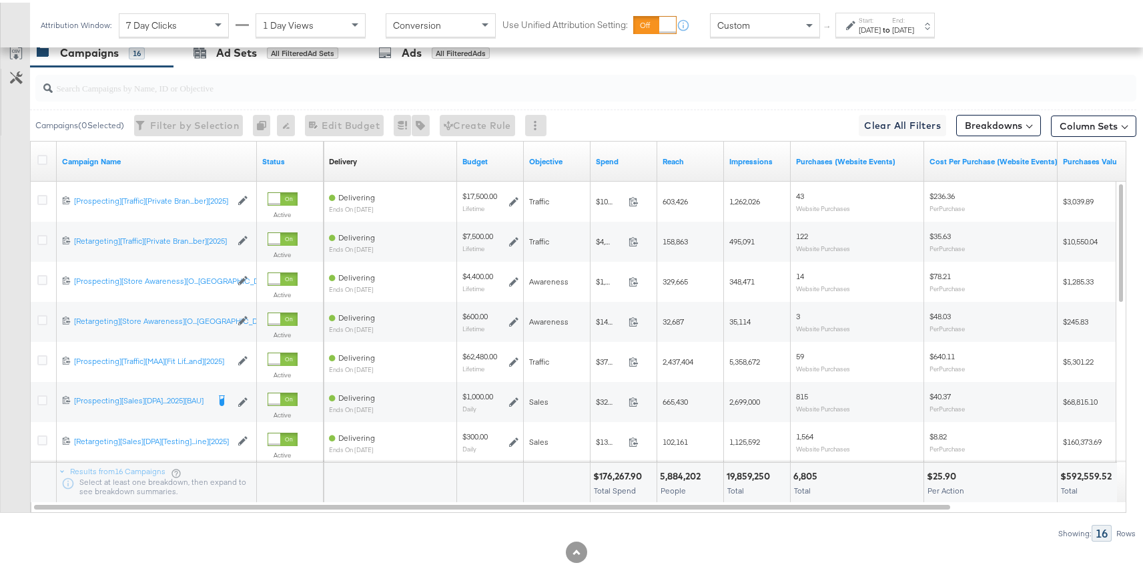
drag, startPoint x: 407, startPoint y: 503, endPoint x: 786, endPoint y: 525, distance: 379.8
click at [786, 525] on div "Campaigns ( 0 Selected) Filter by Selection Filter 0 campaigns 0 Rename 0 campa…" at bounding box center [568, 301] width 1137 height 475
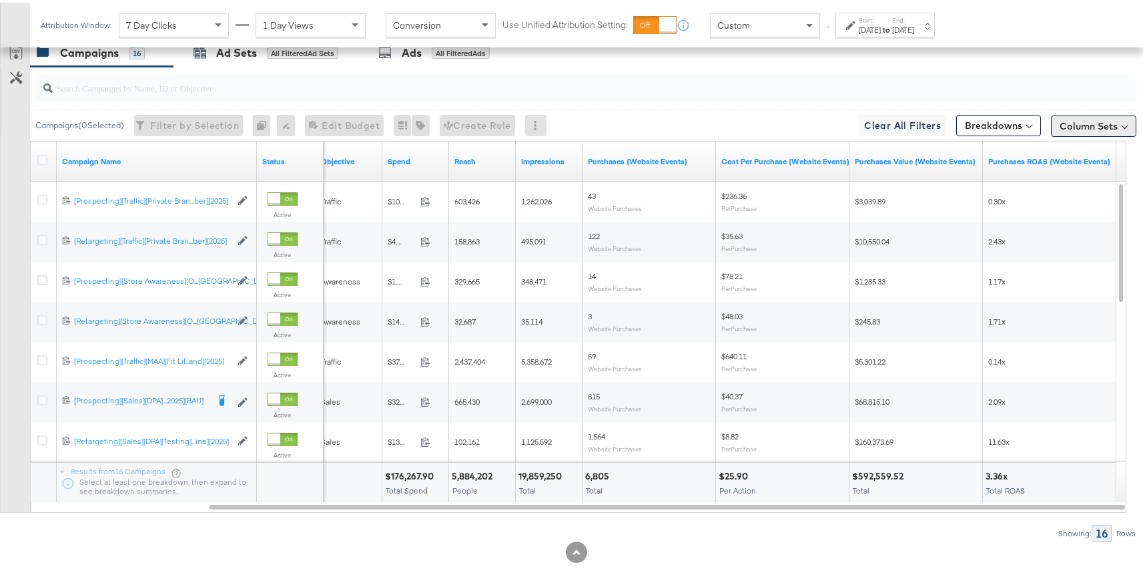
click at [1087, 130] on button "Column Sets" at bounding box center [1093, 123] width 85 height 21
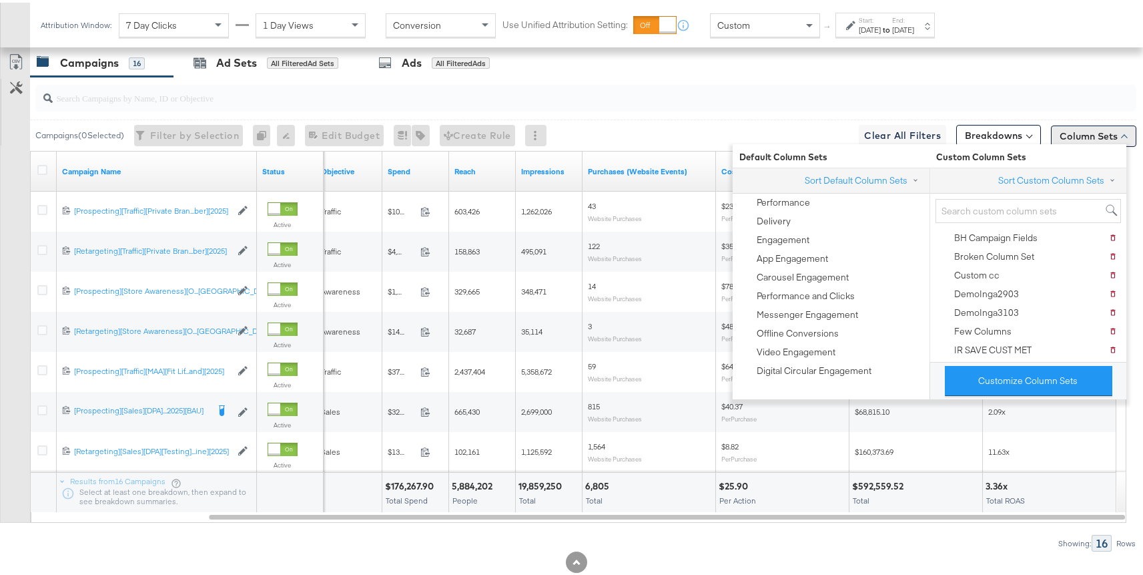
scroll to position [607, 0]
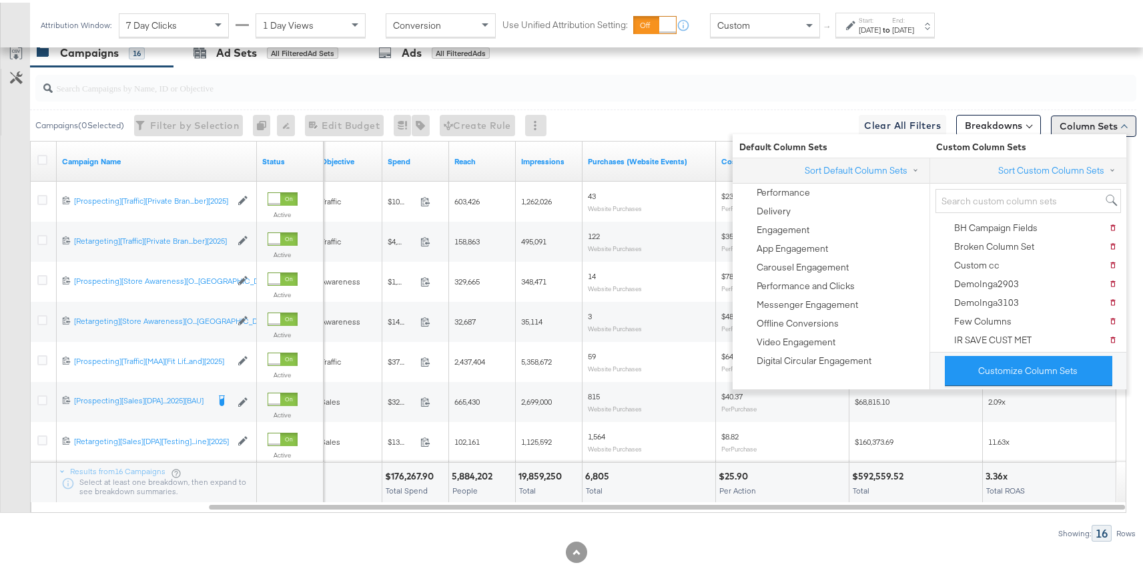
click at [978, 367] on button "Customize Column Sets" at bounding box center [1029, 368] width 168 height 30
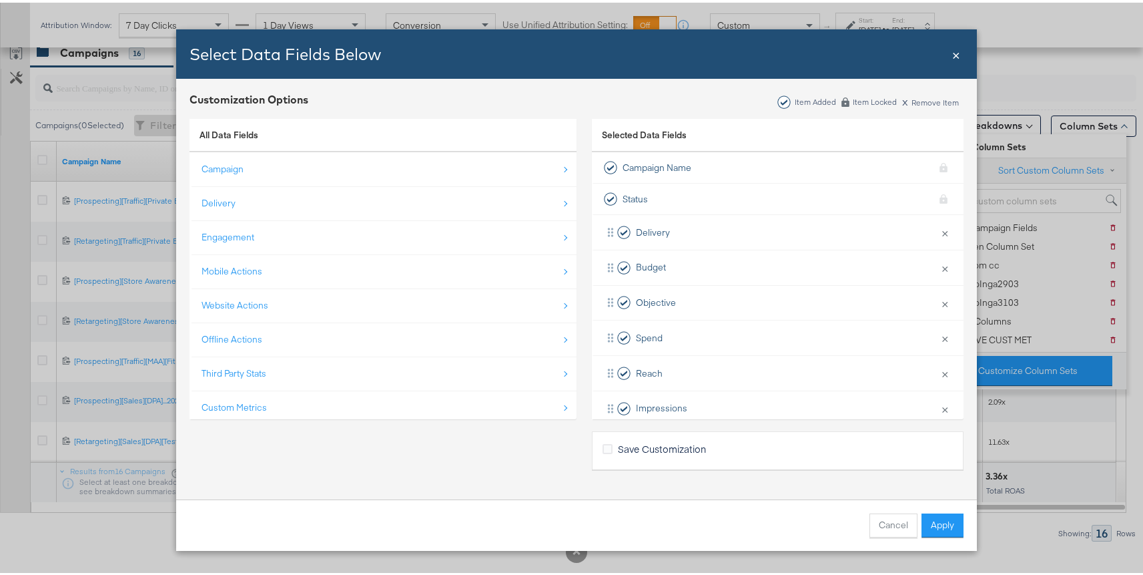
click at [280, 345] on div "Offline Actions" at bounding box center [384, 336] width 365 height 27
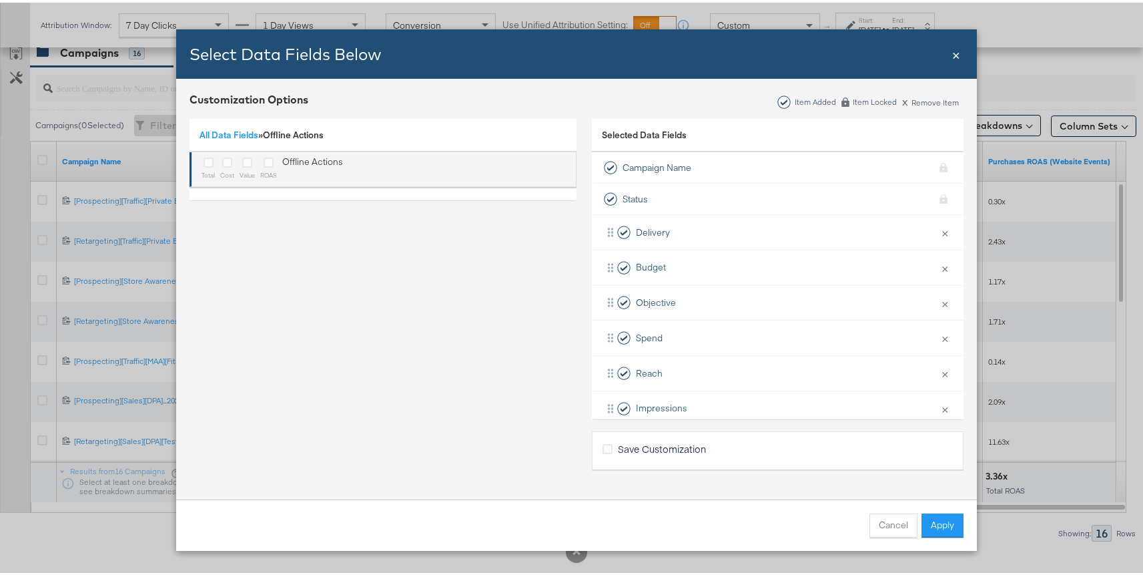
click at [204, 161] on icon "Bulk Add Locations Modal" at bounding box center [209, 160] width 10 height 10
click at [0, 0] on input "Bulk Add Locations Modal" at bounding box center [0, 0] width 0 height 0
click at [248, 161] on div "Bulk Add Locations Modal" at bounding box center [247, 160] width 15 height 15
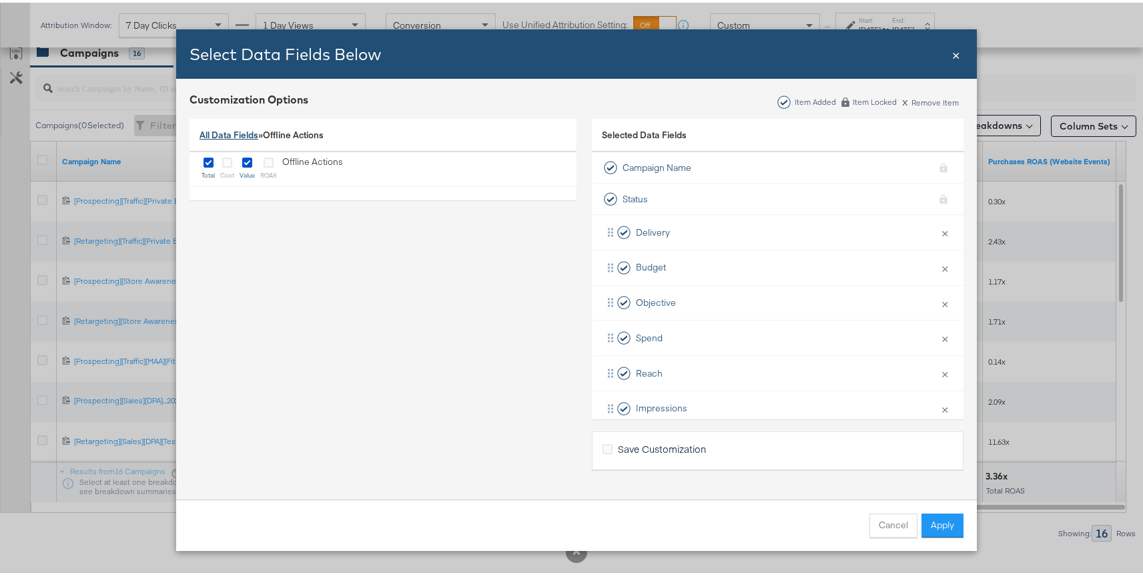
click at [231, 131] on link "All Data Fields" at bounding box center [229, 132] width 59 height 12
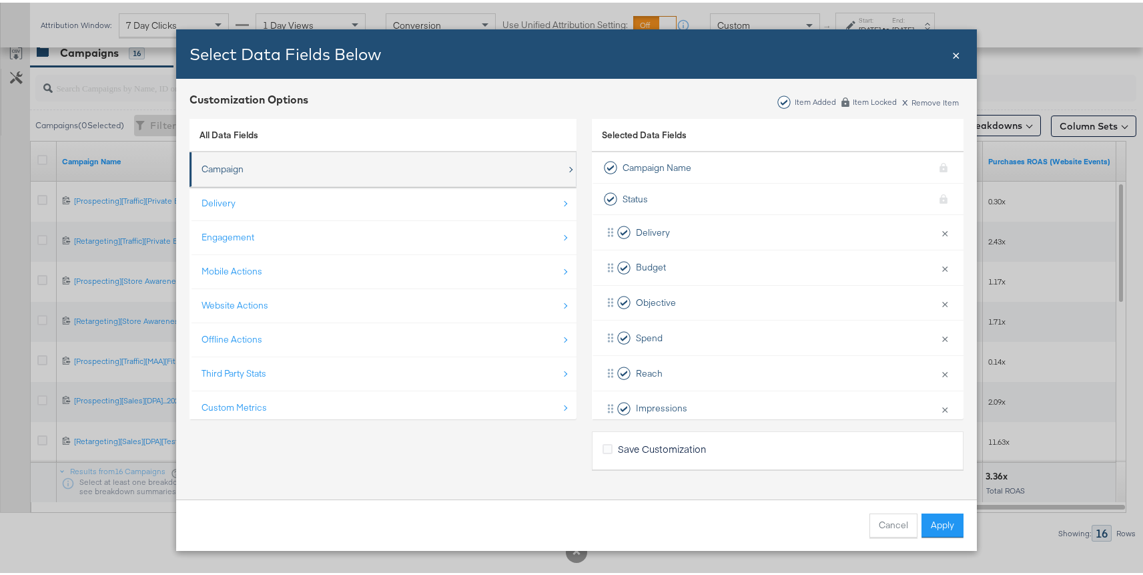
click at [245, 169] on div "Campaign" at bounding box center [384, 166] width 365 height 27
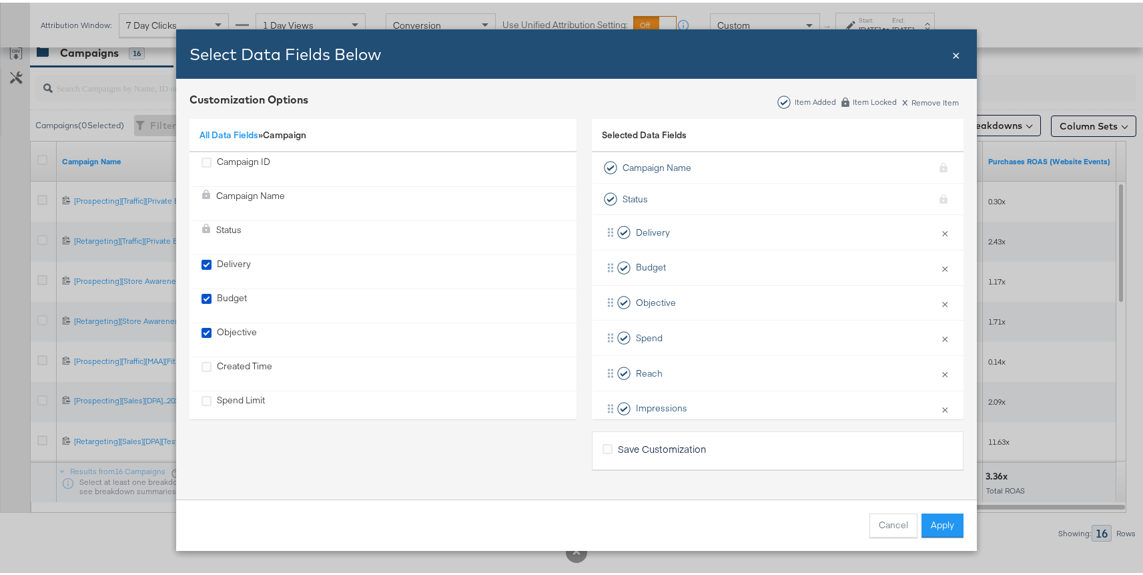
click at [238, 154] on div "Campaign ID" at bounding box center [243, 166] width 53 height 27
click at [938, 522] on button "Apply" at bounding box center [943, 523] width 42 height 24
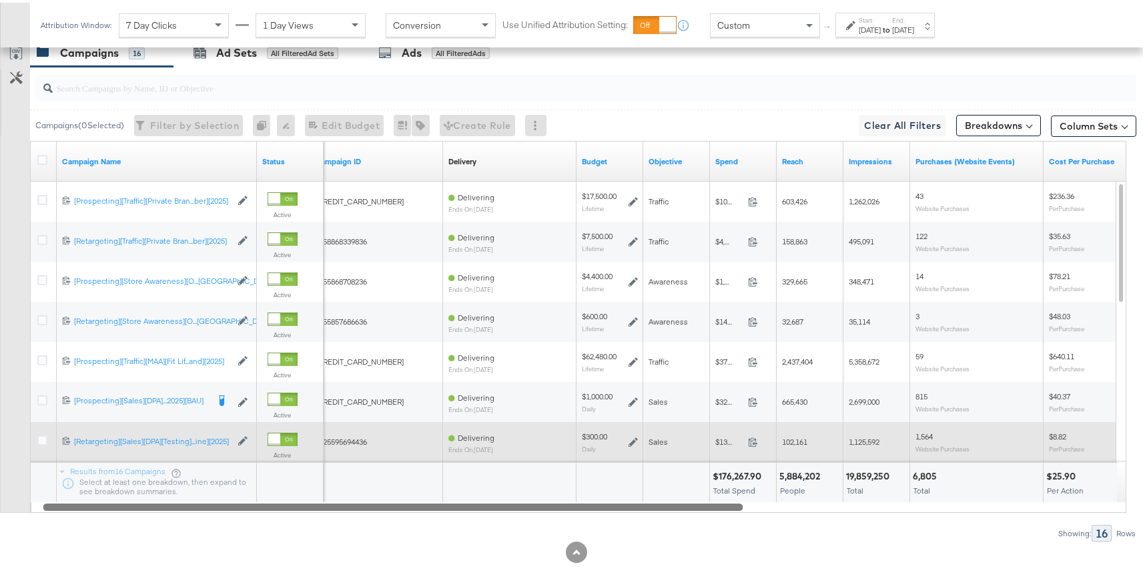
drag, startPoint x: 454, startPoint y: 503, endPoint x: 280, endPoint y: 454, distance: 181.1
click at [266, 489] on div "Campaign Name Status Campaign ID Delivery Sorting Unavailable Budget Objective …" at bounding box center [578, 324] width 1097 height 372
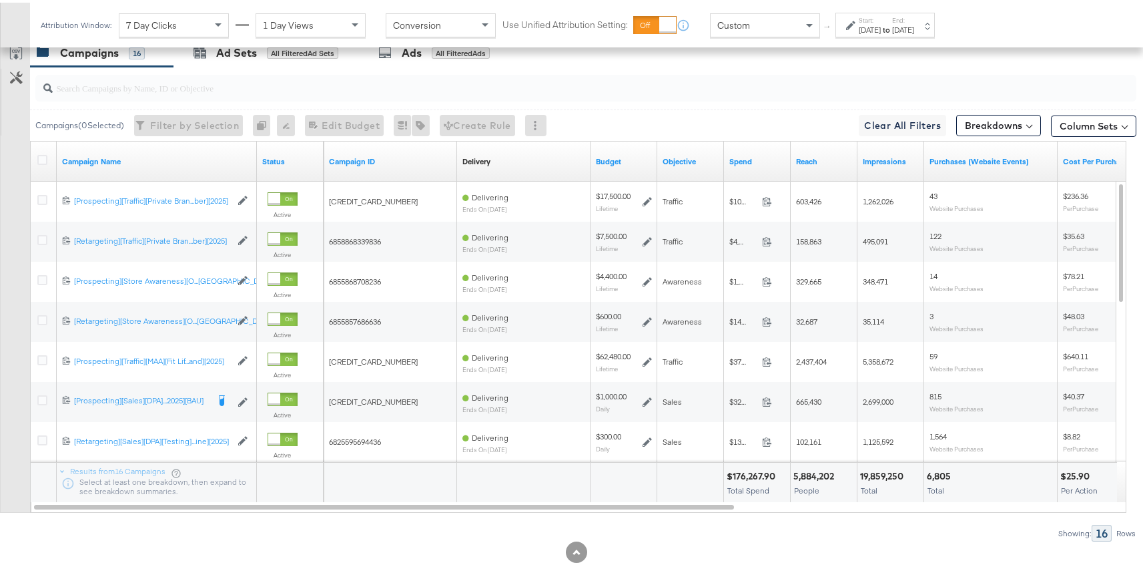
click at [372, 151] on div "Campaign ID" at bounding box center [391, 158] width 134 height 21
click at [377, 155] on link "Campaign ID" at bounding box center [390, 159] width 123 height 11
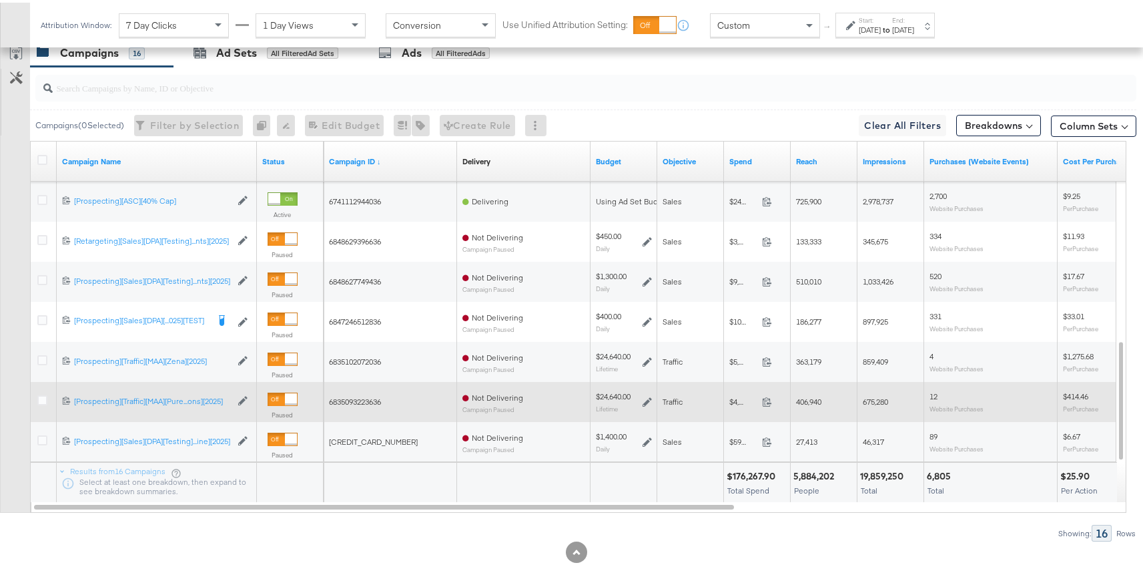
scroll to position [629, 0]
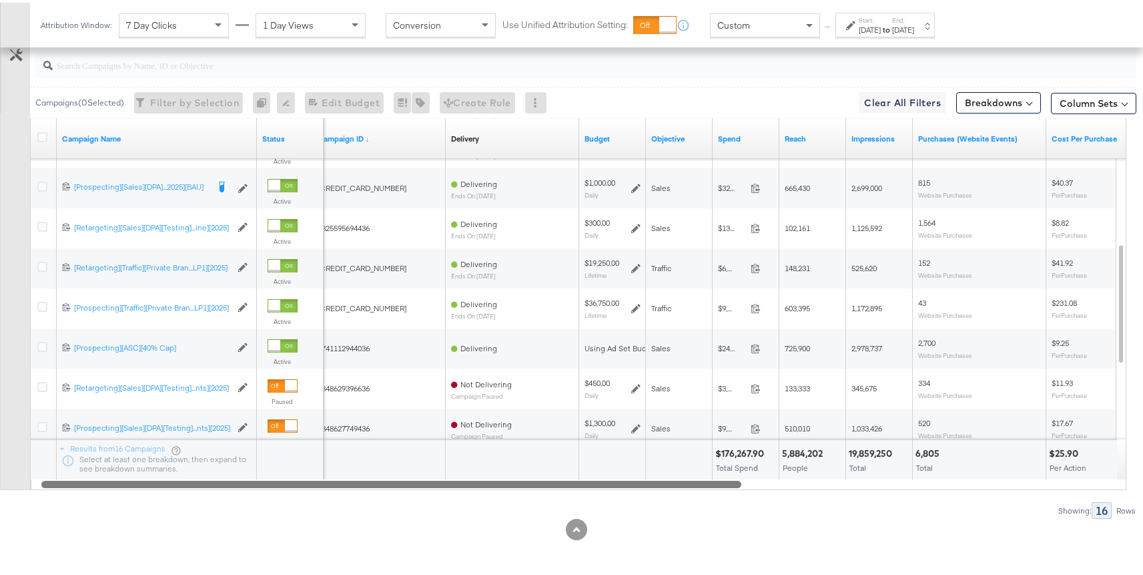
drag, startPoint x: 476, startPoint y: 477, endPoint x: 657, endPoint y: 476, distance: 180.9
click at [467, 467] on div "Campaign Name Status Campaign ID ↓ Delivery Sorting Unavailable Budget Objectiv…" at bounding box center [578, 301] width 1097 height 372
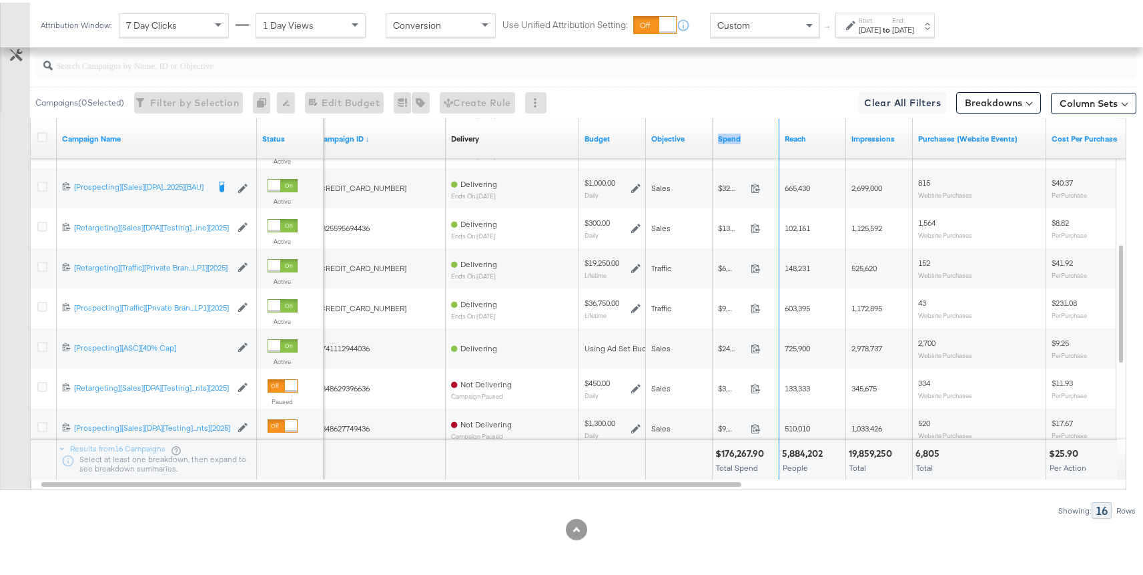
drag, startPoint x: 778, startPoint y: 120, endPoint x: 806, endPoint y: 119, distance: 28.7
click at [806, 119] on div "Campaign ID ↓ Delivery Sorting Unavailable Budget Objective Spend Reach Impress…" at bounding box center [1013, 136] width 1402 height 40
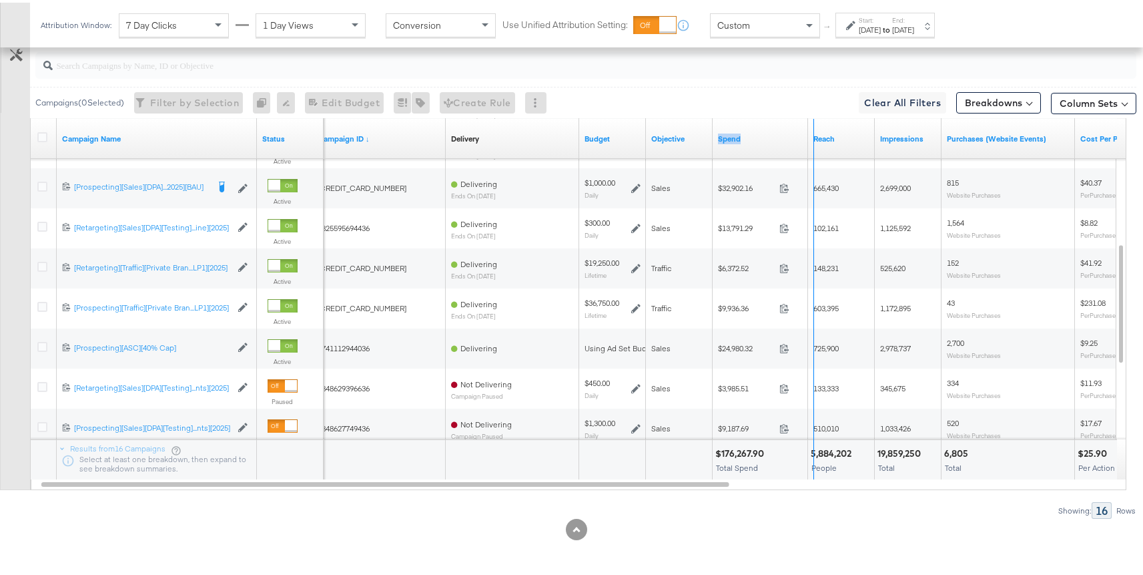
drag, startPoint x: 804, startPoint y: 122, endPoint x: 810, endPoint y: 121, distance: 6.8
click at [810, 121] on div "Campaign ID ↓ Delivery Sorting Unavailable Budget Objective Spend Reach Impress…" at bounding box center [1027, 136] width 1431 height 40
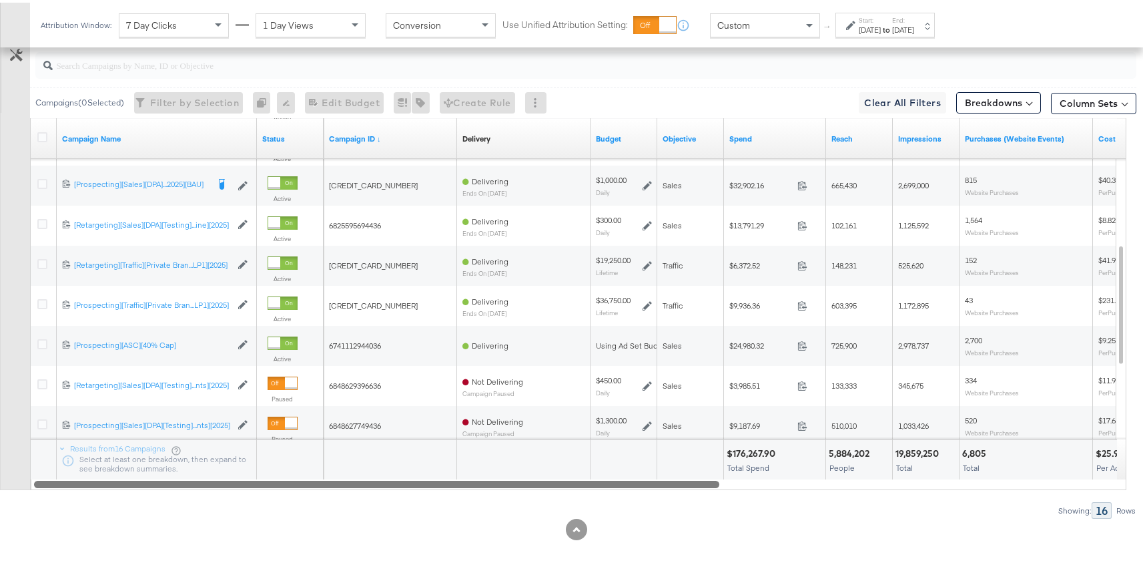
drag, startPoint x: 621, startPoint y: 483, endPoint x: 458, endPoint y: 481, distance: 162.9
click at [459, 481] on div at bounding box center [377, 480] width 686 height 11
drag, startPoint x: 612, startPoint y: 478, endPoint x: 537, endPoint y: 505, distance: 79.6
click at [537, 505] on div "Campaigns ( 0 Selected) Filter by Selection Filter 0 campaigns 0 Rename 0 campa…" at bounding box center [568, 278] width 1137 height 475
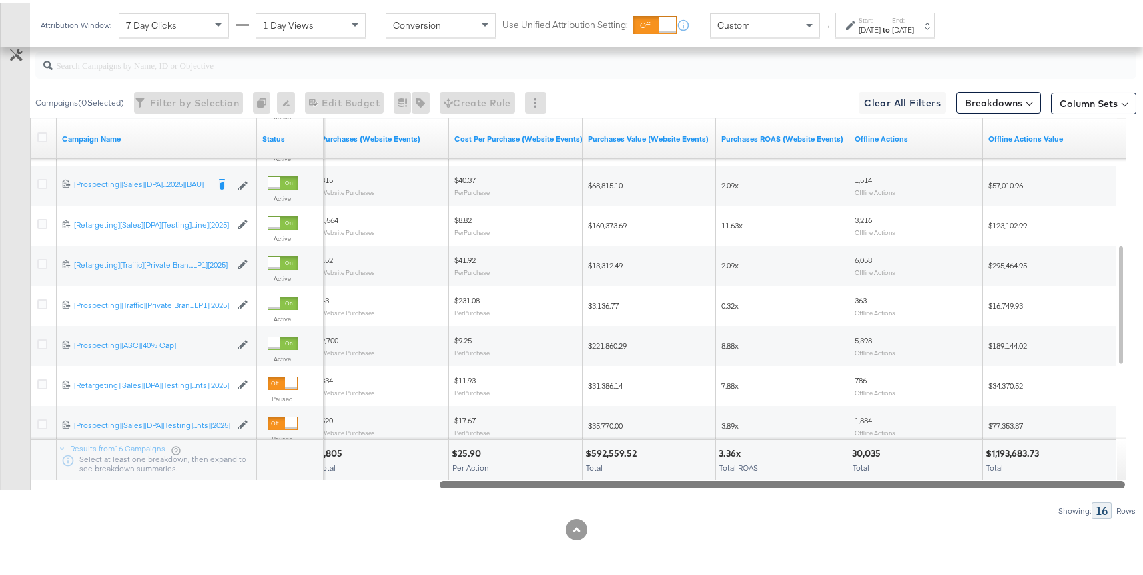
drag, startPoint x: 555, startPoint y: 482, endPoint x: 815, endPoint y: 463, distance: 261.0
click at [1035, 468] on div "Campaign Name Status Purchases (Website Events) Cost Per Purchase (Website Even…" at bounding box center [578, 301] width 1097 height 372
drag, startPoint x: 561, startPoint y: 481, endPoint x: 176, endPoint y: 499, distance: 385.6
click at [173, 500] on div "Campaigns ( 0 Selected) Filter by Selection Filter 0 campaigns 0 Rename 0 campa…" at bounding box center [568, 278] width 1137 height 475
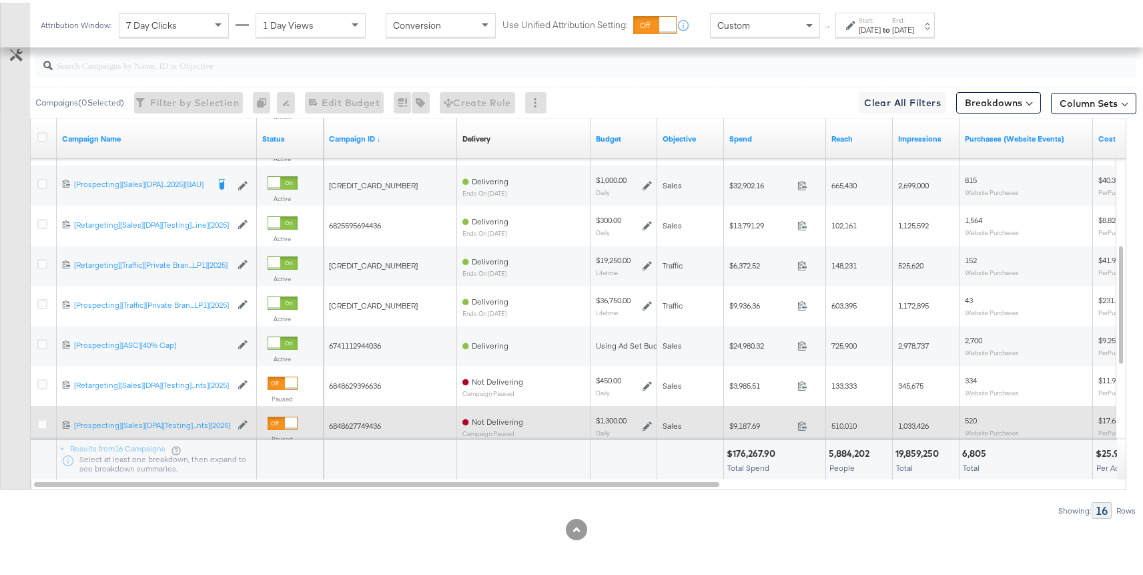
click at [372, 420] on span "6848627749436" at bounding box center [355, 423] width 52 height 10
copy span "6848627749436"
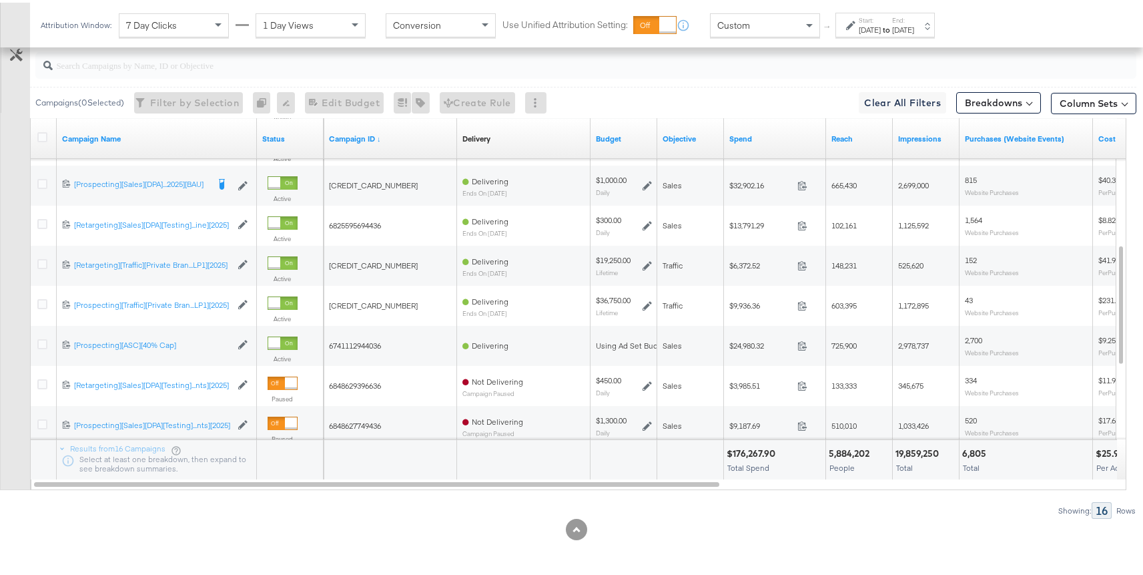
click at [294, 68] on input "search" at bounding box center [545, 57] width 984 height 26
paste input "6848627749436"
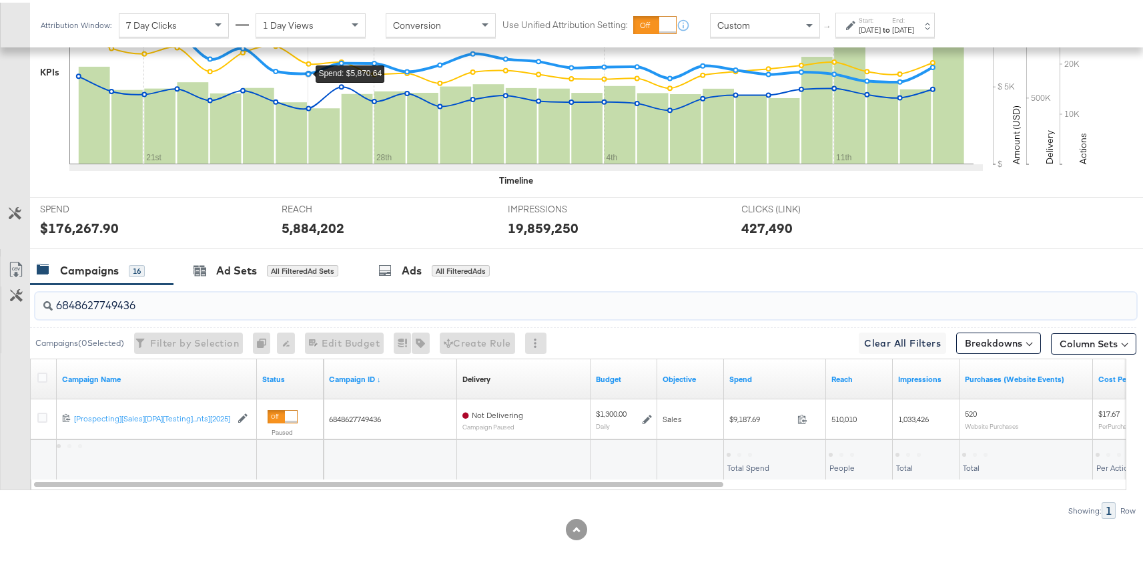
scroll to position [389, 0]
type input "6848627749436"
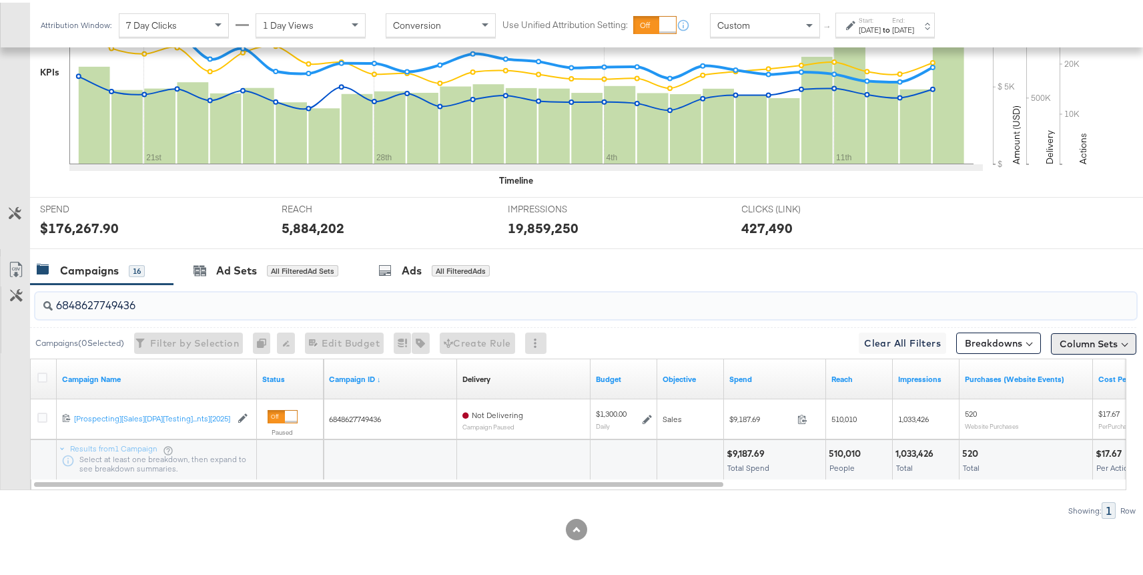
click at [1081, 342] on button "Column Sets" at bounding box center [1093, 340] width 85 height 21
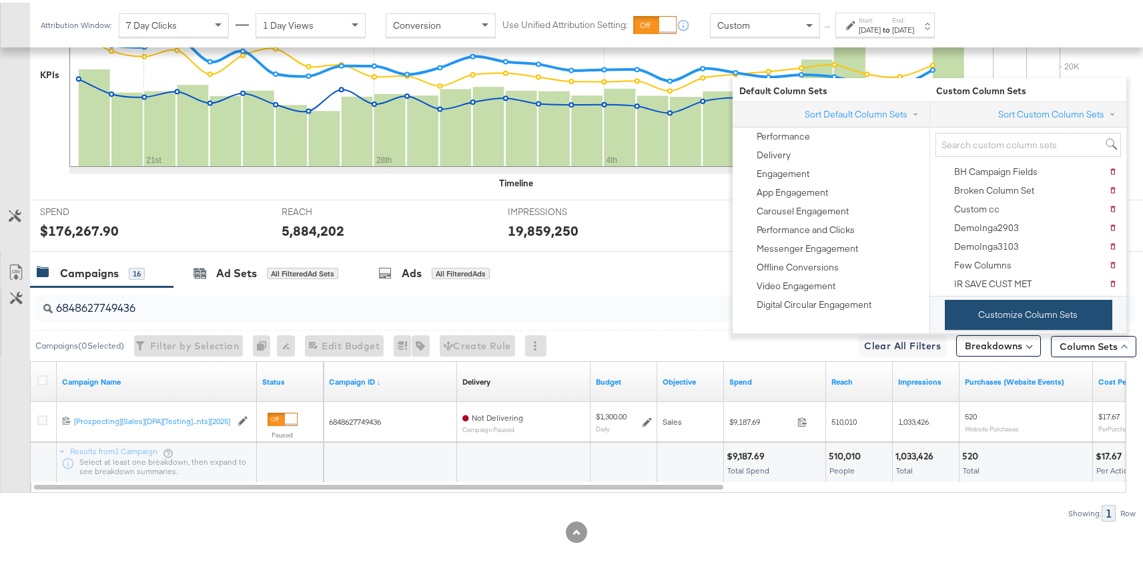
click at [981, 301] on button "Customize Column Sets" at bounding box center [1029, 312] width 168 height 30
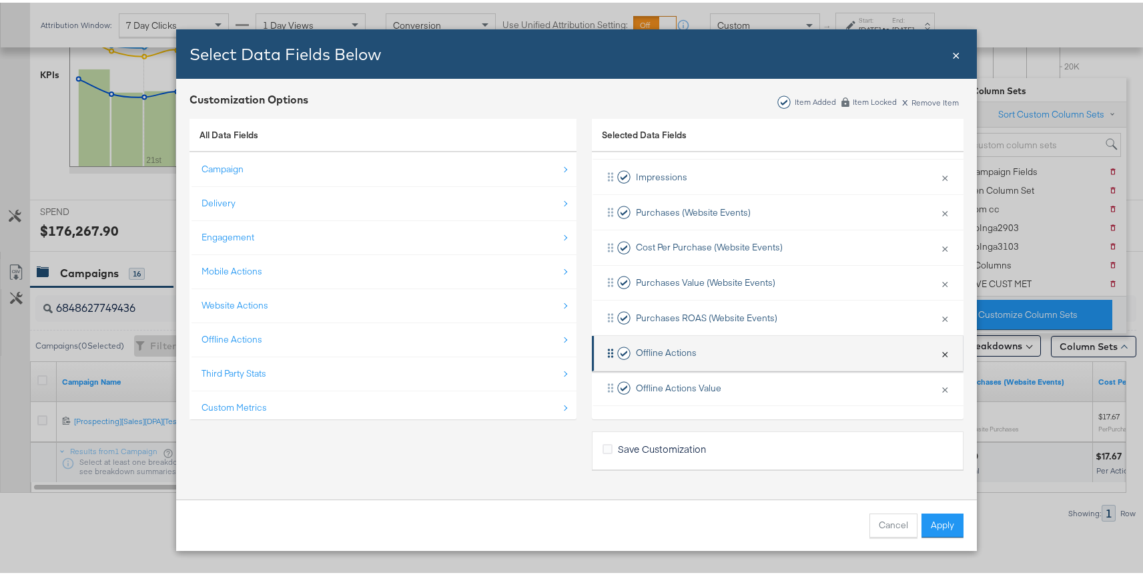
scroll to position [389, 0]
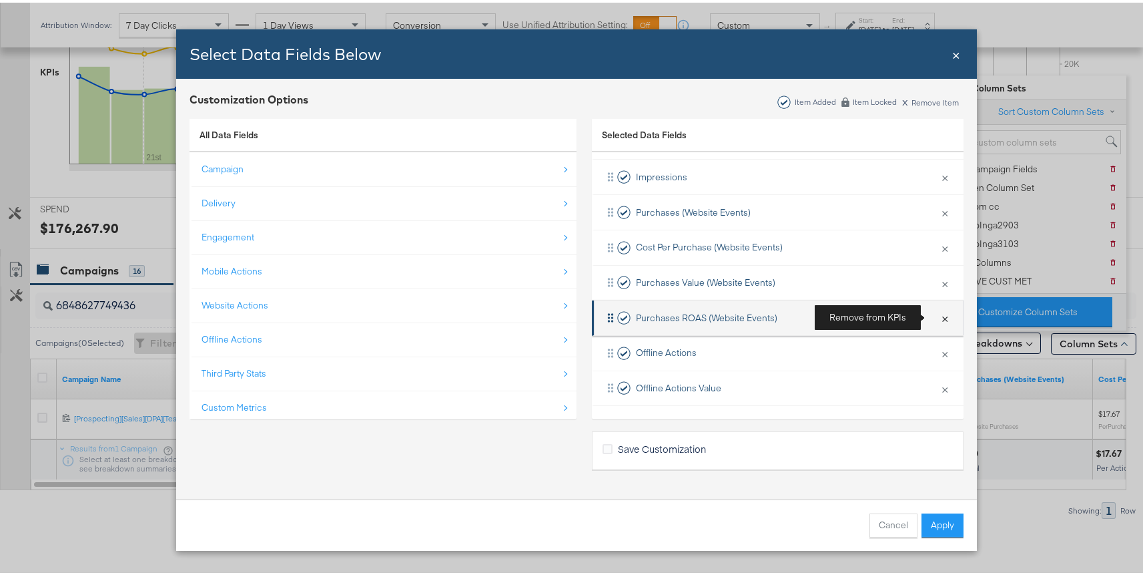
click at [937, 314] on button "×" at bounding box center [945, 315] width 17 height 28
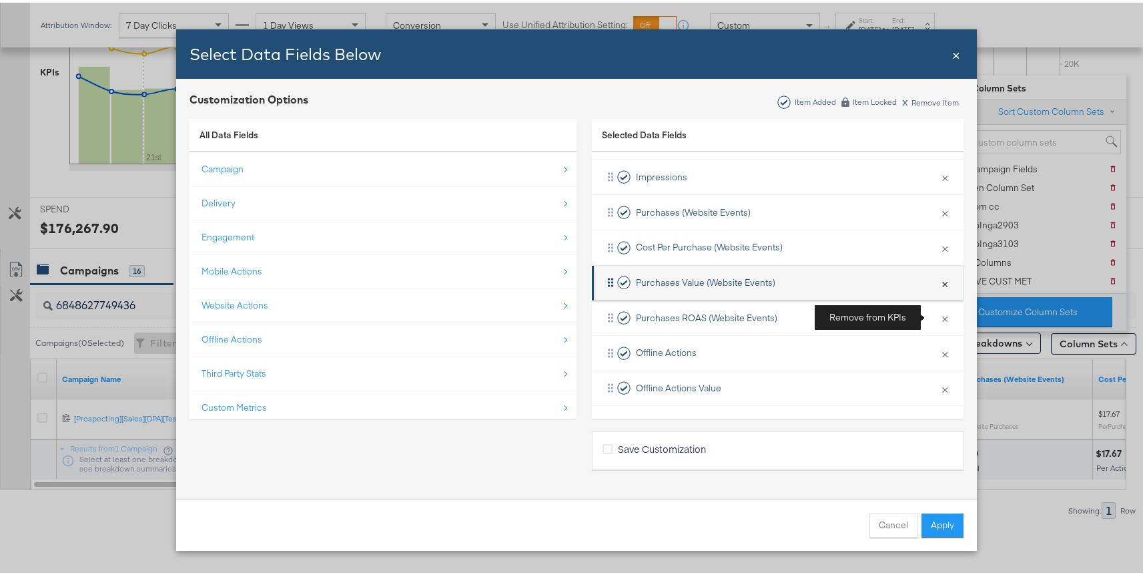
scroll to position [231, 0]
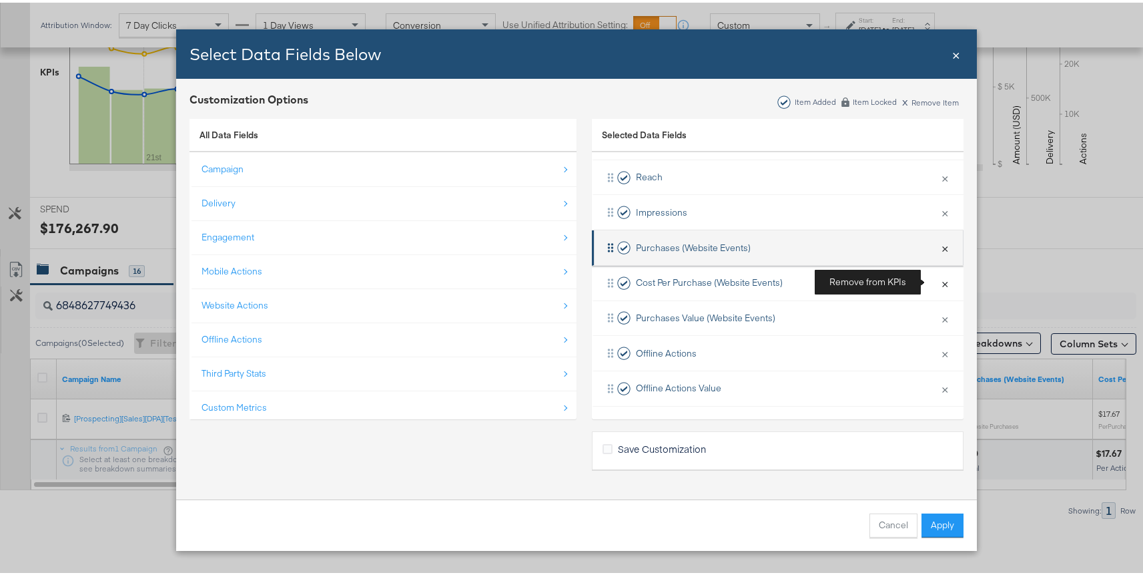
click at [937, 280] on button "×" at bounding box center [945, 280] width 17 height 28
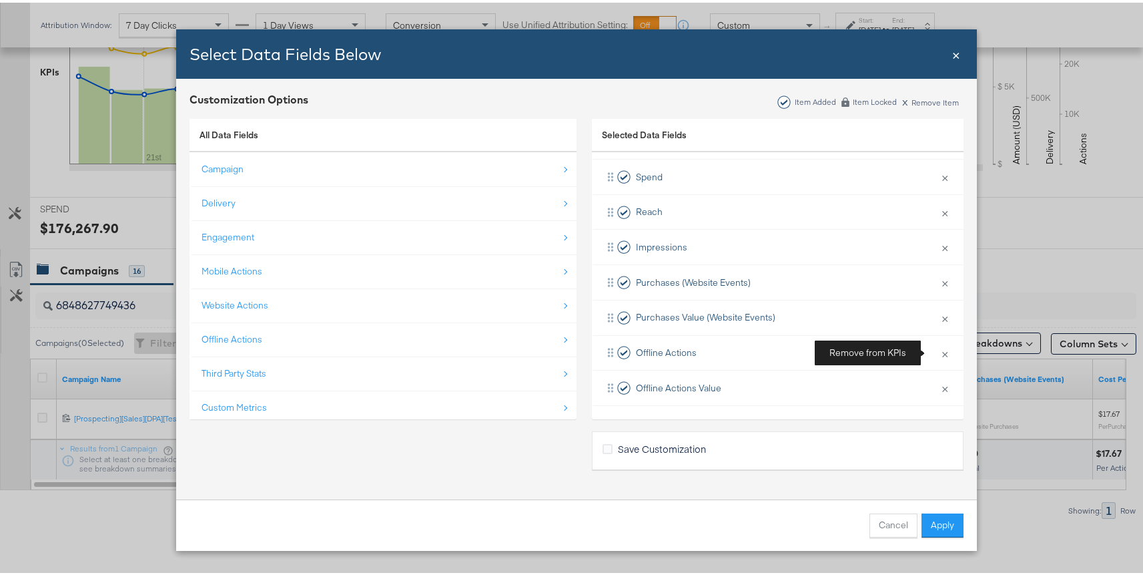
scroll to position [196, 0]
click at [940, 525] on button "Apply" at bounding box center [943, 523] width 42 height 24
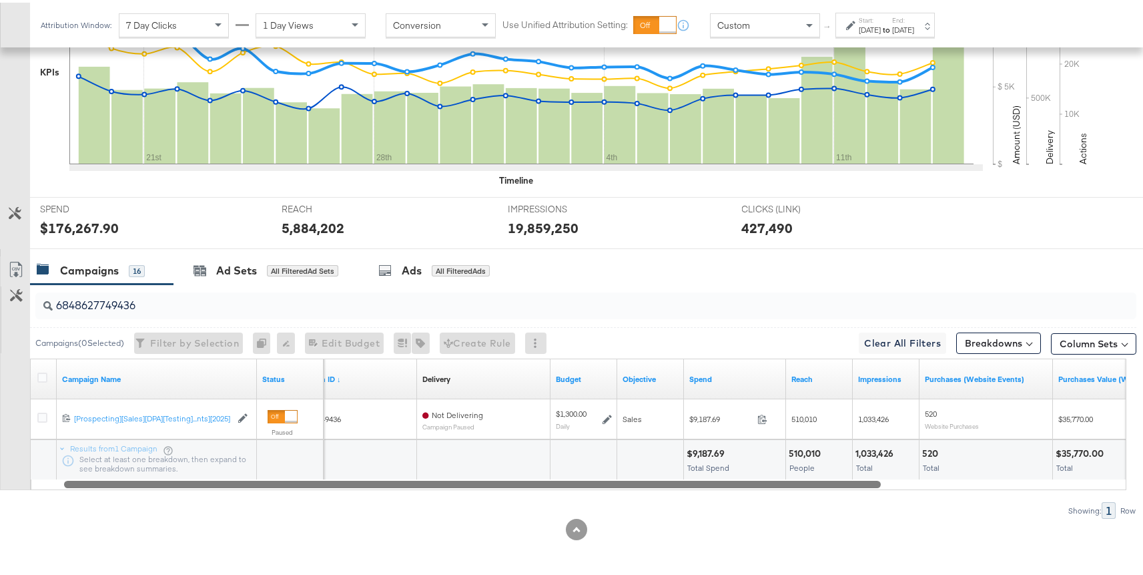
drag, startPoint x: 785, startPoint y: 483, endPoint x: 1038, endPoint y: 487, distance: 253.0
click at [1038, 488] on div "6848627749436 Campaigns ( 0 Selected) Filter by Selection Filter 0 campaigns 0 …" at bounding box center [568, 399] width 1137 height 234
